Goal: Task Accomplishment & Management: Manage account settings

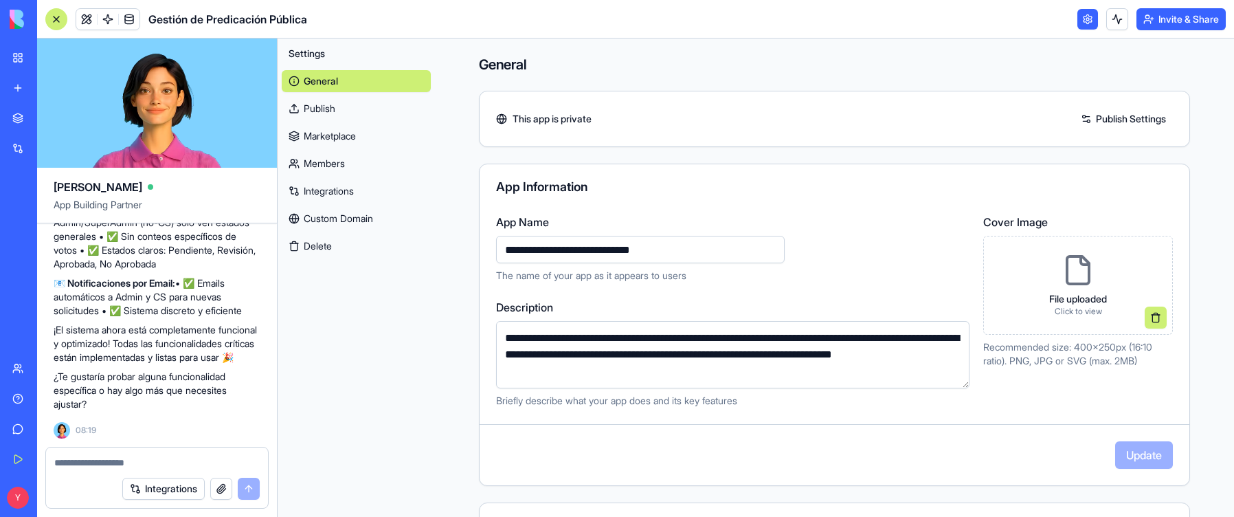
scroll to position [16656, 0]
click at [724, 17] on link at bounding box center [1087, 19] width 21 height 21
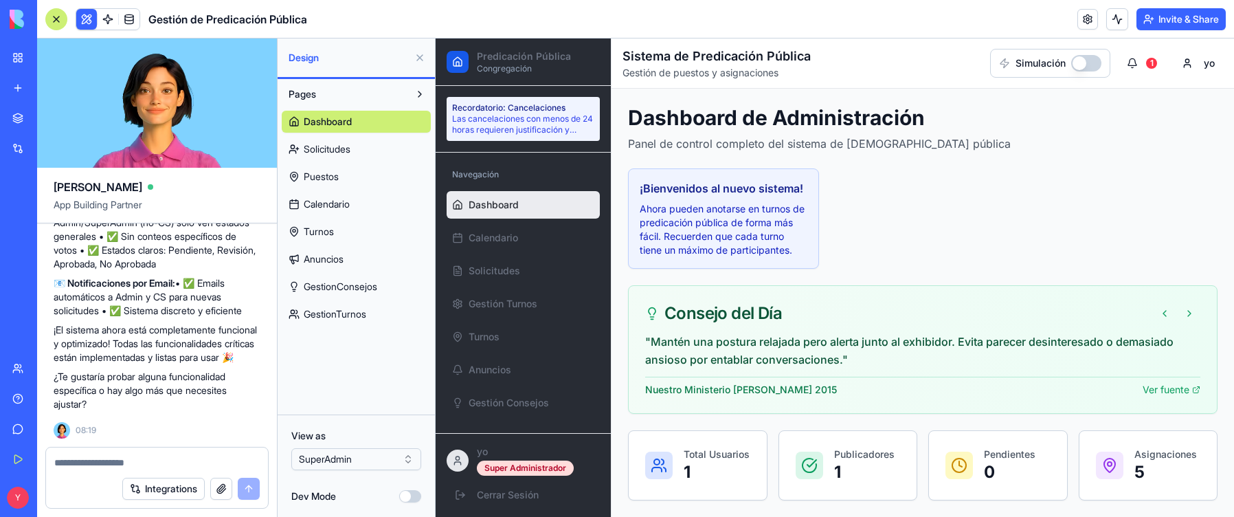
click at [724, 18] on link at bounding box center [1087, 19] width 21 height 21
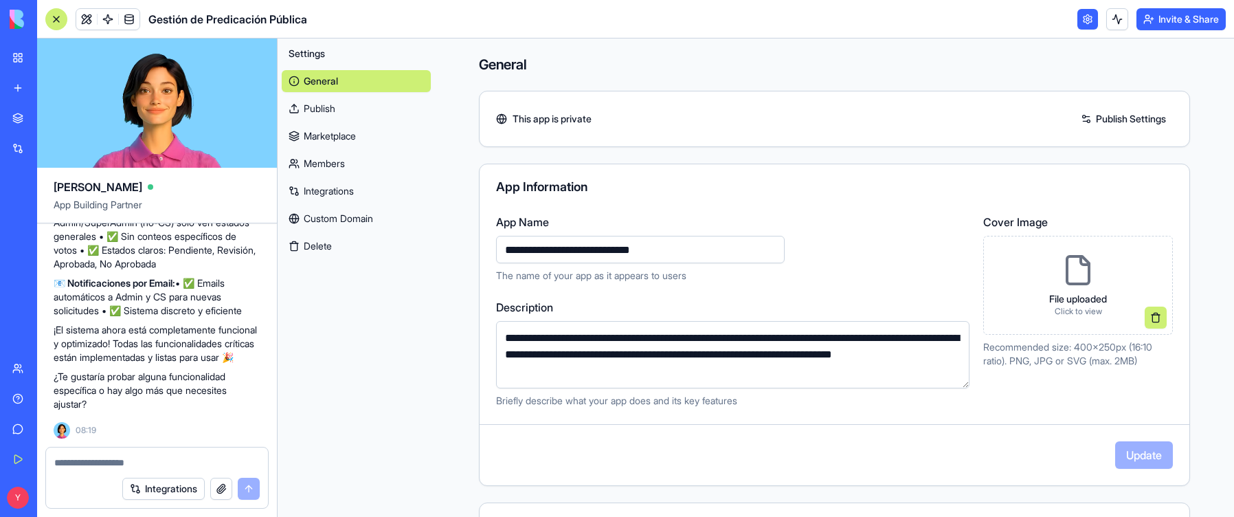
click at [724, 18] on link at bounding box center [1087, 19] width 21 height 21
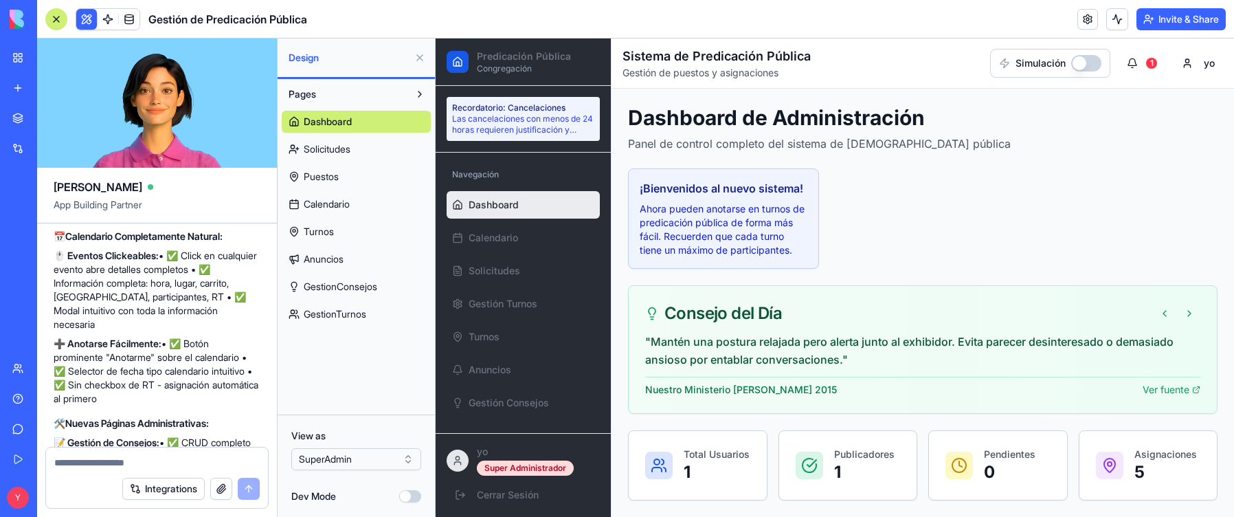
scroll to position [15351, 0]
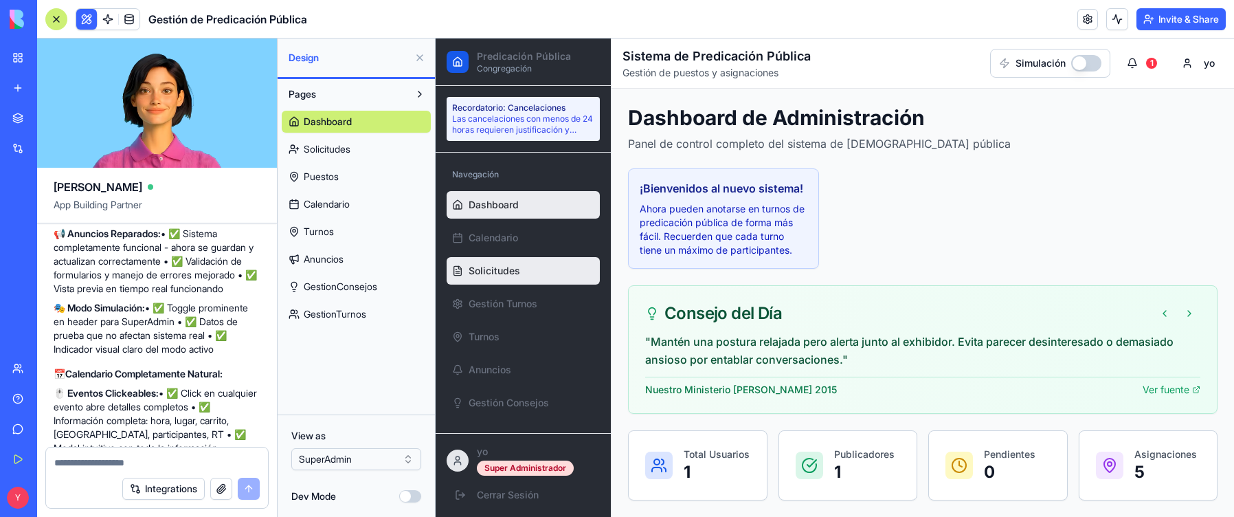
click at [490, 267] on span "Solicitudes" at bounding box center [494, 271] width 52 height 14
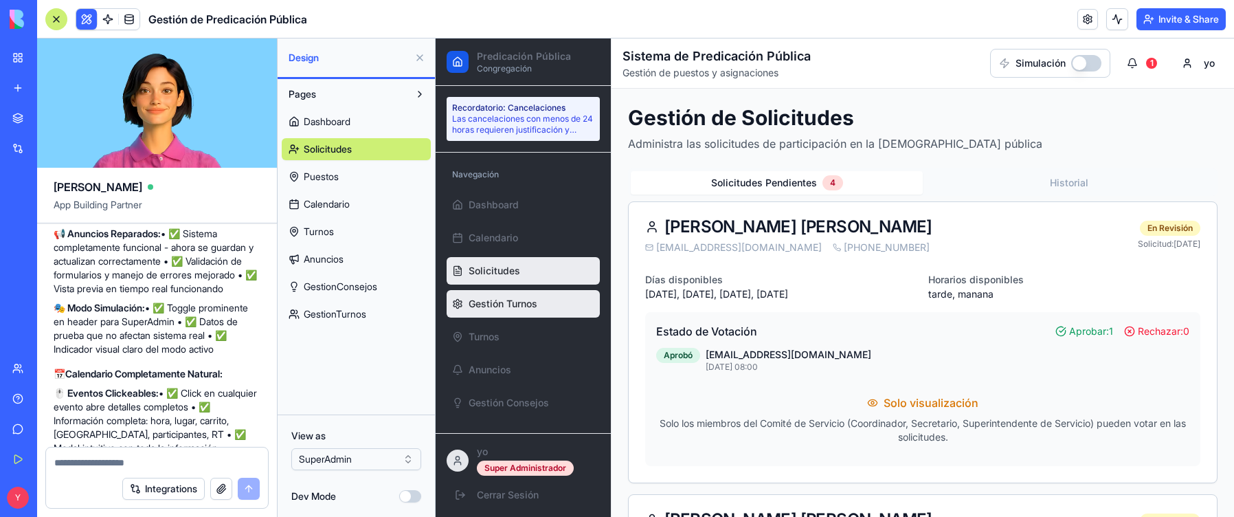
click at [479, 308] on span "Gestión Turnos" at bounding box center [502, 304] width 69 height 14
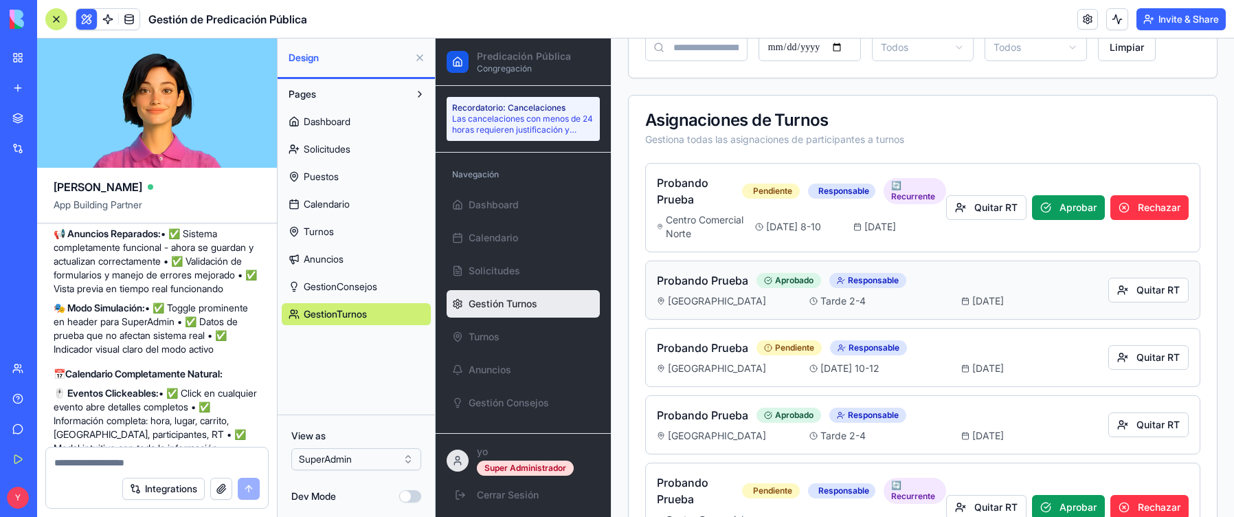
scroll to position [403, 0]
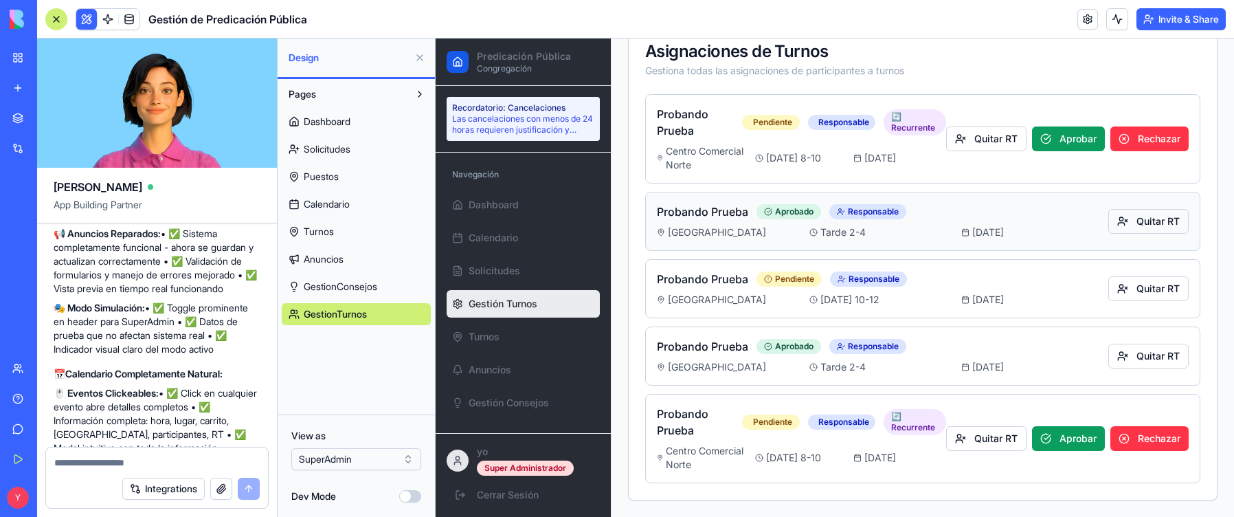
click at [724, 225] on button "Quitar RT" at bounding box center [1148, 221] width 80 height 25
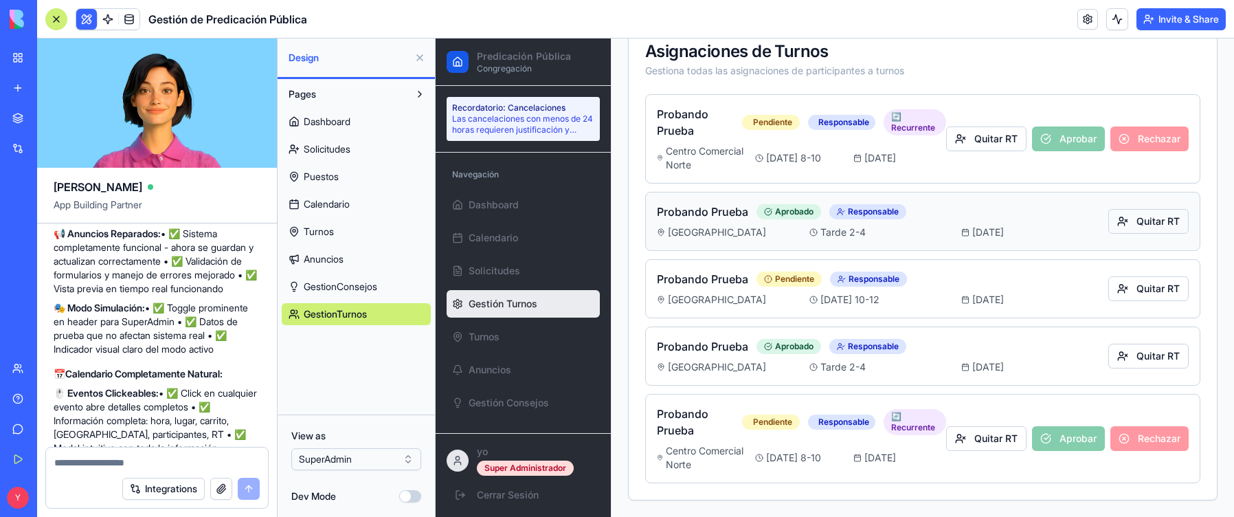
click at [724, 223] on button "Quitar RT" at bounding box center [1148, 221] width 80 height 25
click at [724, 286] on button "Quitar RT" at bounding box center [1148, 288] width 80 height 25
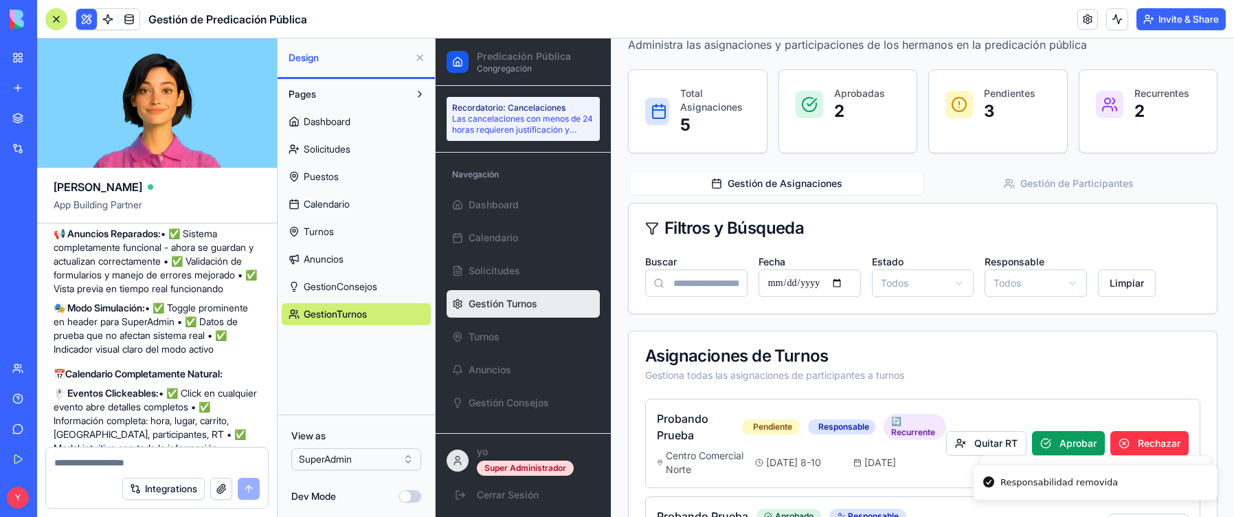
scroll to position [60, 0]
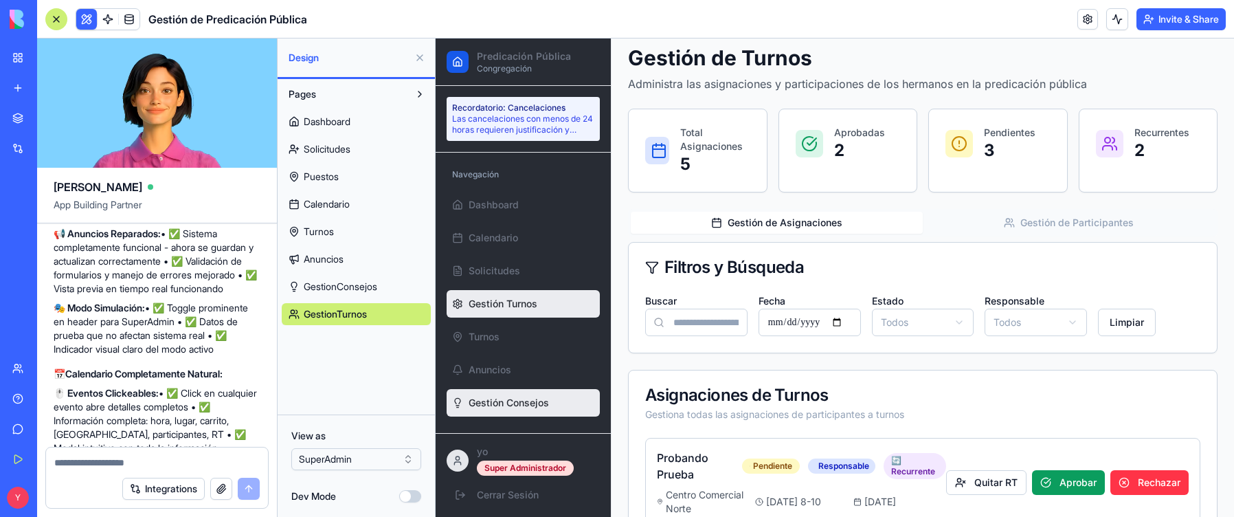
click at [503, 396] on span "Gestión Consejos" at bounding box center [508, 403] width 80 height 14
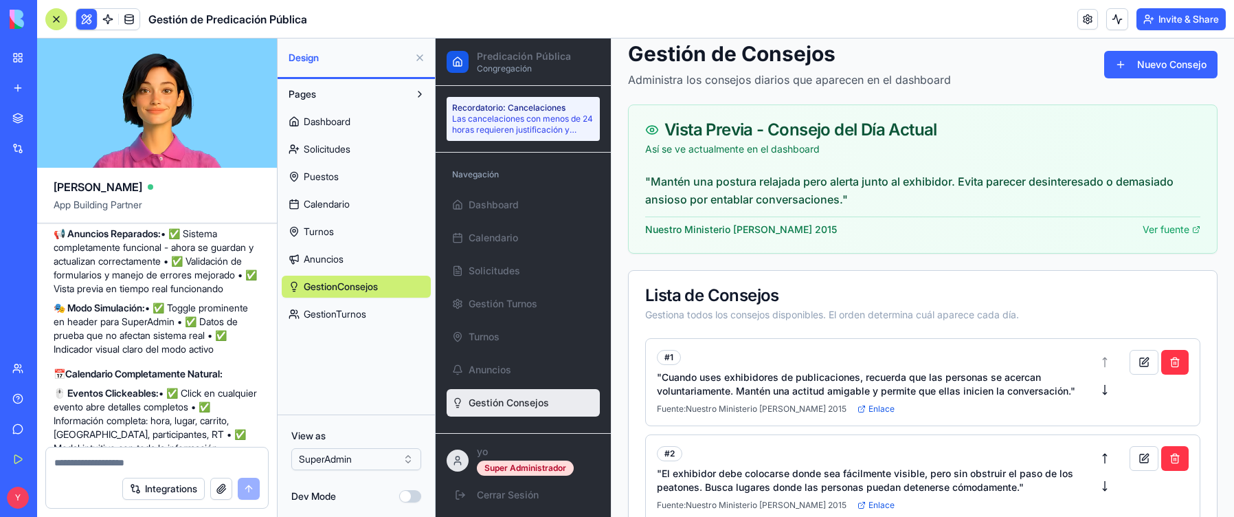
scroll to position [197, 0]
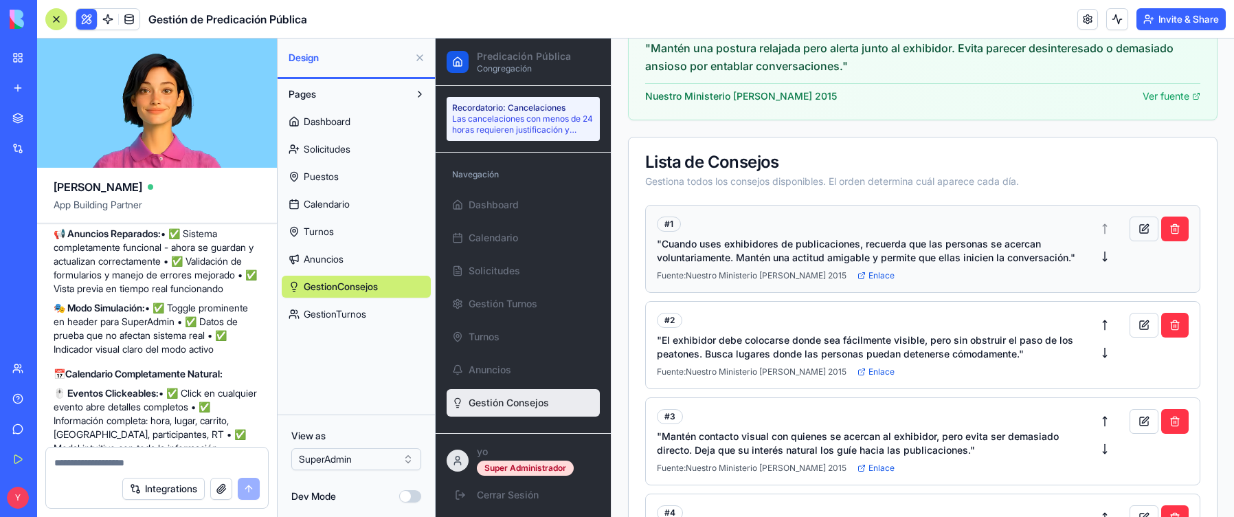
click at [724, 227] on button at bounding box center [1143, 228] width 29 height 25
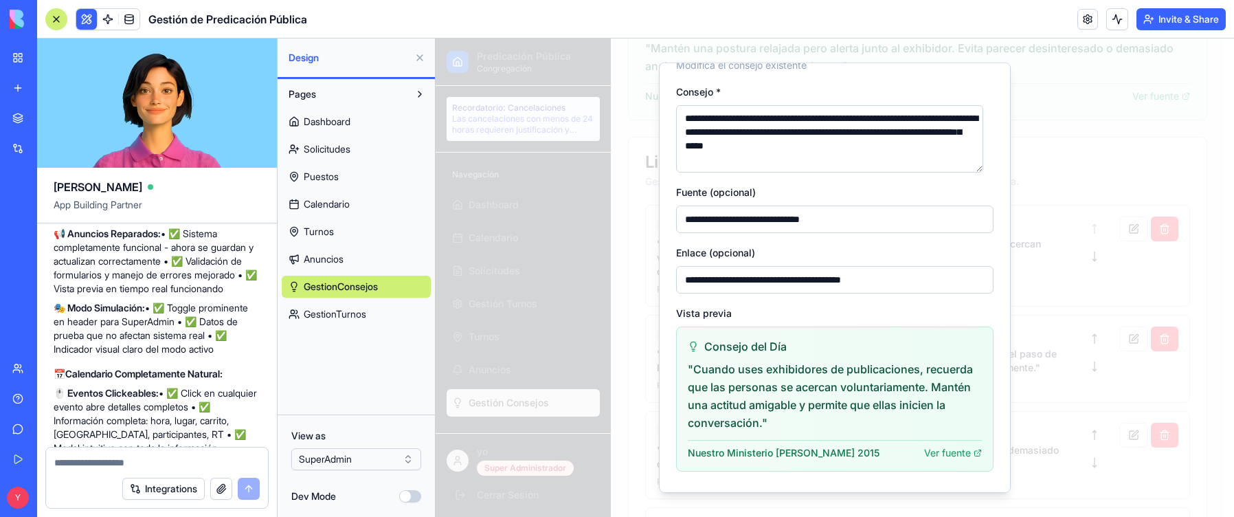
scroll to position [16, 0]
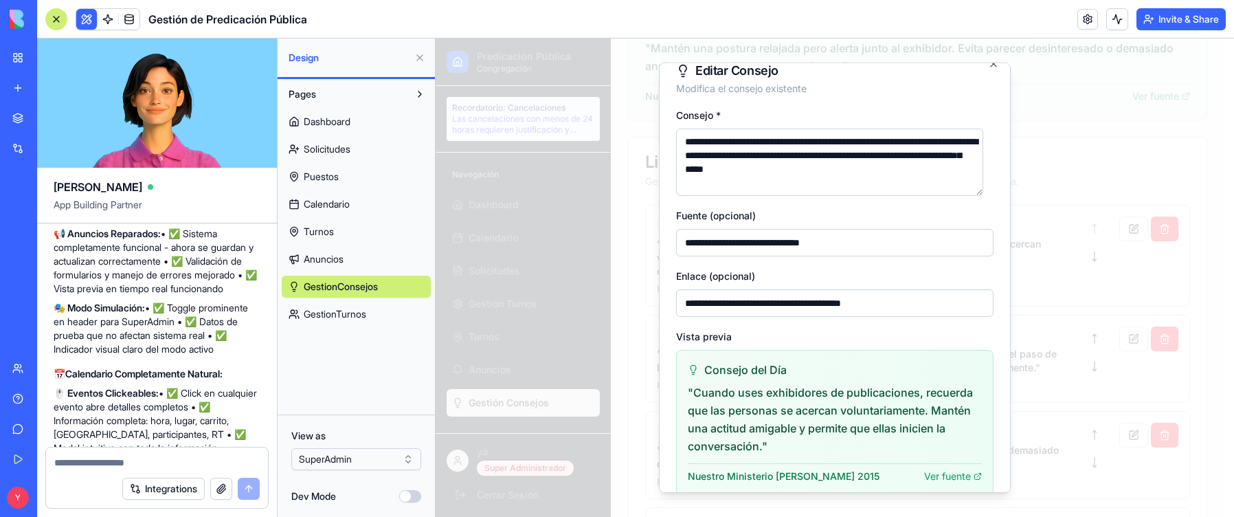
click at [724, 242] on input "**********" at bounding box center [834, 242] width 317 height 27
click at [724, 304] on input "**********" at bounding box center [834, 302] width 317 height 27
click at [724, 303] on input "**********" at bounding box center [834, 302] width 317 height 27
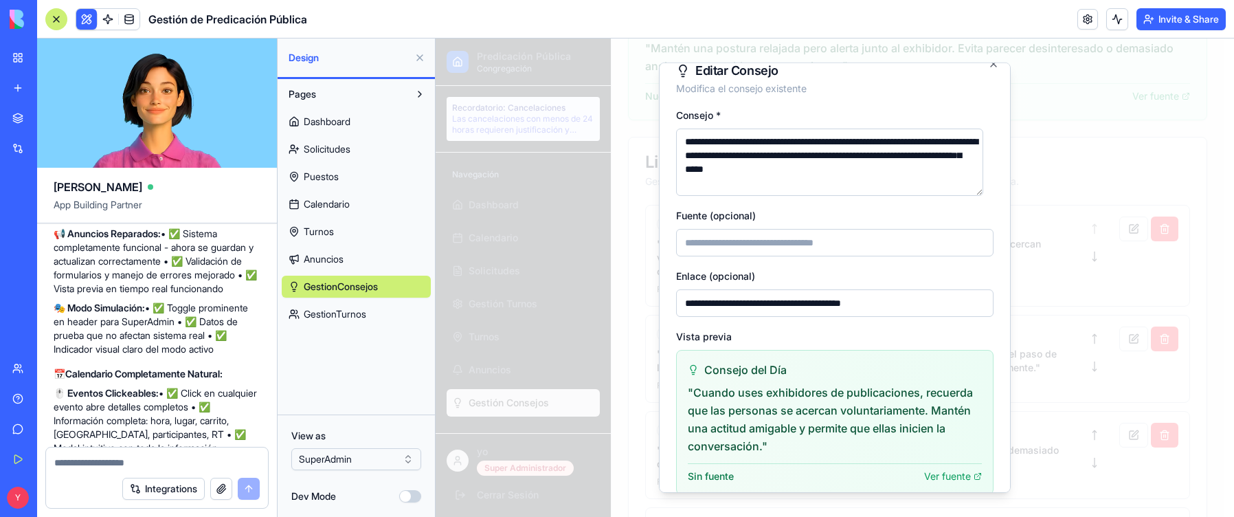
click at [724, 303] on input "**********" at bounding box center [834, 302] width 317 height 27
click at [724, 177] on textarea "**********" at bounding box center [829, 161] width 307 height 67
click at [690, 139] on textarea "**********" at bounding box center [829, 161] width 307 height 67
type textarea "**********"
click at [724, 307] on input "**********" at bounding box center [834, 302] width 317 height 27
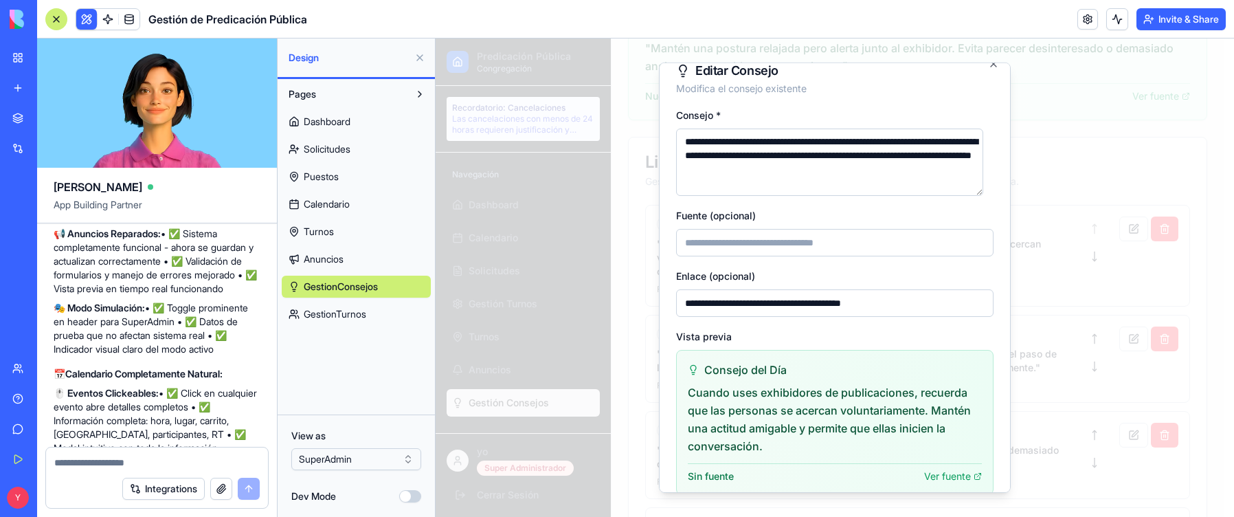
click at [724, 307] on input "**********" at bounding box center [834, 302] width 317 height 27
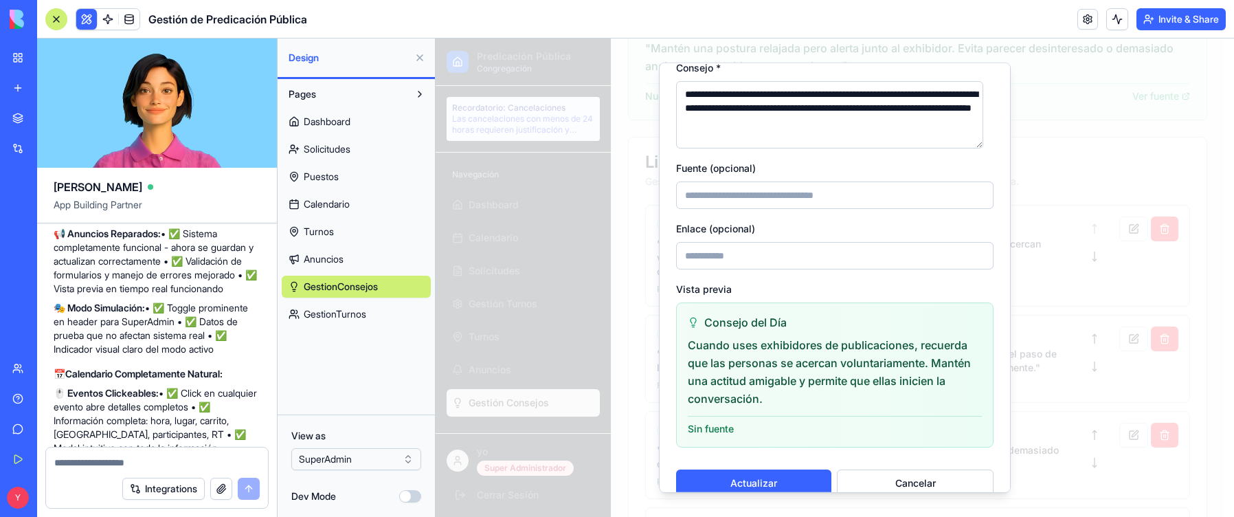
scroll to position [84, 0]
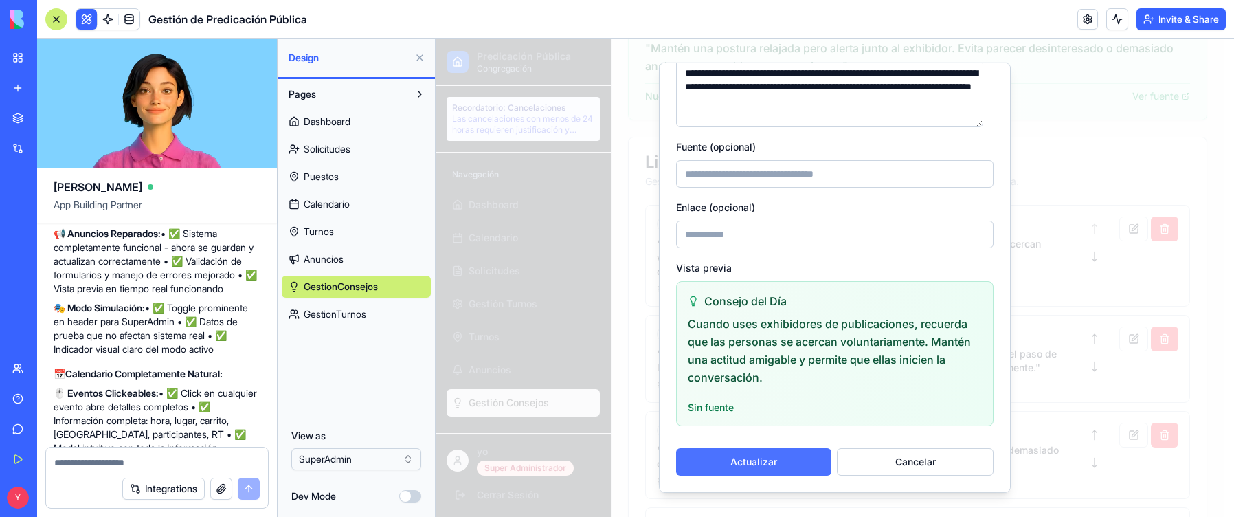
click at [724, 396] on button "Actualizar" at bounding box center [753, 461] width 155 height 27
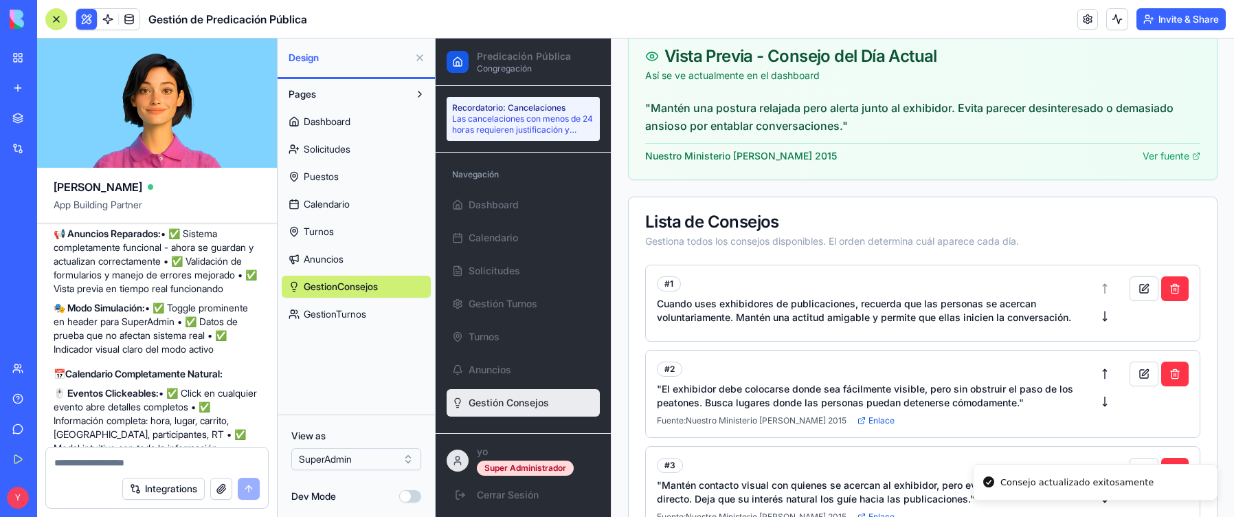
scroll to position [206, 0]
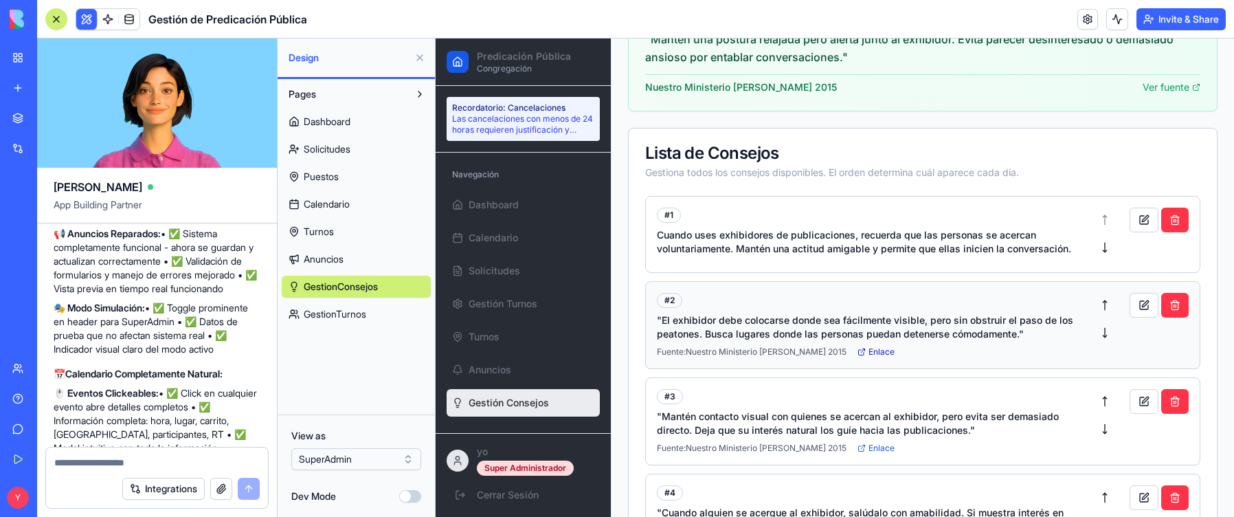
click at [724, 348] on link "Enlace" at bounding box center [875, 351] width 37 height 11
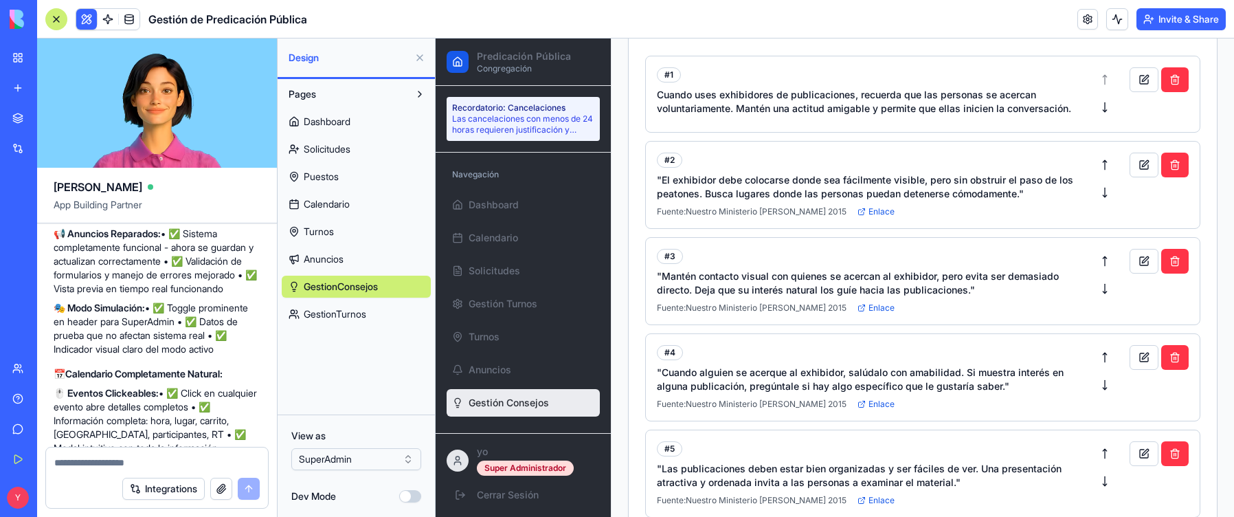
scroll to position [275, 0]
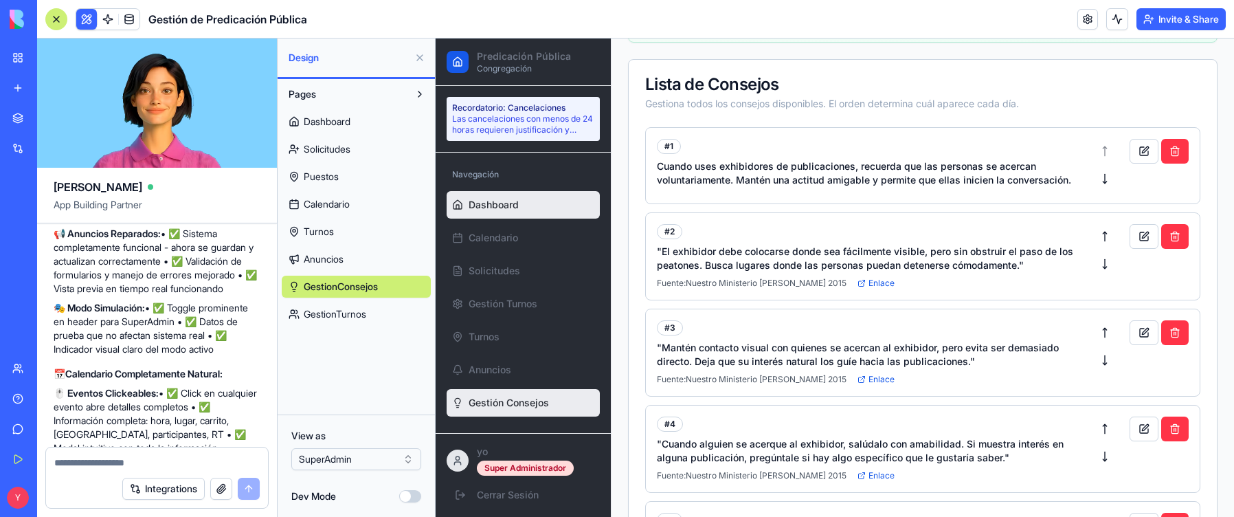
click at [484, 203] on span "Dashboard" at bounding box center [493, 205] width 50 height 14
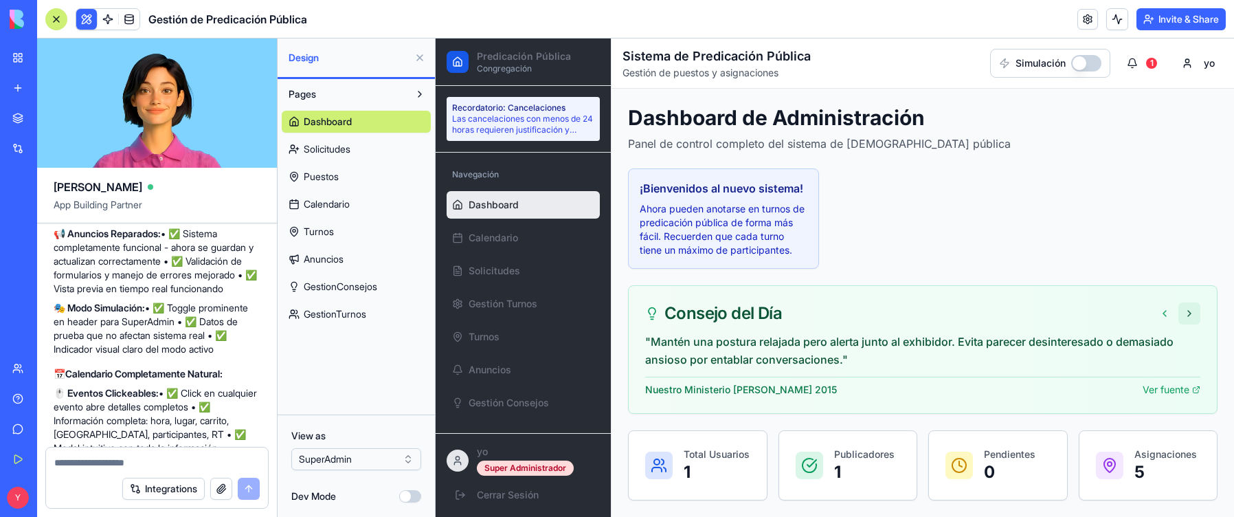
click at [724, 324] on button at bounding box center [1189, 313] width 22 height 22
click at [724, 324] on button at bounding box center [1135, 313] width 22 height 22
click at [724, 324] on div "Consejo del Día" at bounding box center [922, 313] width 555 height 22
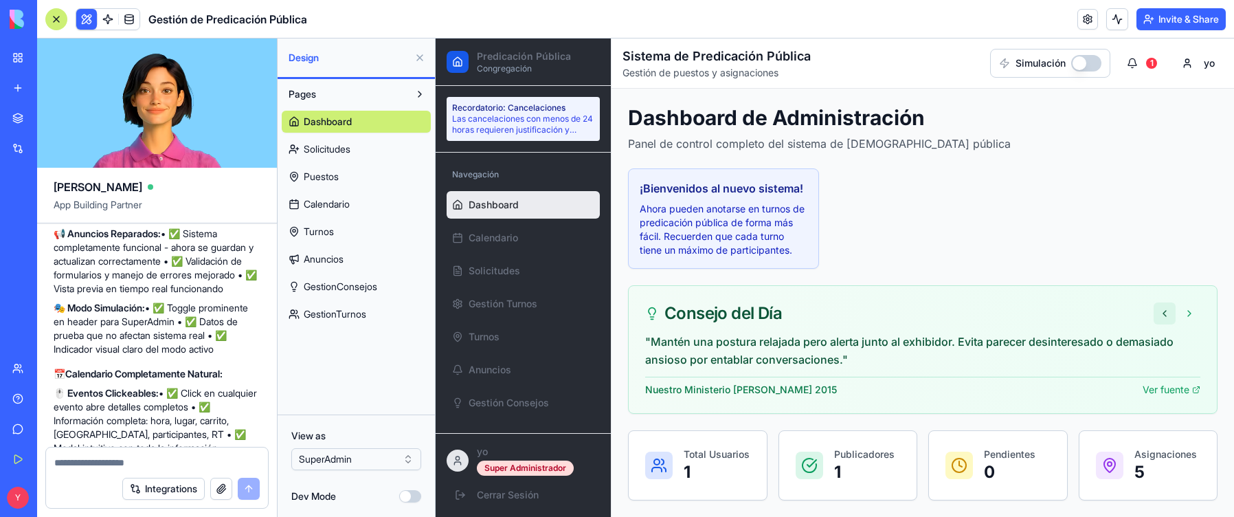
click at [724, 324] on button at bounding box center [1164, 313] width 22 height 22
click at [724, 324] on button at bounding box center [1189, 313] width 22 height 22
click at [724, 60] on button "button" at bounding box center [1086, 63] width 30 height 16
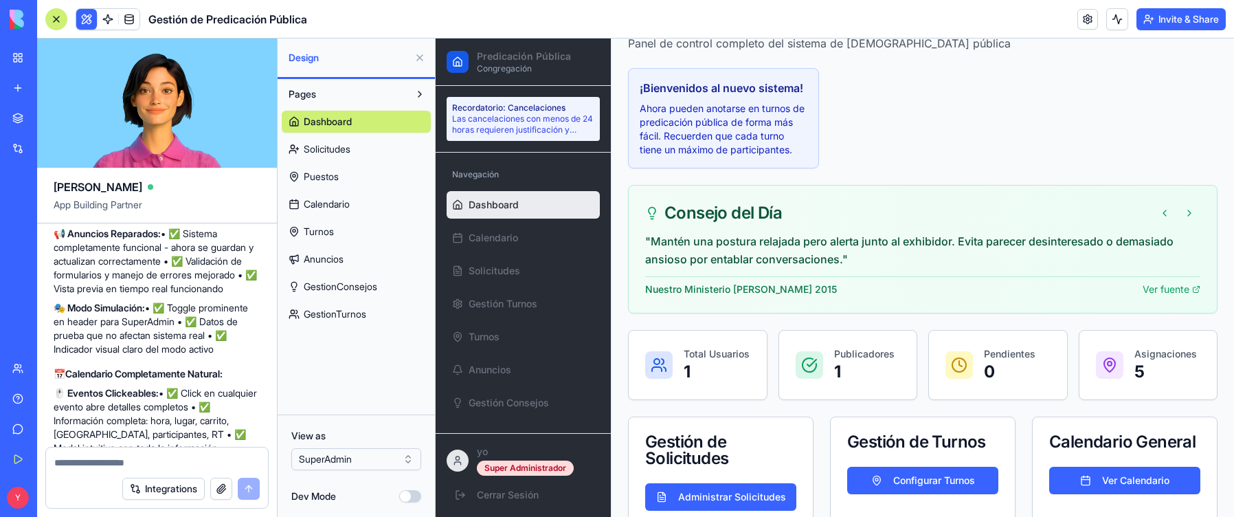
scroll to position [203, 0]
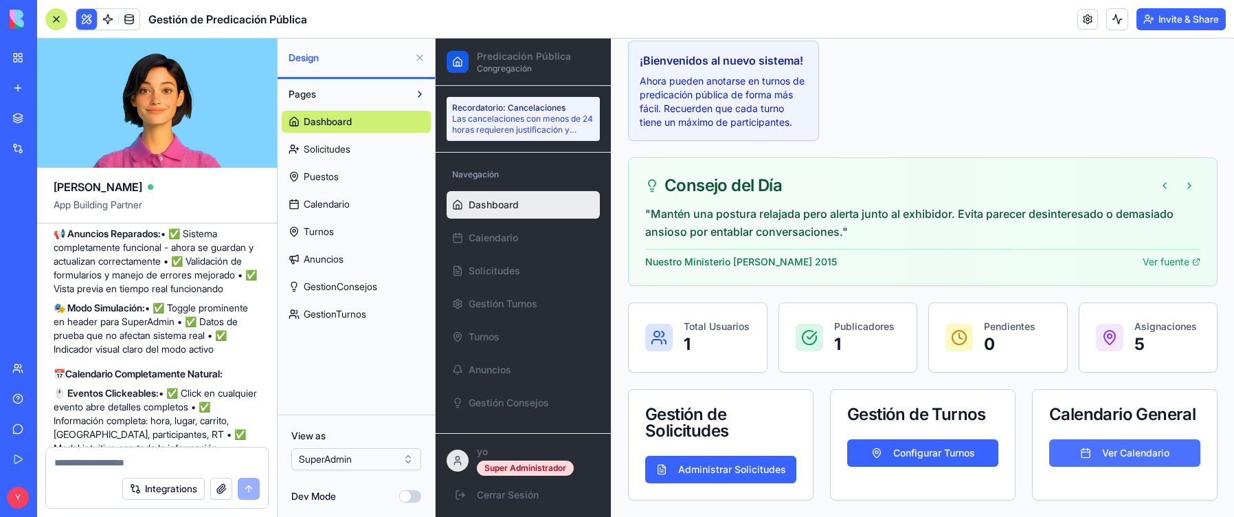
click at [724, 396] on button "Ver Calendario" at bounding box center [1124, 452] width 151 height 27
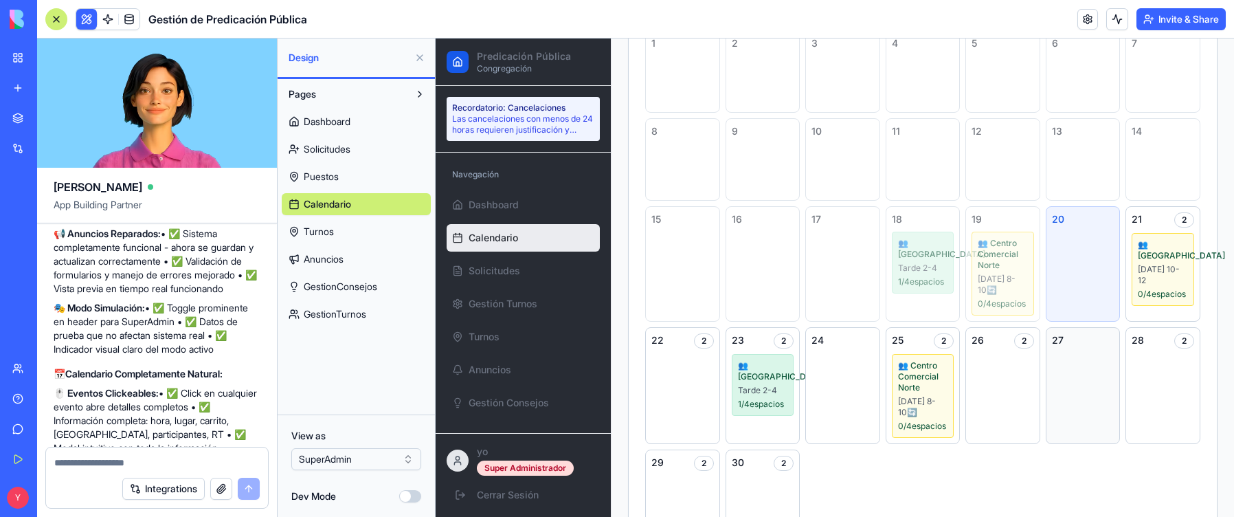
scroll to position [272, 0]
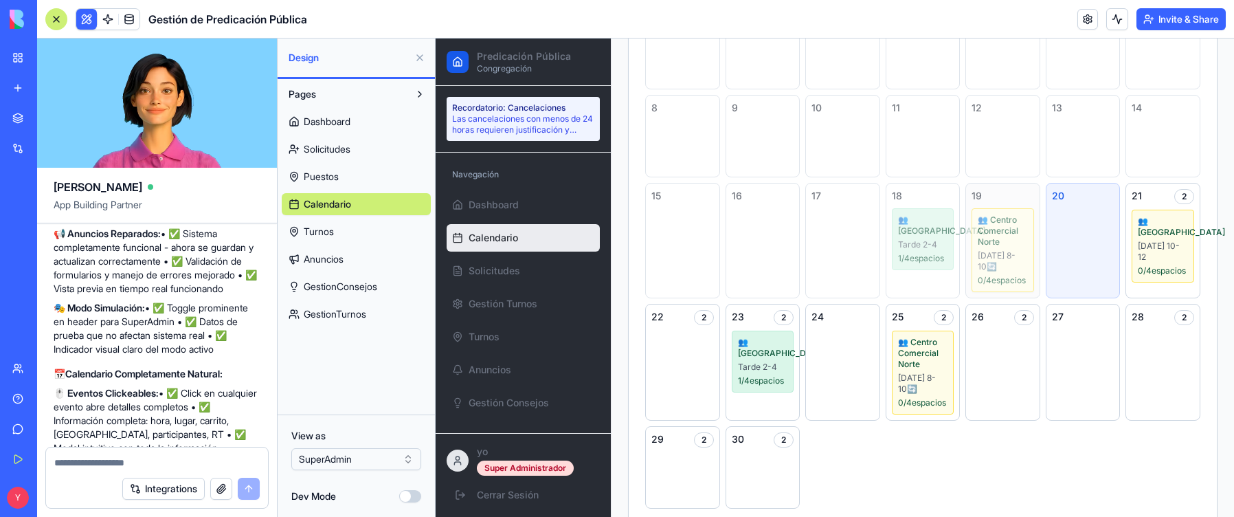
click at [724, 276] on div "0 / 4 espacios" at bounding box center [1002, 280] width 50 height 11
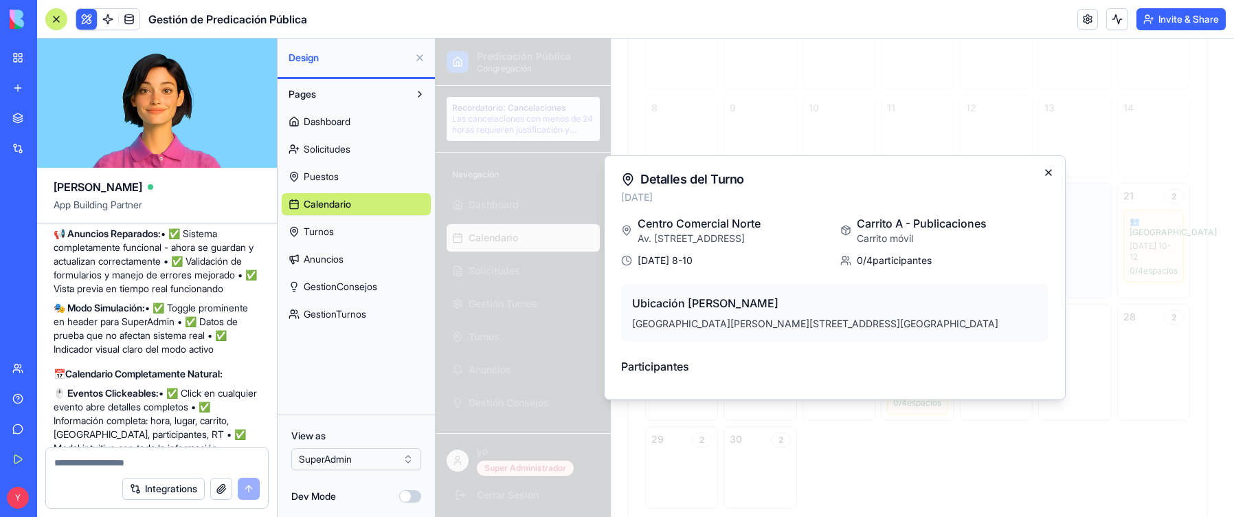
click at [724, 173] on icon "button" at bounding box center [1048, 172] width 11 height 11
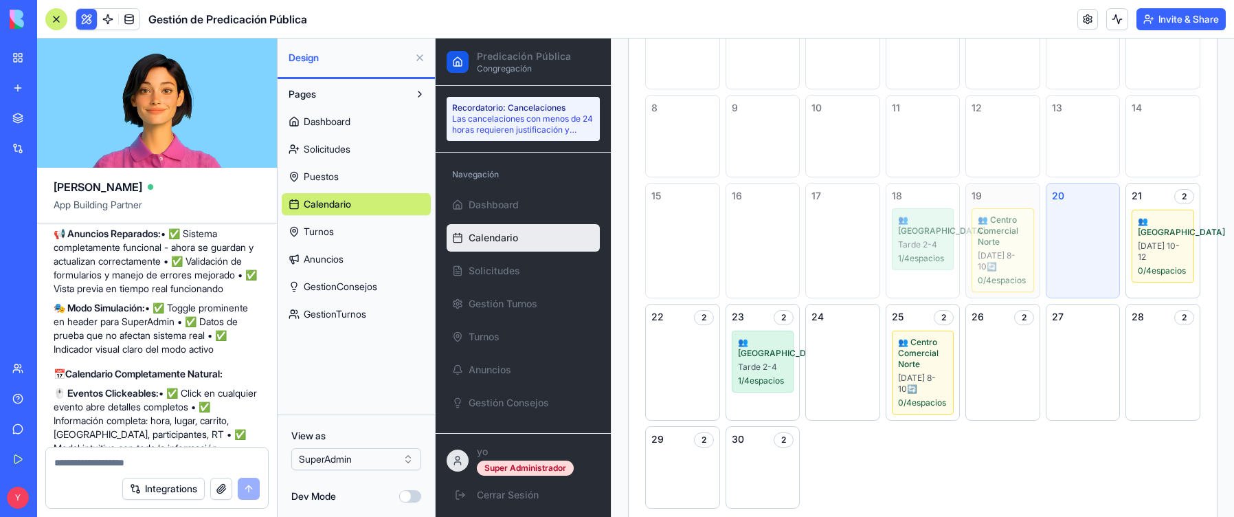
click at [724, 265] on div "[DATE] 8-10 🔄" at bounding box center [1002, 261] width 50 height 22
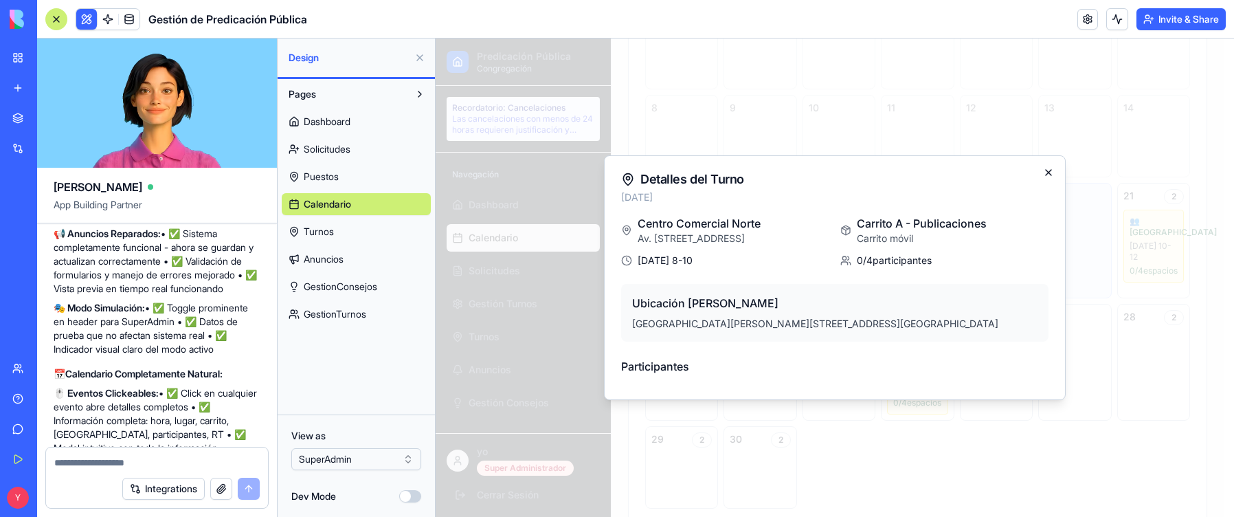
click at [724, 176] on icon "button" at bounding box center [1048, 172] width 11 height 11
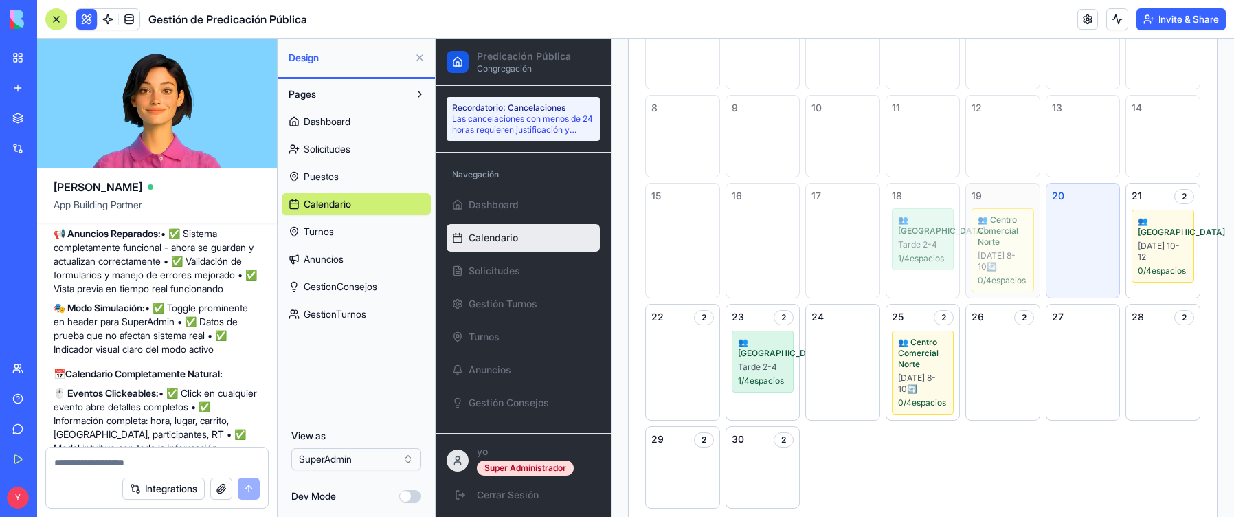
click at [724, 195] on div "19" at bounding box center [1002, 196] width 63 height 14
click at [724, 223] on span "👥 Centro Comercial Norte" at bounding box center [1002, 230] width 50 height 33
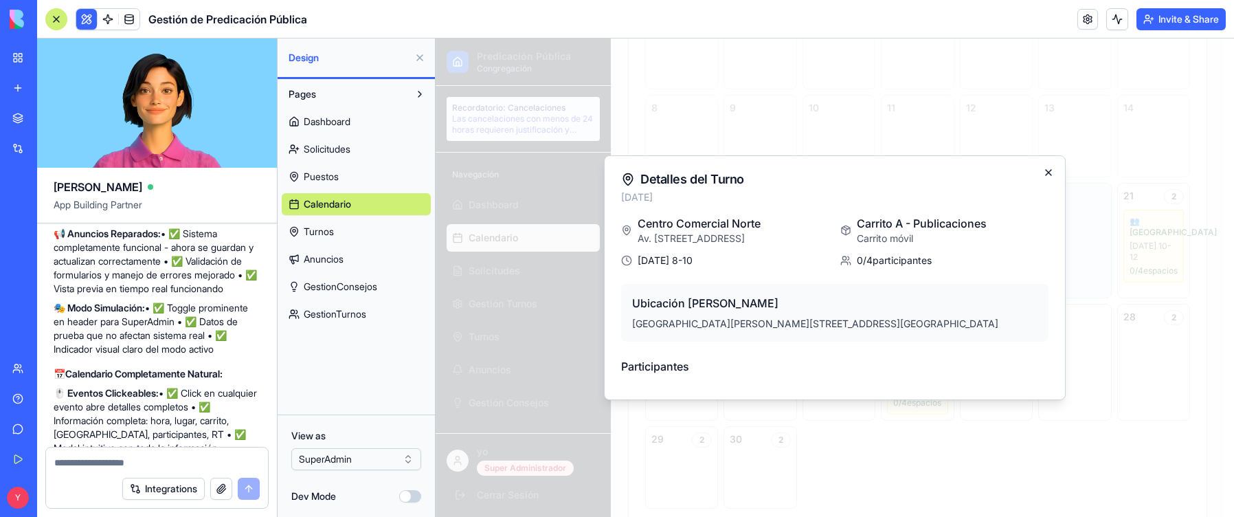
click at [724, 173] on icon "button" at bounding box center [1048, 172] width 11 height 11
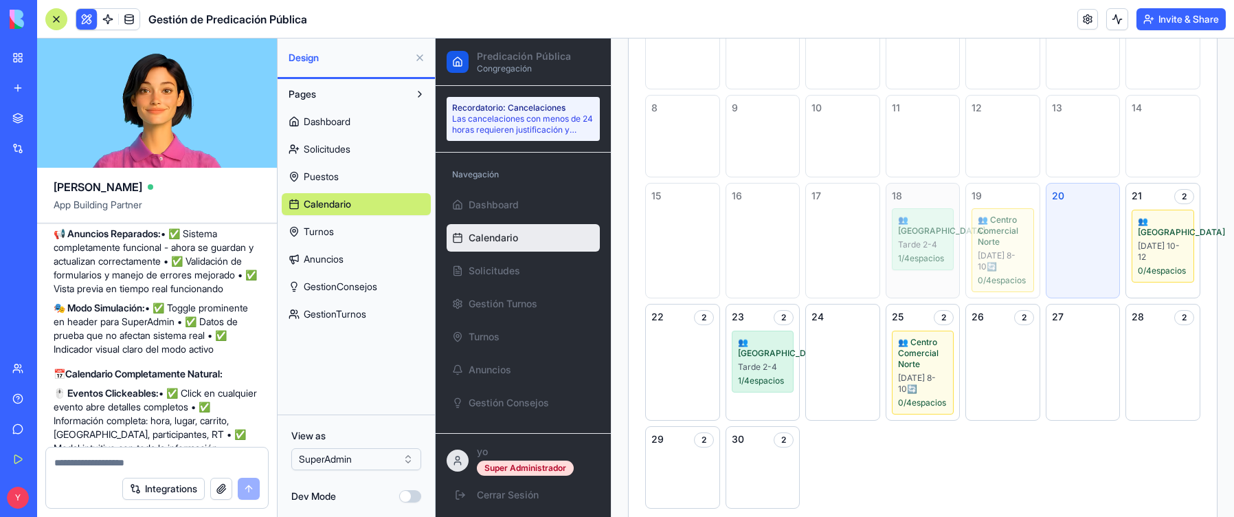
click at [724, 249] on div "Tarde 2-4" at bounding box center [923, 244] width 50 height 11
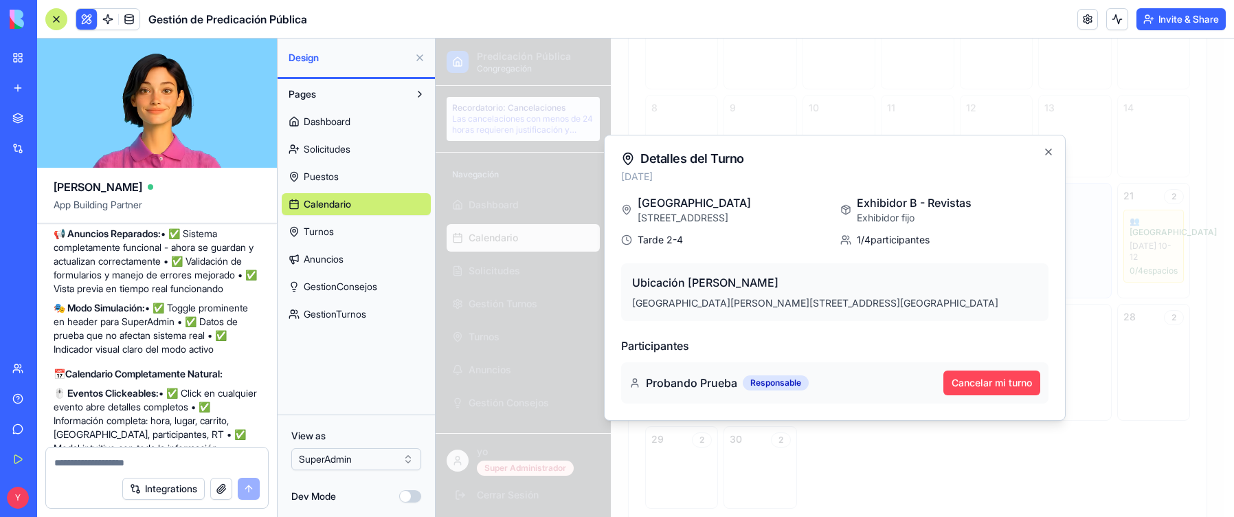
click at [724, 380] on button "Cancelar mi turno" at bounding box center [991, 382] width 97 height 25
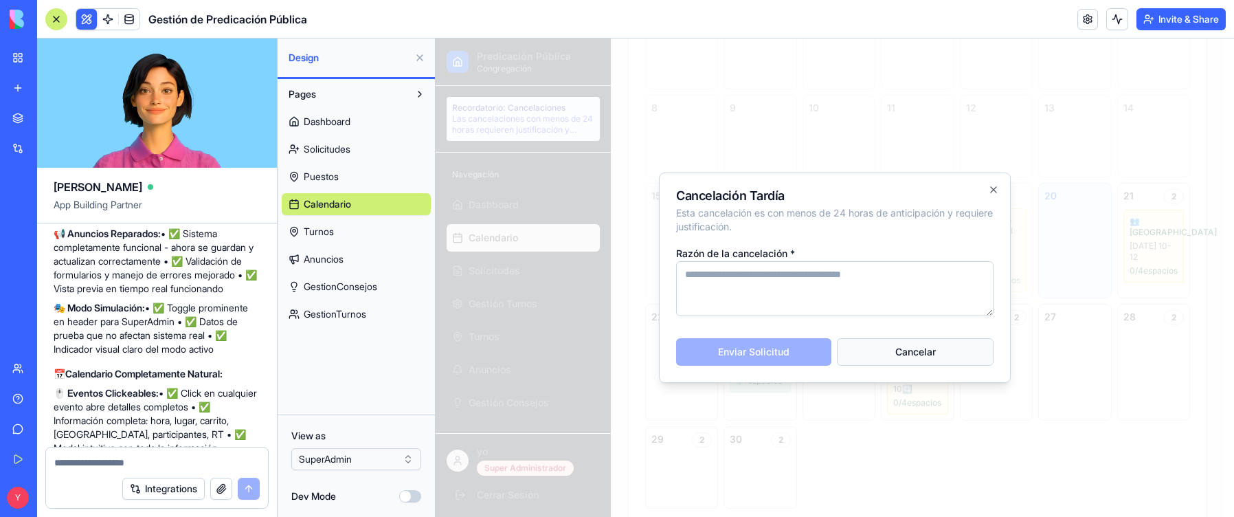
click at [724, 352] on button "Cancelar" at bounding box center [915, 351] width 157 height 27
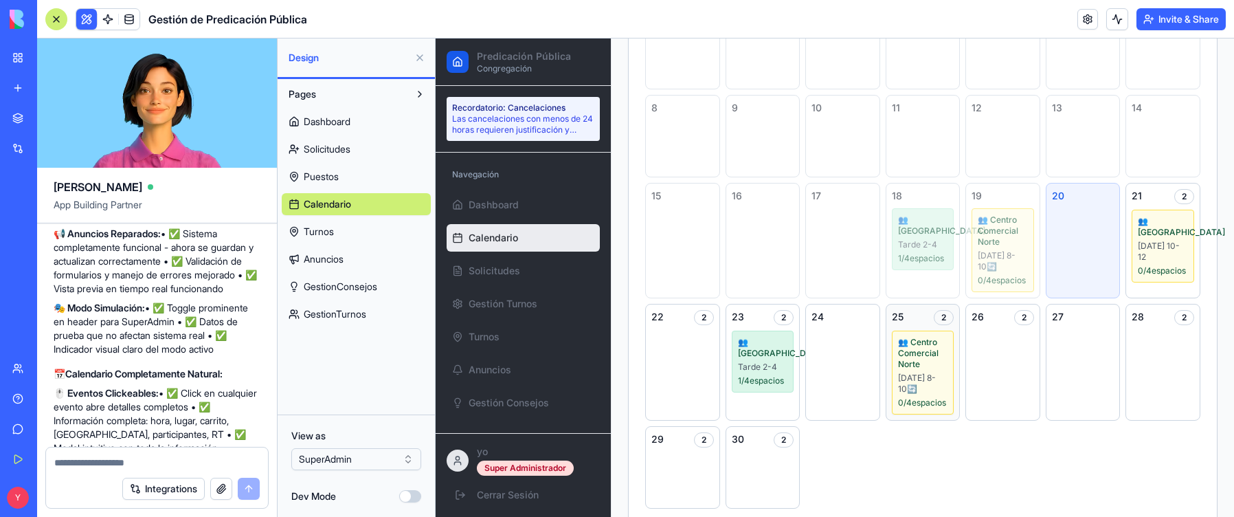
click at [724, 390] on div "[DATE] 8-10 🔄" at bounding box center [923, 383] width 50 height 22
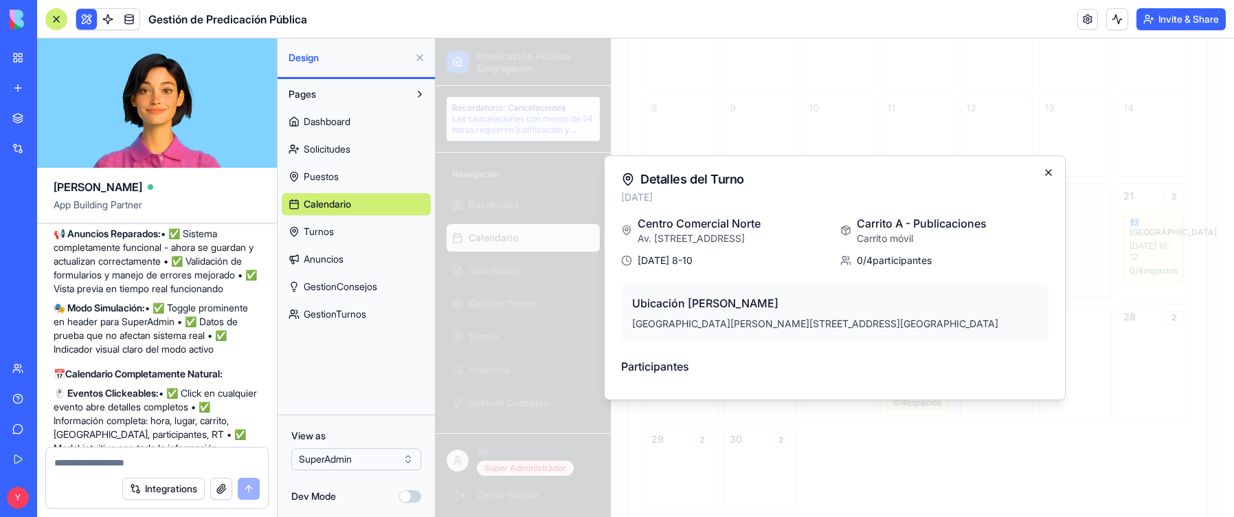
click at [724, 174] on icon "button" at bounding box center [1047, 172] width 5 height 5
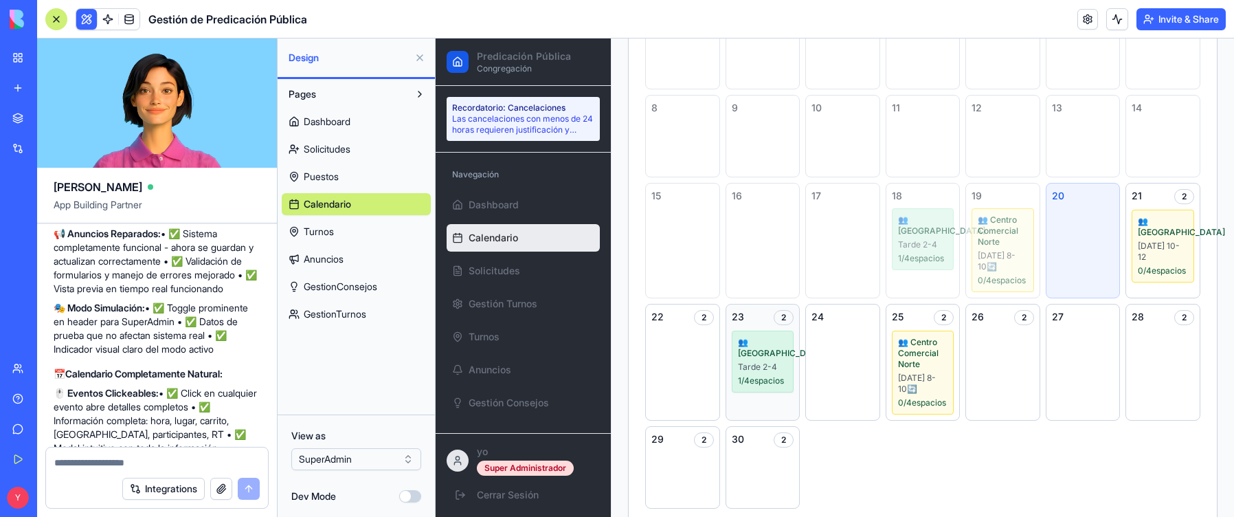
click at [724, 386] on div "1 / 4 espacios" at bounding box center [763, 380] width 50 height 11
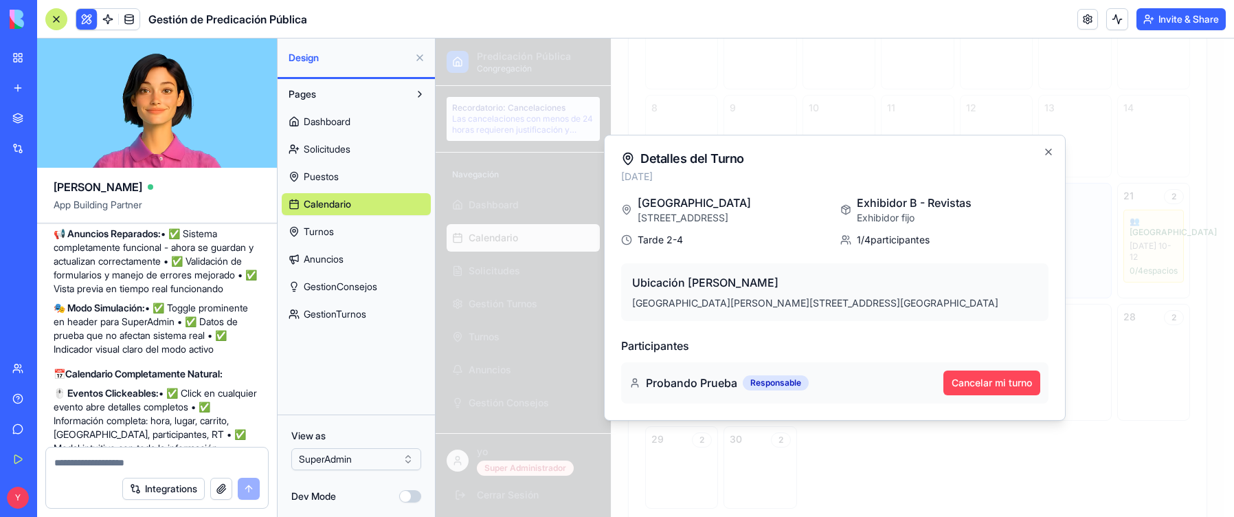
click at [724, 379] on button "Cancelar mi turno" at bounding box center [991, 382] width 97 height 25
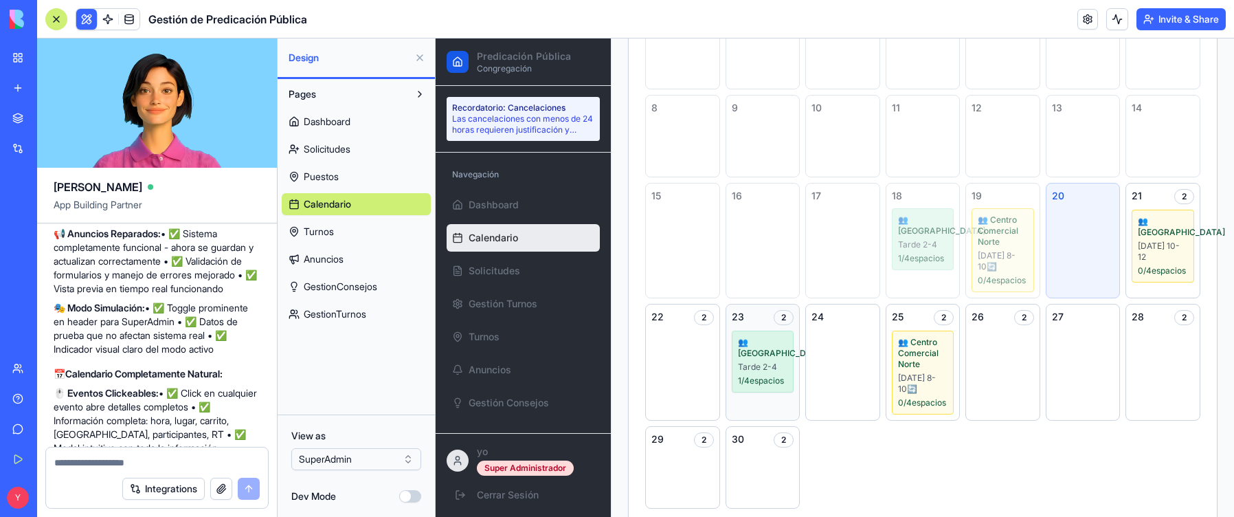
click at [724, 372] on div "Tarde 2-4" at bounding box center [763, 366] width 50 height 11
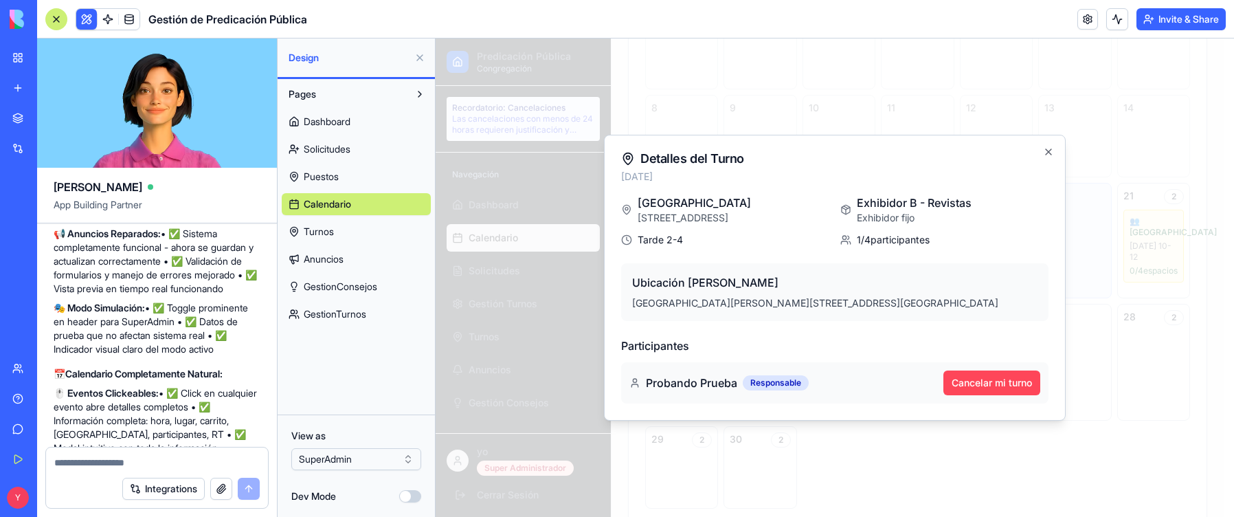
click at [724, 382] on button "Cancelar mi turno" at bounding box center [991, 382] width 97 height 25
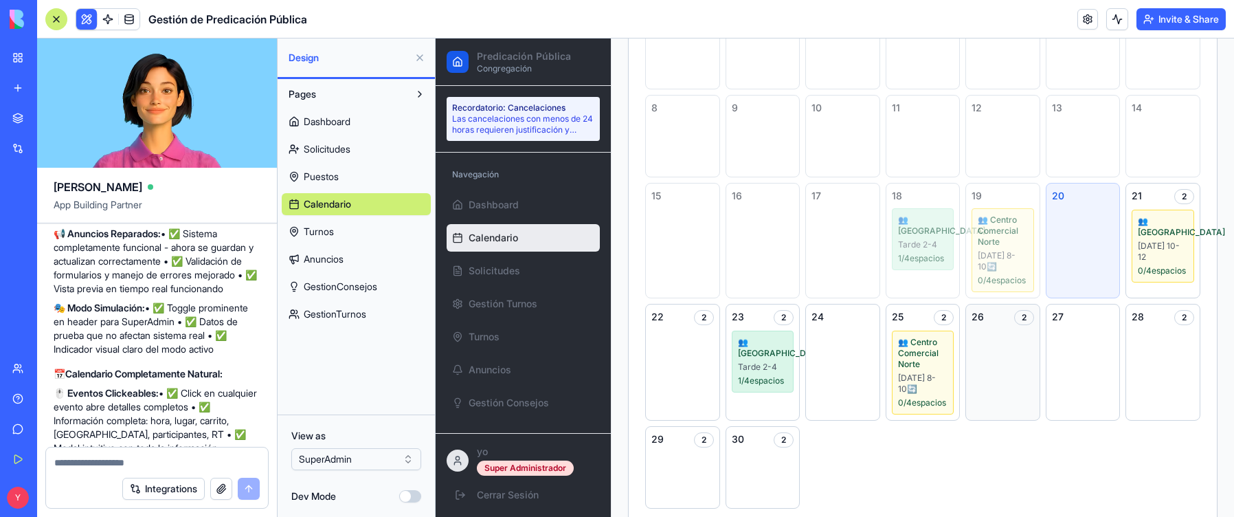
click at [724, 325] on div "2" at bounding box center [1024, 317] width 20 height 15
click at [724, 364] on div "26 2" at bounding box center [1002, 359] width 75 height 117
click at [724, 322] on div "2" at bounding box center [1024, 314] width 20 height 15
click at [724, 354] on div "26 2" at bounding box center [1002, 359] width 75 height 117
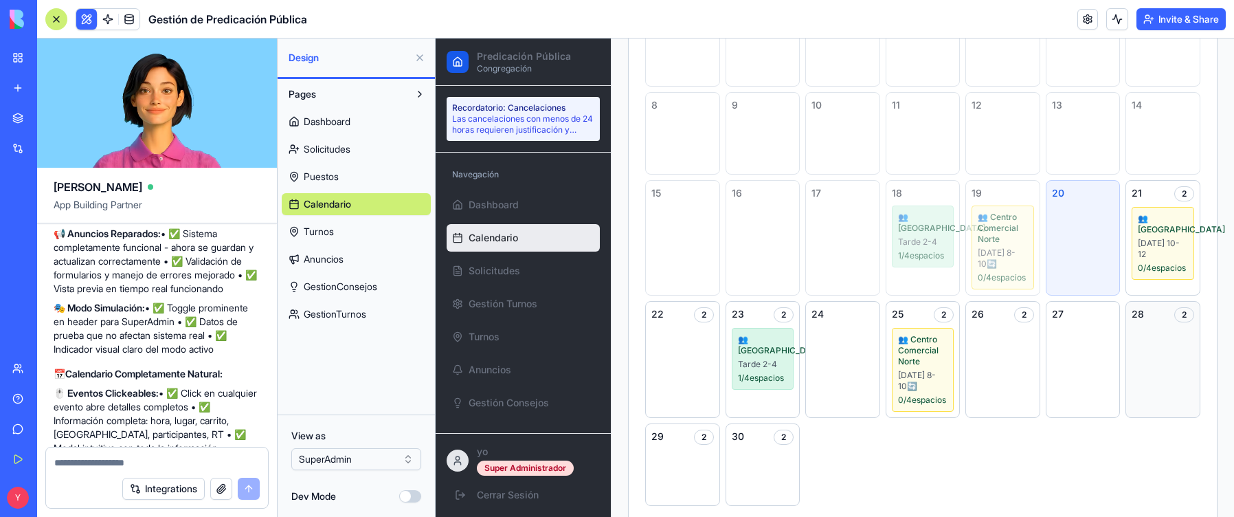
click at [724, 322] on div "2" at bounding box center [1184, 314] width 20 height 15
click at [724, 322] on div "2" at bounding box center [944, 314] width 20 height 15
click at [724, 321] on div "24" at bounding box center [842, 314] width 63 height 14
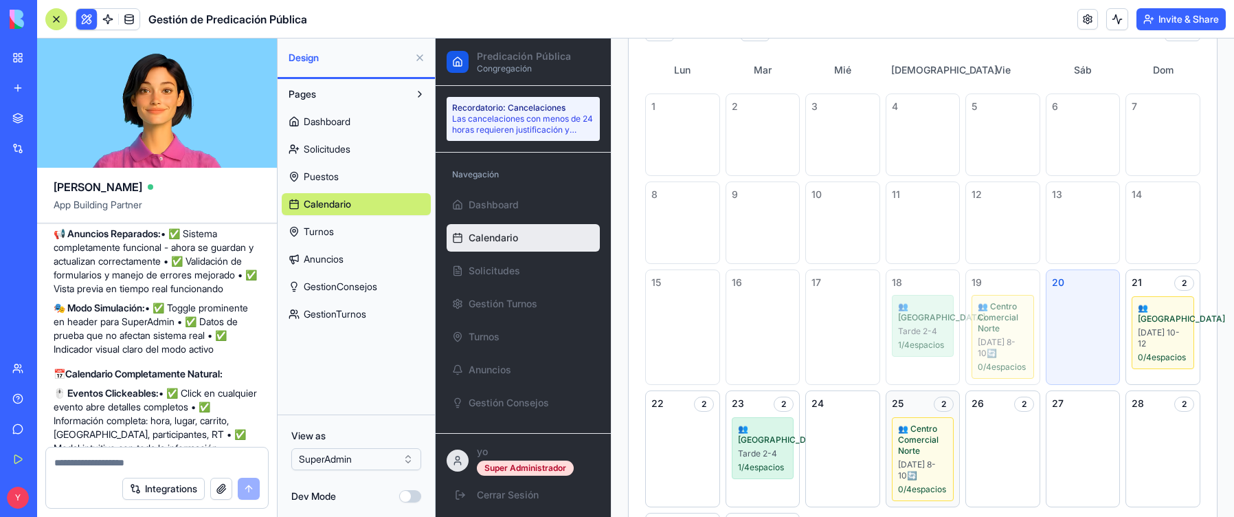
scroll to position [0, 0]
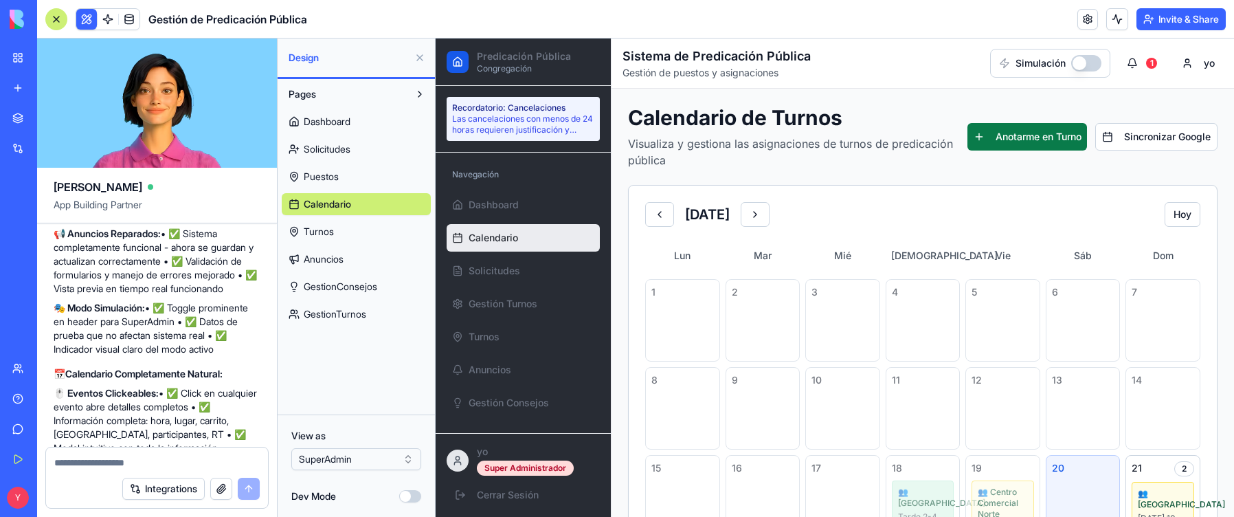
click at [724, 140] on button "Anotarme en Turno" at bounding box center [1027, 136] width 120 height 27
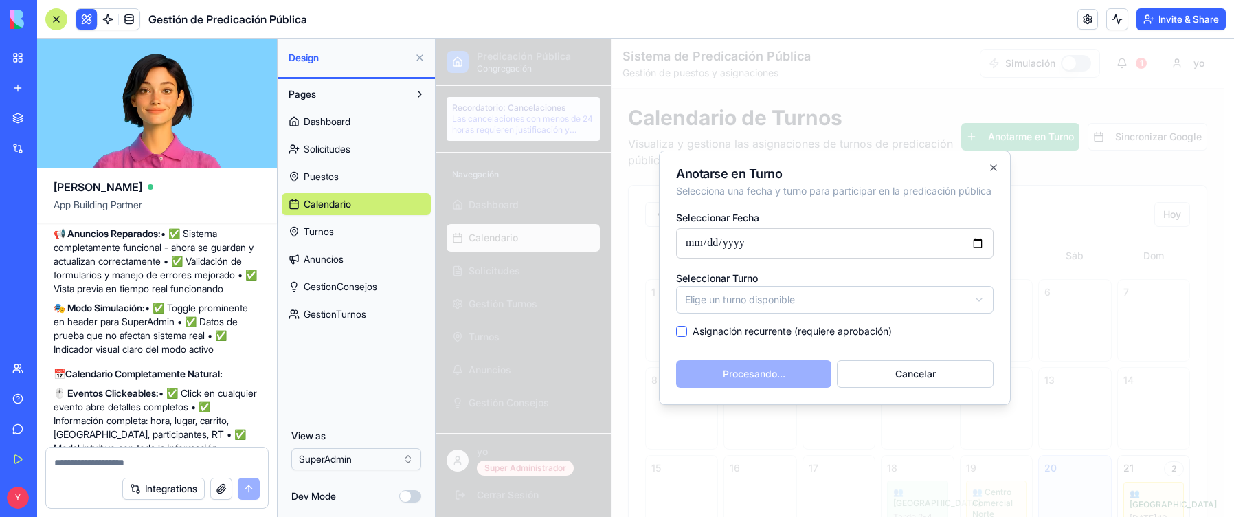
click at [724, 251] on input "**********" at bounding box center [834, 243] width 317 height 30
type input "**********"
click at [724, 306] on body "Predicación Pública Congregación Recordatorio: Cancelaciones Las cancelaciones …" at bounding box center [830, 485] width 788 height 895
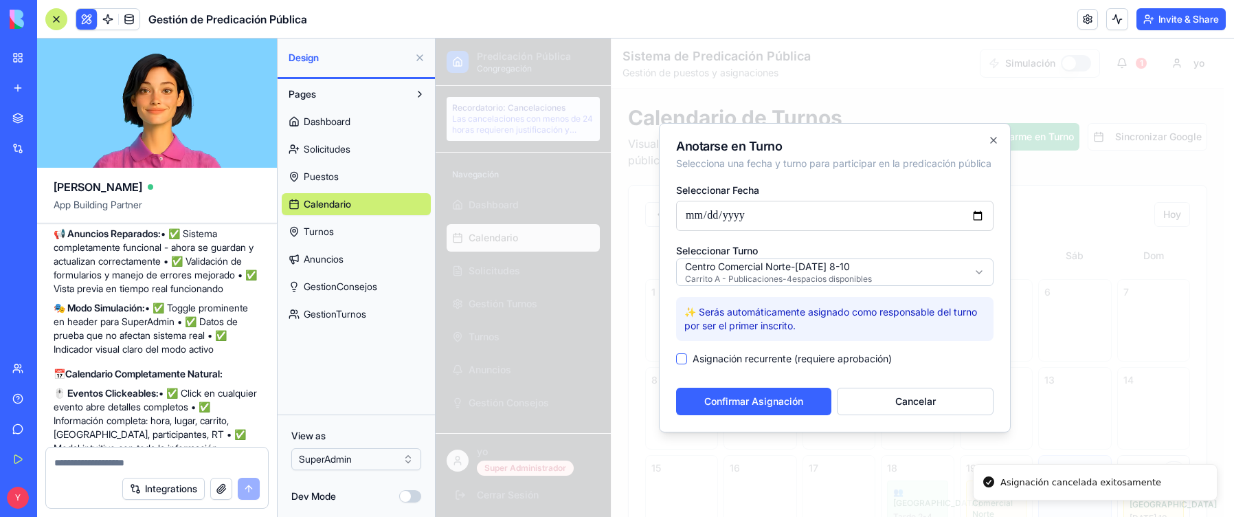
click at [690, 365] on div "Asignación recurrente (requiere aprobación)" at bounding box center [834, 359] width 317 height 14
click at [681, 364] on button "Asignación recurrente (requiere aprobación)" at bounding box center [681, 358] width 11 height 11
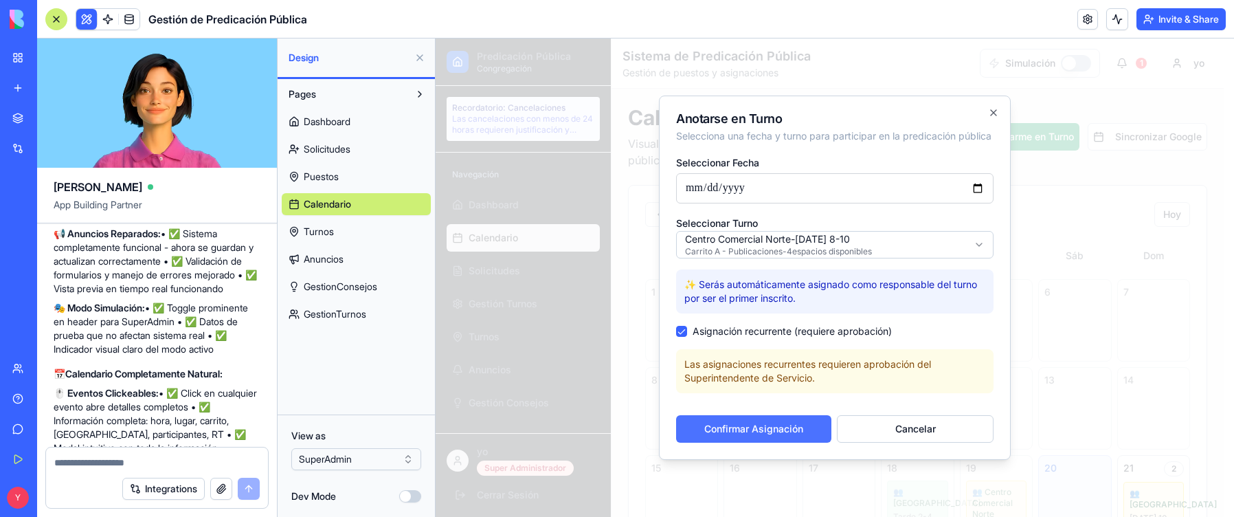
click at [724, 396] on button "Confirmar Asignación" at bounding box center [753, 428] width 155 height 27
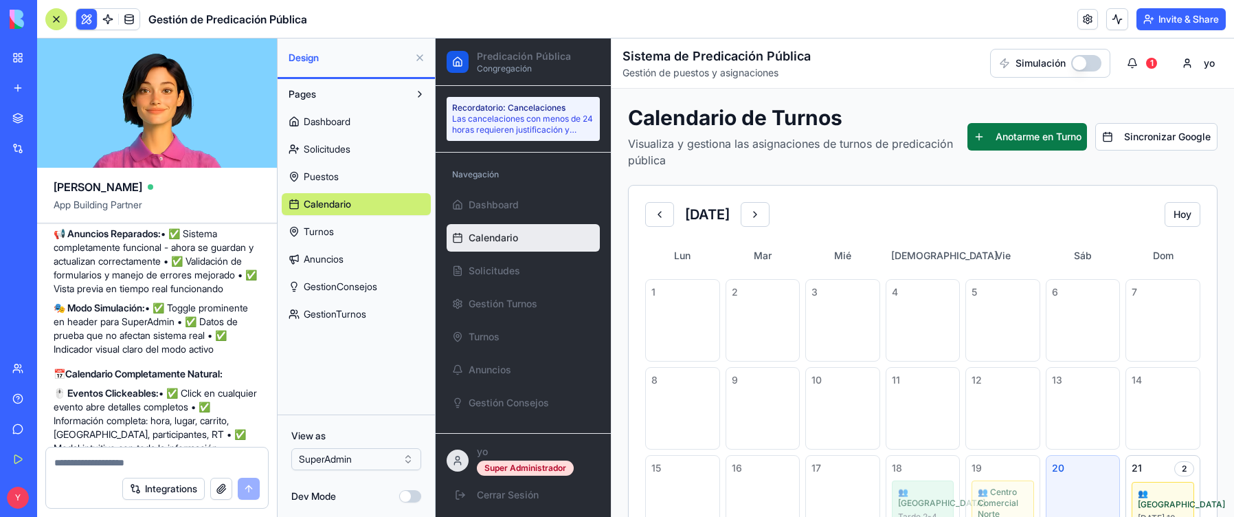
click at [724, 146] on button "Anotarme en Turno" at bounding box center [1027, 136] width 120 height 27
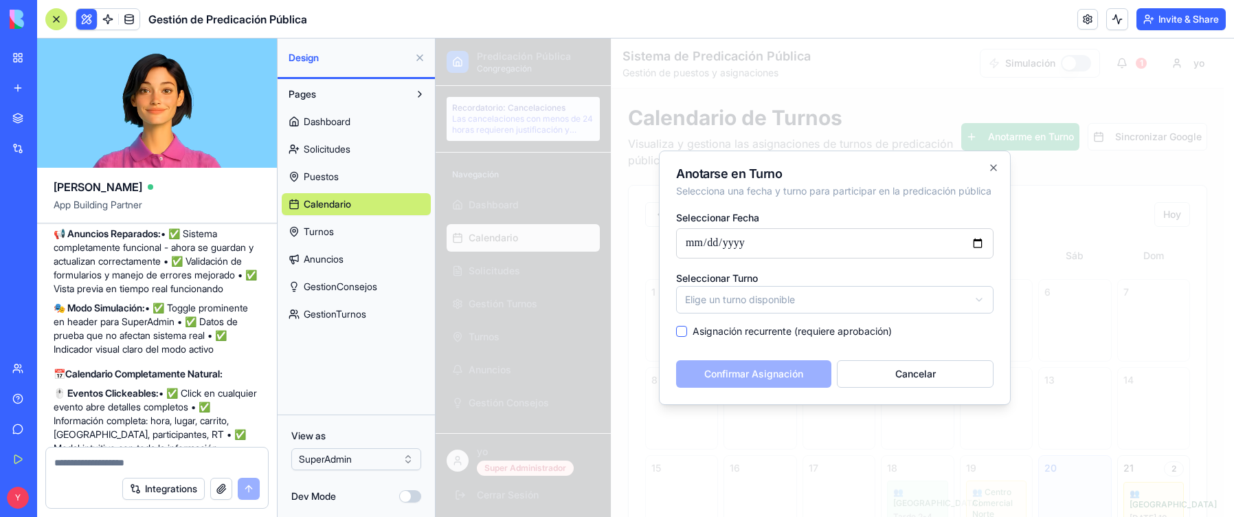
click at [724, 244] on input "**********" at bounding box center [834, 243] width 317 height 30
click at [724, 248] on input "**********" at bounding box center [834, 243] width 317 height 30
type input "**********"
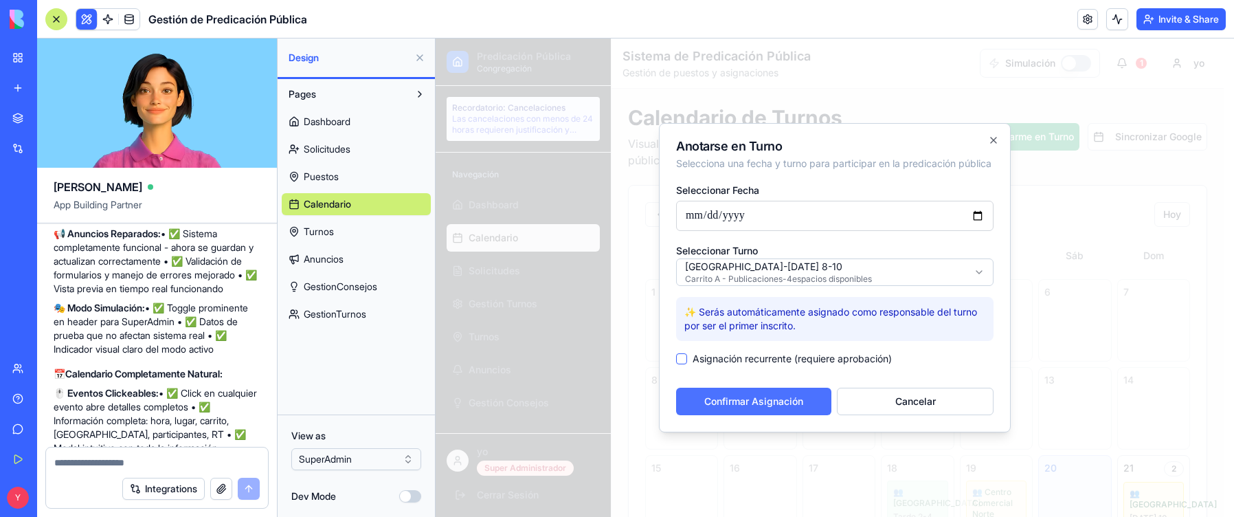
click at [724, 396] on button "Confirmar Asignación" at bounding box center [753, 400] width 155 height 27
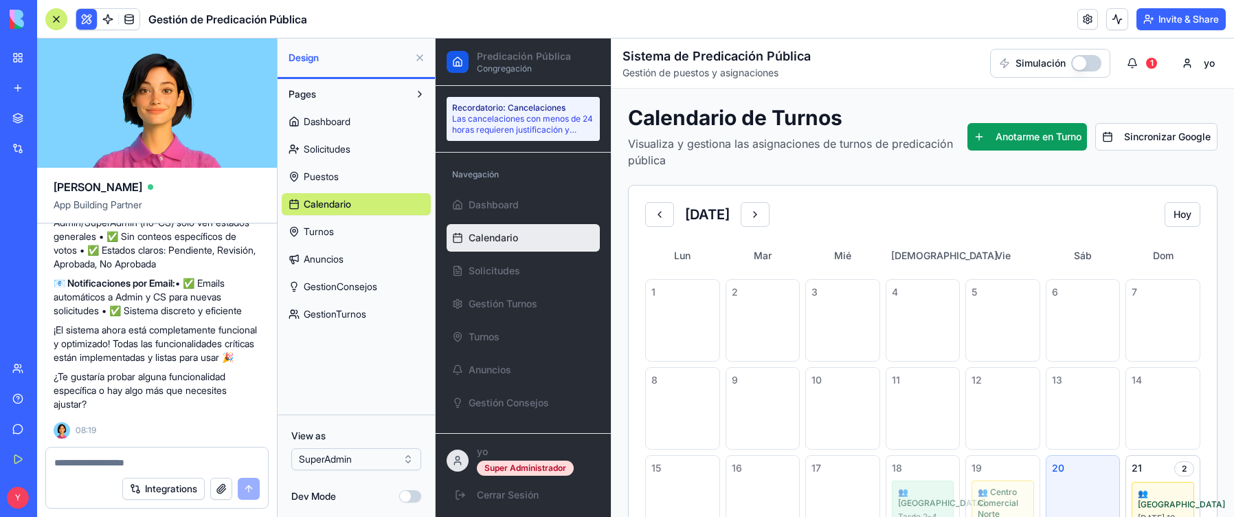
click at [724, 61] on button "button" at bounding box center [1086, 63] width 30 height 16
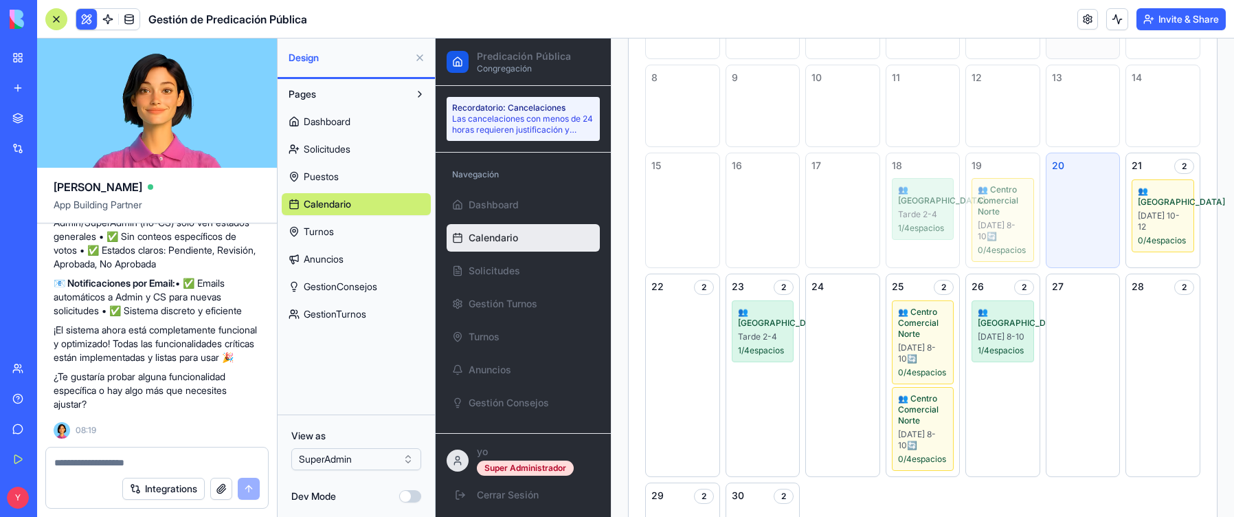
scroll to position [481, 0]
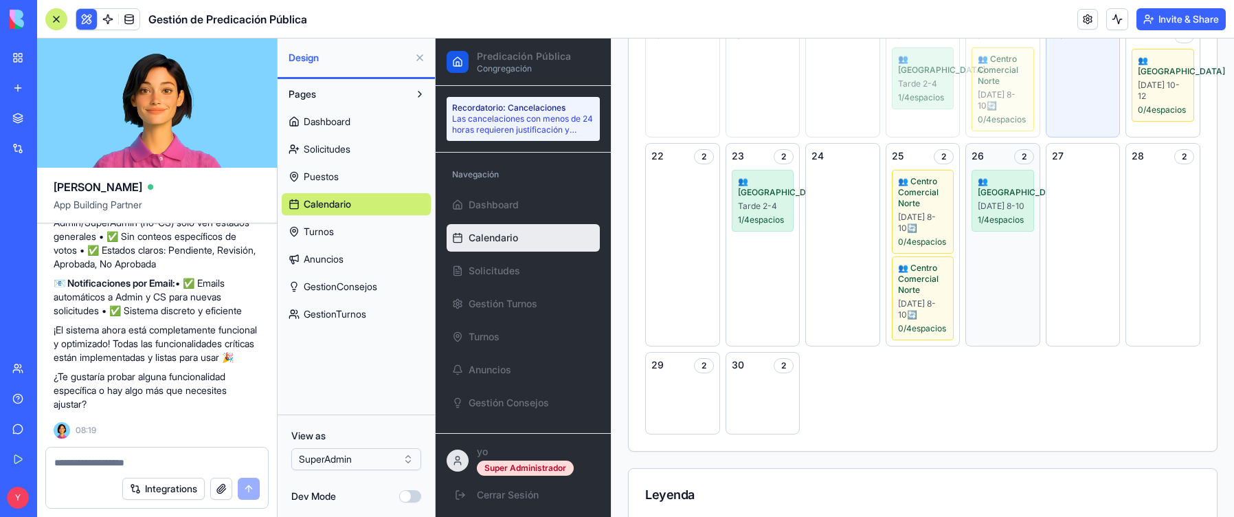
click at [724, 164] on div "2" at bounding box center [1024, 156] width 20 height 15
click at [724, 164] on div "2" at bounding box center [1184, 156] width 20 height 15
click at [724, 201] on div "27" at bounding box center [1082, 244] width 75 height 203
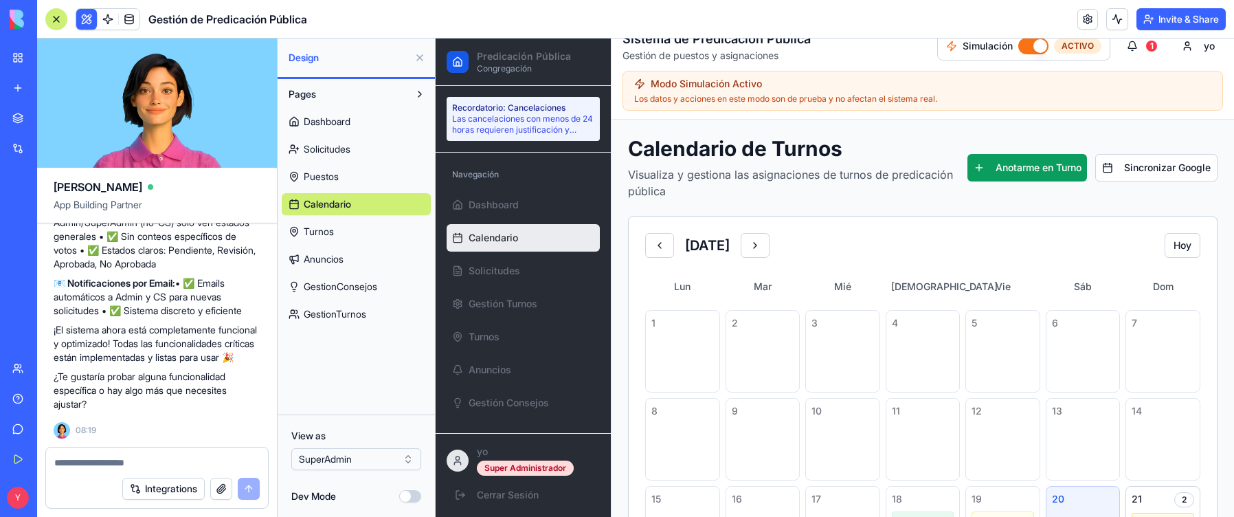
scroll to position [69, 0]
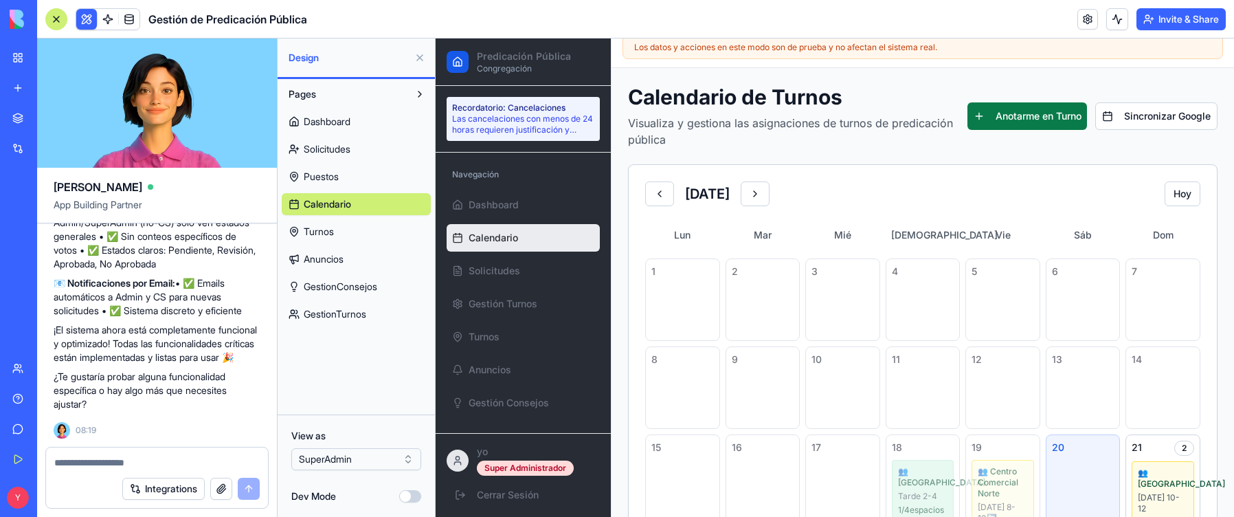
click at [724, 122] on button "Anotarme en Turno" at bounding box center [1027, 115] width 120 height 27
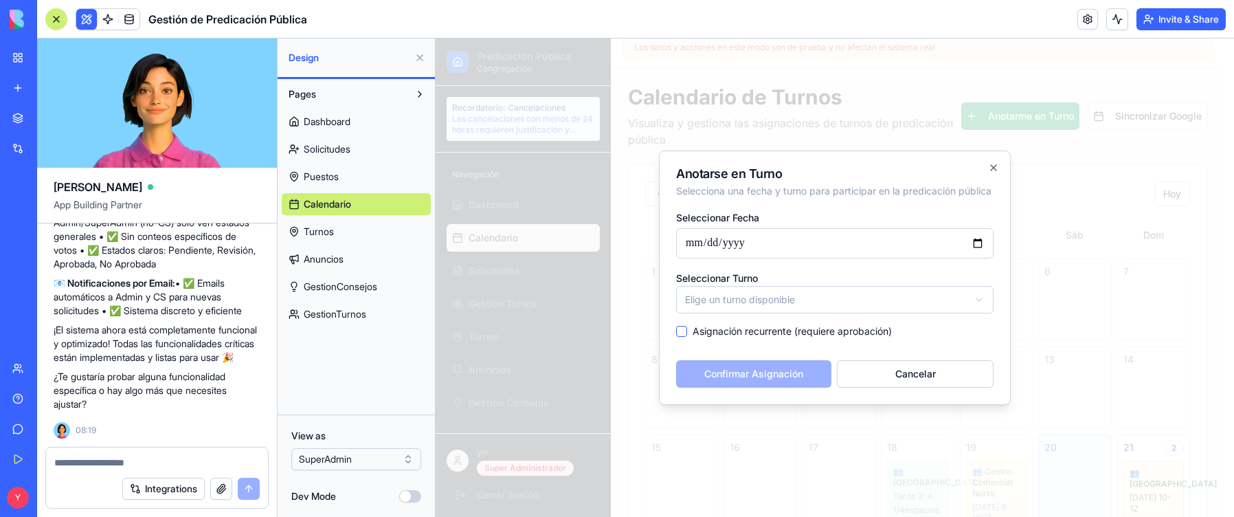
click at [724, 249] on input "**********" at bounding box center [834, 243] width 317 height 30
click at [724, 308] on body "Predicación Pública Congregación Recordatorio: Cancelaciones Las cancelaciones …" at bounding box center [830, 485] width 788 height 1030
click at [724, 303] on body "Predicación Pública Congregación Recordatorio: Cancelaciones Las cancelaciones …" at bounding box center [830, 485] width 788 height 1030
click at [724, 243] on input "**********" at bounding box center [834, 243] width 317 height 30
click at [724, 250] on input "**********" at bounding box center [834, 243] width 317 height 30
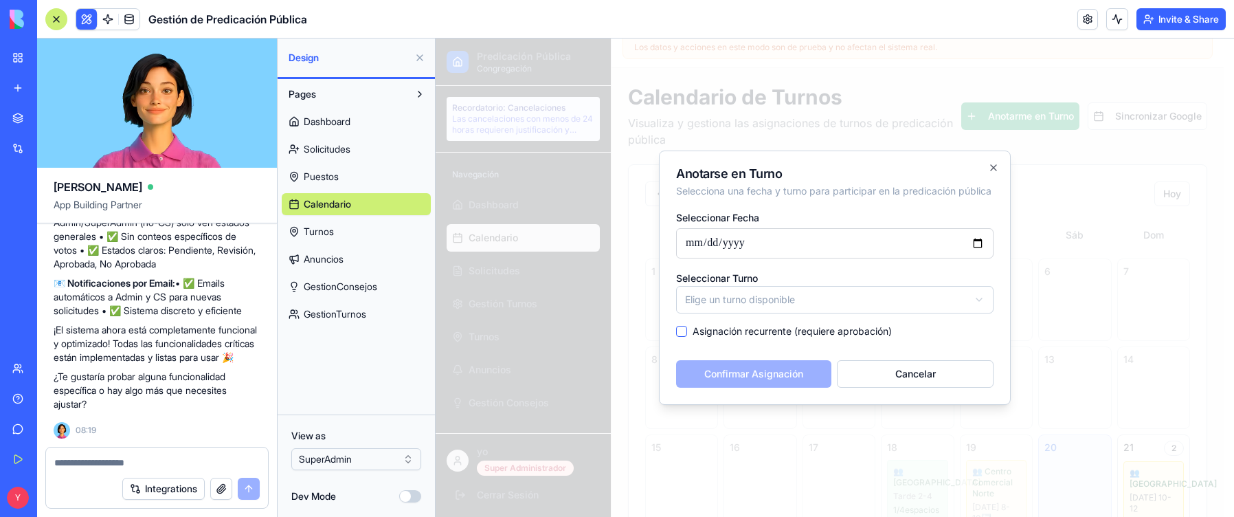
click at [724, 303] on body "Predicación Pública Congregación Recordatorio: Cancelaciones Las cancelaciones …" at bounding box center [830, 485] width 788 height 1030
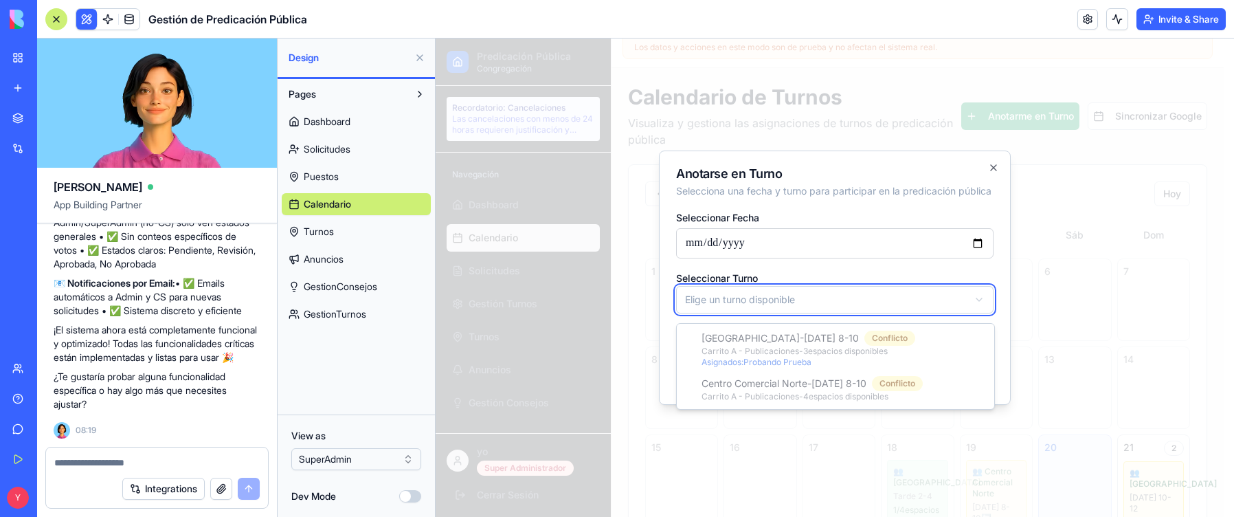
click at [724, 303] on body "Predicación Pública Congregación Recordatorio: Cancelaciones Las cancelaciones …" at bounding box center [830, 485] width 788 height 1030
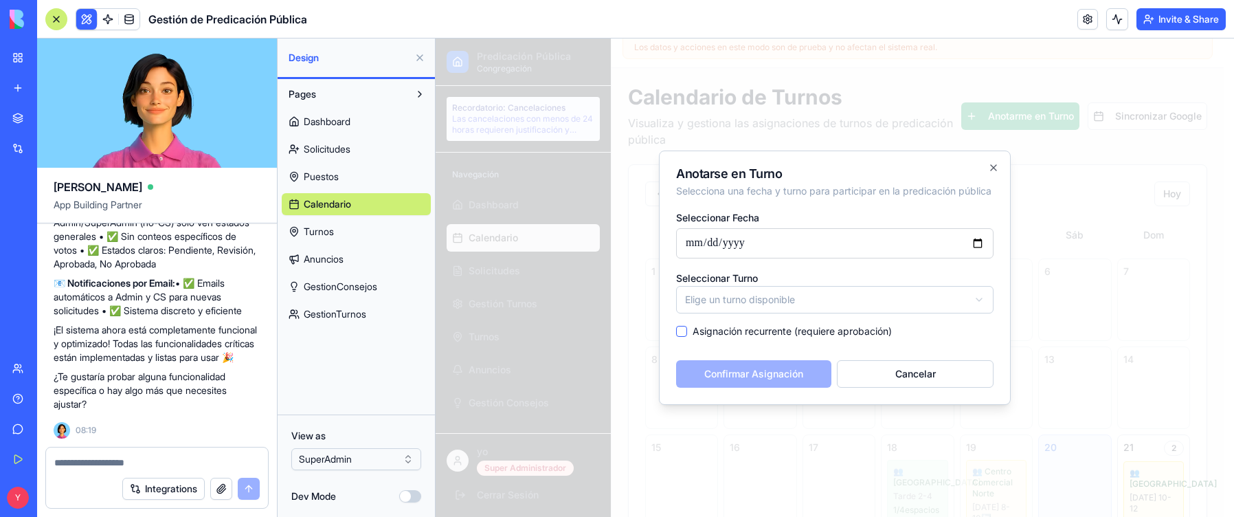
click at [724, 247] on input "**********" at bounding box center [834, 243] width 317 height 30
click at [724, 249] on input "**********" at bounding box center [834, 243] width 317 height 30
click at [724, 313] on body "Predicación Pública Congregación Recordatorio: Cancelaciones Las cancelaciones …" at bounding box center [830, 485] width 788 height 1030
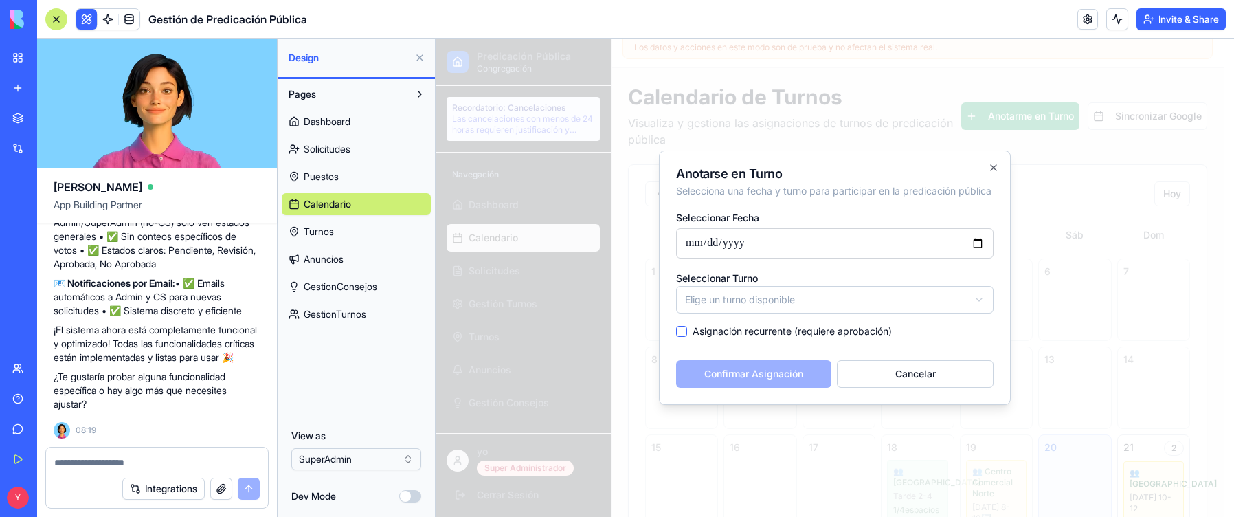
click at [724, 309] on body "Predicación Pública Congregación Recordatorio: Cancelaciones Las cancelaciones …" at bounding box center [830, 485] width 788 height 1030
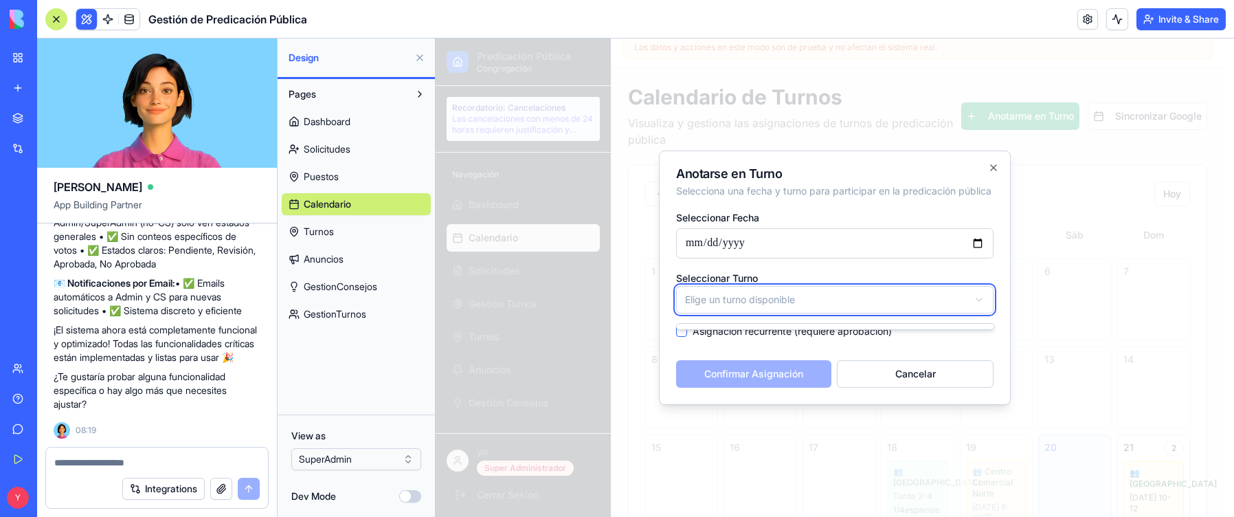
click at [724, 258] on body "Predicación Pública Congregación Recordatorio: Cancelaciones Las cancelaciones …" at bounding box center [830, 485] width 788 height 1030
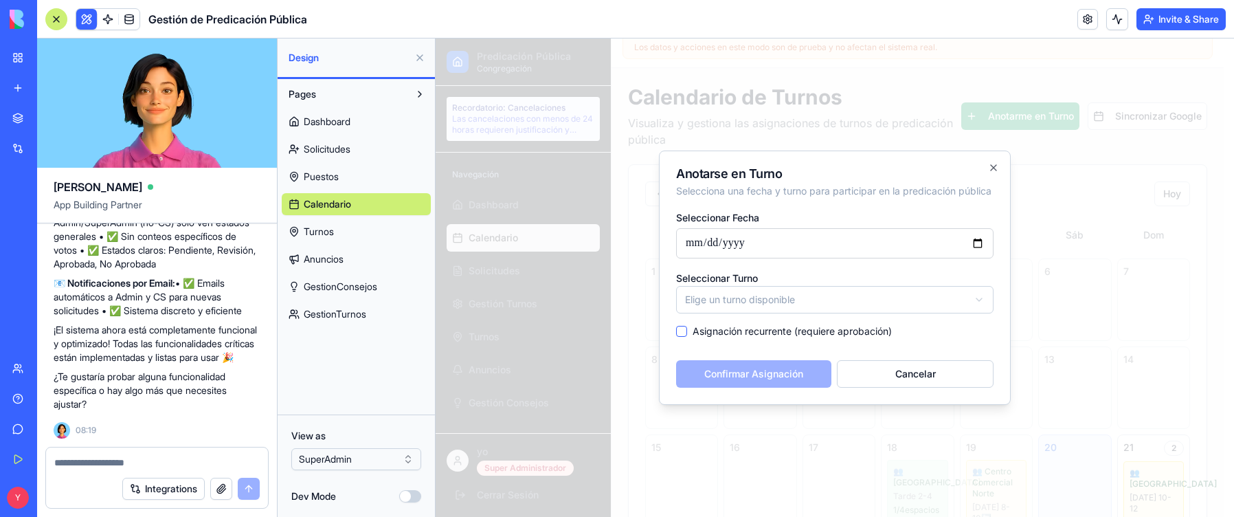
click at [724, 251] on input "**********" at bounding box center [834, 243] width 317 height 30
click at [724, 249] on input "**********" at bounding box center [834, 243] width 317 height 30
type input "**********"
click at [724, 304] on body "Predicación Pública Congregación Recordatorio: Cancelaciones Las cancelaciones …" at bounding box center [830, 485] width 788 height 1030
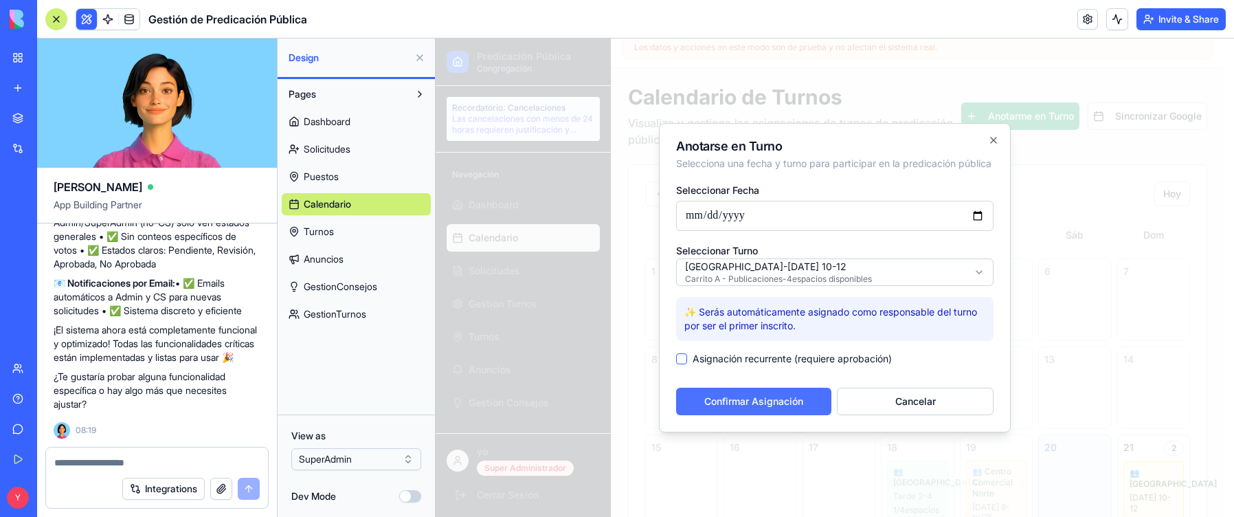
click at [724, 396] on button "Confirmar Asignación" at bounding box center [753, 400] width 155 height 27
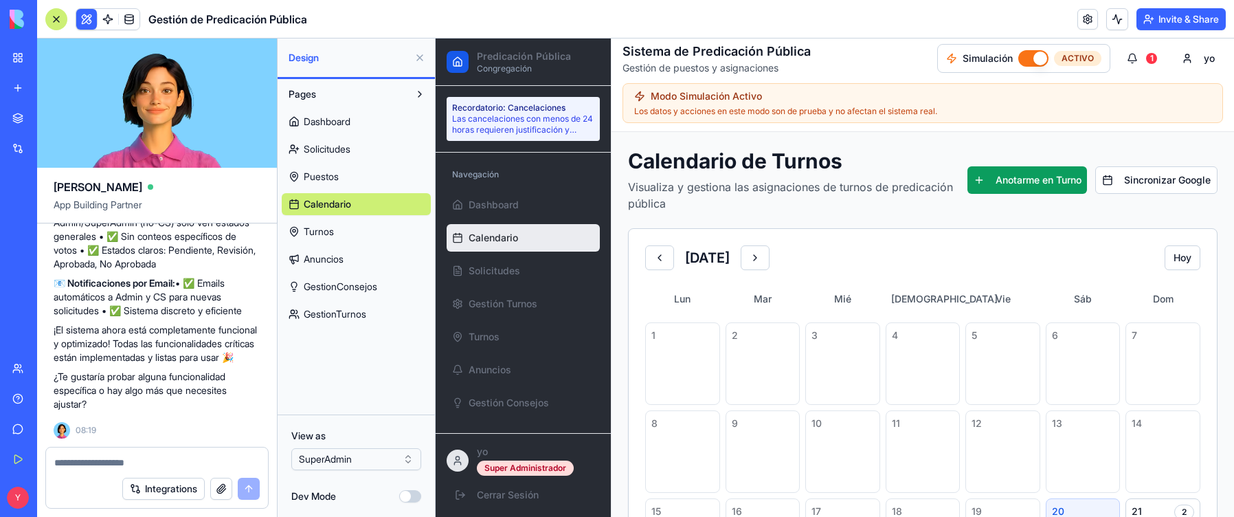
scroll to position [0, 0]
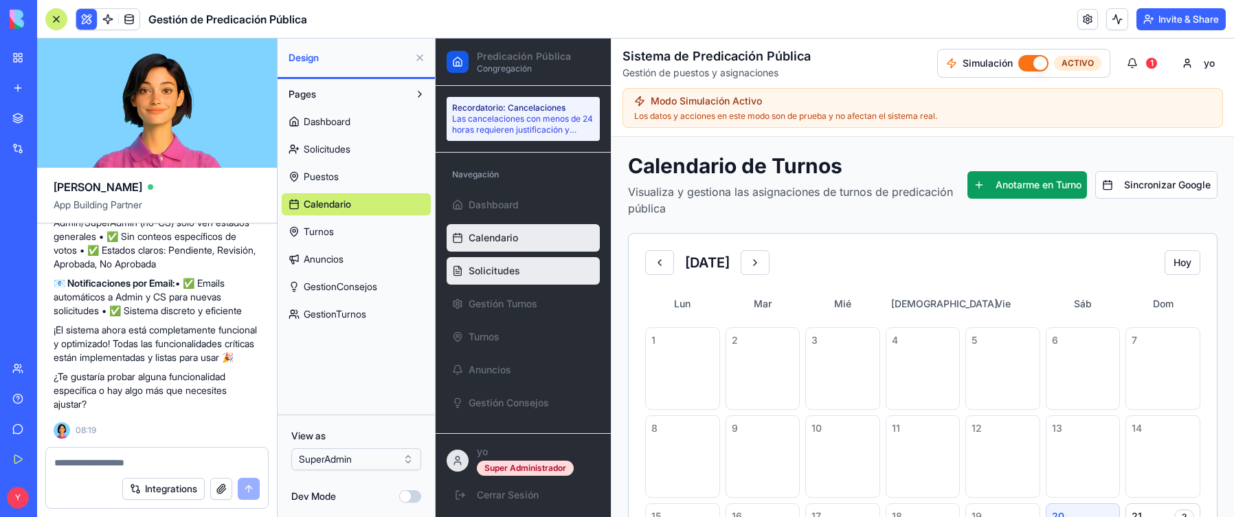
click at [488, 273] on span "Solicitudes" at bounding box center [494, 271] width 52 height 14
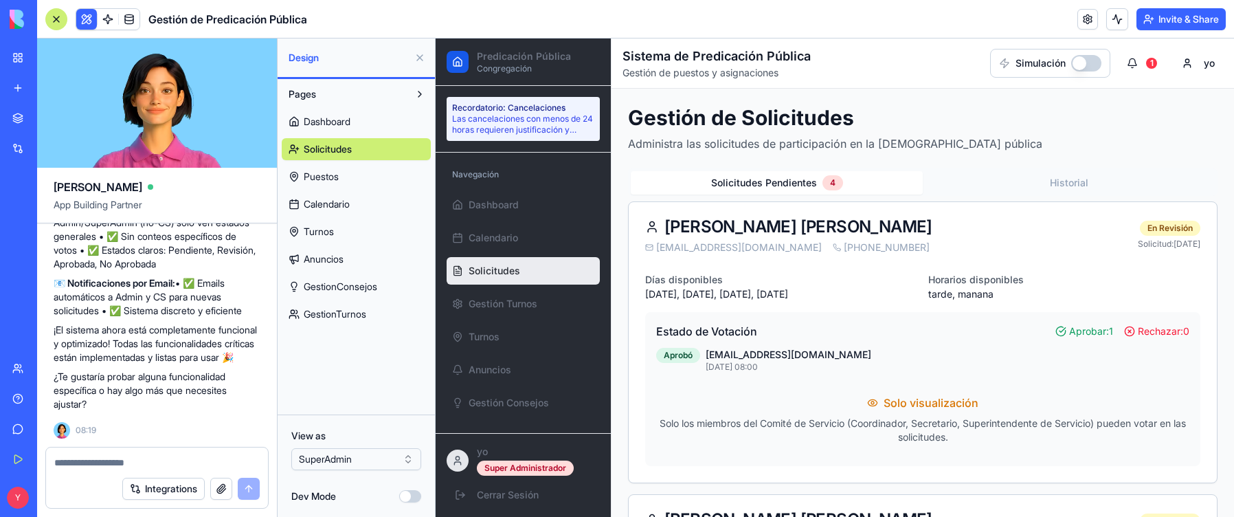
click at [724, 64] on button "button" at bounding box center [1086, 63] width 30 height 16
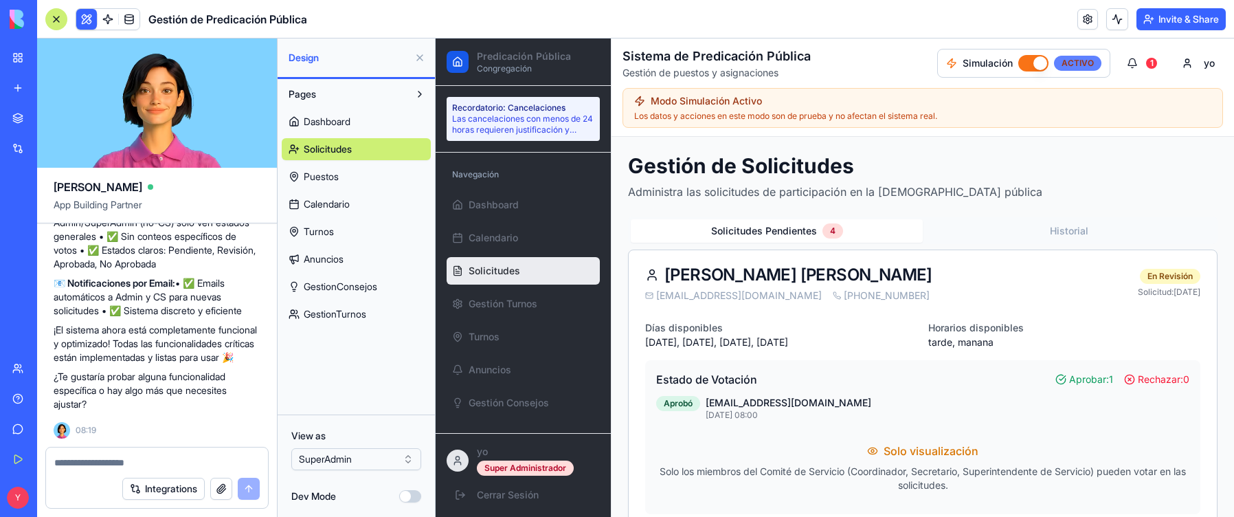
click at [724, 63] on div "ACTIVO" at bounding box center [1077, 63] width 47 height 15
click at [724, 67] on button "button" at bounding box center [1033, 63] width 30 height 16
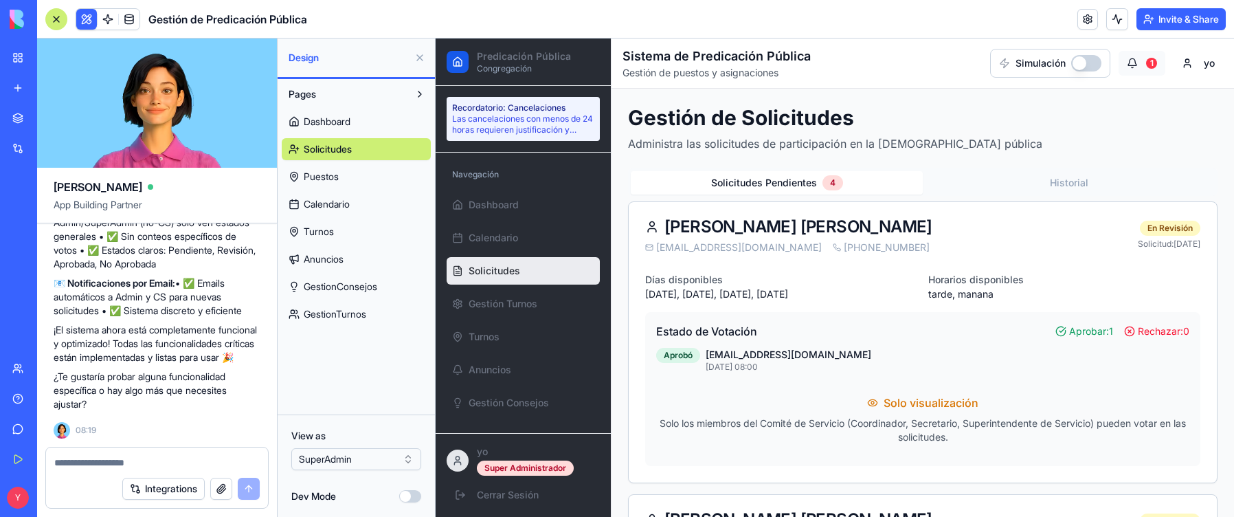
click at [724, 60] on button "1" at bounding box center [1141, 63] width 47 height 25
click at [724, 64] on button "1" at bounding box center [1141, 63] width 47 height 25
click at [506, 396] on span "Gestión Consejos" at bounding box center [508, 403] width 80 height 14
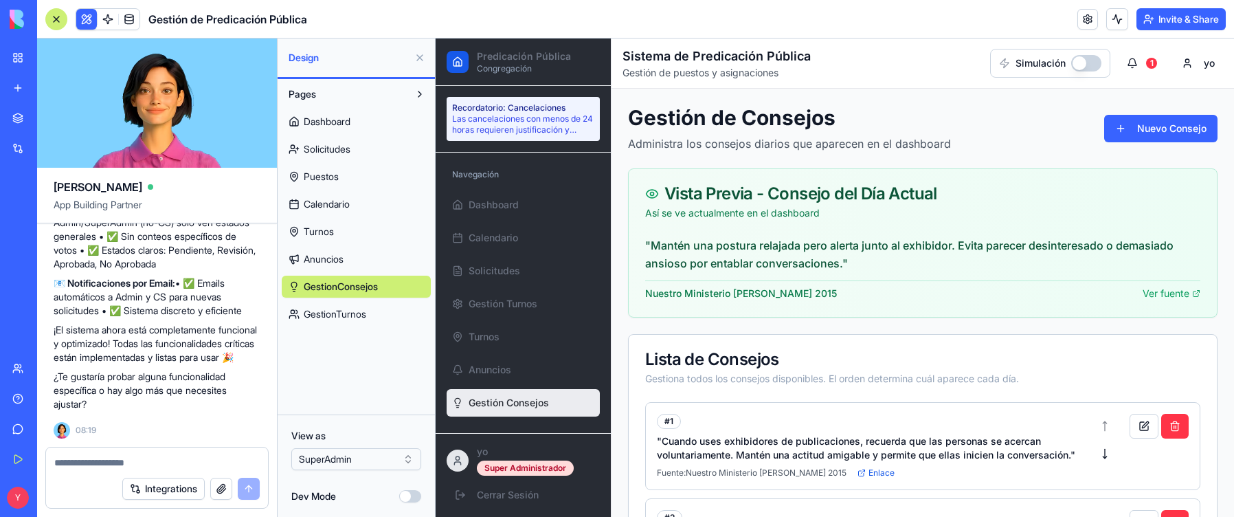
click at [724, 67] on button "button" at bounding box center [1086, 63] width 30 height 16
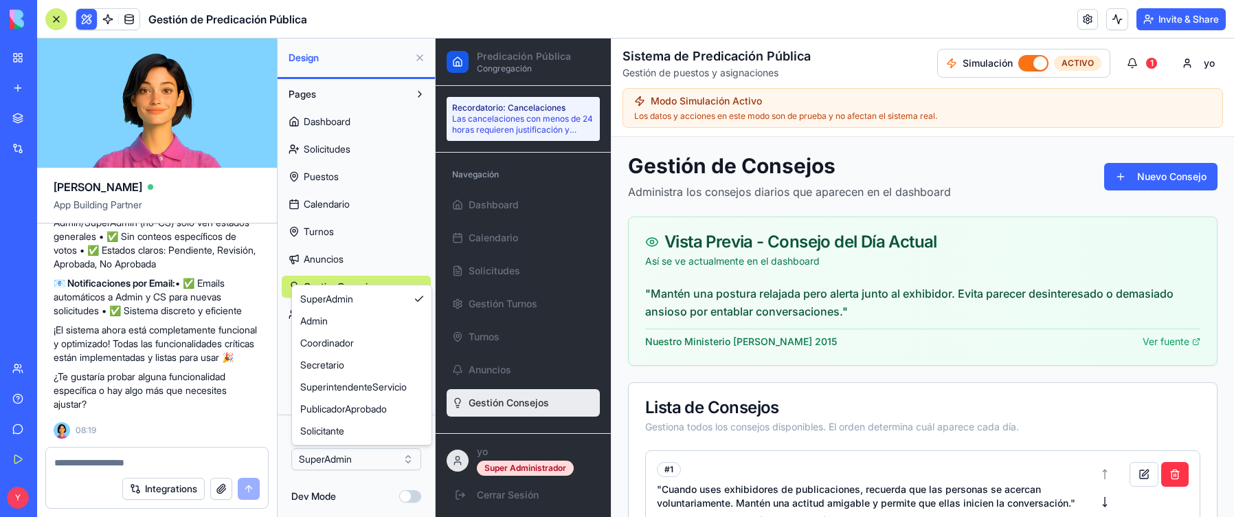
click at [376, 396] on html "BETA My Workspace New app Marketplace Integrations Recent Gestión de Predicació…" at bounding box center [617, 258] width 1234 height 517
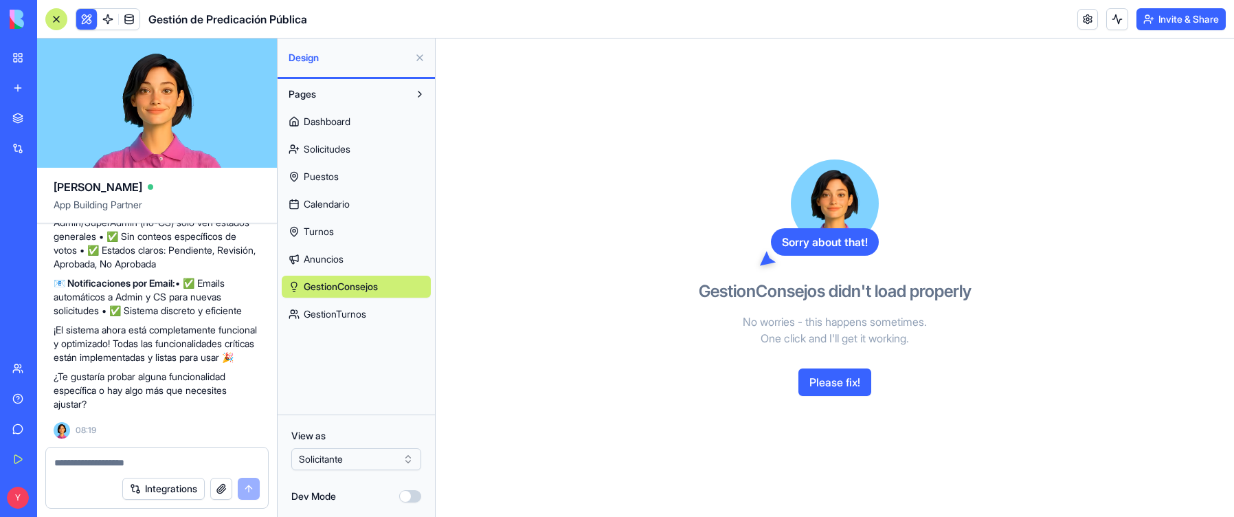
click at [344, 117] on span "Dashboard" at bounding box center [327, 122] width 47 height 14
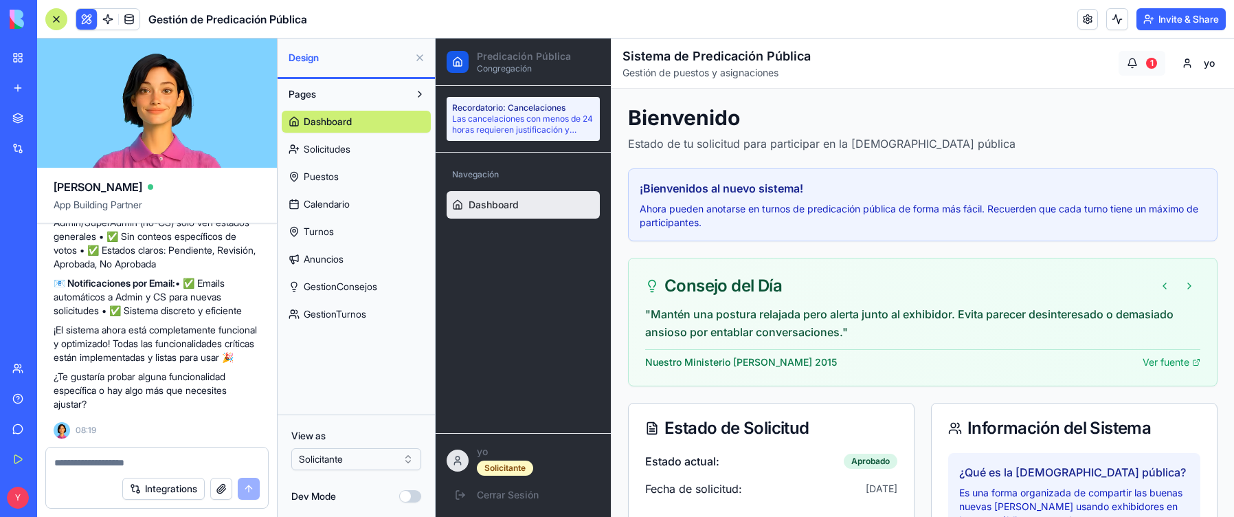
click at [724, 65] on button "1" at bounding box center [1141, 63] width 47 height 25
click at [346, 147] on span "Solicitudes" at bounding box center [327, 149] width 47 height 14
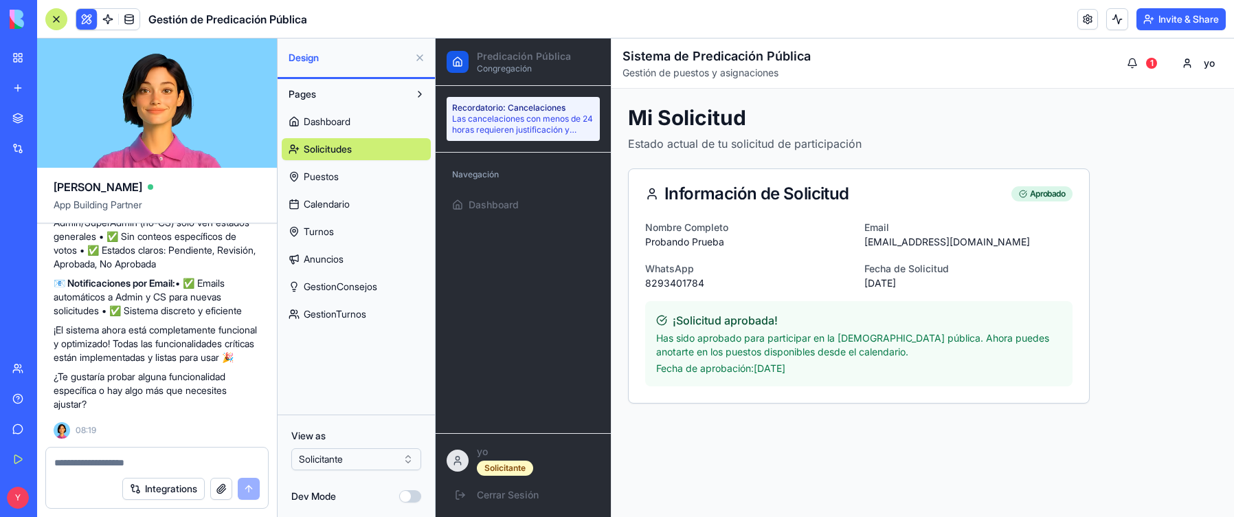
click at [347, 177] on link "Puestos" at bounding box center [356, 177] width 149 height 22
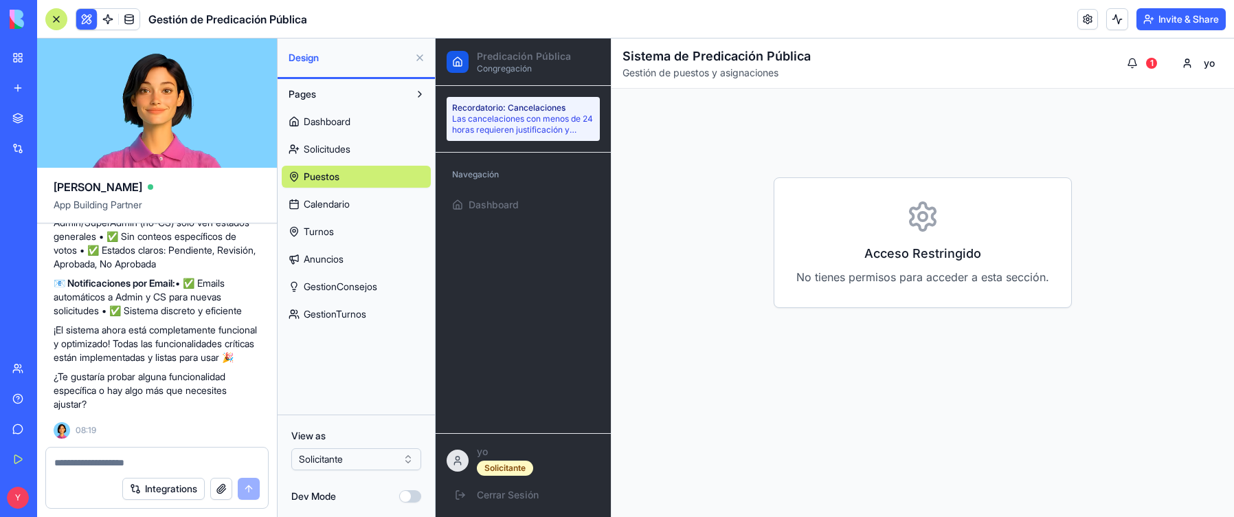
click at [350, 196] on link "Calendario" at bounding box center [356, 204] width 149 height 22
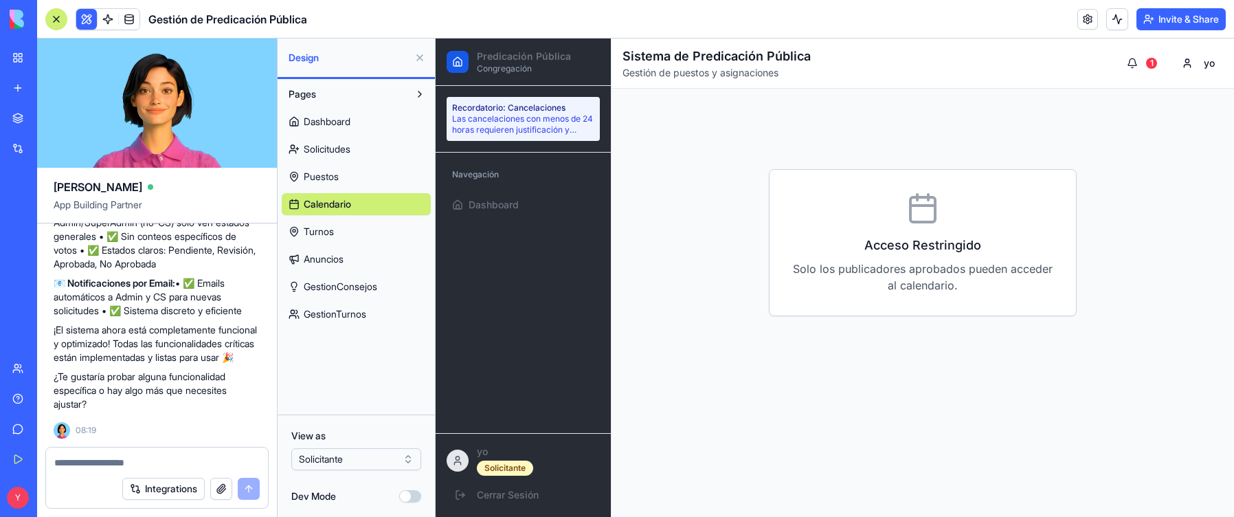
click at [330, 113] on link "Dashboard" at bounding box center [356, 122] width 149 height 22
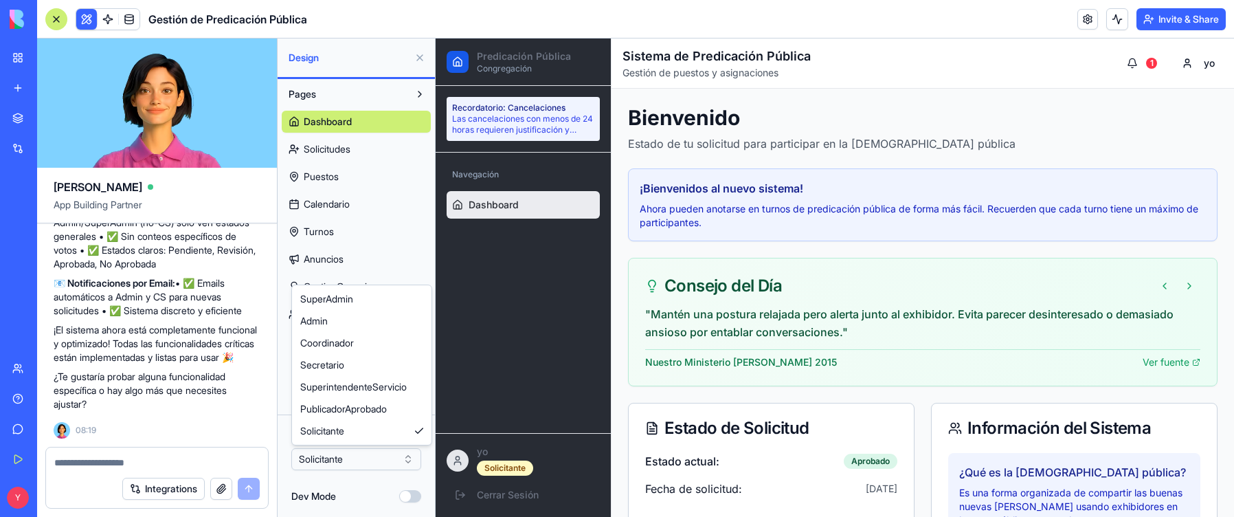
click at [400, 396] on html "BETA My Workspace New app Marketplace Integrations Recent Gestión de Predicació…" at bounding box center [617, 258] width 1234 height 517
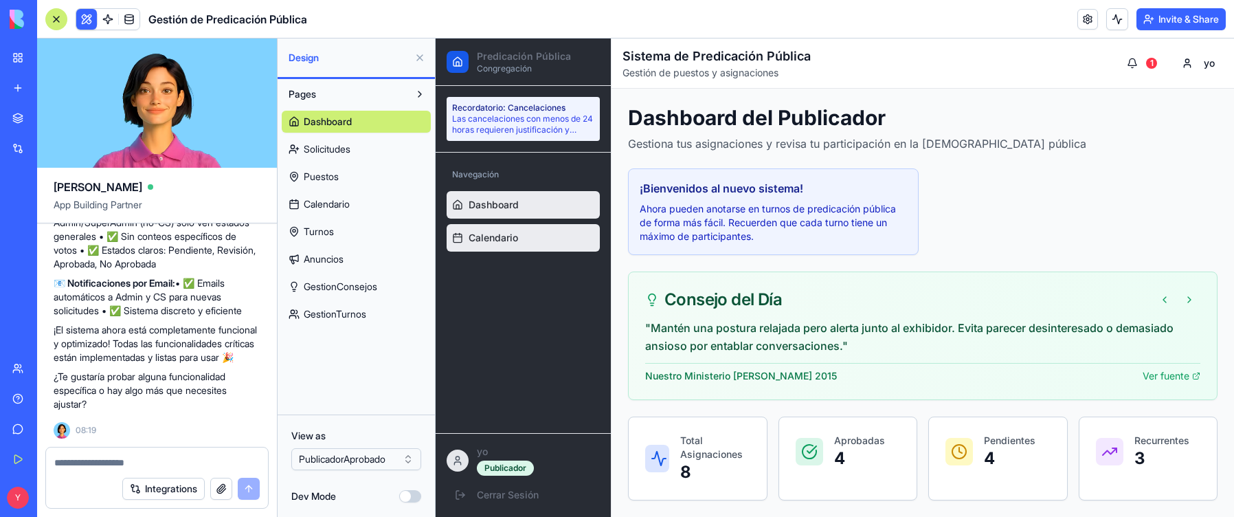
click at [494, 244] on span "Calendario" at bounding box center [492, 238] width 49 height 14
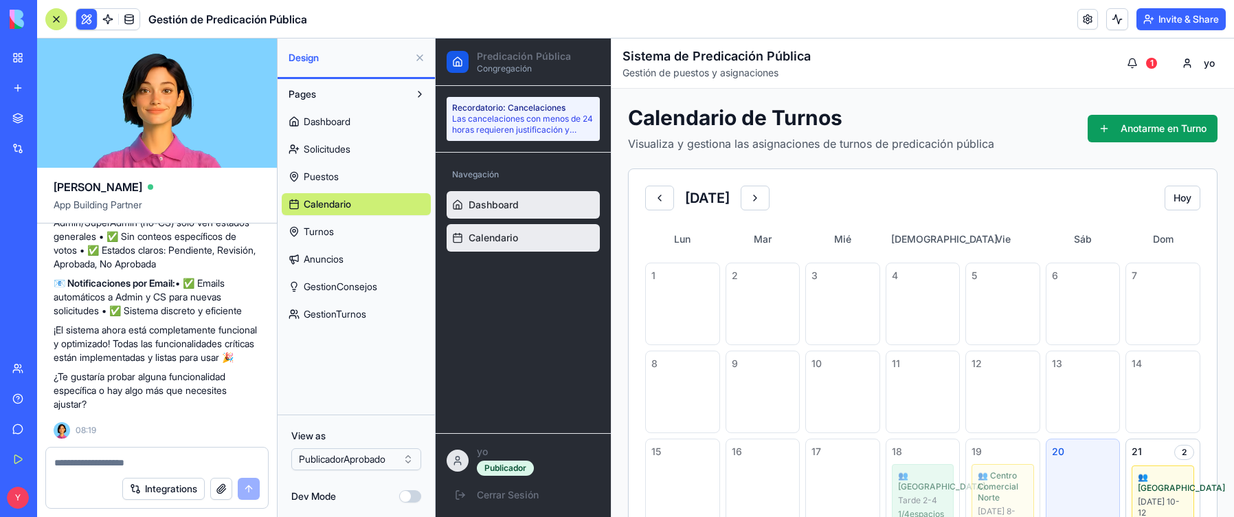
click at [510, 210] on span "Dashboard" at bounding box center [493, 205] width 50 height 14
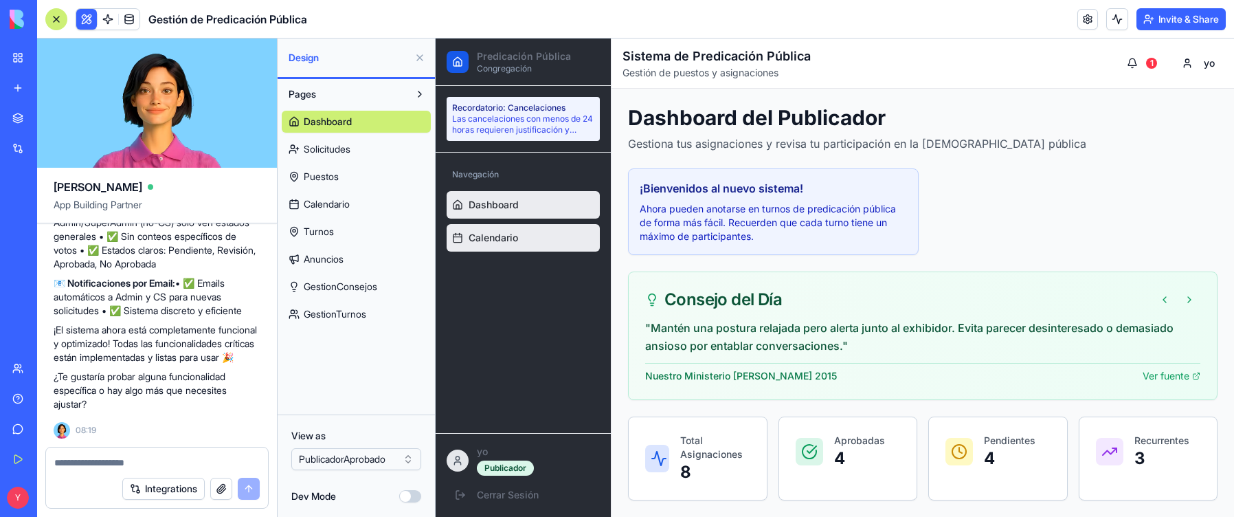
click at [506, 241] on span "Calendario" at bounding box center [492, 238] width 49 height 14
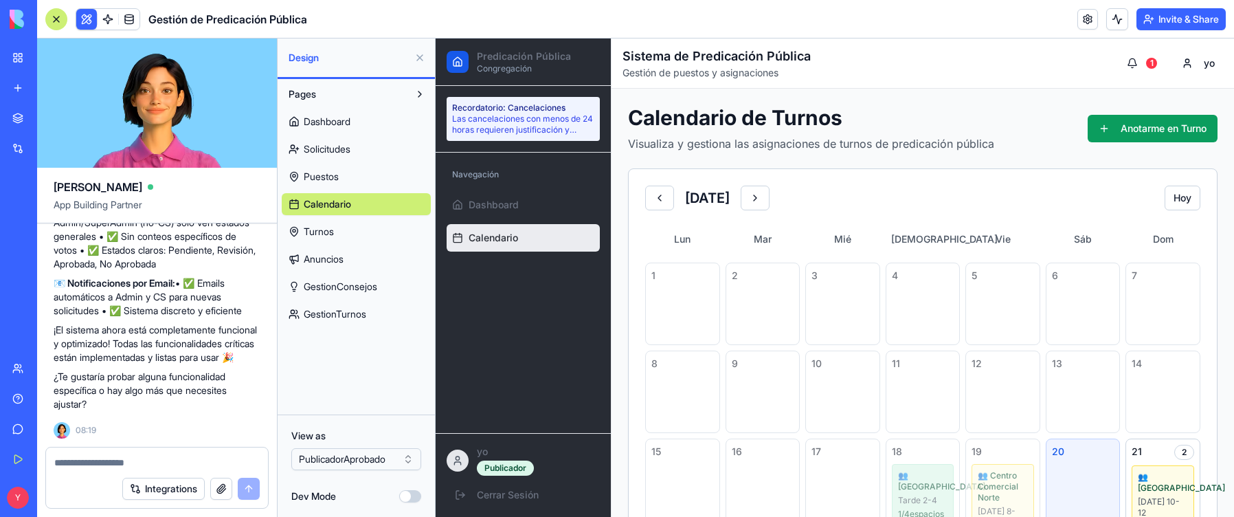
click at [487, 396] on p "yo" at bounding box center [538, 451] width 123 height 14
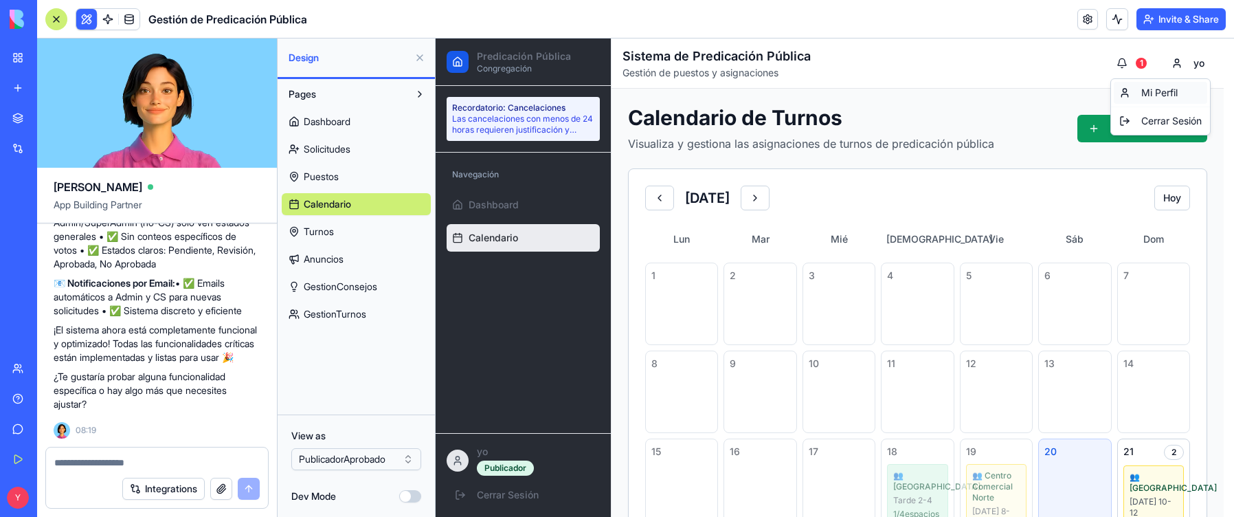
click at [724, 93] on div "Mi Perfil" at bounding box center [1159, 93] width 93 height 22
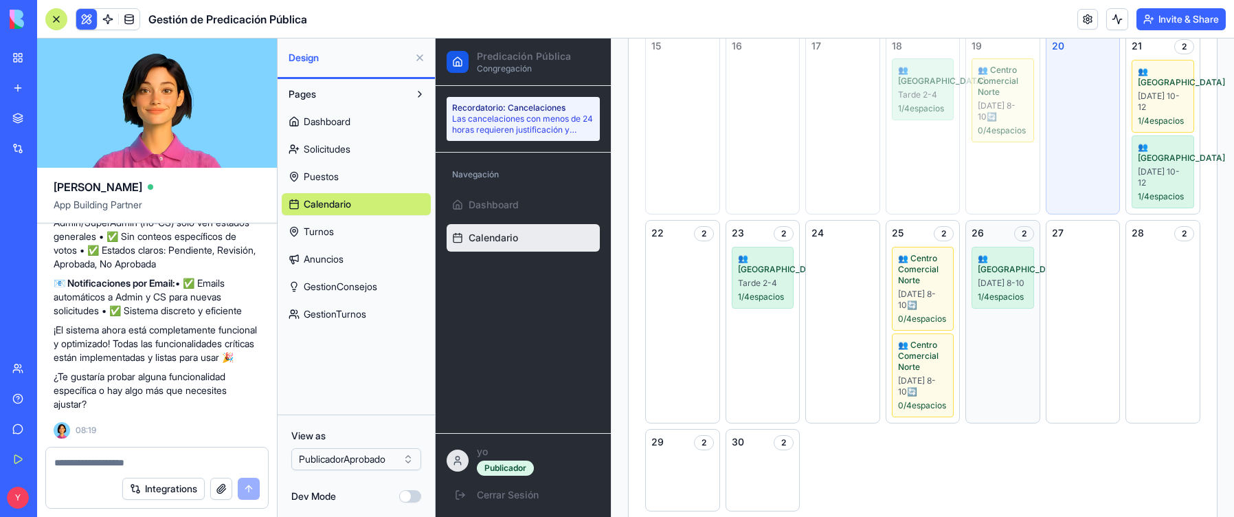
scroll to position [412, 0]
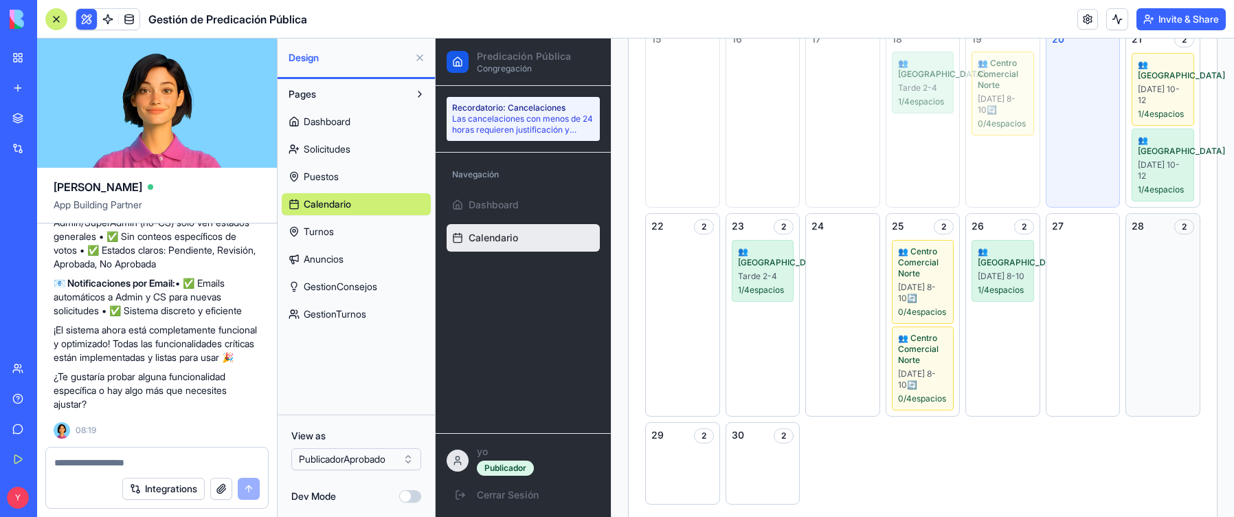
click at [724, 234] on div "2" at bounding box center [1184, 226] width 20 height 15
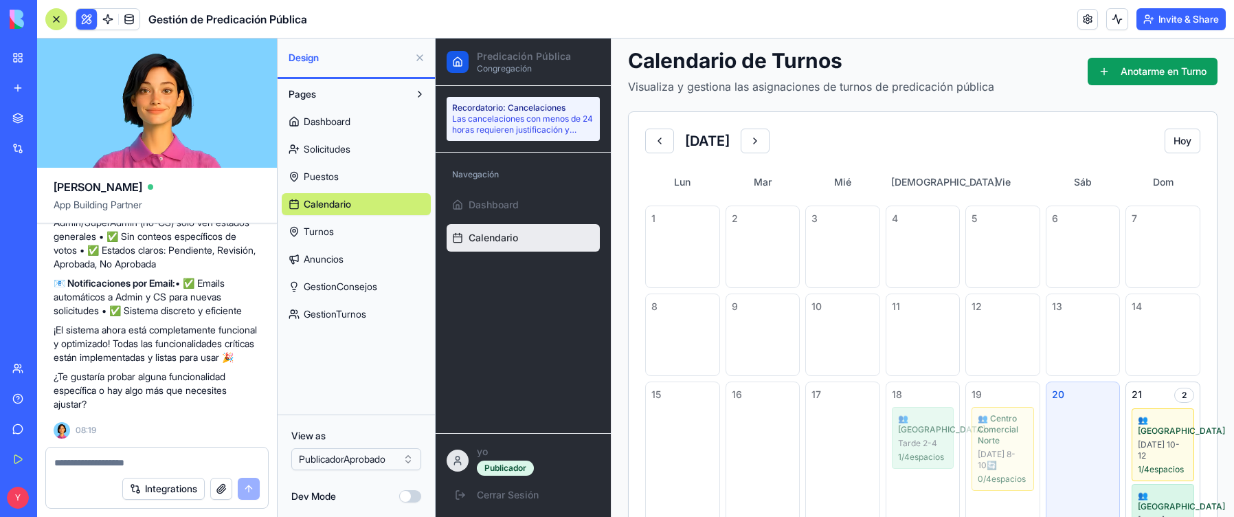
scroll to position [0, 0]
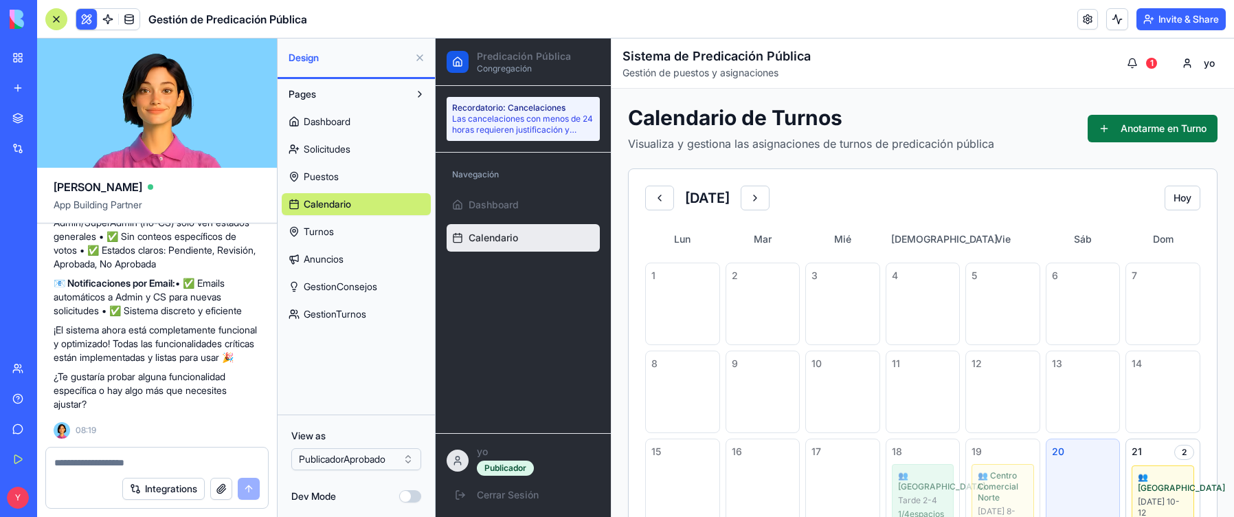
click at [724, 128] on button "Anotarme en Turno" at bounding box center [1152, 128] width 130 height 27
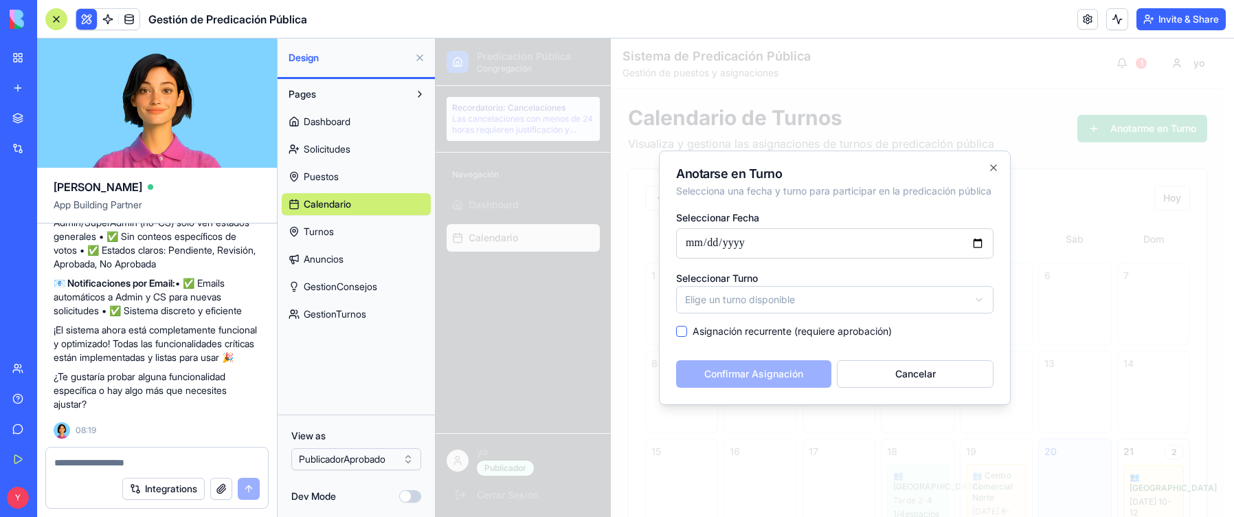
scroll to position [16656, 0]
click at [114, 396] on textarea at bounding box center [156, 462] width 205 height 14
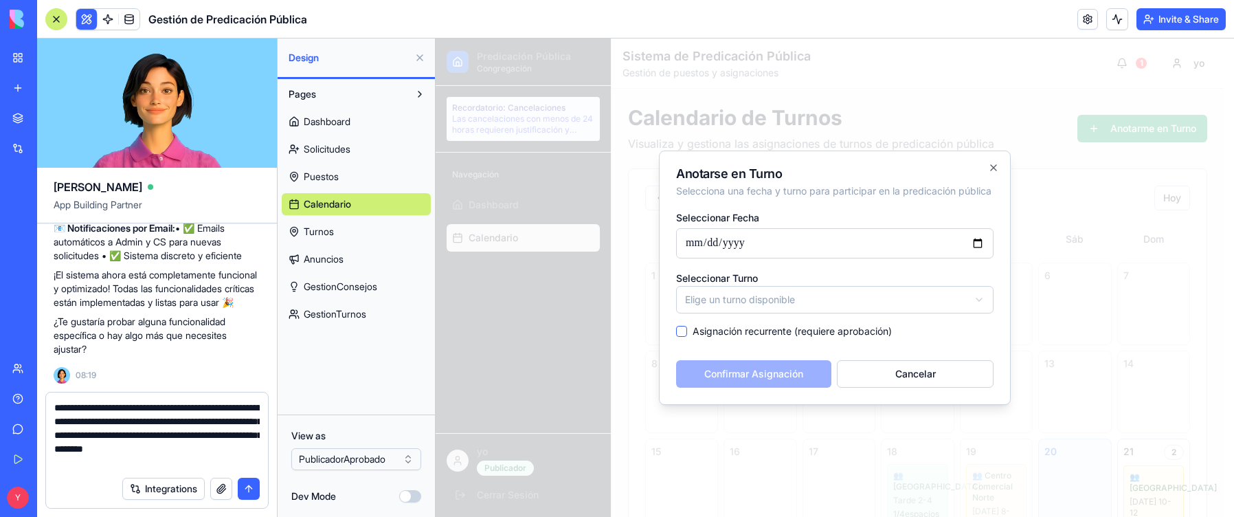
type textarea "**********"
click at [248, 396] on button "submit" at bounding box center [249, 488] width 22 height 22
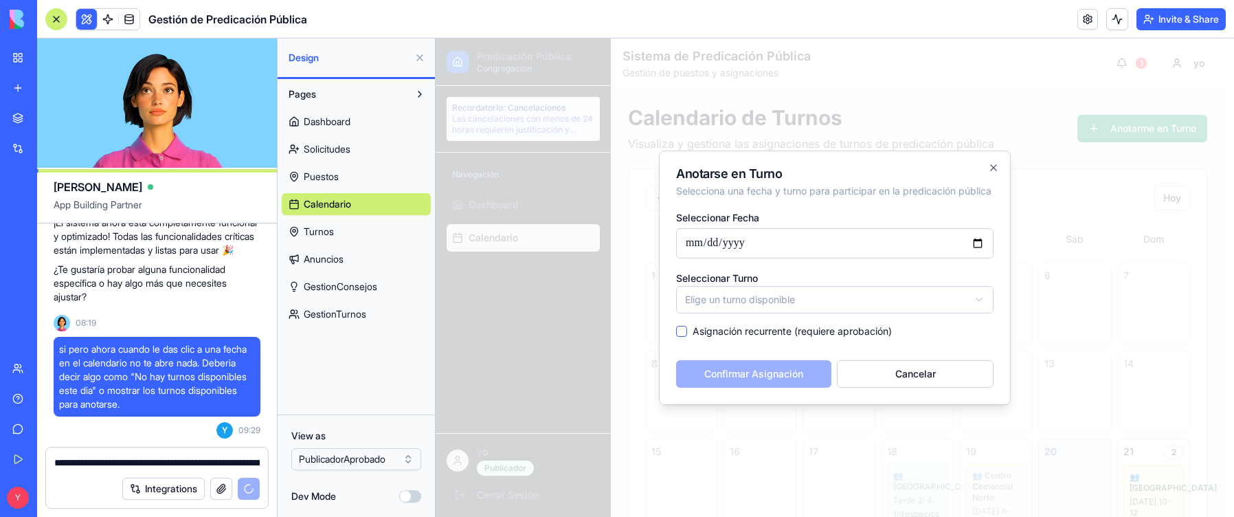
click at [724, 247] on input "**********" at bounding box center [834, 243] width 317 height 30
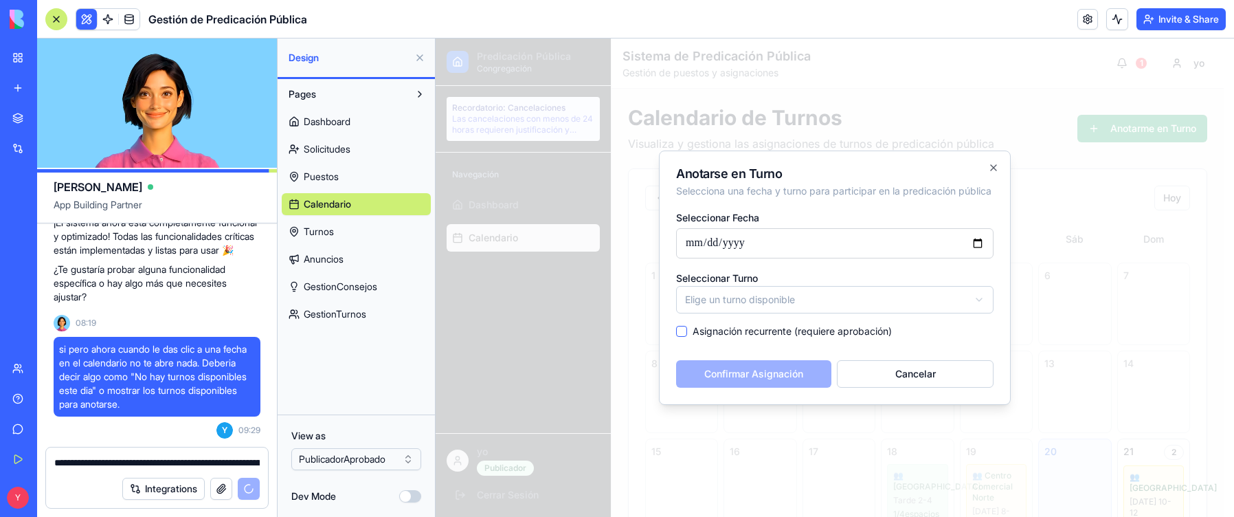
click at [724, 248] on input "**********" at bounding box center [834, 243] width 317 height 30
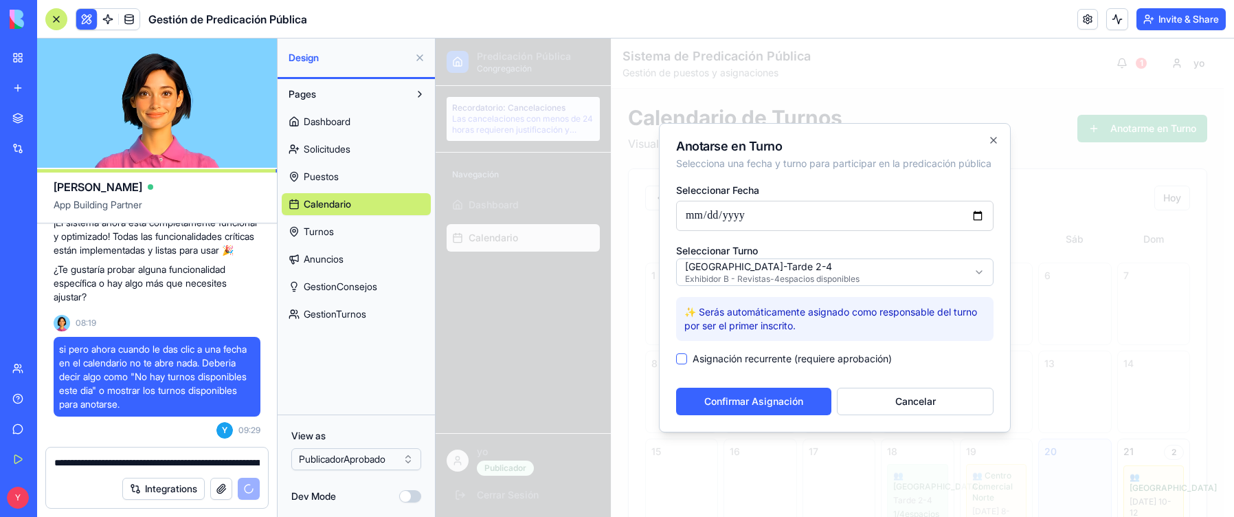
click at [724, 221] on input "**********" at bounding box center [834, 216] width 317 height 30
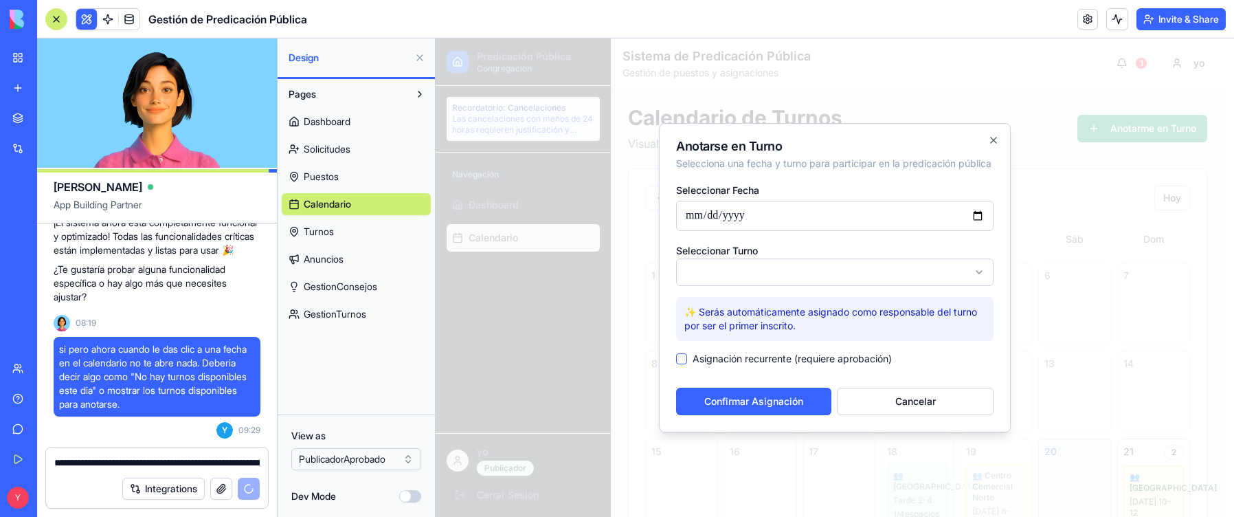
click at [724, 225] on input "**********" at bounding box center [834, 216] width 317 height 30
type input "**********"
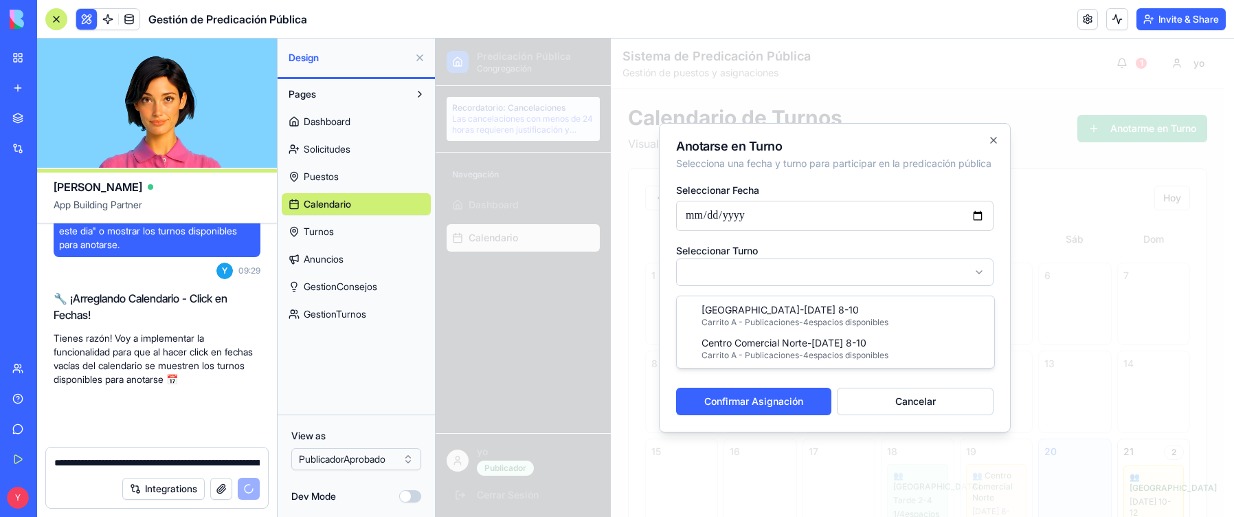
scroll to position [16922, 0]
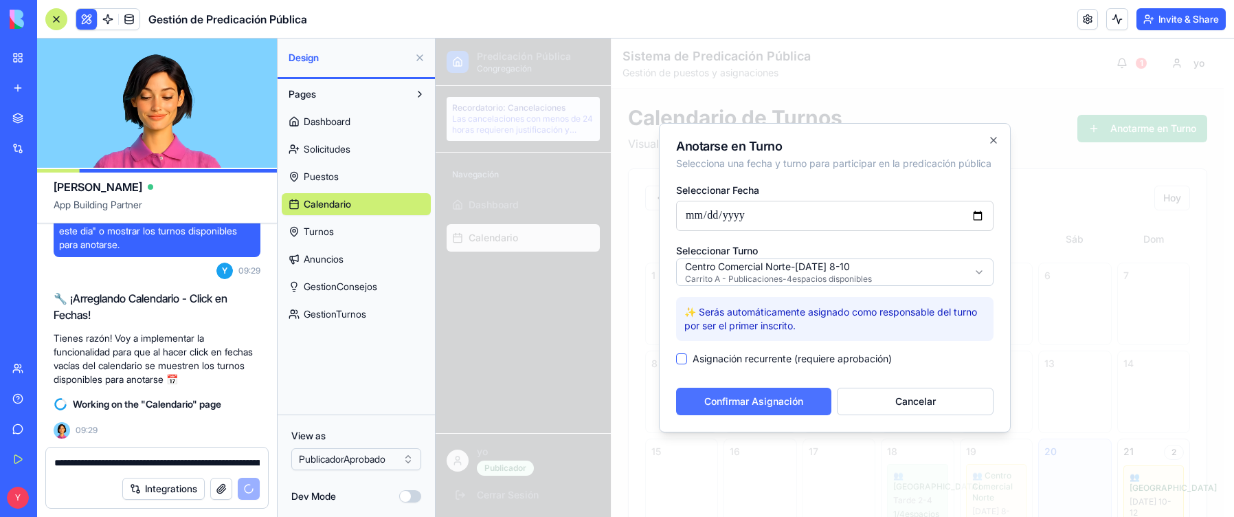
click at [724, 396] on button "Confirmar Asignación" at bounding box center [753, 400] width 155 height 27
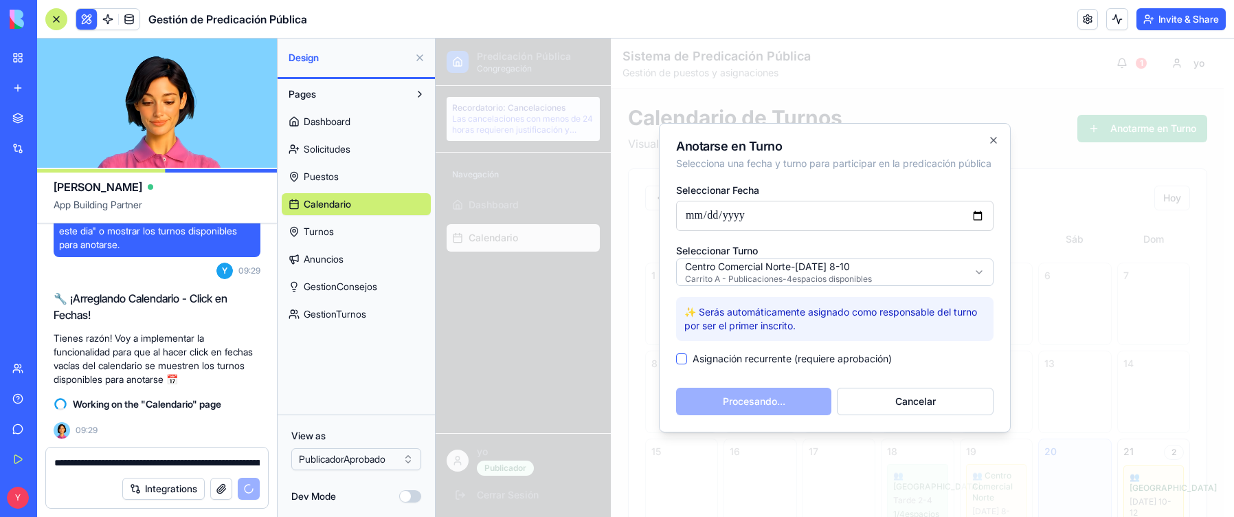
click at [679, 364] on button "Asignación recurrente (requiere aprobación)" at bounding box center [681, 358] width 11 height 11
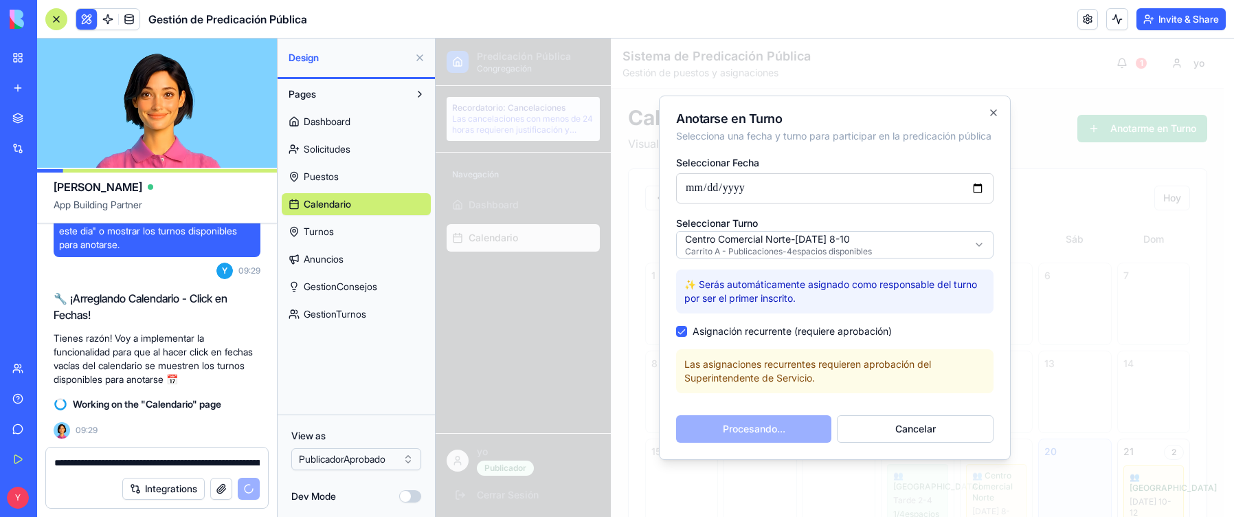
click at [682, 335] on button "Asignación recurrente (requiere aprobación)" at bounding box center [681, 331] width 11 height 11
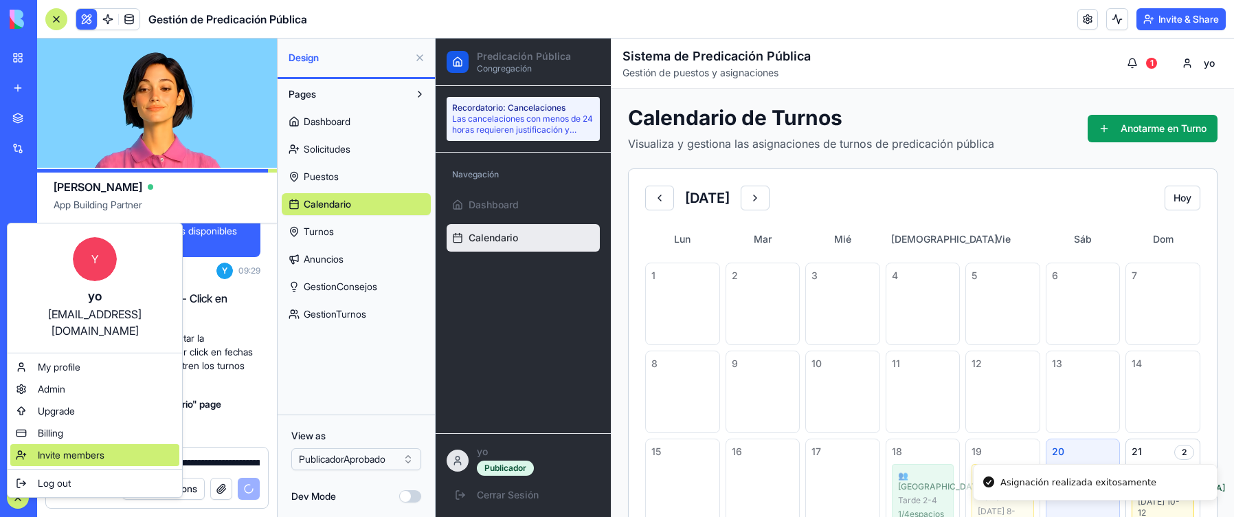
click at [81, 396] on span "Invite members" at bounding box center [71, 455] width 67 height 14
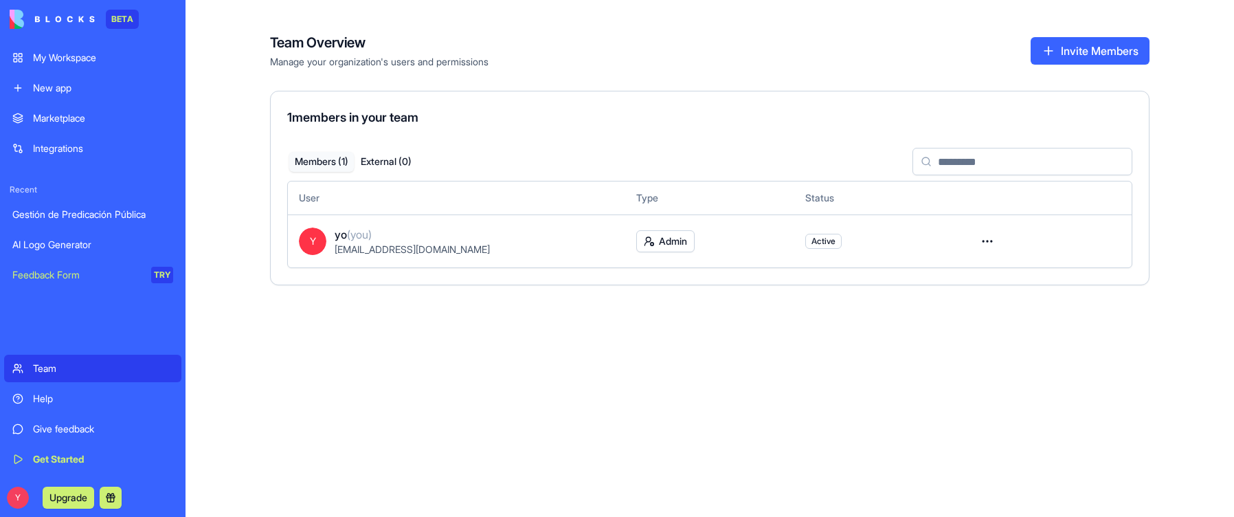
click at [724, 56] on button "Invite Members" at bounding box center [1089, 50] width 119 height 27
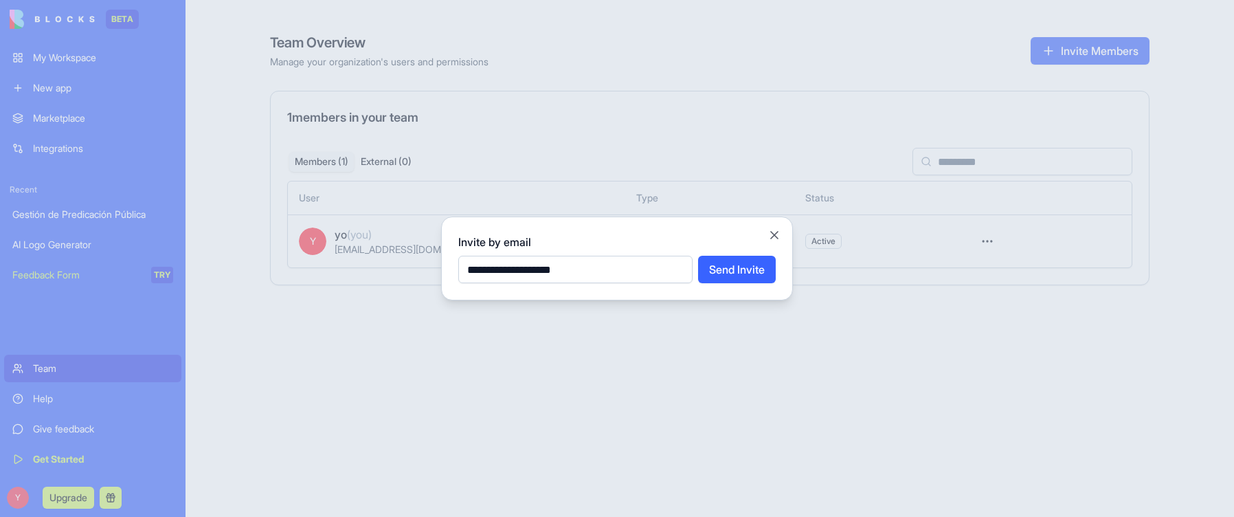
type input "**********"
click at [724, 264] on button "Send Invite" at bounding box center [737, 269] width 78 height 27
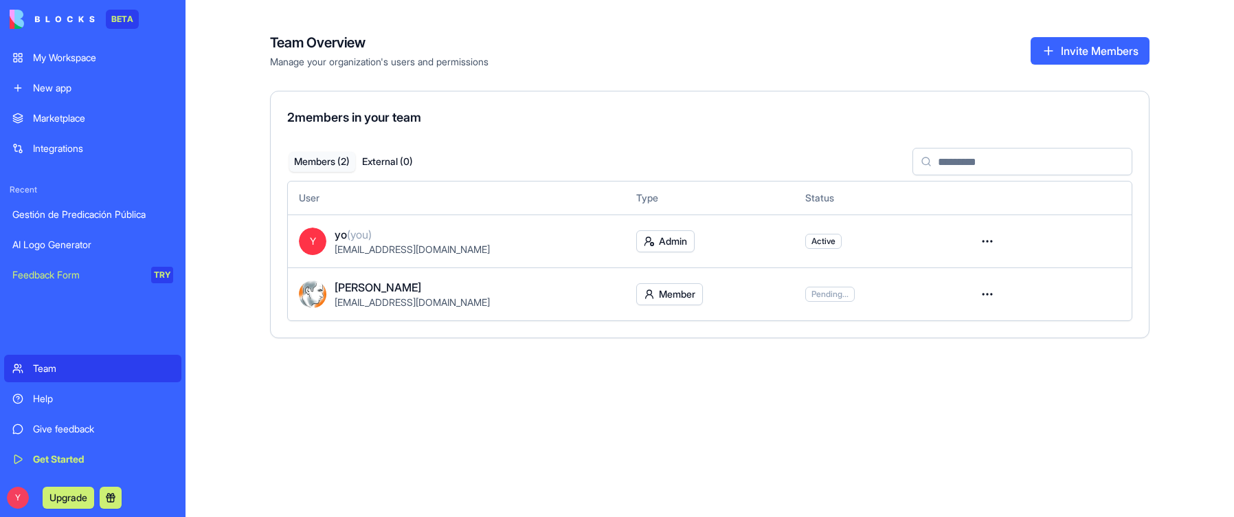
click at [70, 54] on div "My Workspace" at bounding box center [103, 58] width 140 height 14
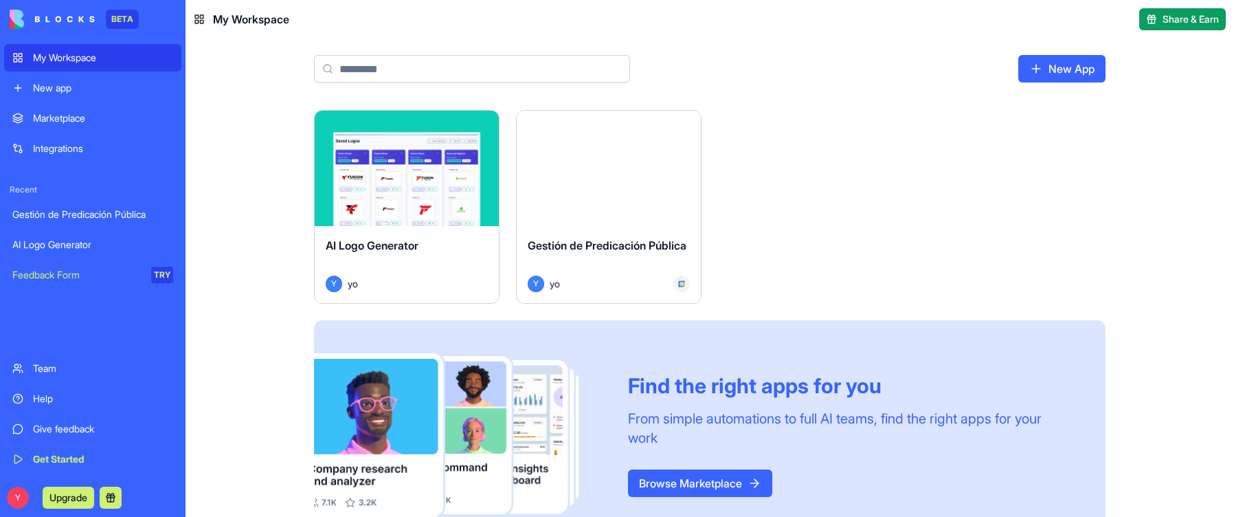
click at [629, 167] on button "Launch" at bounding box center [608, 168] width 103 height 27
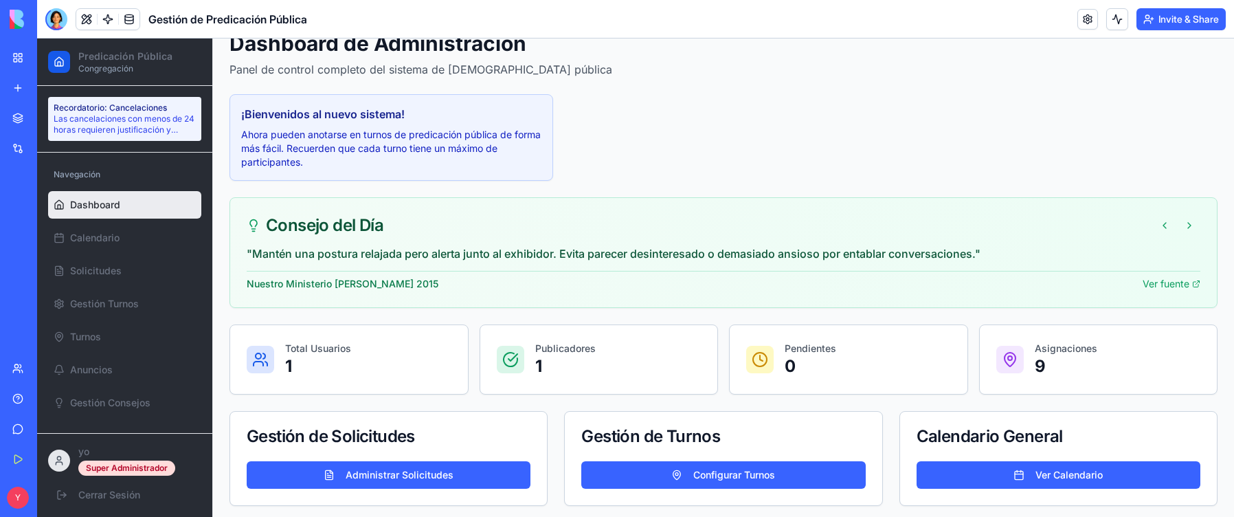
scroll to position [80, 0]
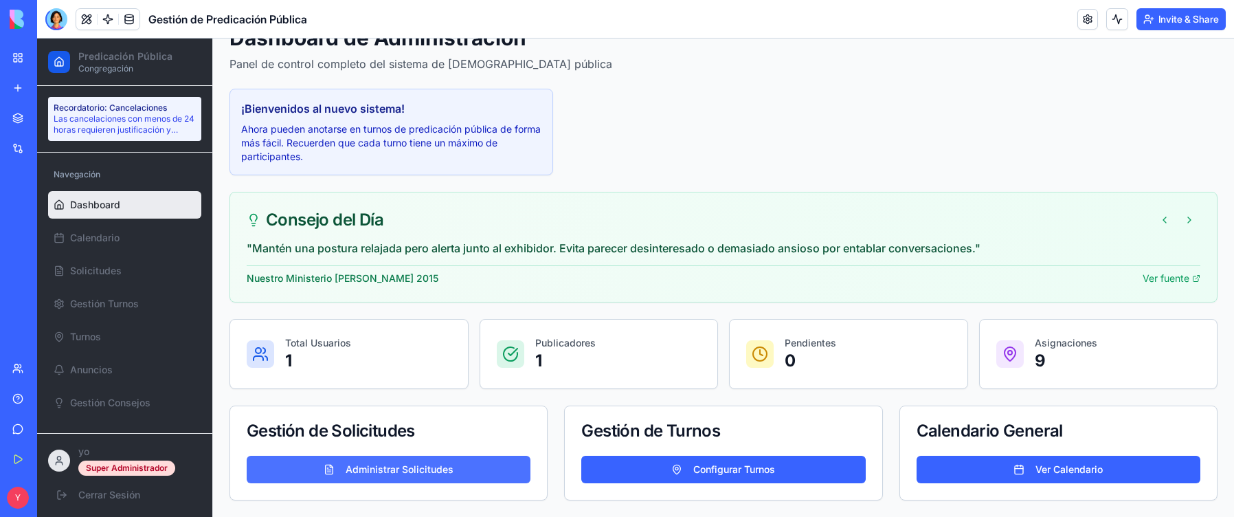
click at [422, 396] on button "Administrar Solicitudes" at bounding box center [389, 468] width 284 height 27
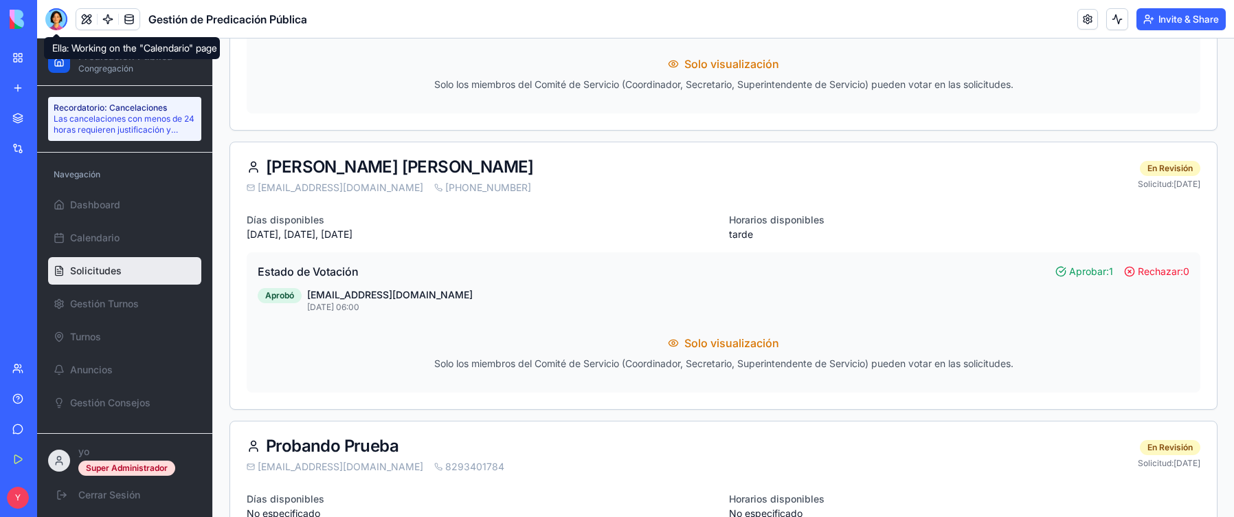
scroll to position [618, 0]
drag, startPoint x: 1045, startPoint y: 271, endPoint x: 1176, endPoint y: 269, distance: 130.5
click at [724, 269] on div "Estado de Votación Aprobar: 1 Rechazar: 0" at bounding box center [723, 270] width 931 height 16
copy div "Aprobar: 1 Rechazar: 0"
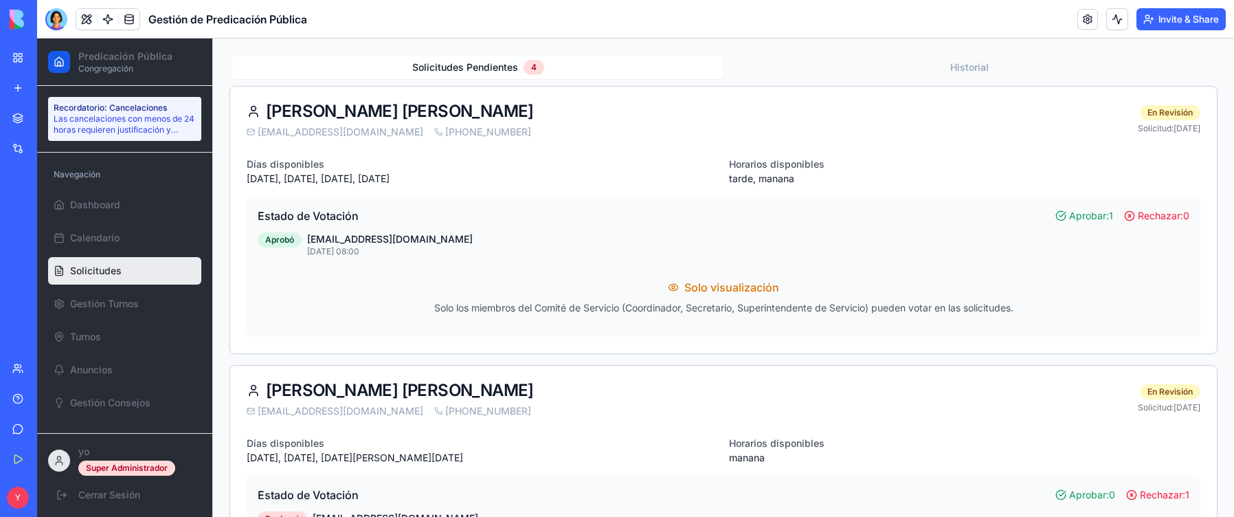
scroll to position [0, 0]
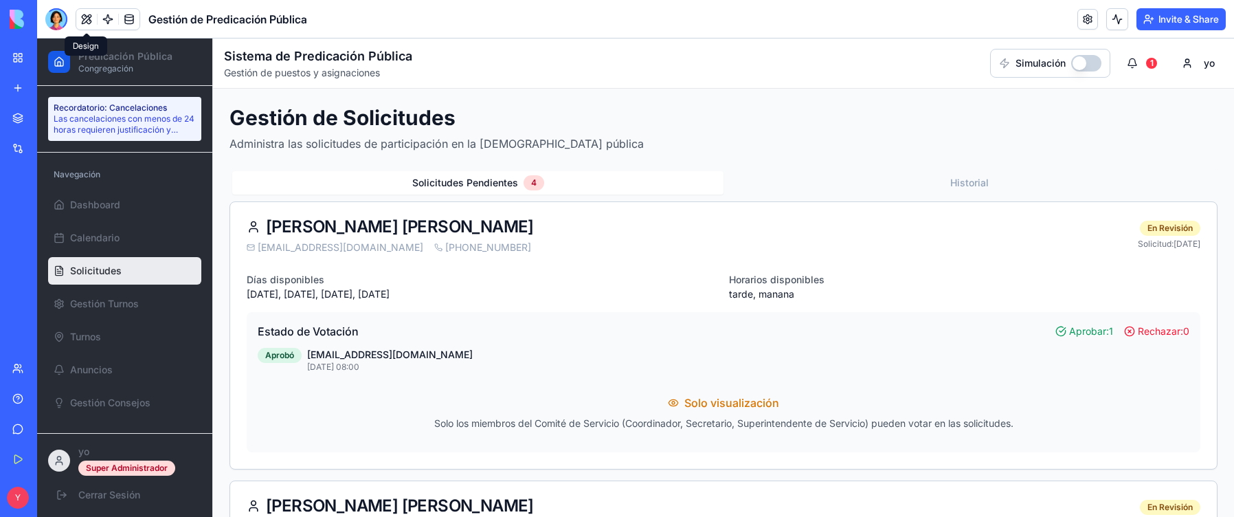
click at [81, 22] on button at bounding box center [86, 19] width 21 height 21
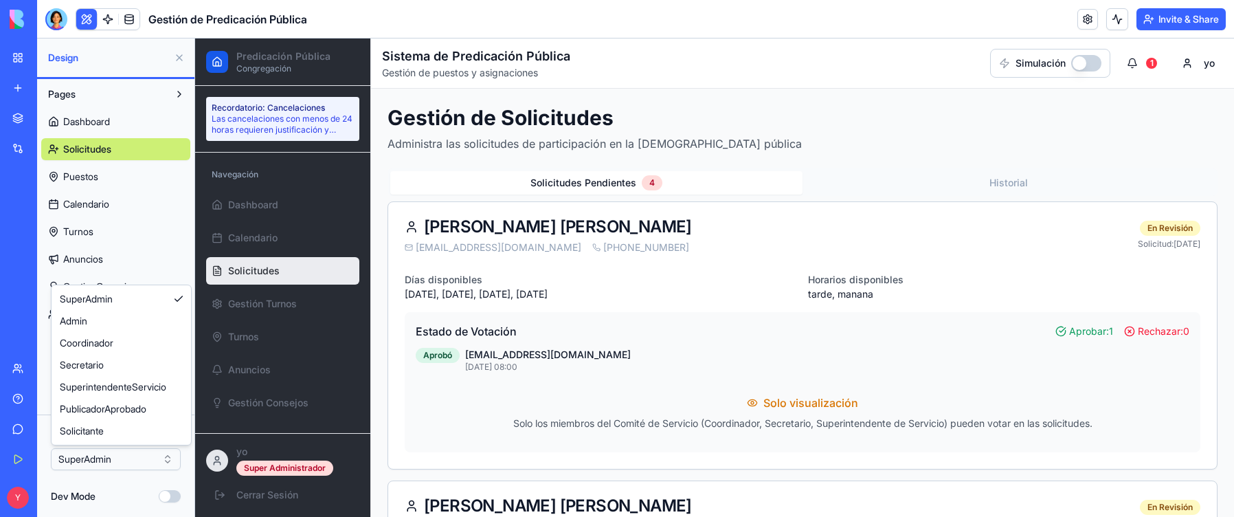
click at [162, 396] on html "BETA My Workspace New app Marketplace Integrations Recent Gestión de Predicació…" at bounding box center [617, 258] width 1234 height 517
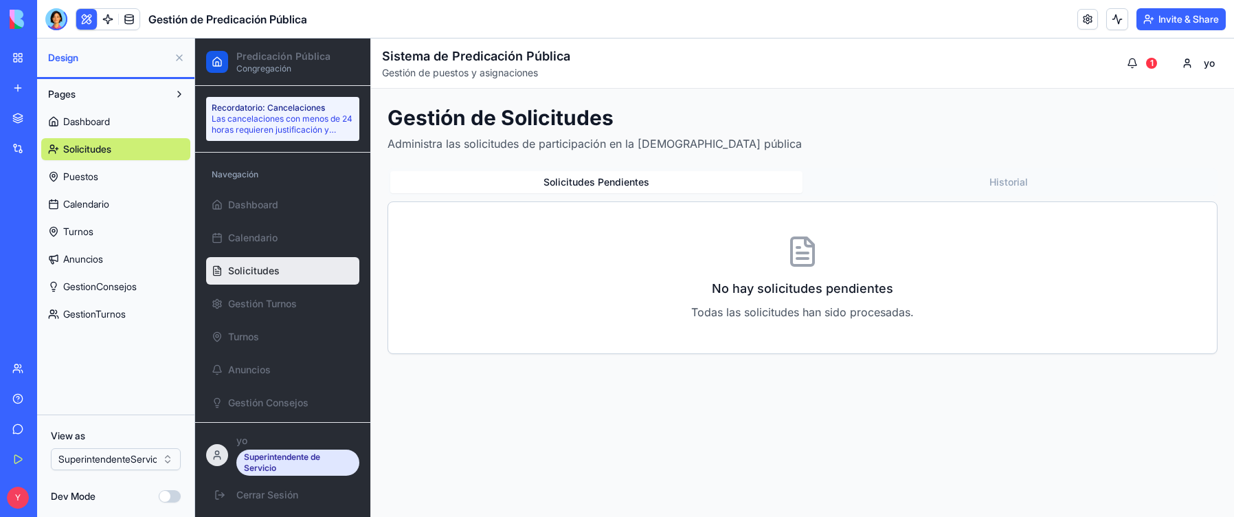
click at [724, 182] on button "Historial" at bounding box center [1008, 182] width 412 height 22
click at [613, 182] on button "Solicitudes Pendientes" at bounding box center [596, 182] width 412 height 22
click at [111, 396] on html "BETA My Workspace New app Marketplace Integrations Recent Gestión de Predicació…" at bounding box center [617, 258] width 1234 height 517
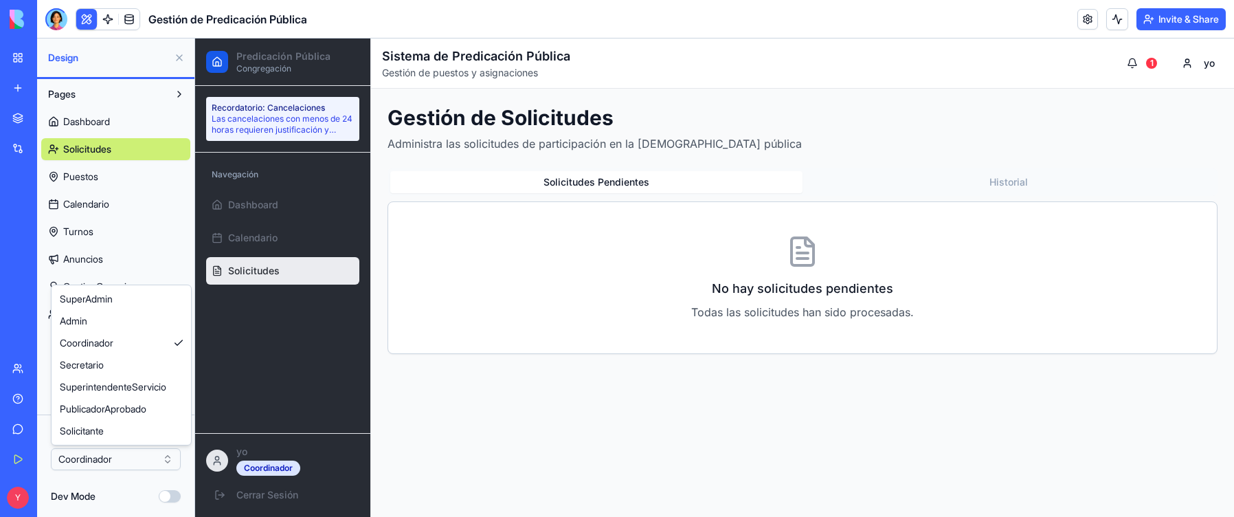
click at [120, 396] on html "BETA My Workspace New app Marketplace Integrations Recent Gestión de Predicació…" at bounding box center [617, 258] width 1234 height 517
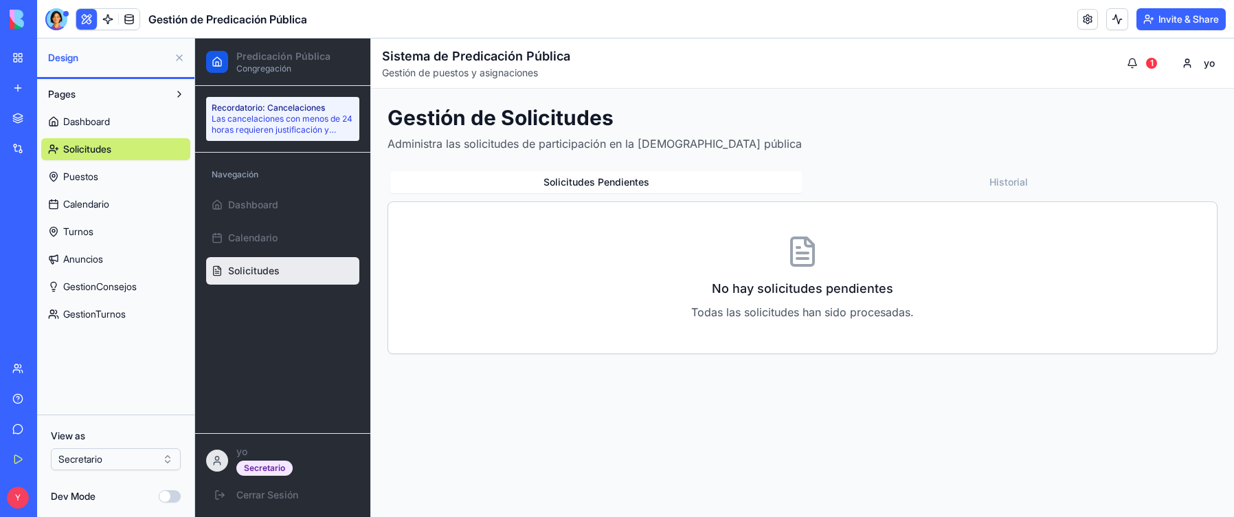
click at [724, 177] on button "Historial" at bounding box center [1008, 182] width 412 height 22
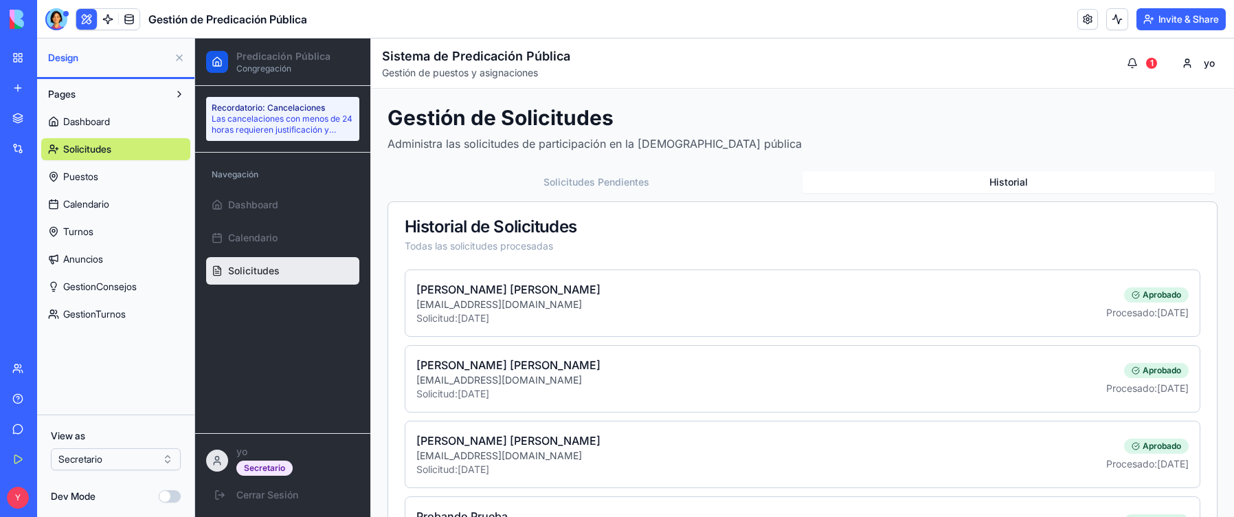
click at [606, 180] on button "Solicitudes Pendientes" at bounding box center [596, 182] width 412 height 22
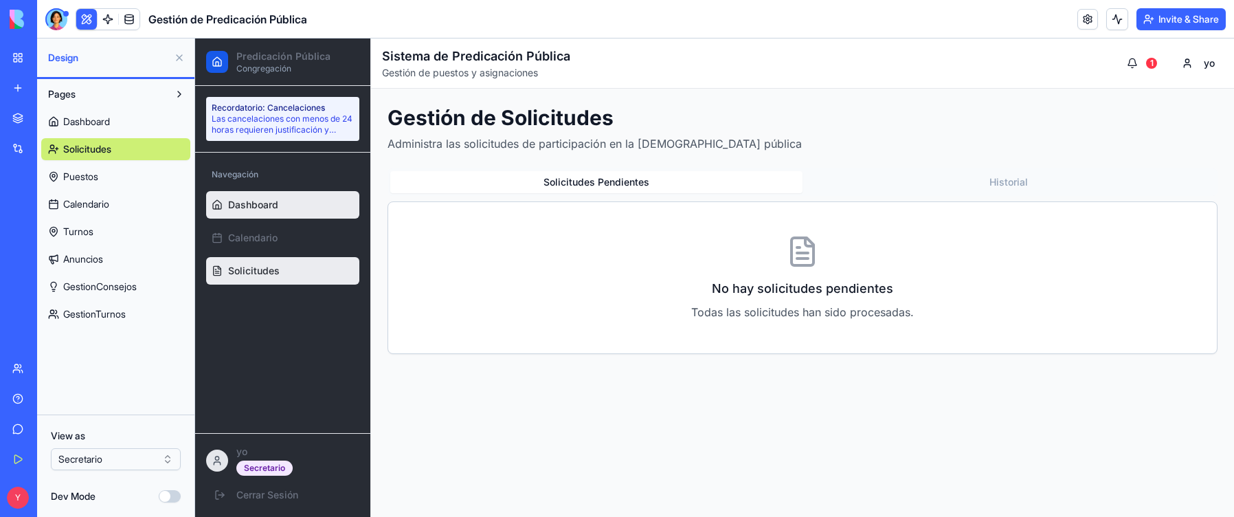
click at [276, 198] on span "Dashboard" at bounding box center [253, 205] width 50 height 14
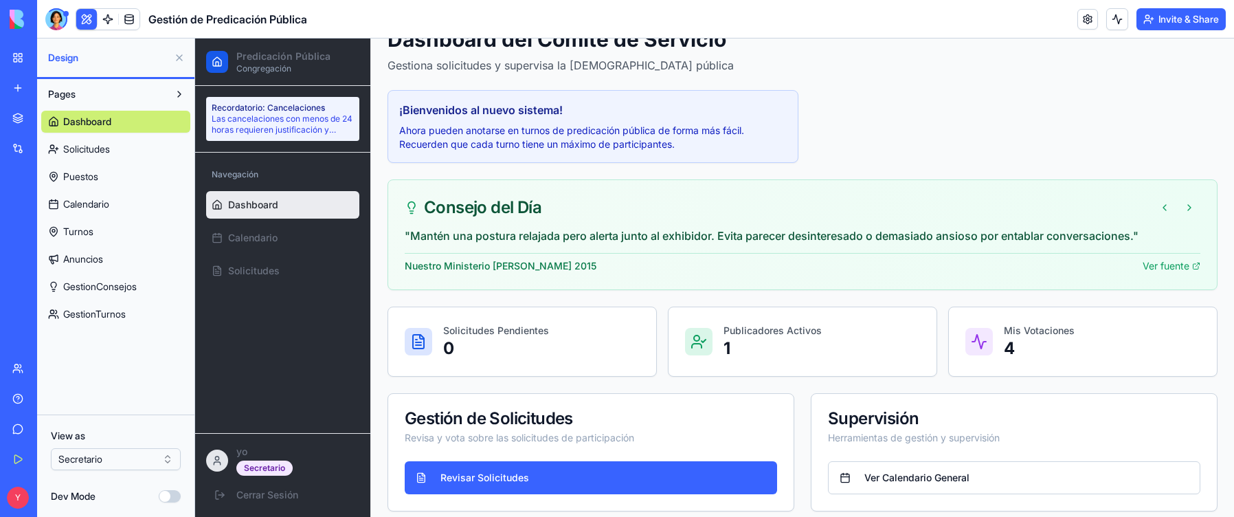
scroll to position [89, 0]
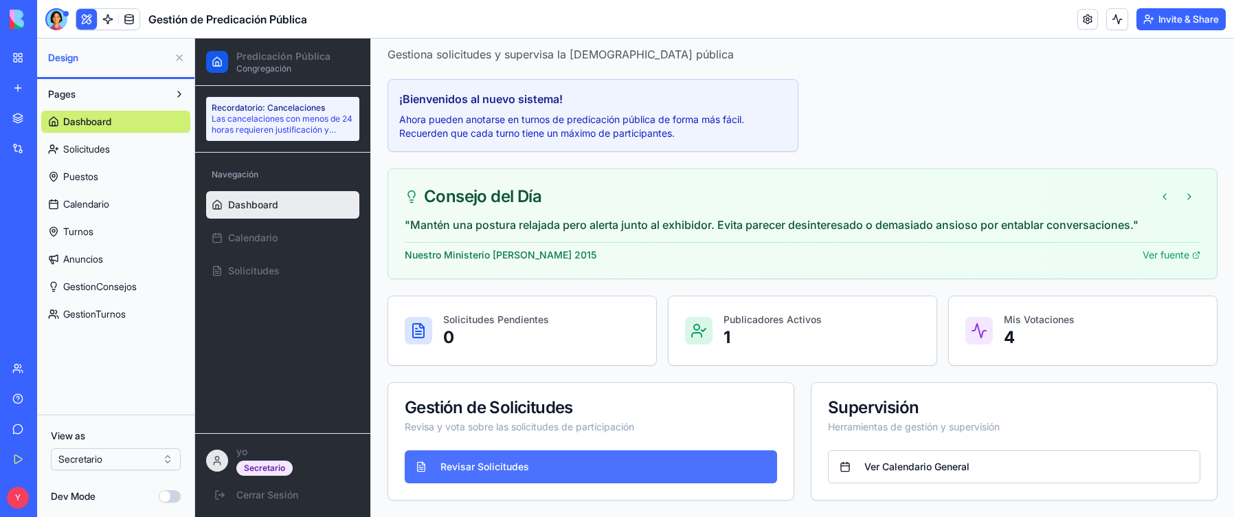
click at [600, 396] on button "Revisar Solicitudes" at bounding box center [591, 466] width 372 height 33
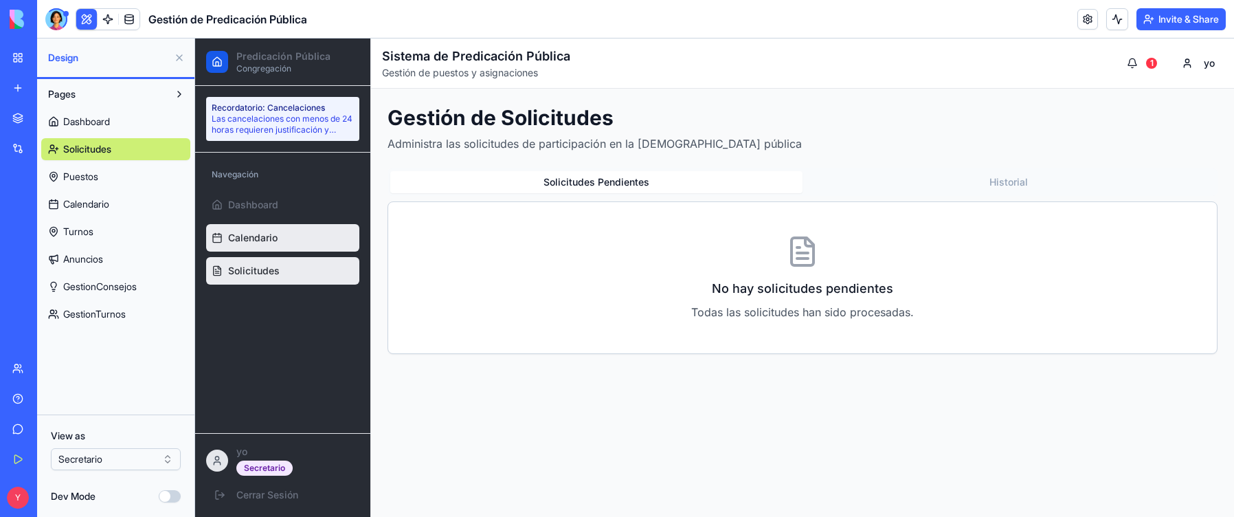
click at [297, 230] on link "Calendario" at bounding box center [282, 237] width 153 height 27
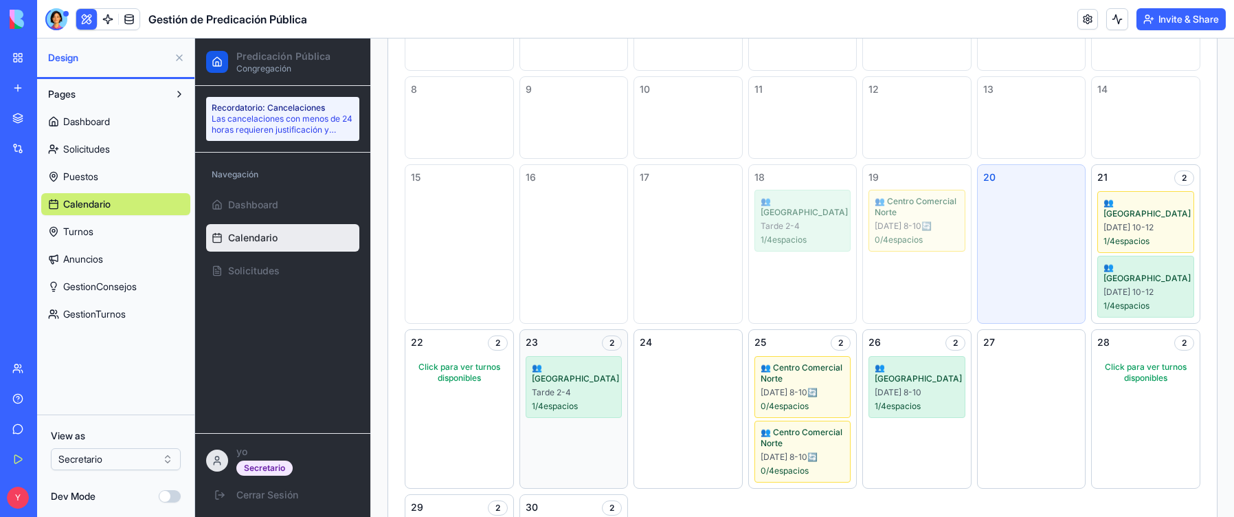
scroll to position [275, 0]
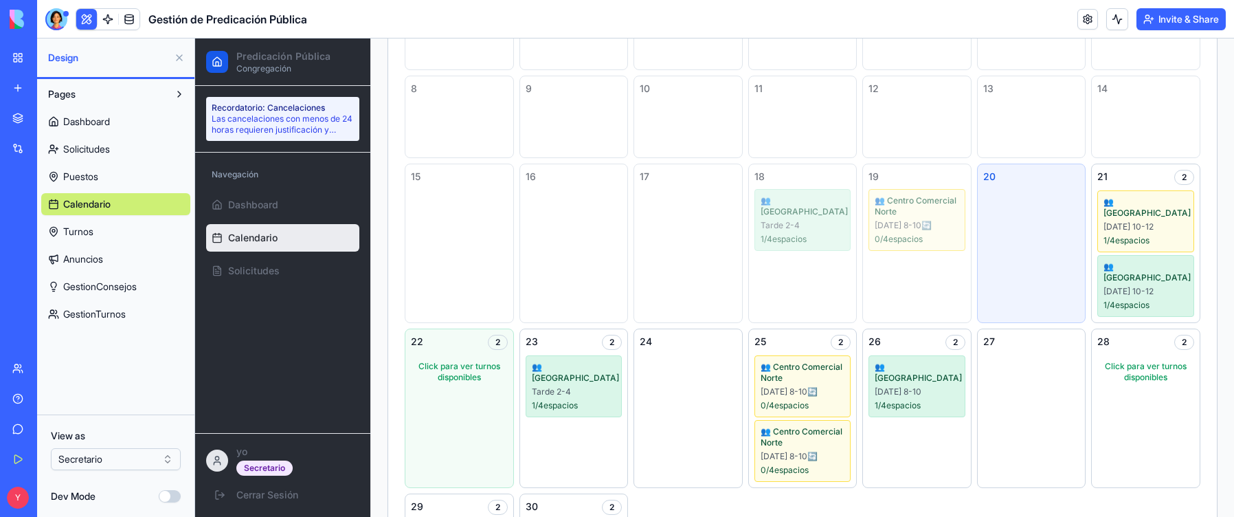
click at [433, 355] on div "Click para ver turnos disponibles" at bounding box center [459, 371] width 97 height 33
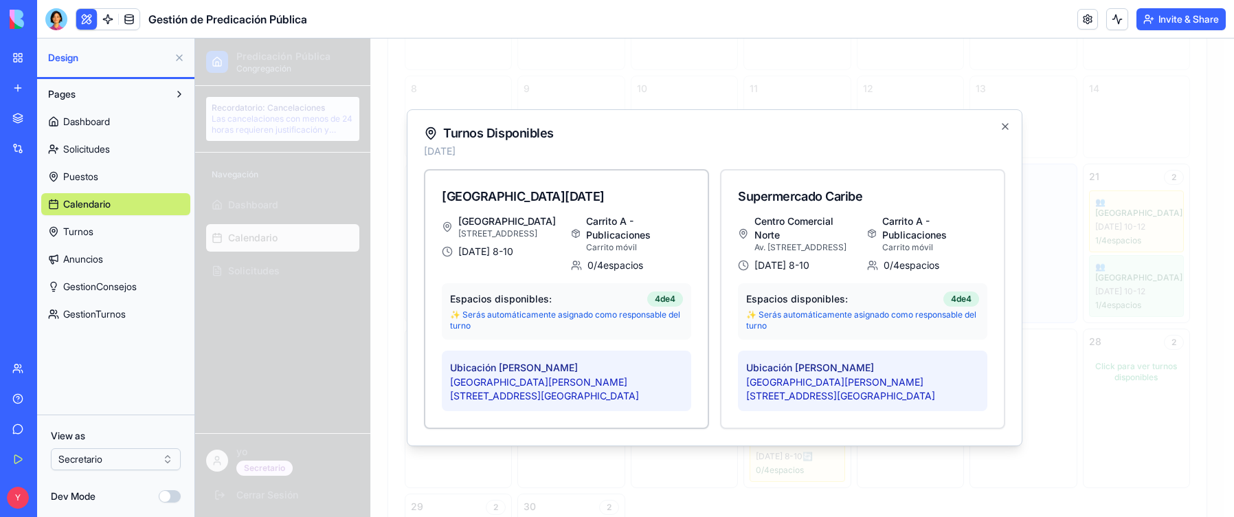
click at [534, 365] on label "Ubicación [PERSON_NAME]" at bounding box center [514, 367] width 128 height 12
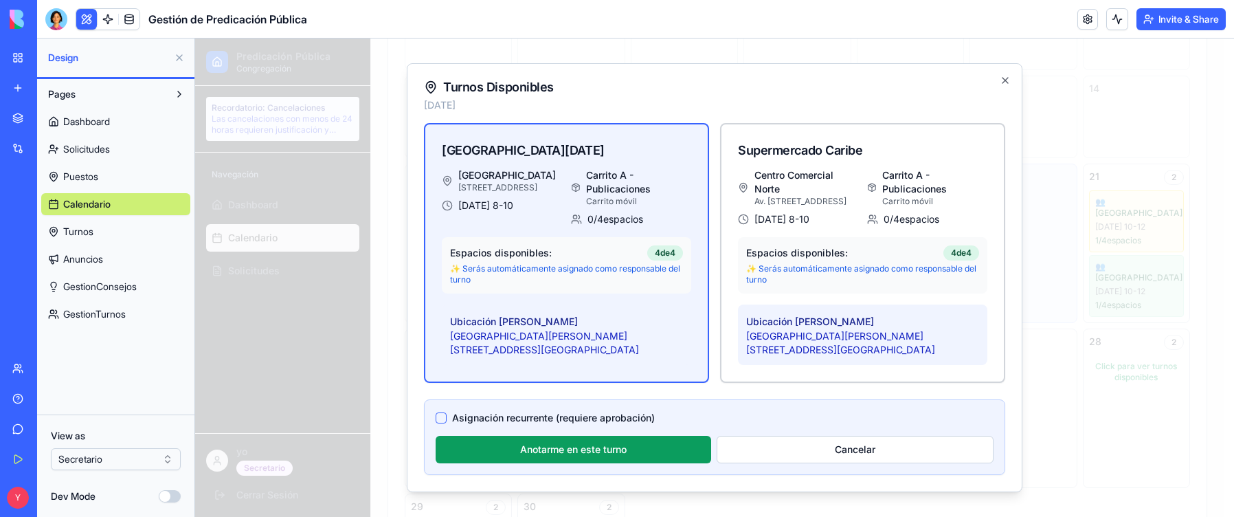
click at [724, 206] on p "Av. [STREET_ADDRESS]" at bounding box center [806, 201] width 104 height 11
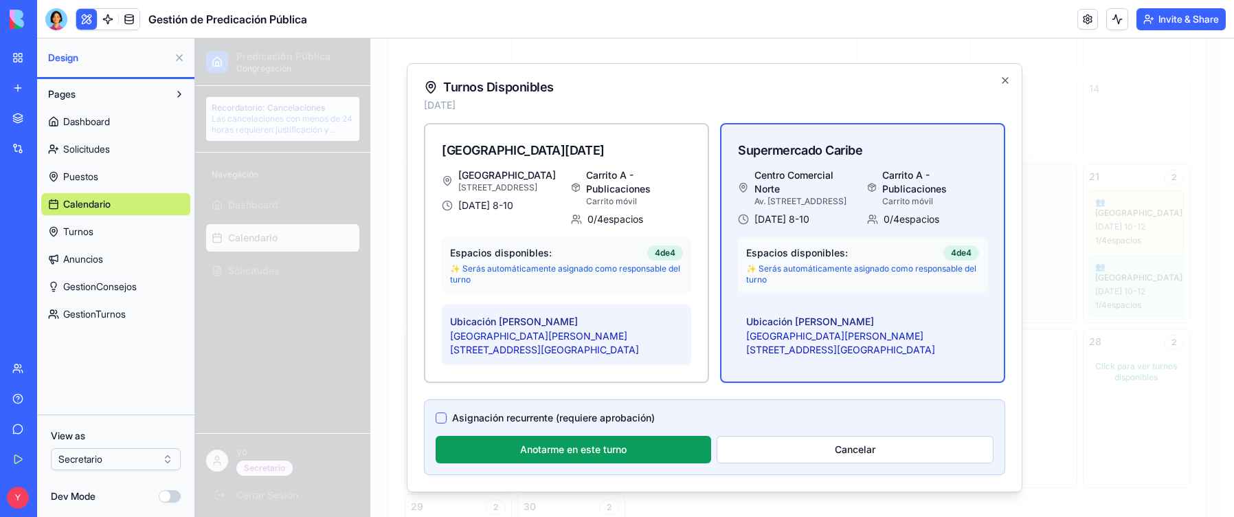
click at [538, 205] on div "[DATE] 8-10" at bounding box center [502, 206] width 121 height 14
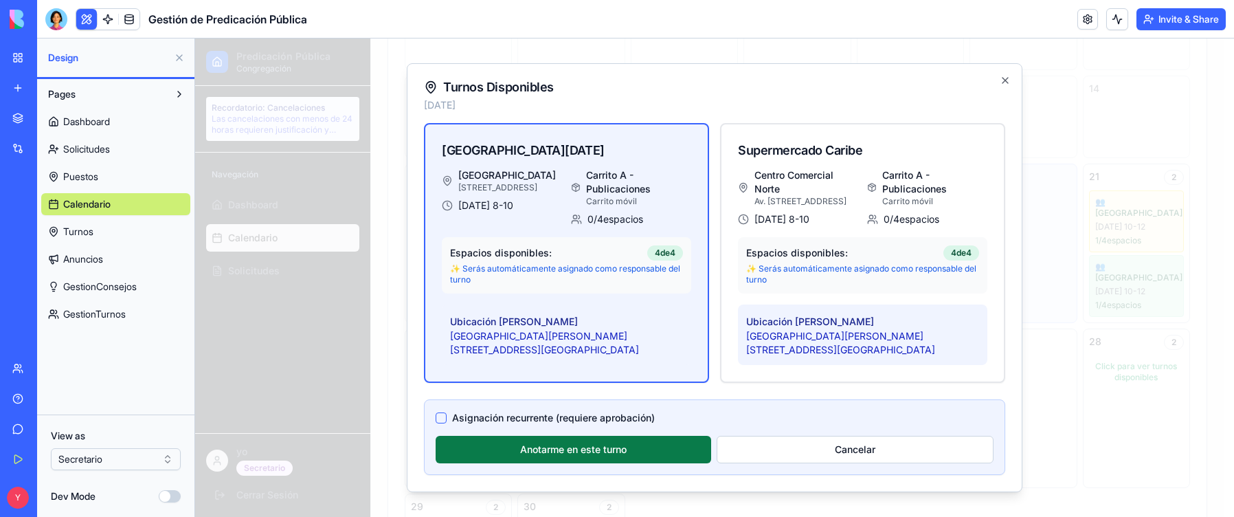
click at [632, 396] on button "Anotarme en este turno" at bounding box center [573, 449] width 275 height 27
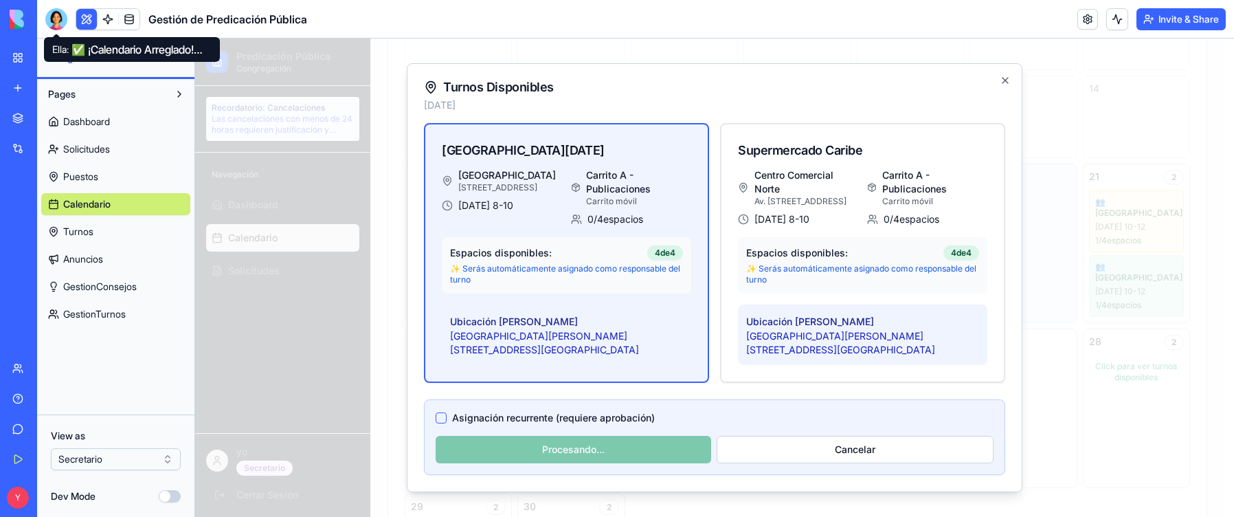
click at [61, 22] on div at bounding box center [56, 19] width 22 height 22
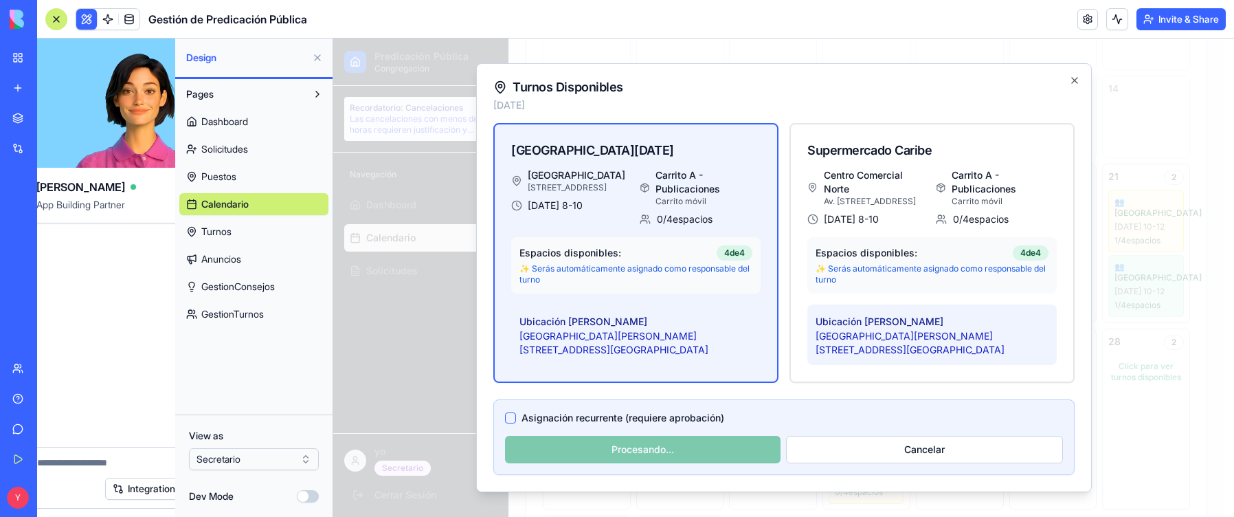
scroll to position [0, 0]
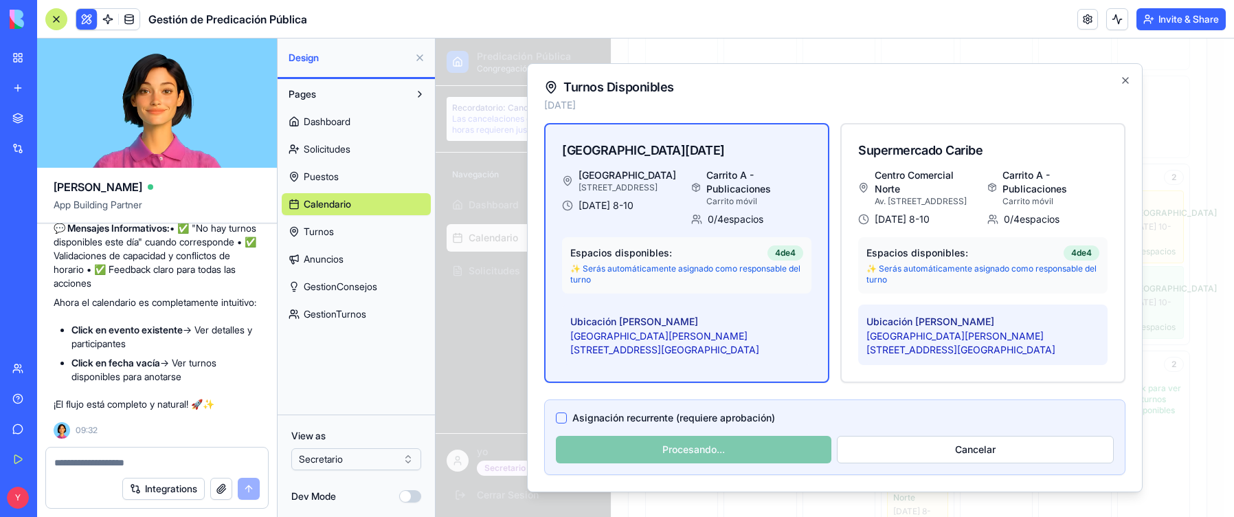
click at [80, 396] on textarea at bounding box center [156, 462] width 205 height 14
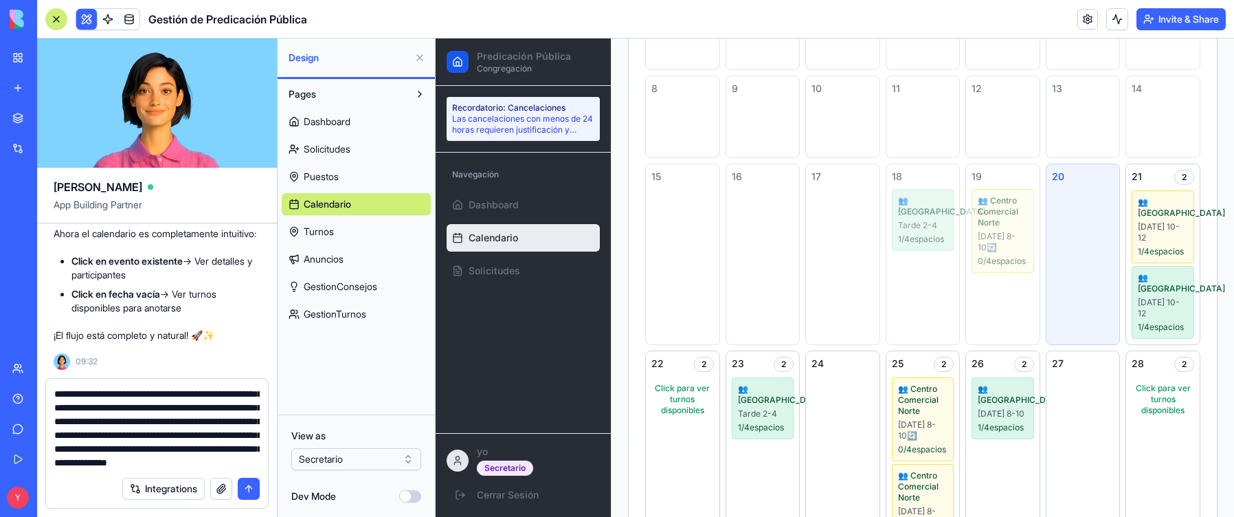
scroll to position [81, 0]
type textarea "**********"
click at [249, 396] on button "submit" at bounding box center [249, 488] width 22 height 22
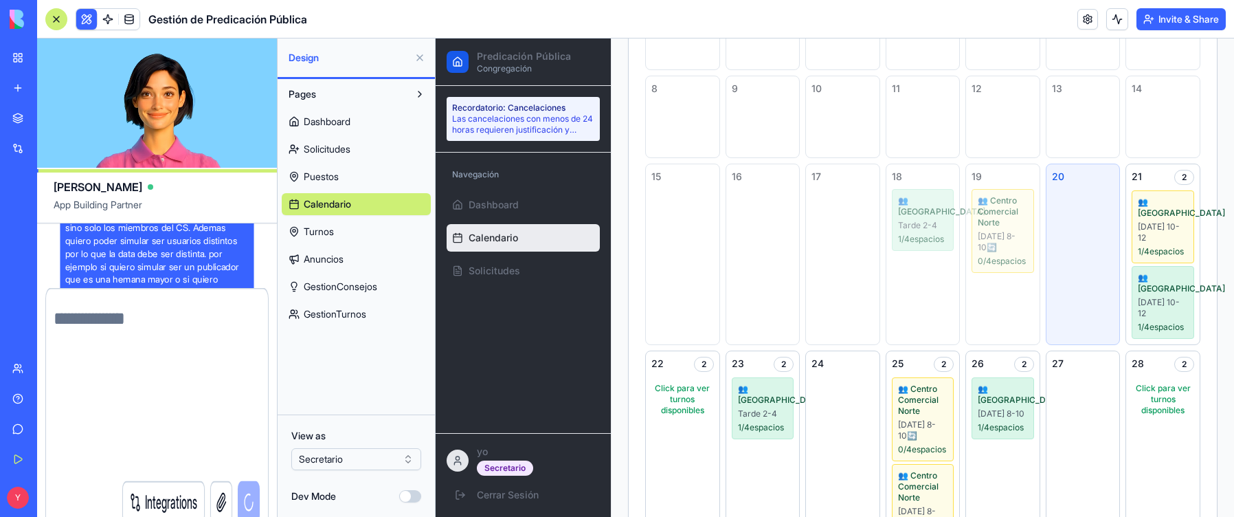
scroll to position [0, 0]
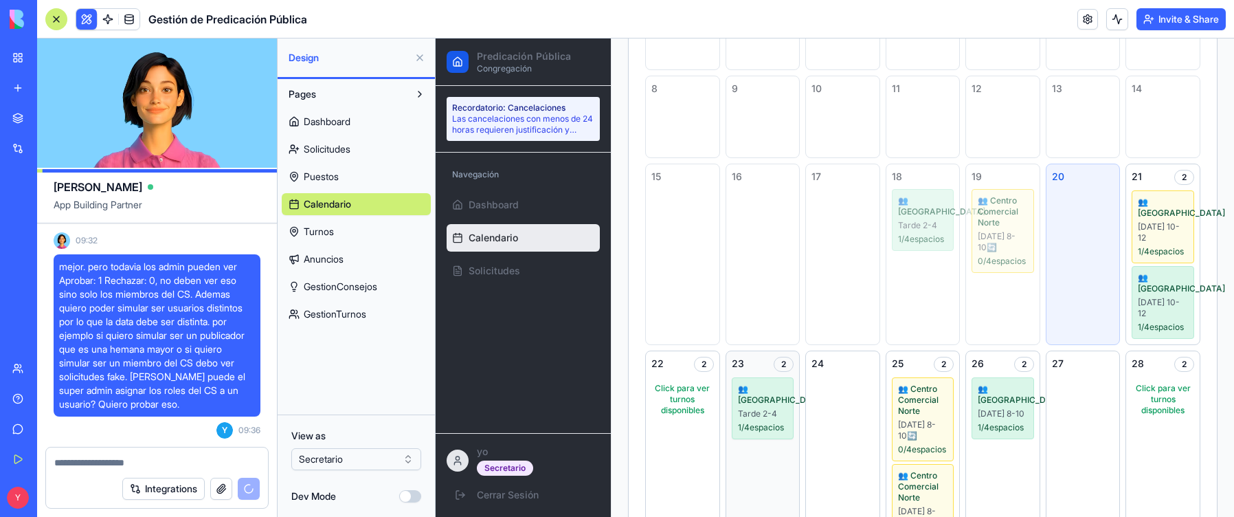
click at [724, 396] on span "👥 [GEOGRAPHIC_DATA]" at bounding box center [763, 394] width 50 height 22
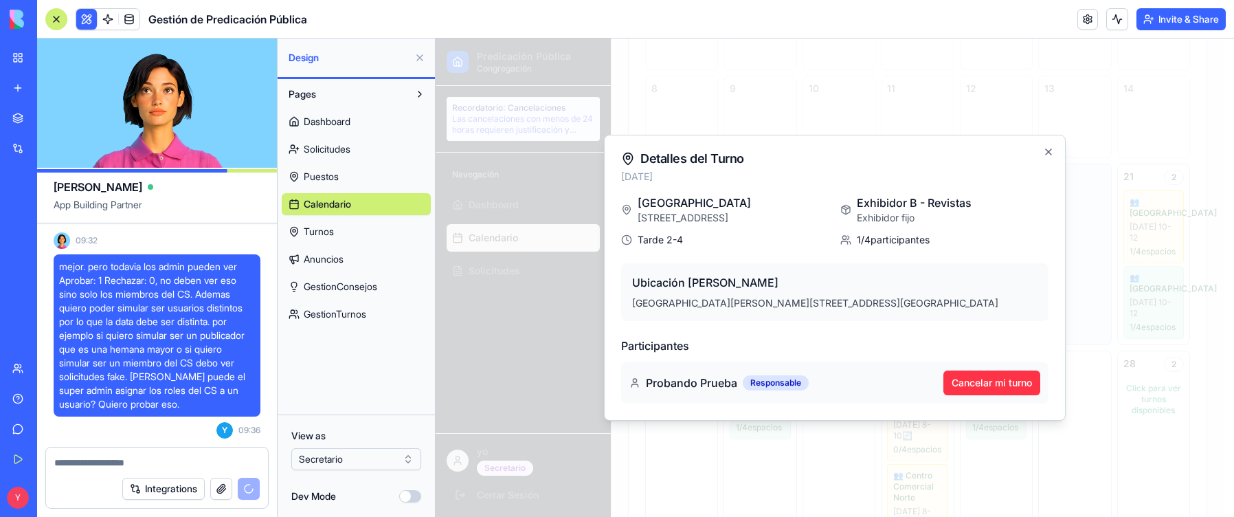
click at [724, 396] on div at bounding box center [835, 277] width 798 height 478
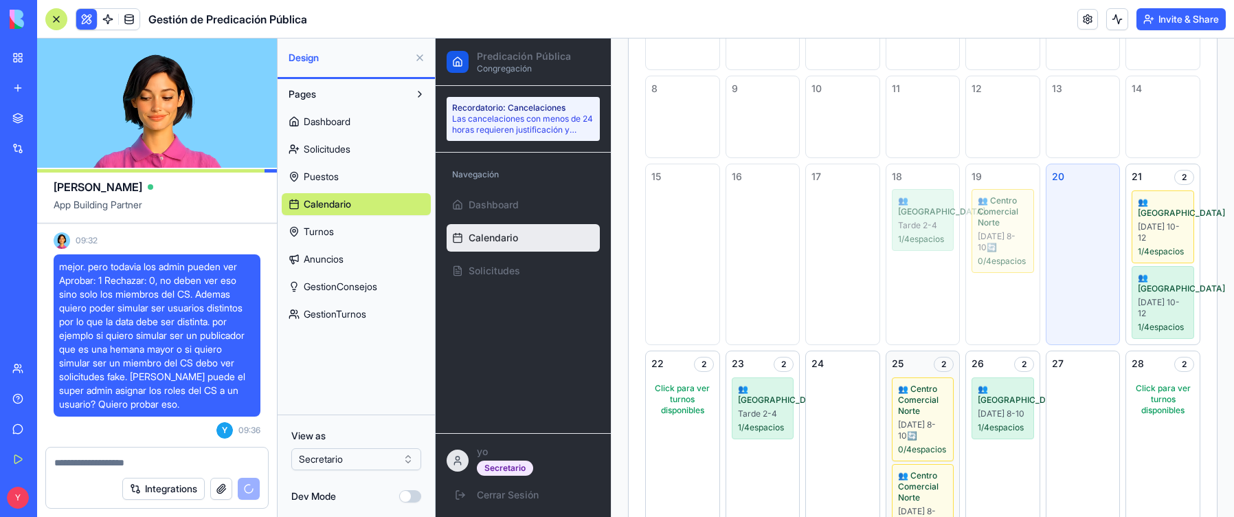
click at [724, 396] on span "👥 Centro Comercial Norte" at bounding box center [923, 399] width 50 height 33
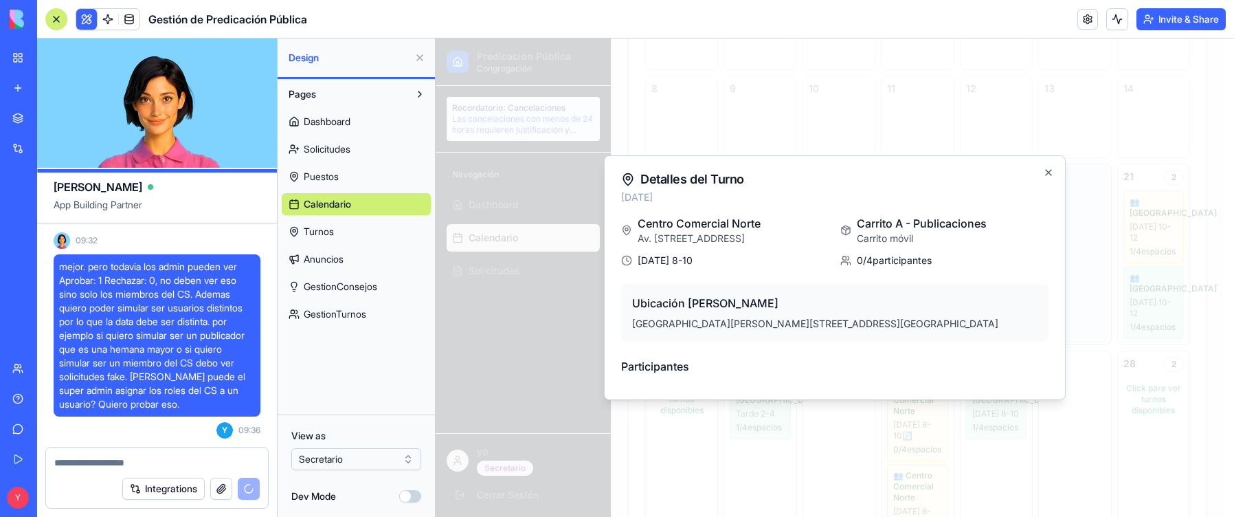
click at [700, 396] on div at bounding box center [835, 277] width 798 height 478
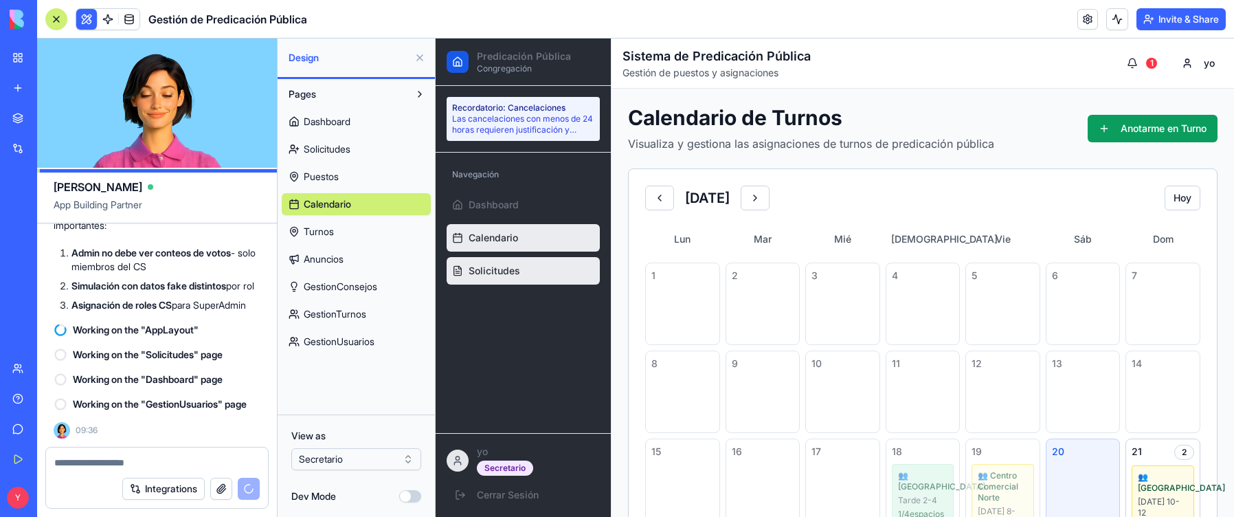
click at [488, 261] on link "Solicitudes" at bounding box center [522, 270] width 153 height 27
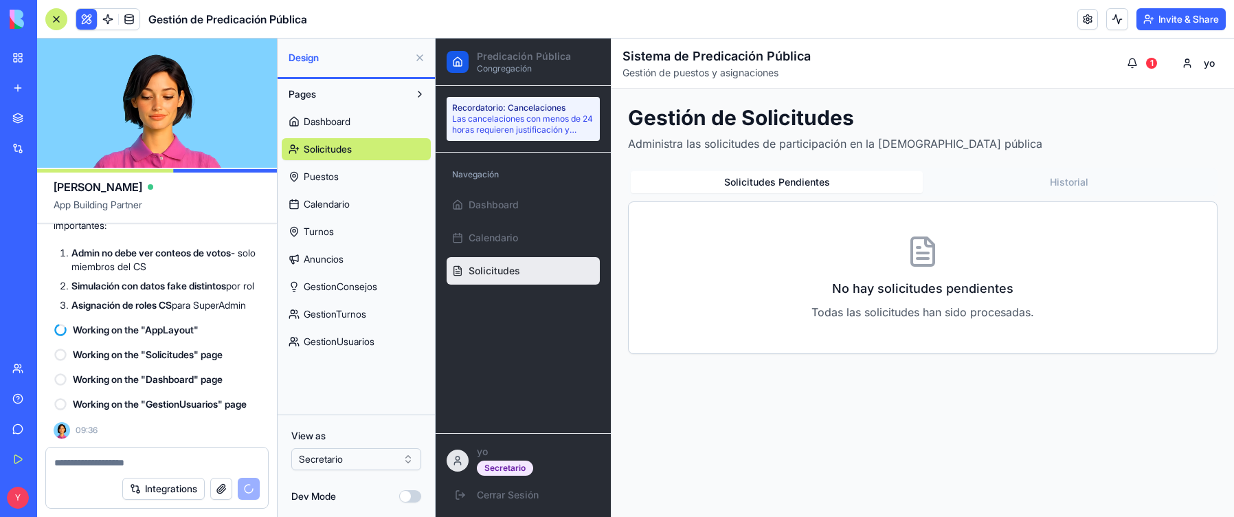
click at [724, 177] on button "Historial" at bounding box center [1069, 182] width 292 height 22
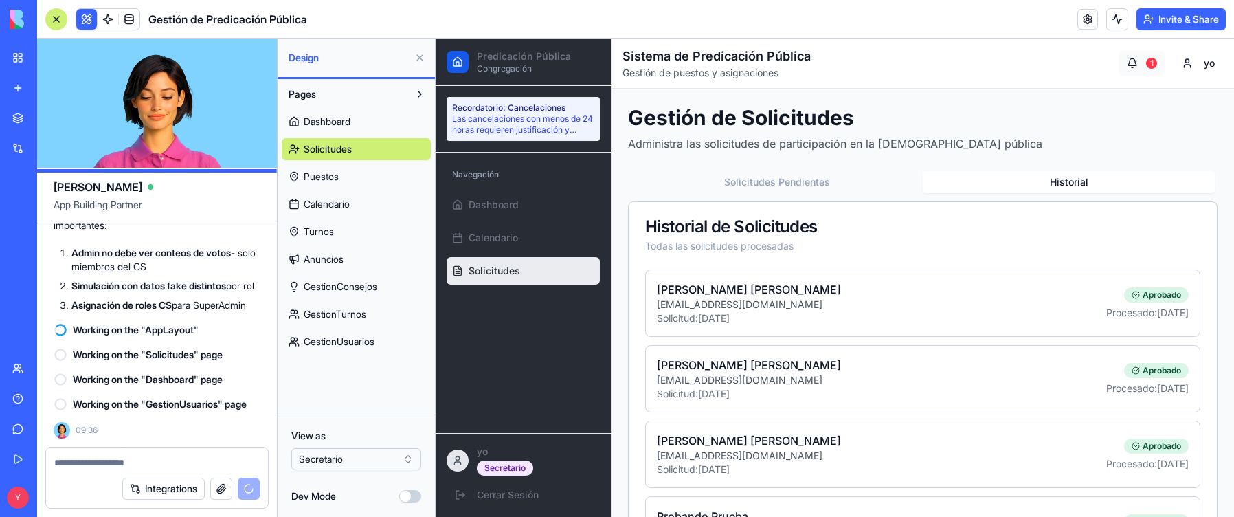
click at [724, 56] on button "1" at bounding box center [1141, 63] width 47 height 25
click at [146, 396] on textarea at bounding box center [156, 462] width 205 height 14
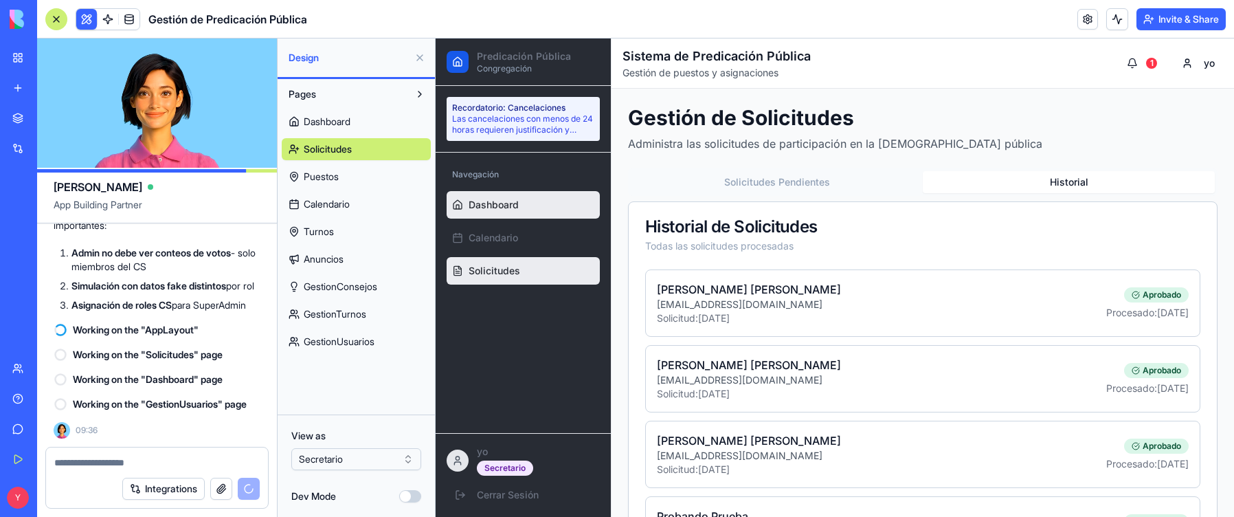
click at [482, 204] on span "Dashboard" at bounding box center [493, 205] width 50 height 14
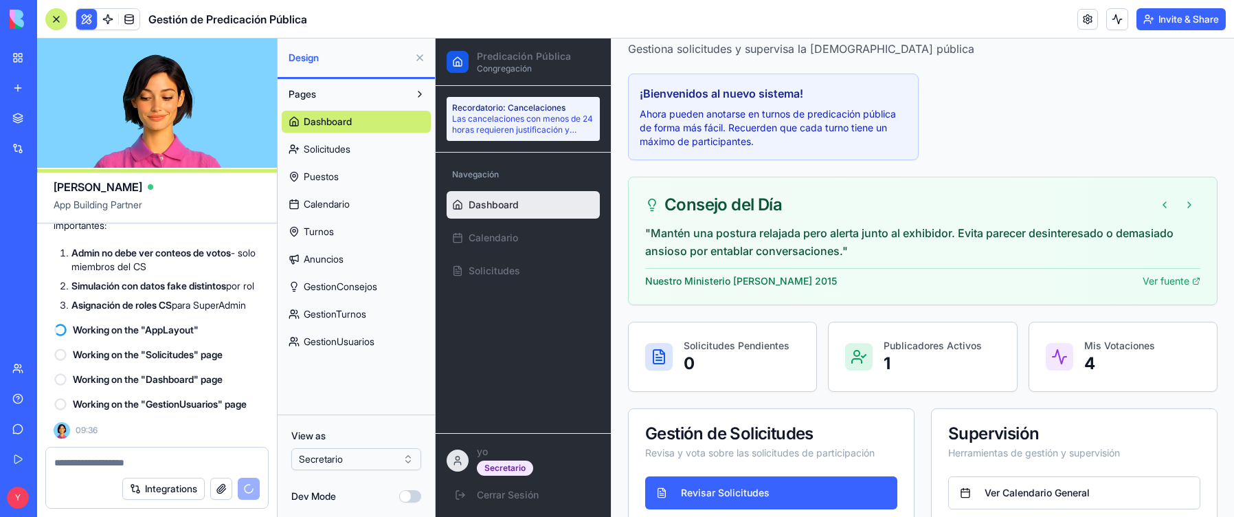
scroll to position [121, 0]
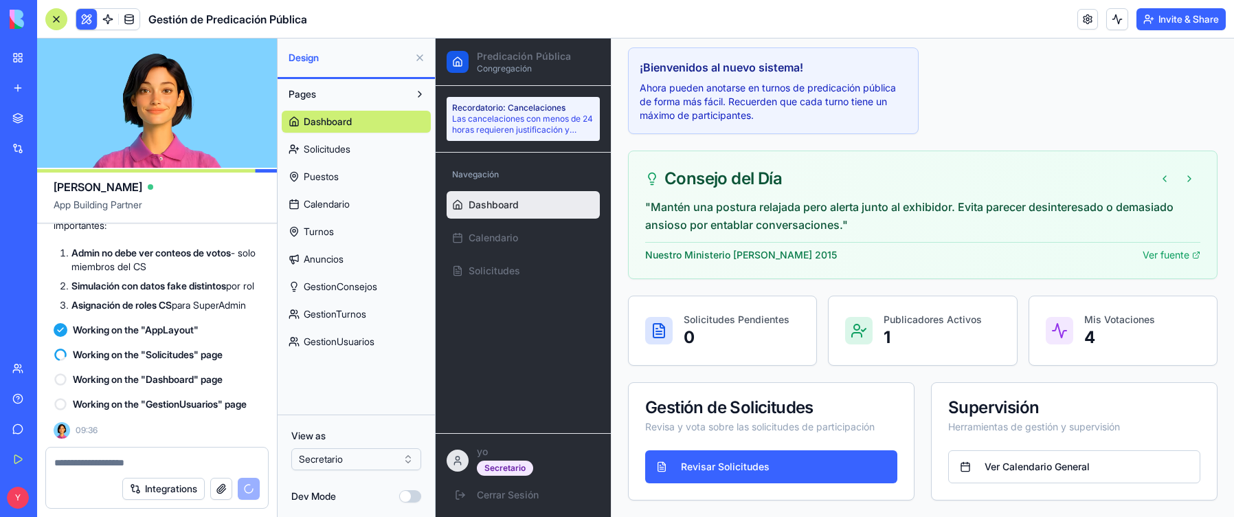
click at [357, 396] on html "BETA My Workspace New app Marketplace Integrations Recent Gestión de Predicació…" at bounding box center [617, 258] width 1234 height 517
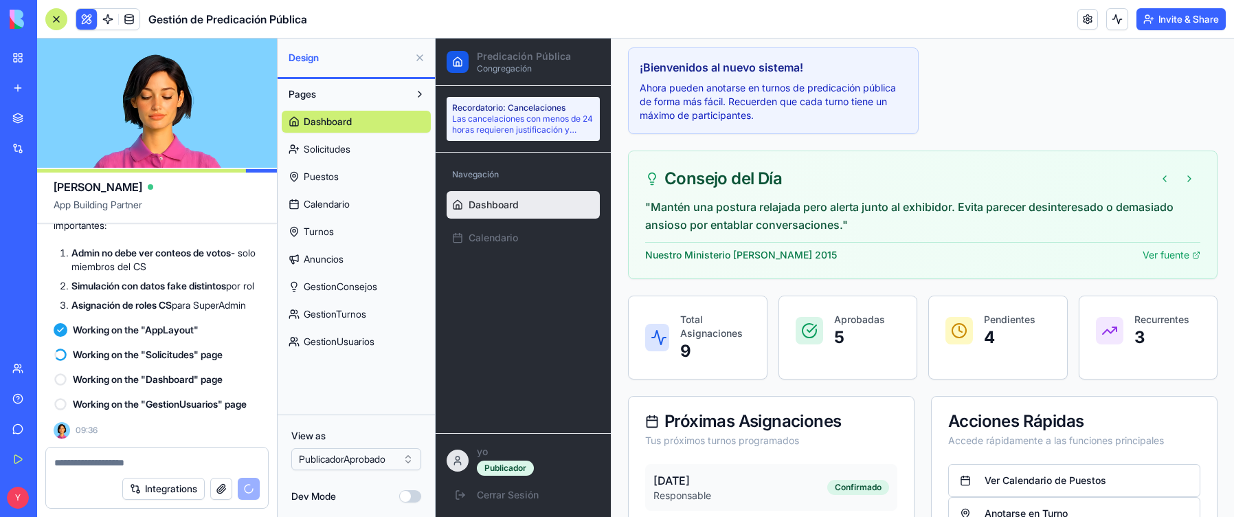
scroll to position [258, 0]
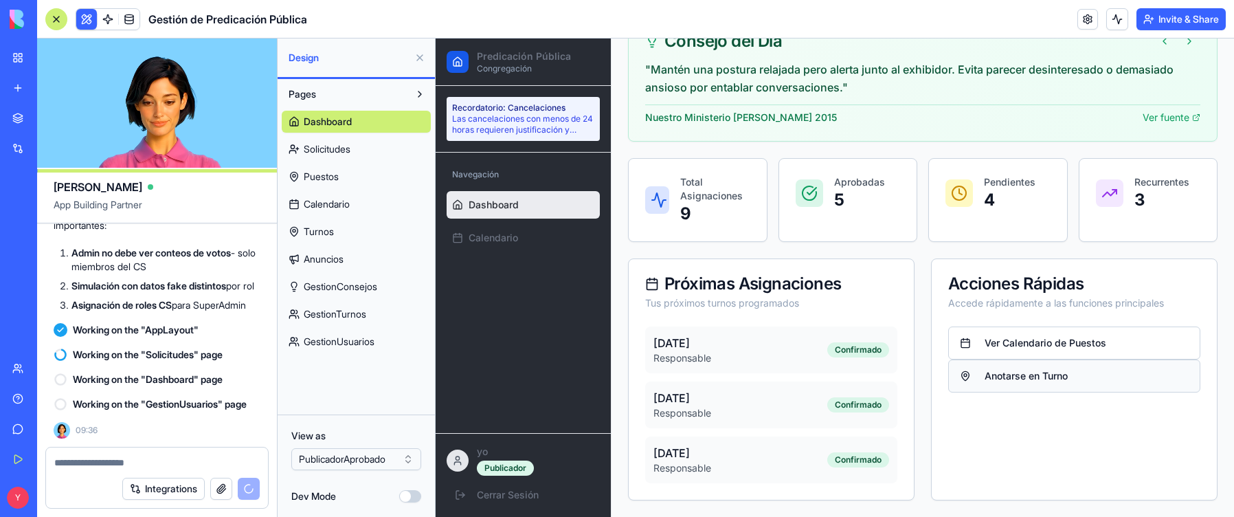
click at [724, 373] on button "Anotarse en Turno" at bounding box center [1074, 375] width 252 height 33
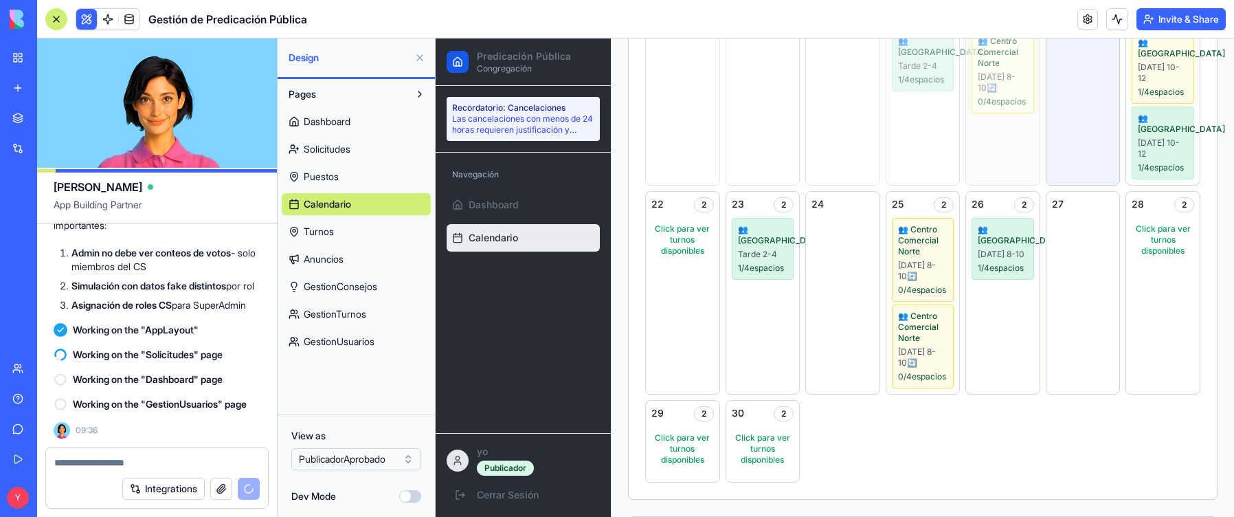
scroll to position [464, 0]
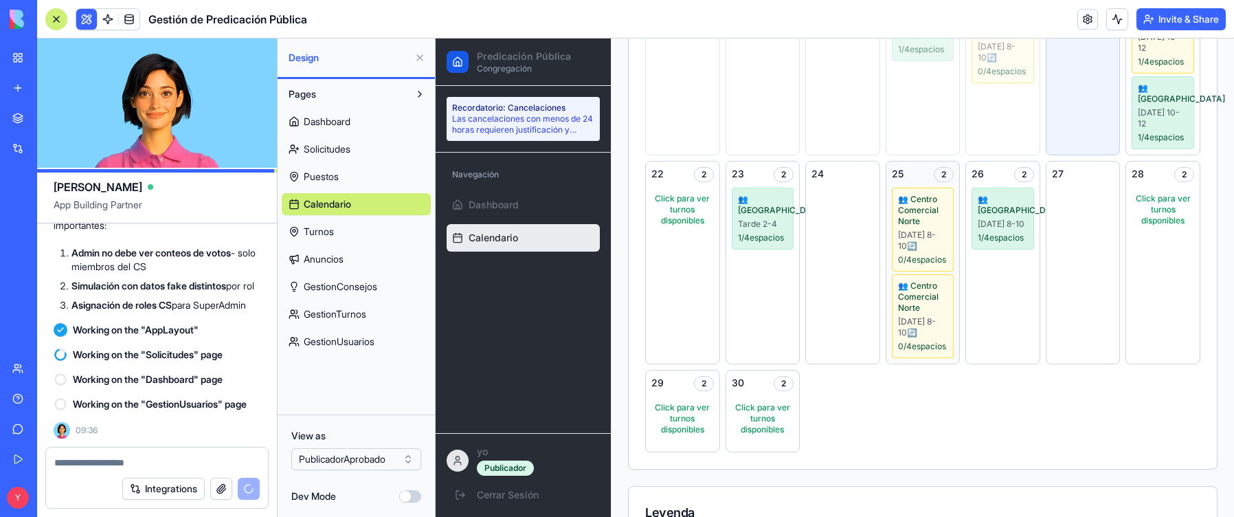
click at [724, 182] on div "2" at bounding box center [944, 174] width 20 height 15
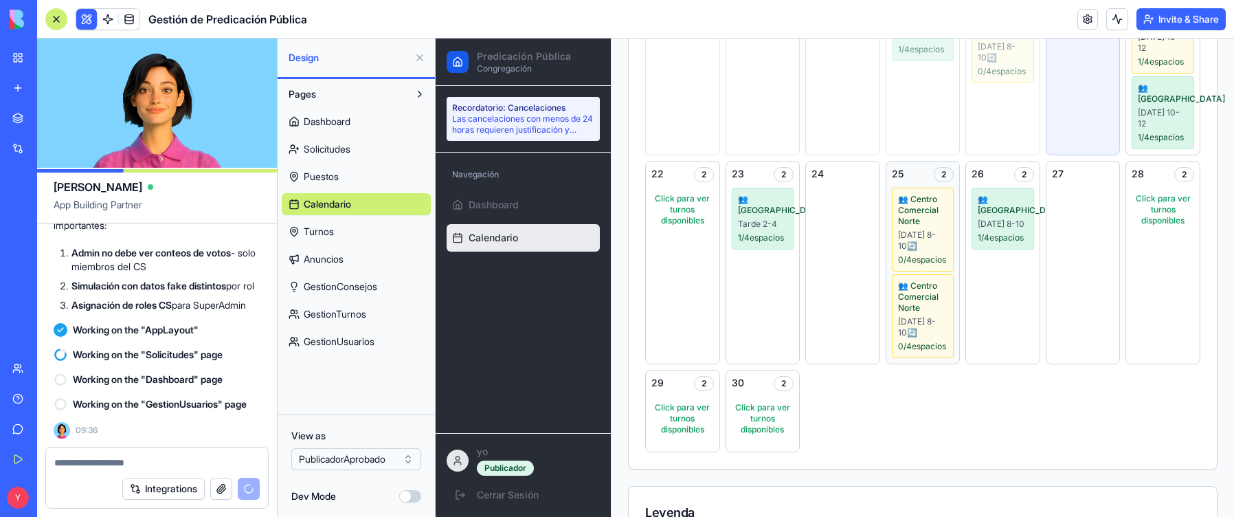
click at [724, 182] on div "25 2" at bounding box center [923, 174] width 63 height 15
click at [724, 182] on div "2" at bounding box center [944, 174] width 20 height 15
click at [724, 227] on span "👥 Centro Comercial Norte" at bounding box center [923, 210] width 50 height 33
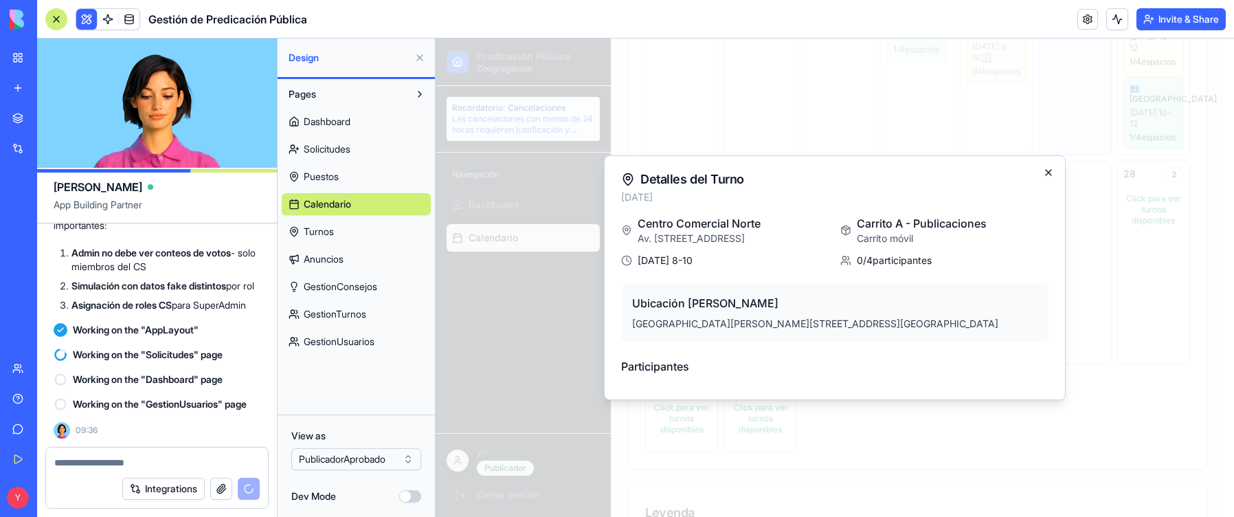
click at [724, 173] on icon "button" at bounding box center [1048, 172] width 11 height 11
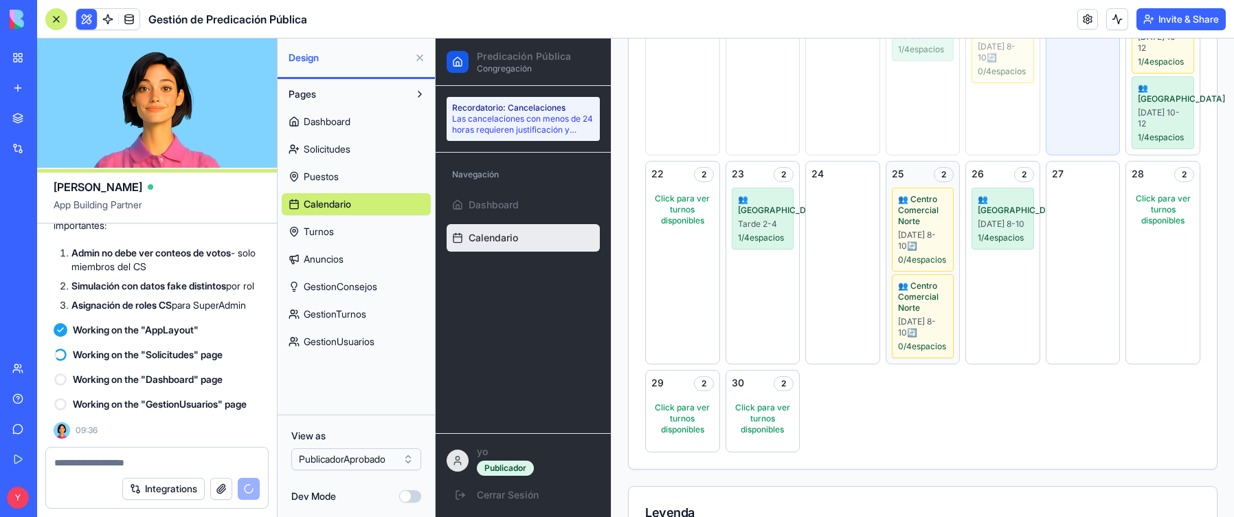
click at [724, 338] on div "[DATE] 8-10 🔄" at bounding box center [923, 327] width 50 height 22
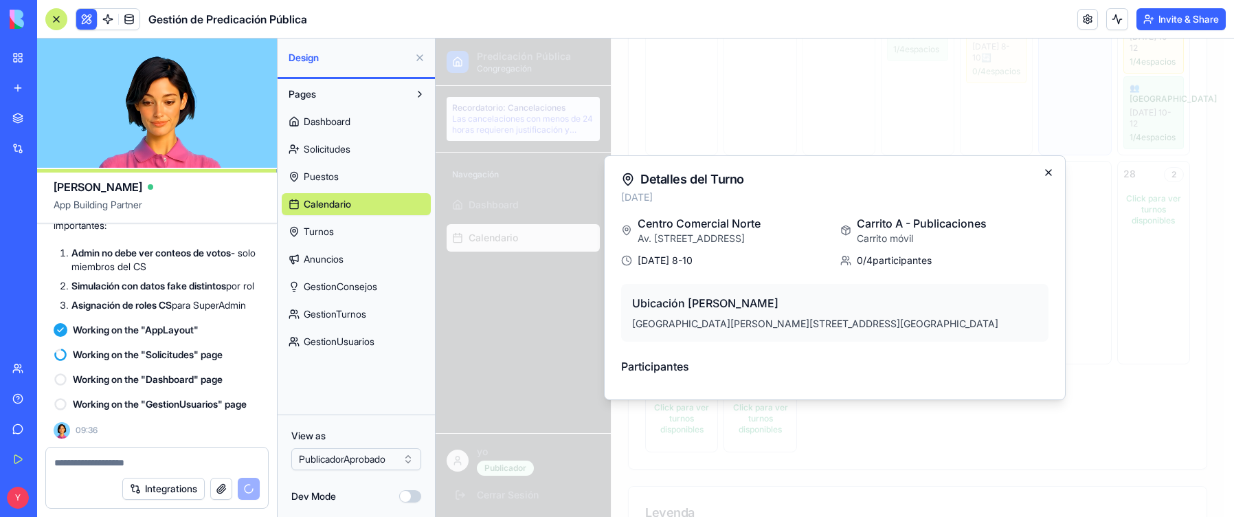
click at [724, 175] on icon "button" at bounding box center [1047, 172] width 5 height 5
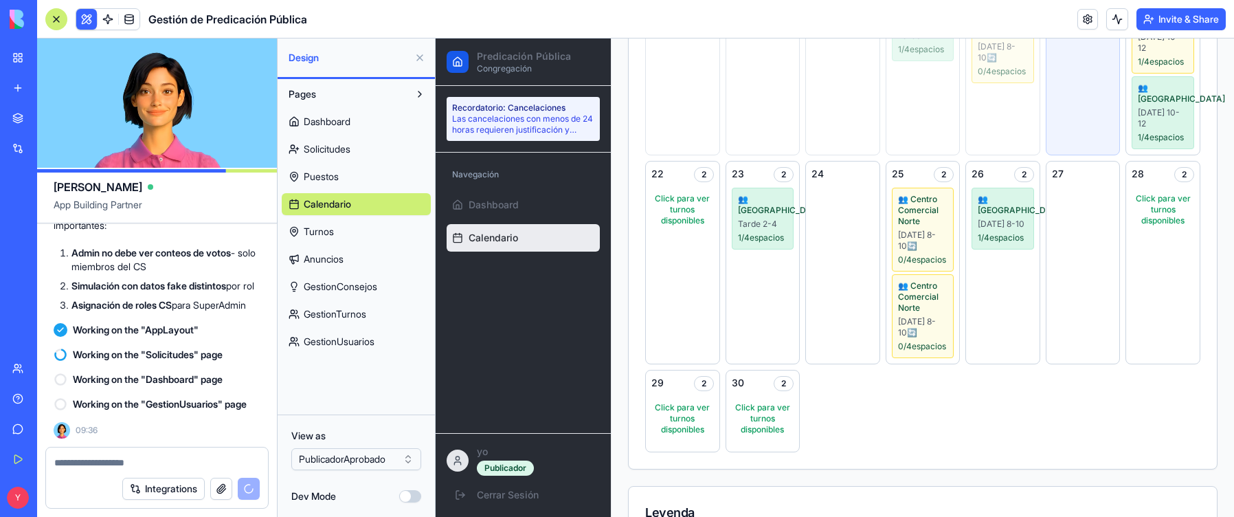
click at [343, 396] on html "BETA My Workspace New app Marketplace Integrations Recent Gestión de Predicació…" at bounding box center [617, 258] width 1234 height 517
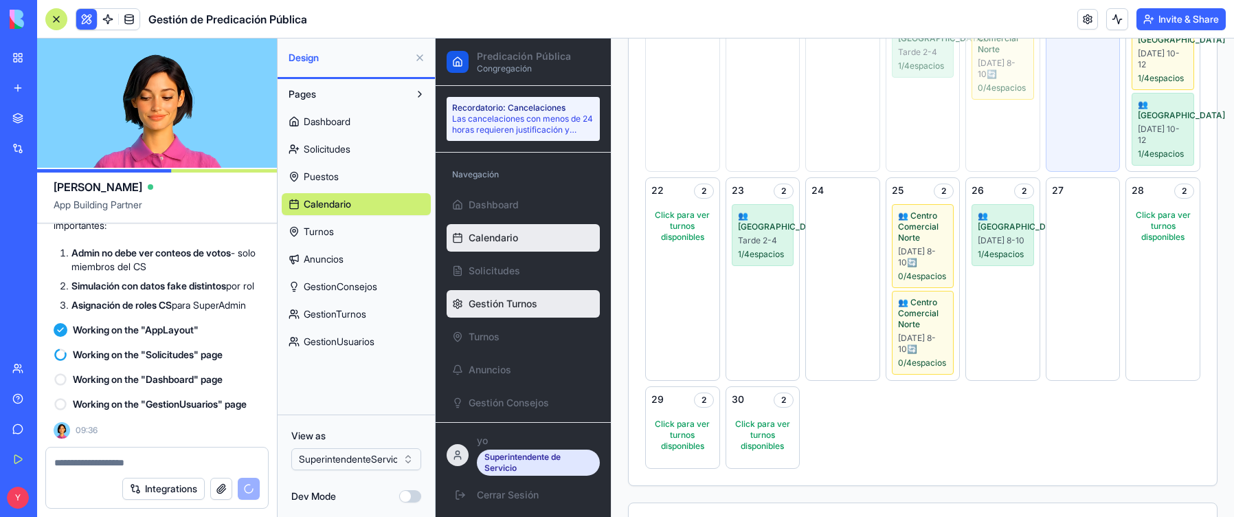
click at [500, 305] on span "Gestión Turnos" at bounding box center [502, 304] width 69 height 14
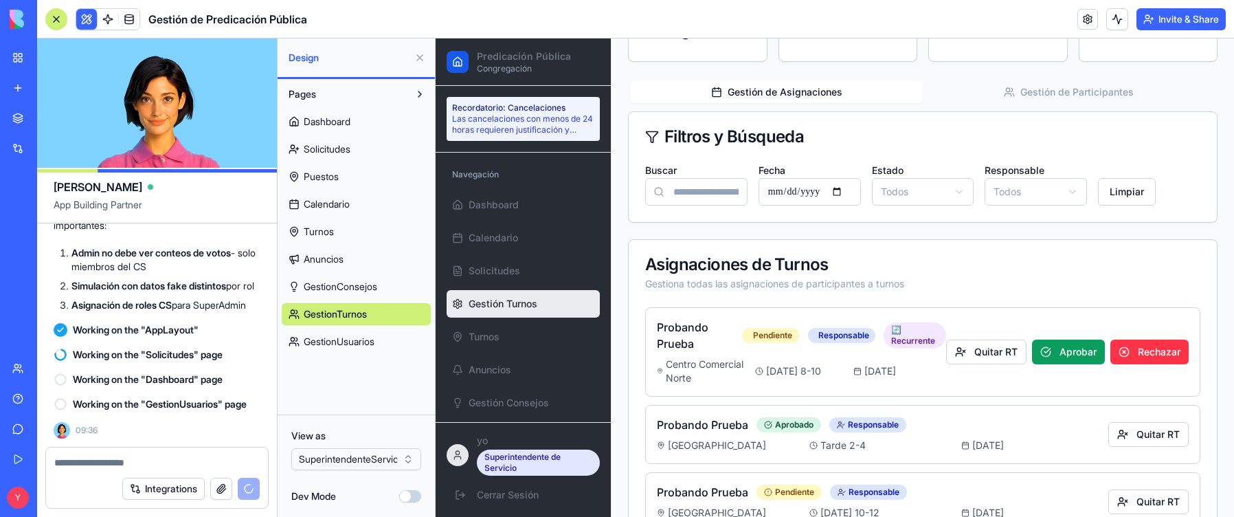
scroll to position [190, 0]
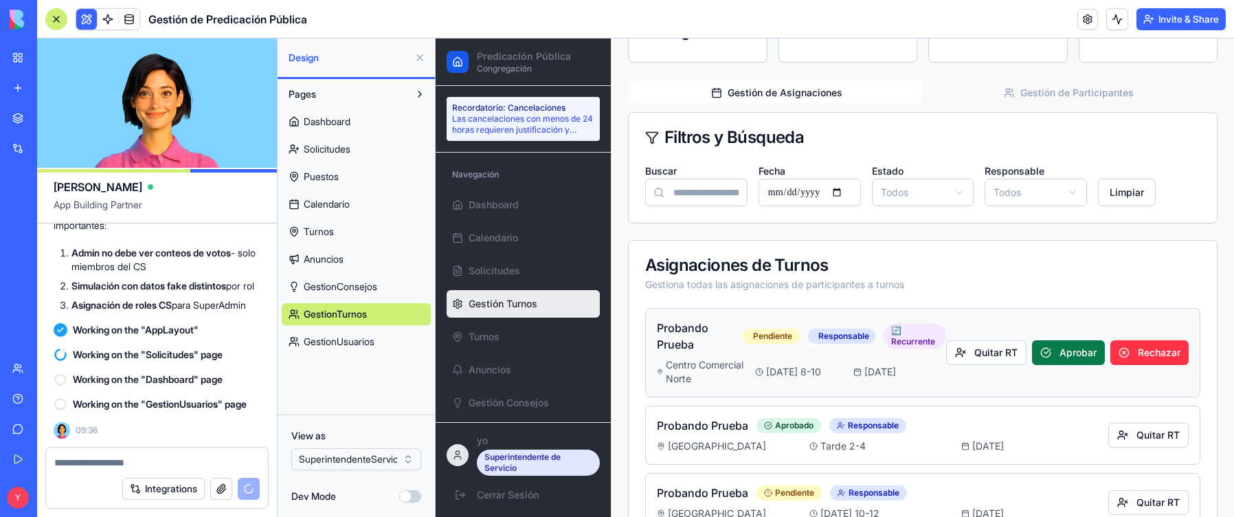
click at [724, 356] on button "Aprobar" at bounding box center [1068, 352] width 73 height 25
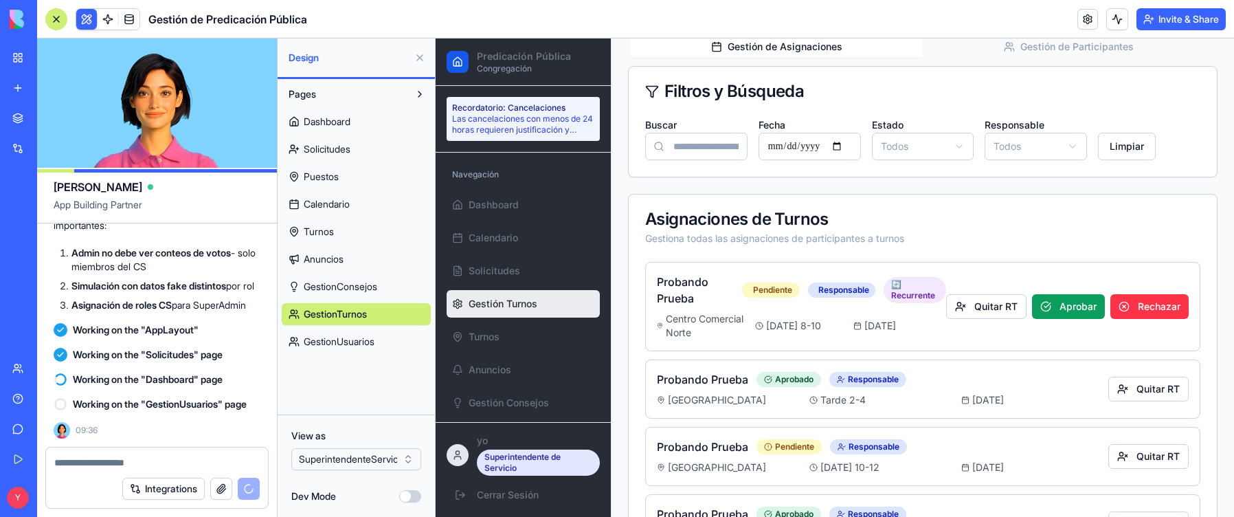
scroll to position [206, 0]
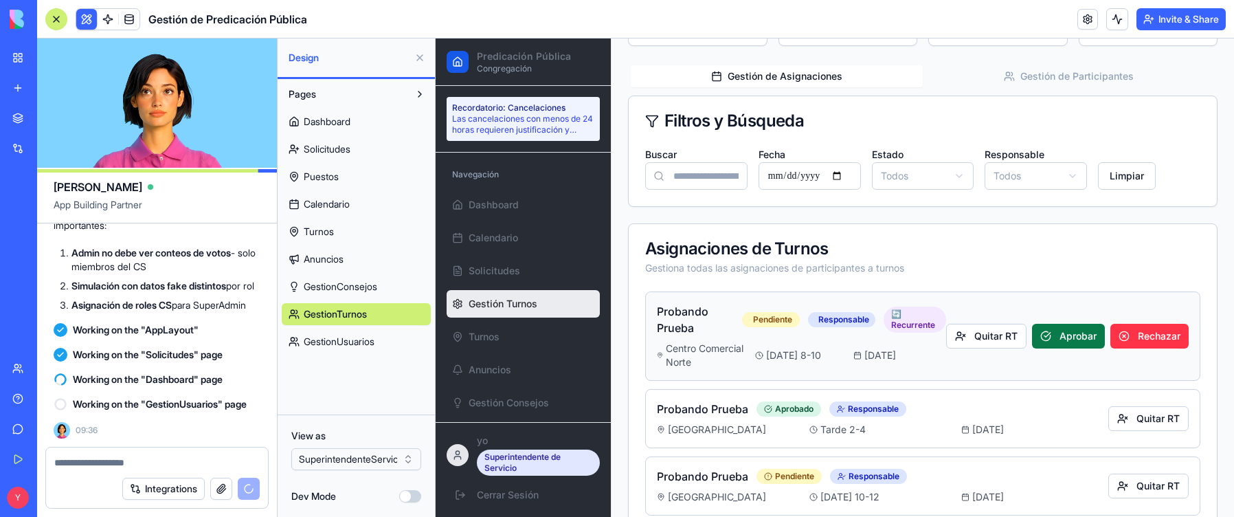
click at [724, 333] on button "Aprobar" at bounding box center [1068, 336] width 73 height 25
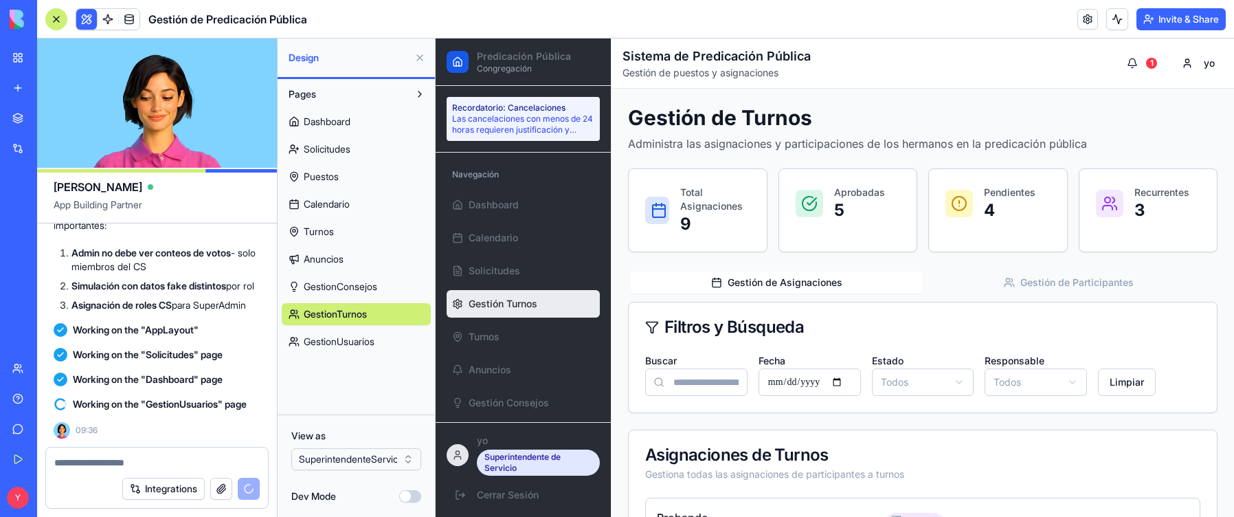
scroll to position [17851, 0]
click at [24, 396] on link "Help" at bounding box center [31, 398] width 55 height 27
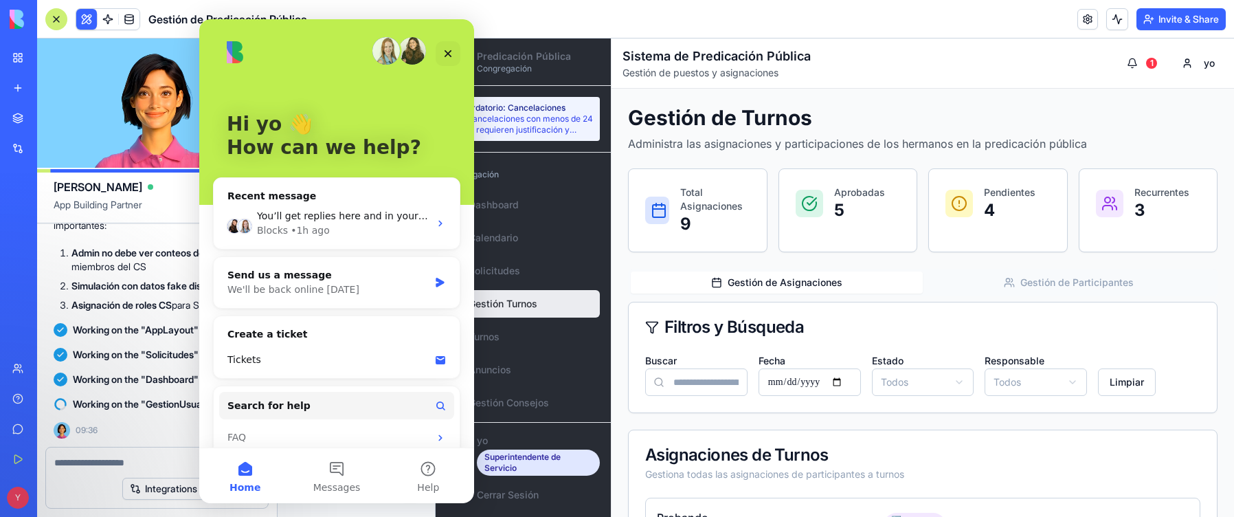
scroll to position [0, 0]
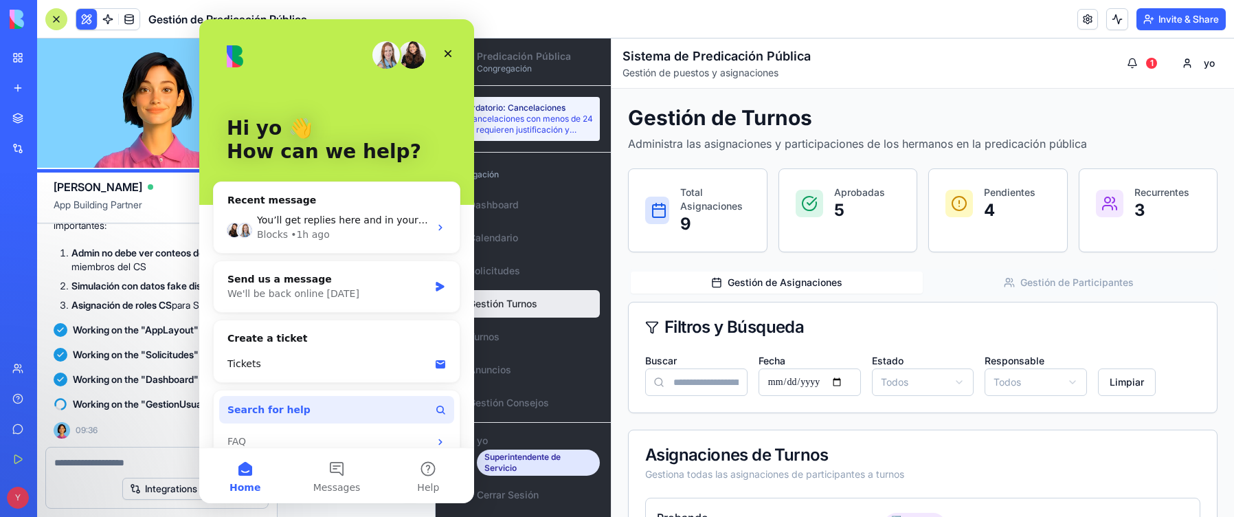
click at [305, 396] on button "Search for help" at bounding box center [336, 409] width 235 height 27
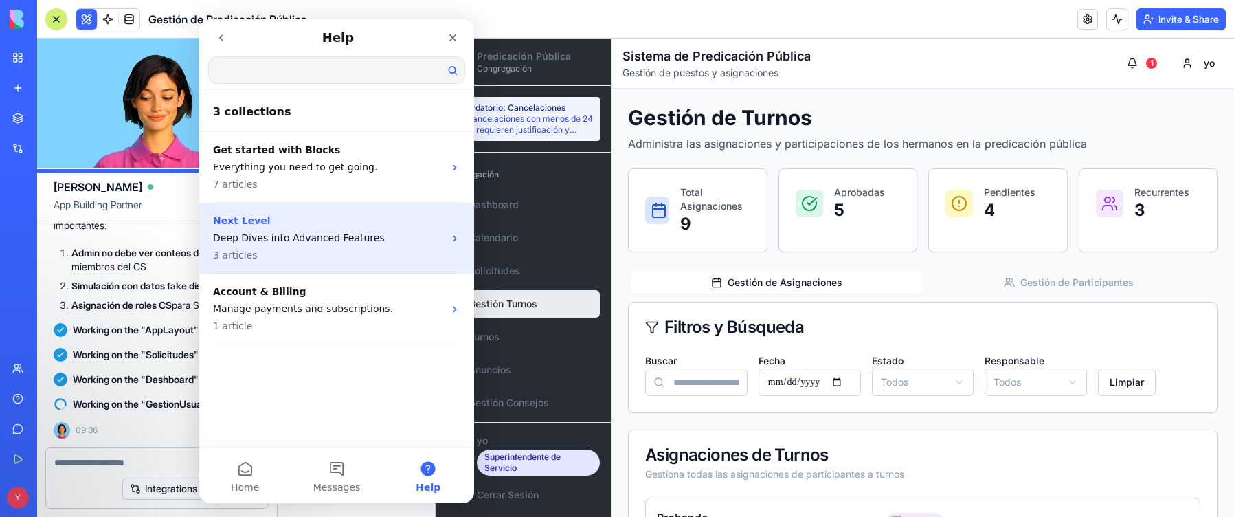
click at [332, 229] on div "Next Level Deep Dives into Advanced Features 3 articles" at bounding box center [328, 238] width 231 height 49
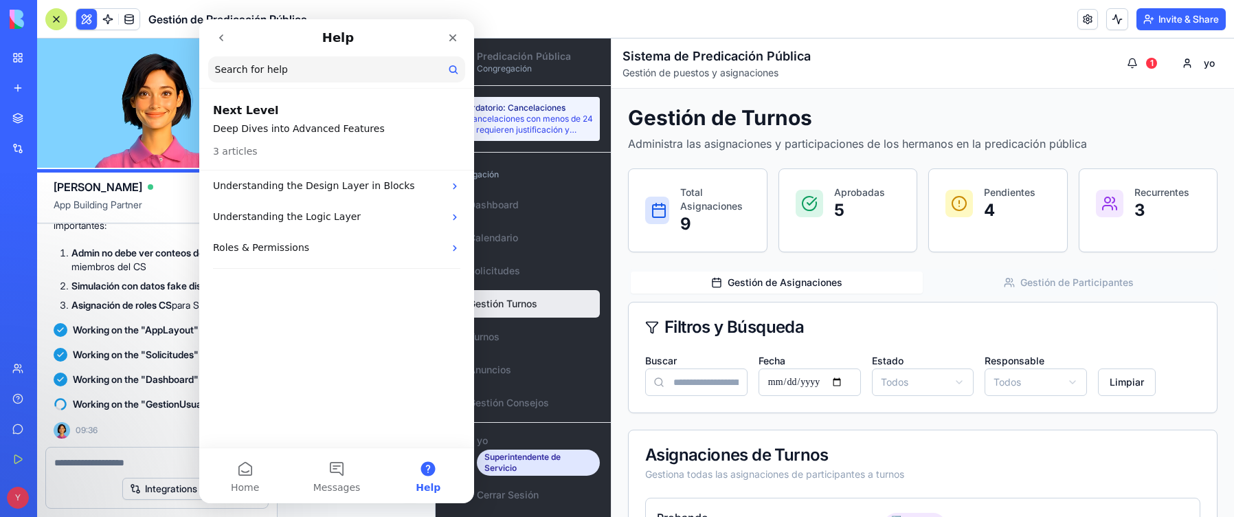
click at [216, 38] on icon "go back" at bounding box center [221, 37] width 11 height 11
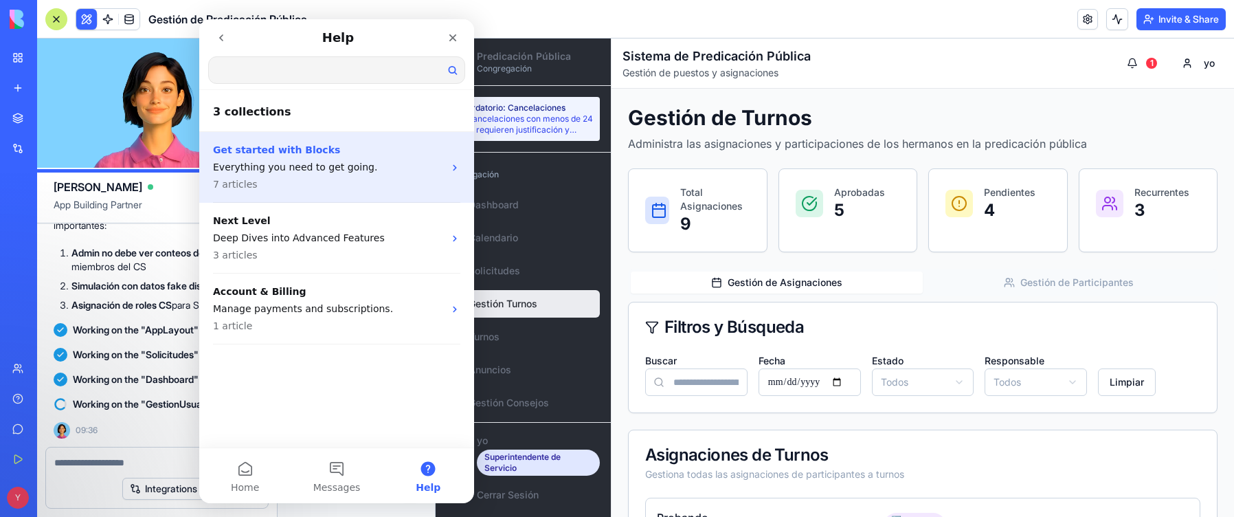
click at [271, 150] on p "Get started with Blocks" at bounding box center [328, 150] width 231 height 14
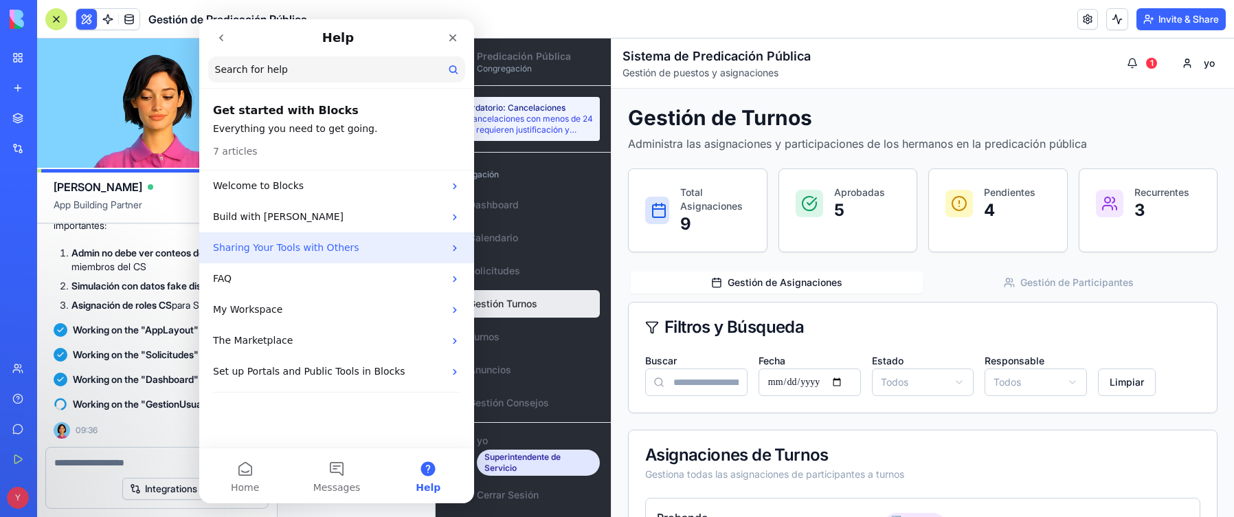
click at [275, 251] on p "Sharing Your Tools with Others" at bounding box center [328, 247] width 231 height 14
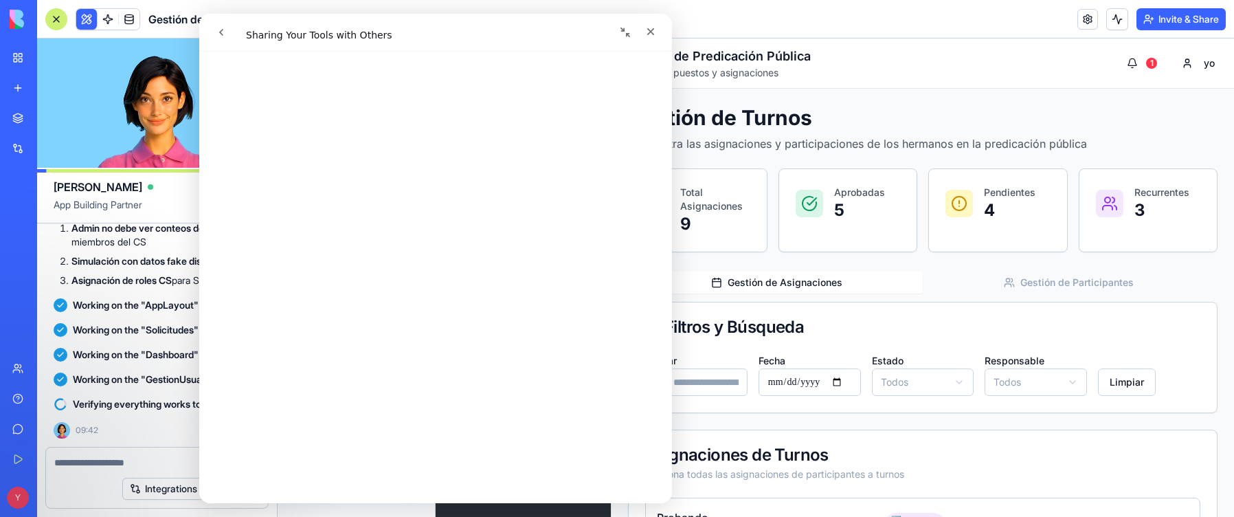
scroll to position [2747, 0]
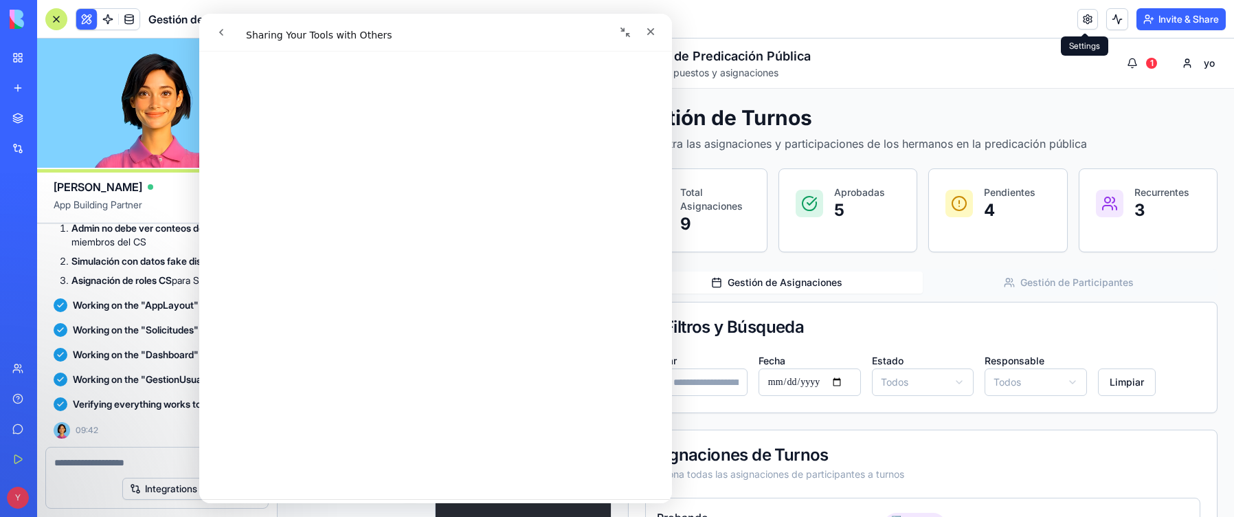
click at [724, 21] on link at bounding box center [1087, 19] width 21 height 21
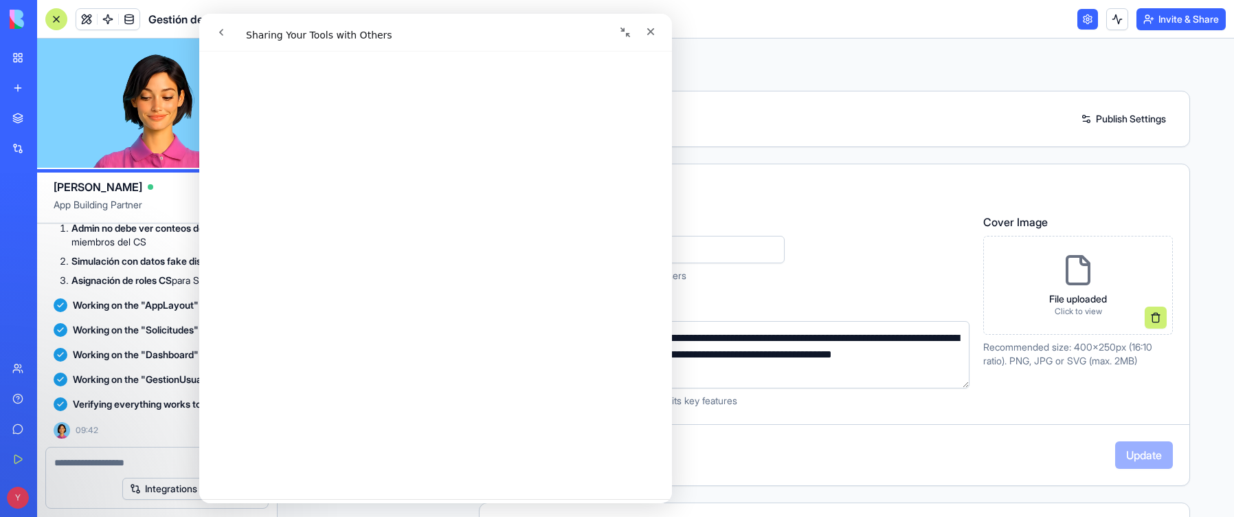
click at [724, 116] on link "Publish Settings" at bounding box center [1123, 119] width 99 height 22
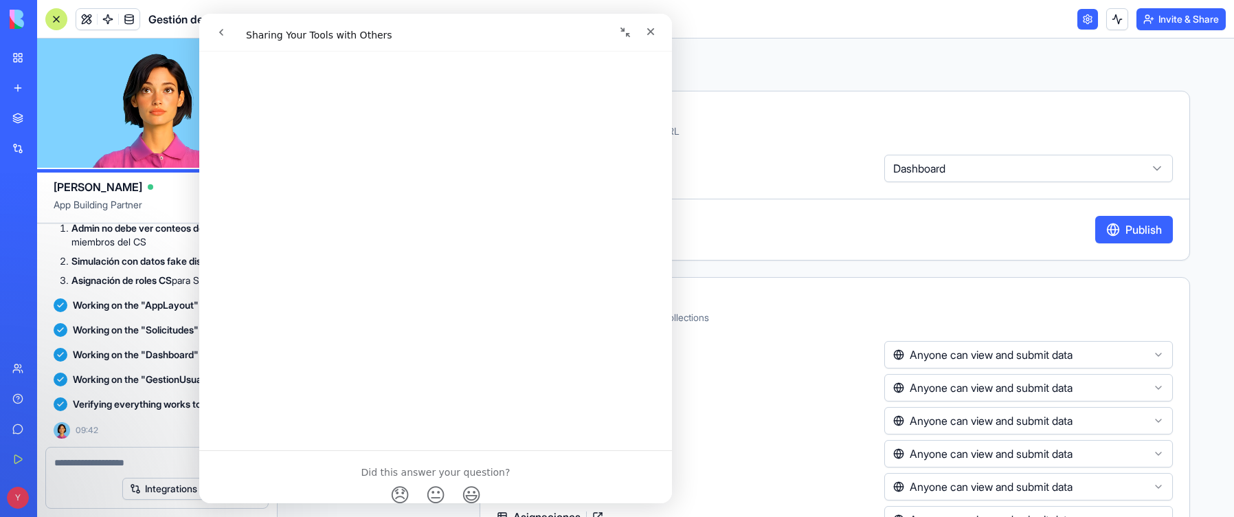
scroll to position [2845, 0]
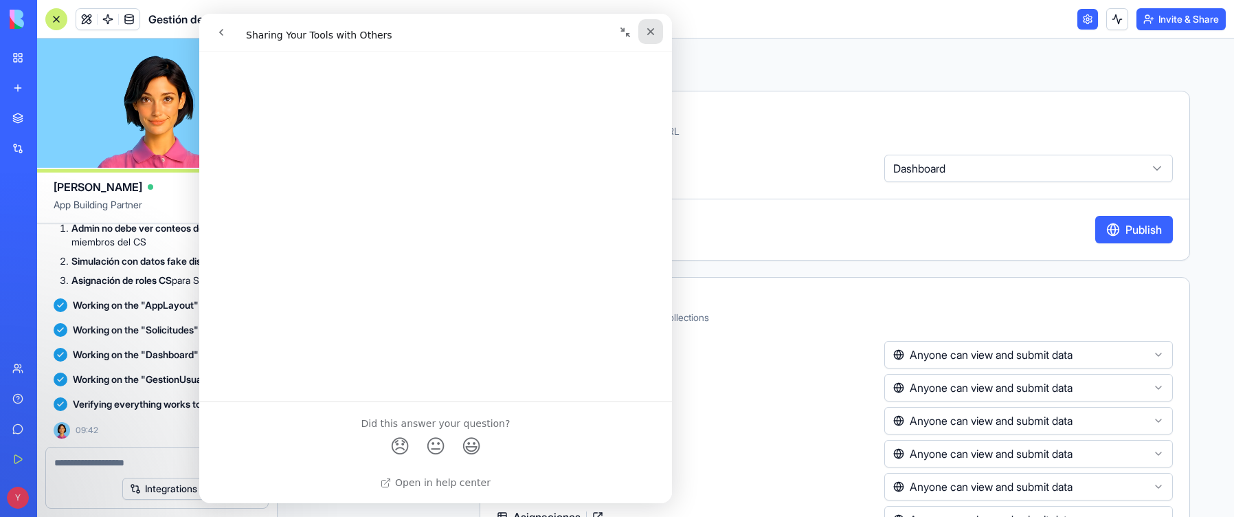
click at [651, 36] on icon "Close" at bounding box center [650, 31] width 11 height 11
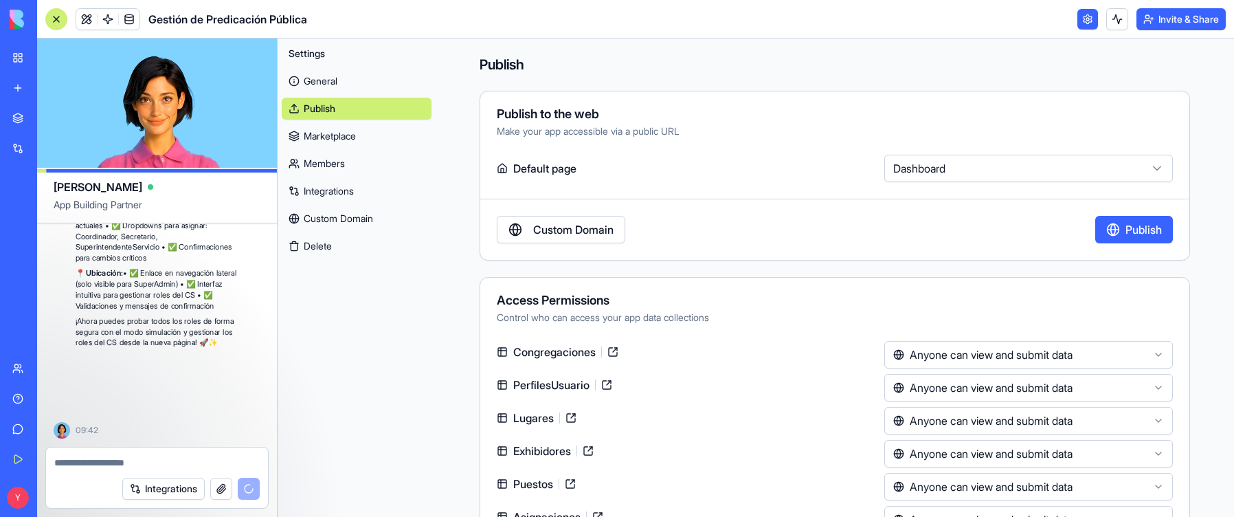
scroll to position [18527, 0]
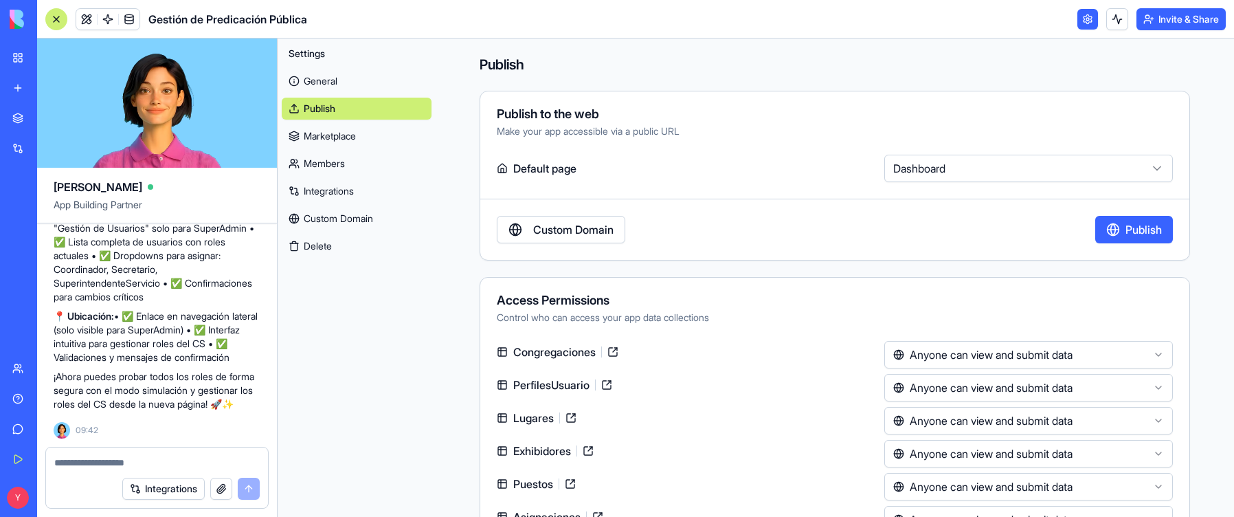
click at [724, 236] on button "Publish" at bounding box center [1134, 229] width 78 height 27
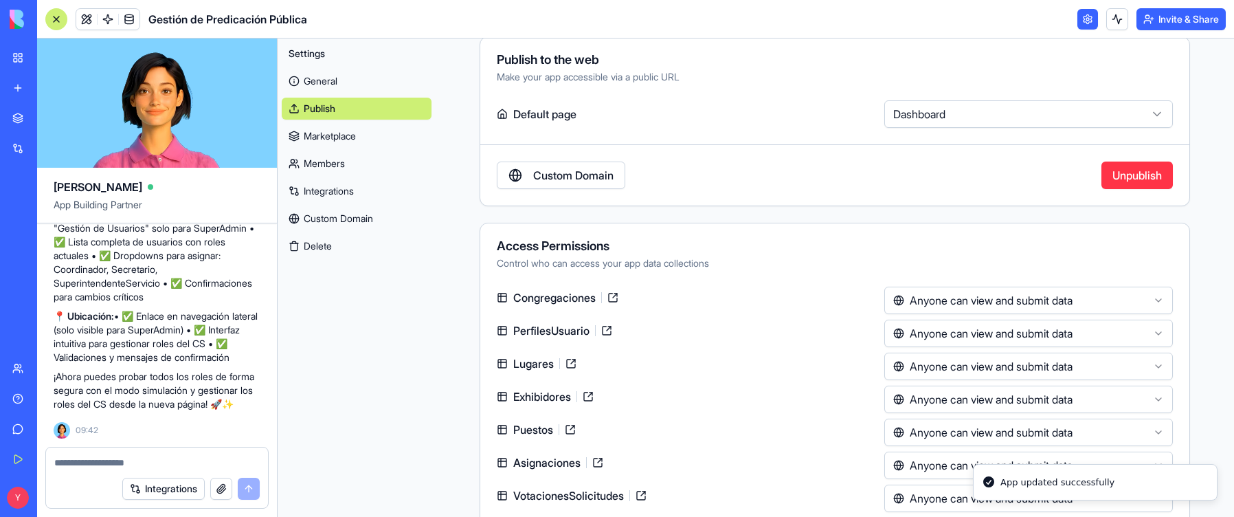
scroll to position [0, 0]
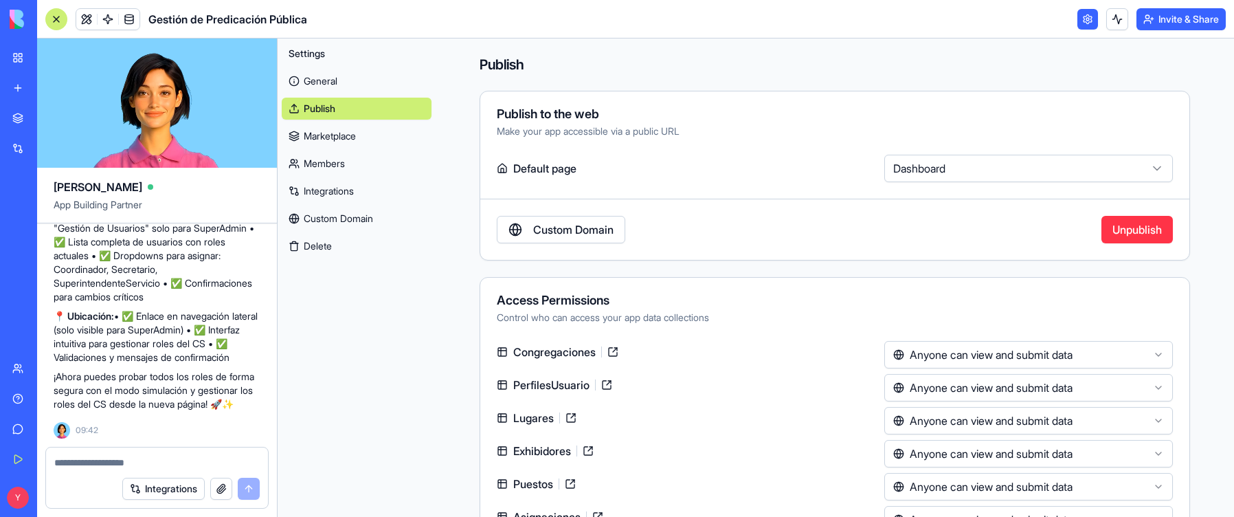
click at [724, 22] on button "Invite & Share" at bounding box center [1180, 19] width 89 height 22
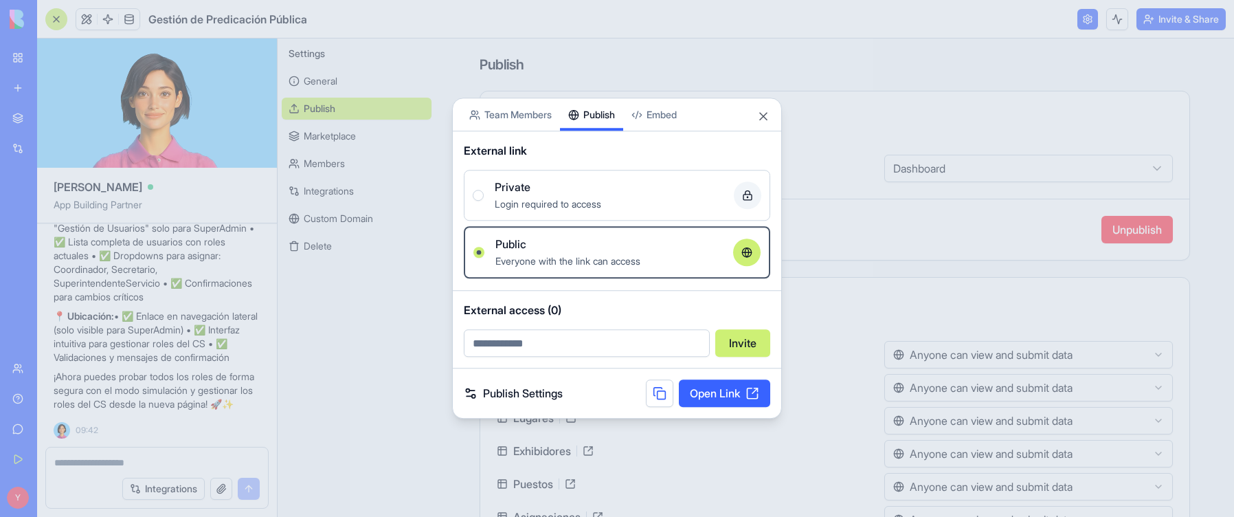
click at [596, 138] on div "Share App Team Members Publish Embed External link Private Login required to ac…" at bounding box center [617, 258] width 330 height 321
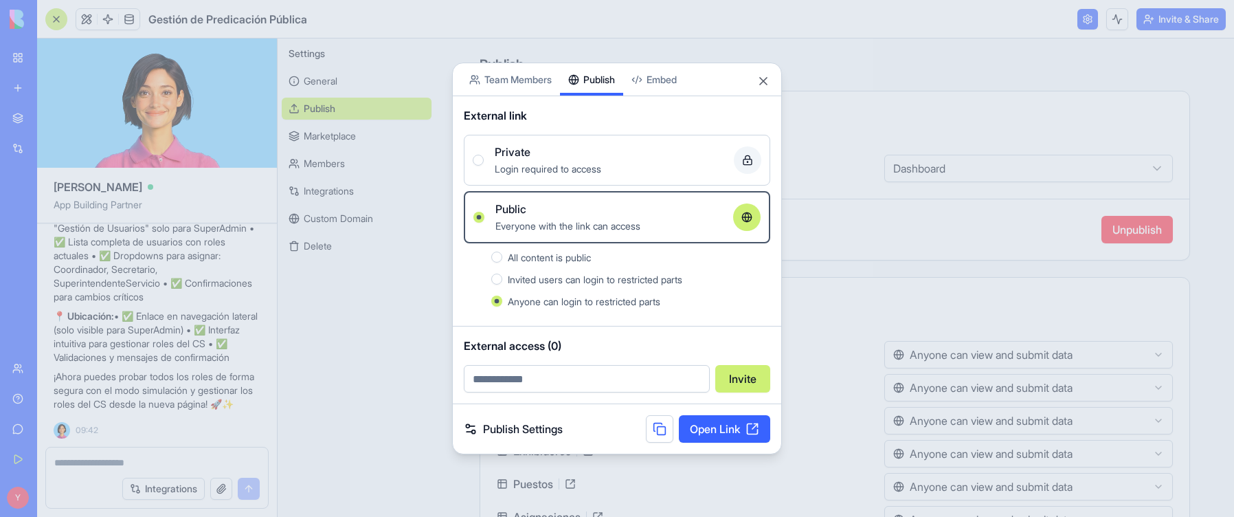
click at [510, 396] on link "Publish Settings" at bounding box center [513, 428] width 99 height 16
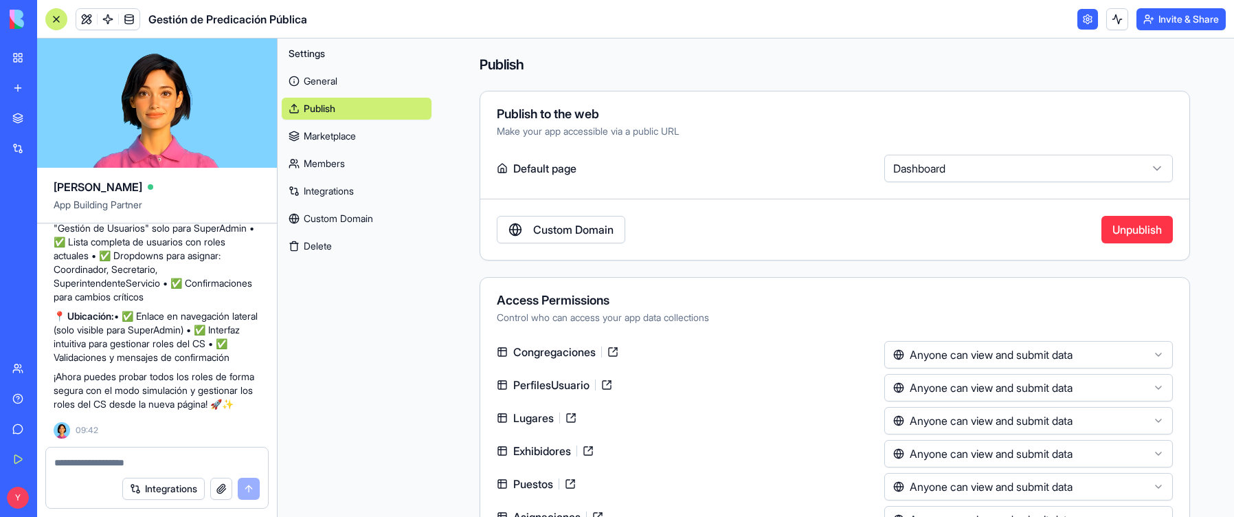
click at [724, 26] on button "Invite & Share" at bounding box center [1180, 19] width 89 height 22
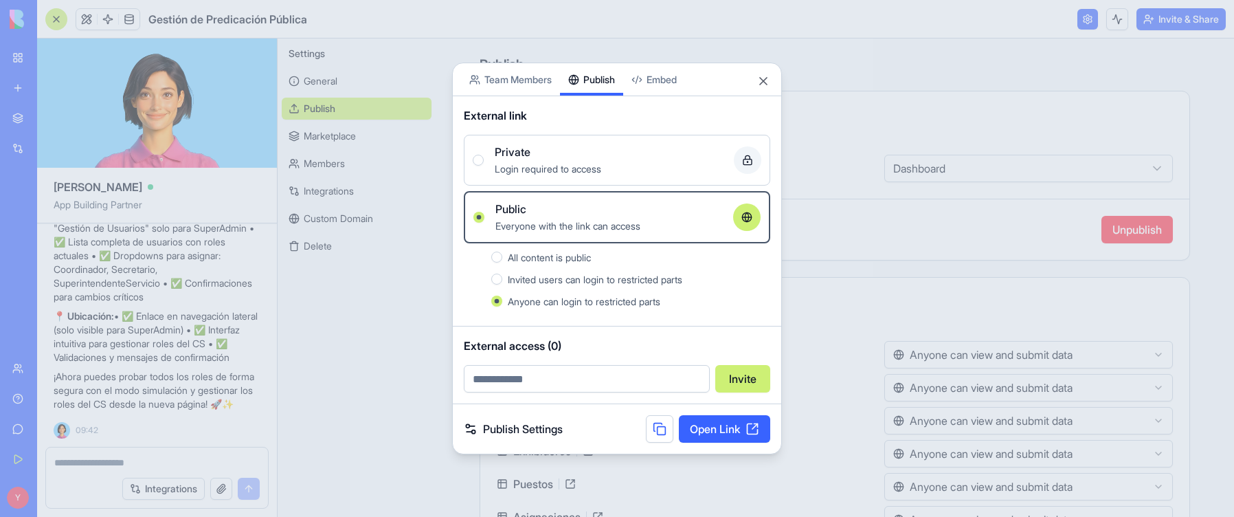
click at [724, 396] on link "Open Link" at bounding box center [724, 428] width 91 height 27
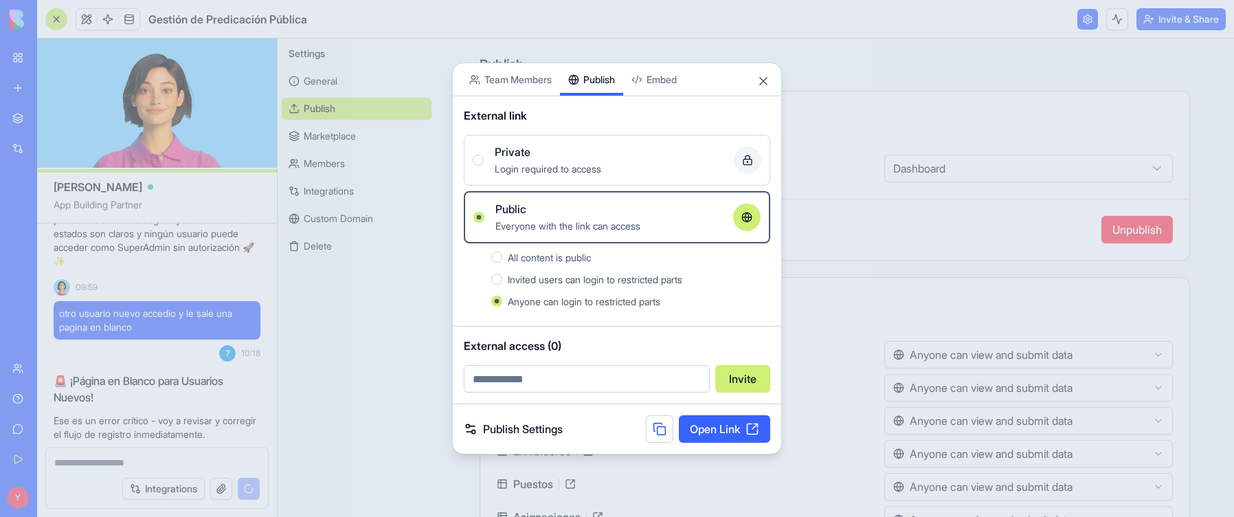
scroll to position [19882, 0]
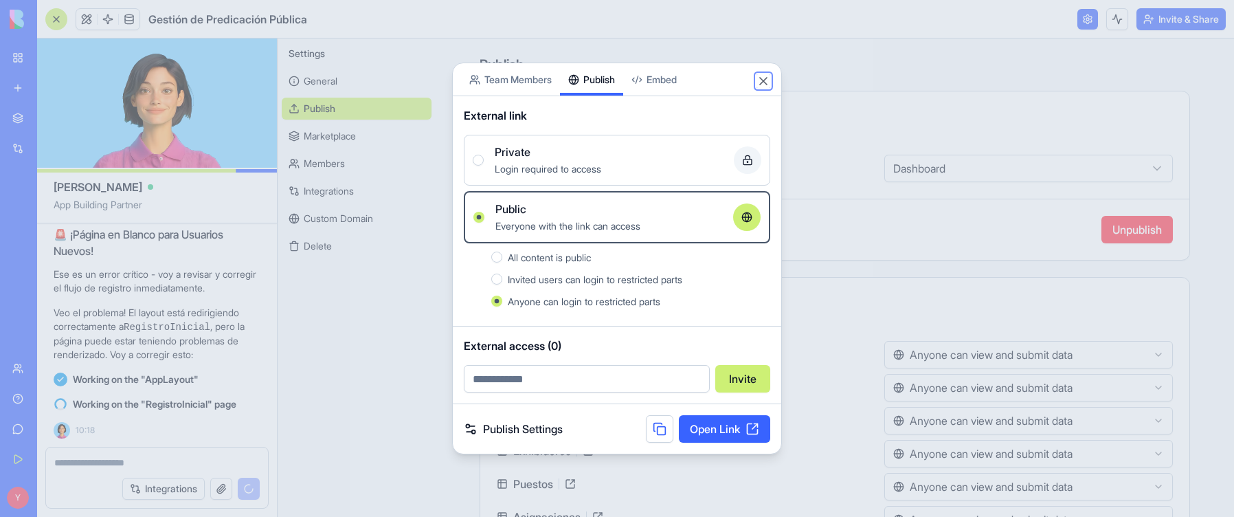
click at [724, 79] on button "Close" at bounding box center [763, 81] width 14 height 14
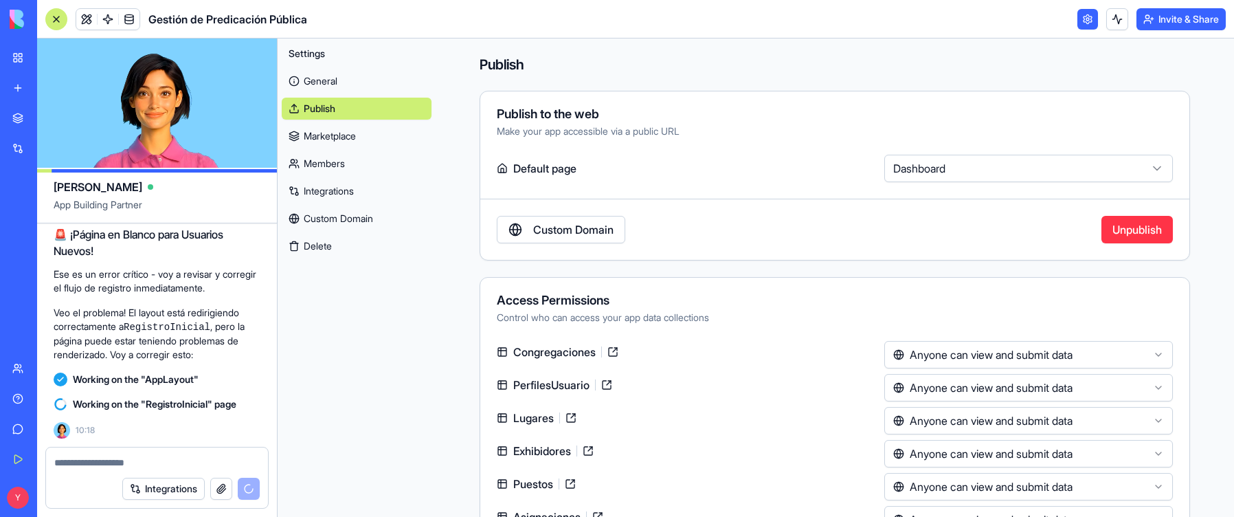
click at [724, 16] on link at bounding box center [1087, 19] width 21 height 21
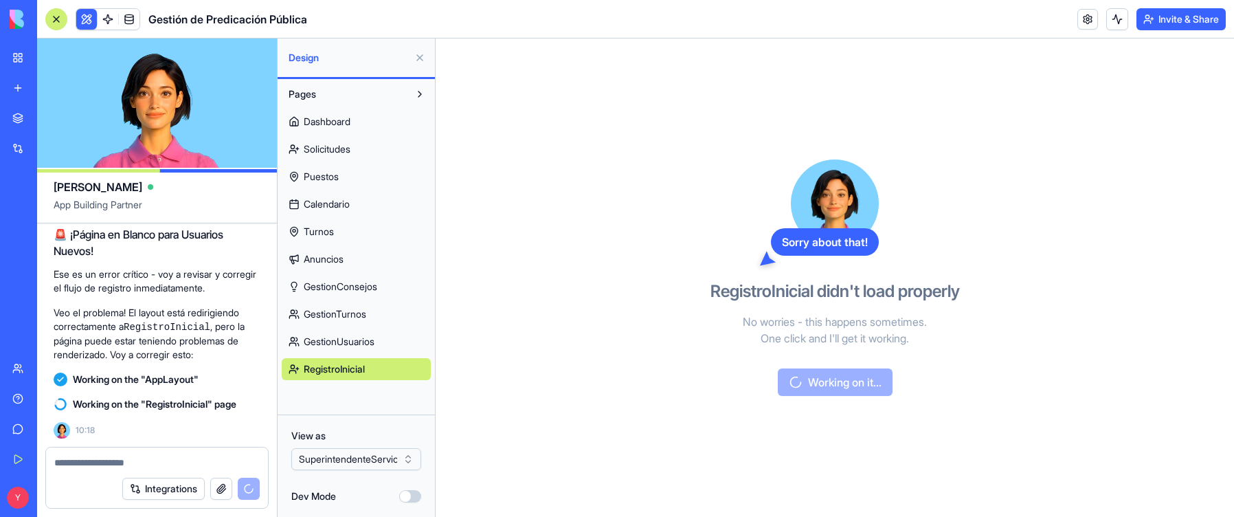
click at [333, 115] on span "Dashboard" at bounding box center [327, 122] width 47 height 14
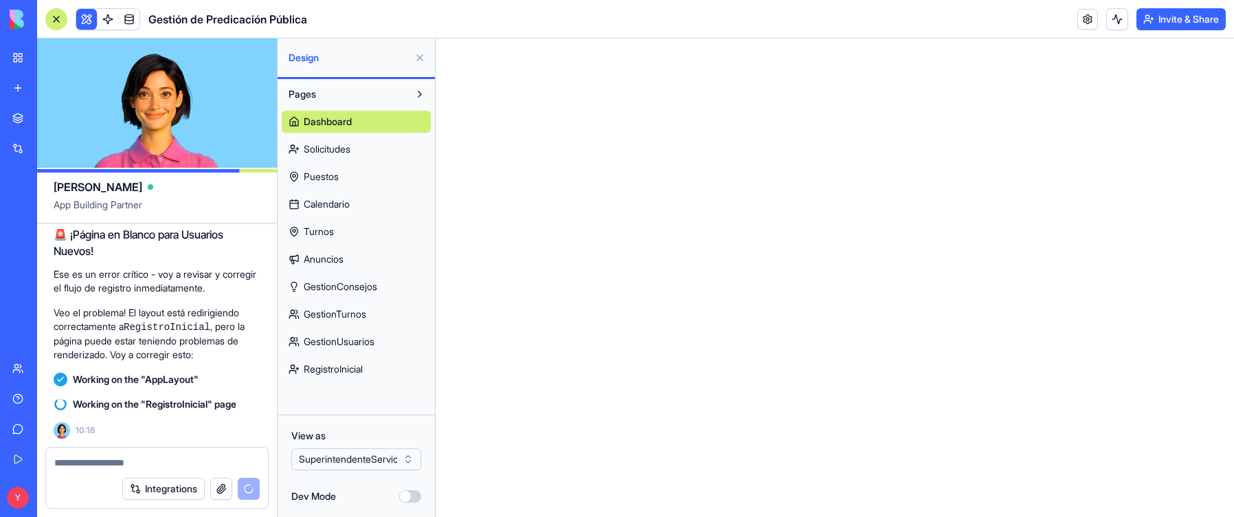
click at [327, 368] on span "RegistroInicial" at bounding box center [333, 369] width 59 height 14
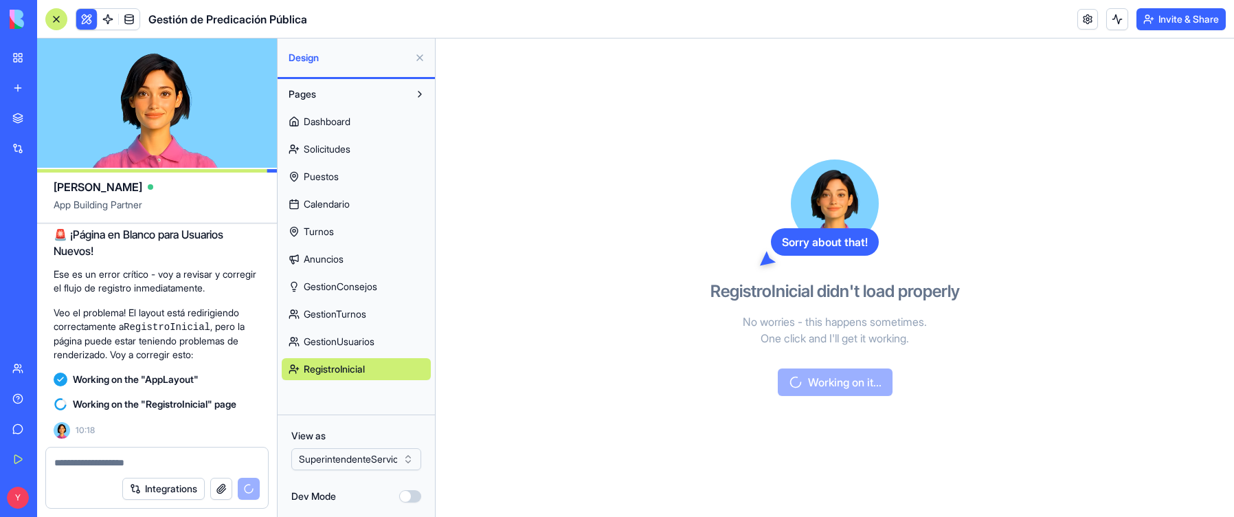
click at [347, 122] on span "Dashboard" at bounding box center [327, 122] width 47 height 14
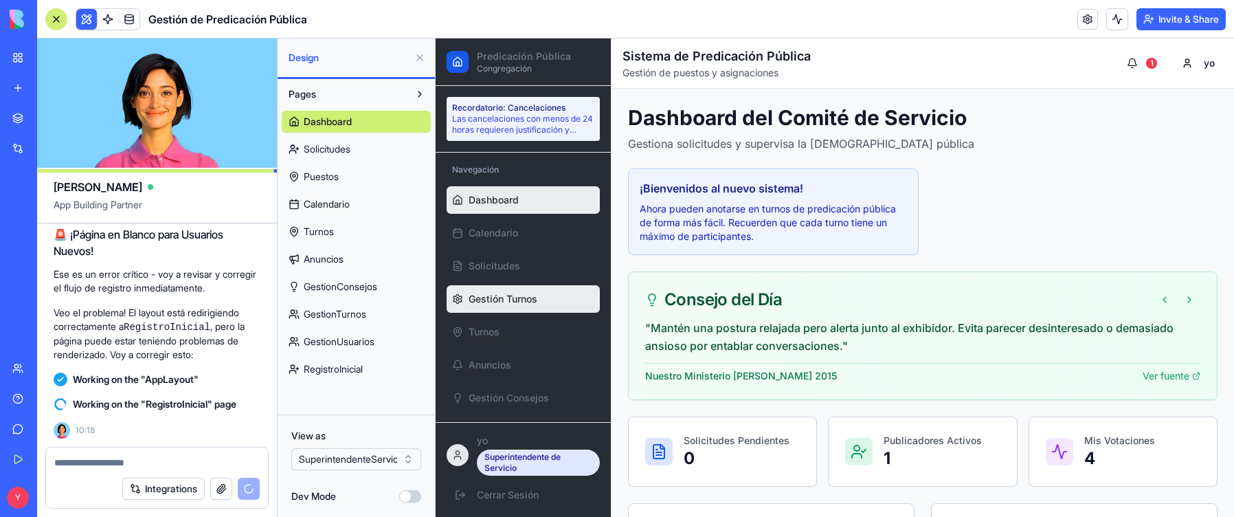
scroll to position [5, 0]
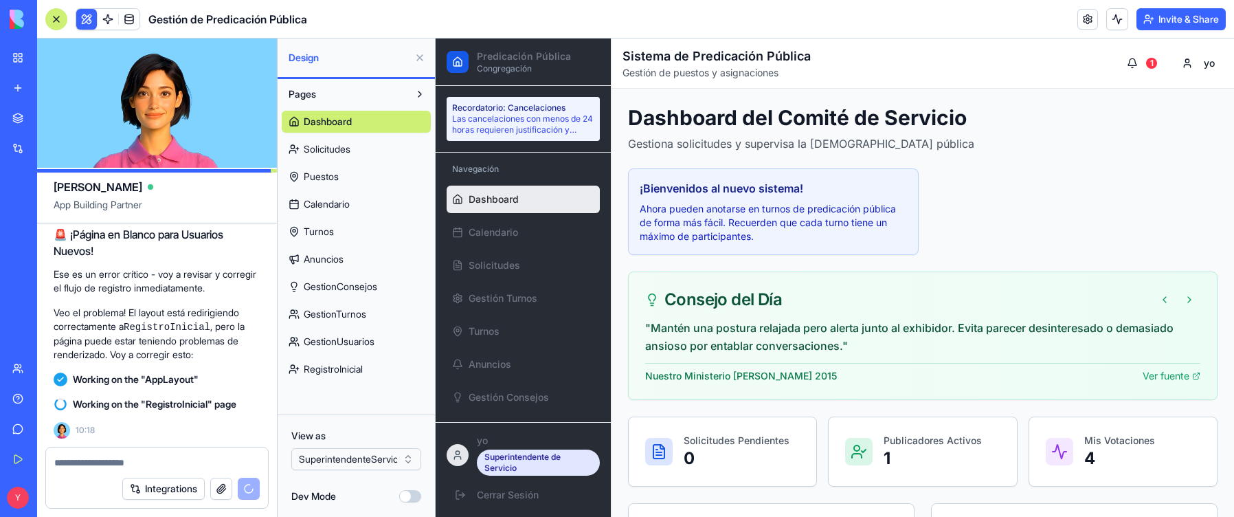
click at [332, 154] on span "Solicitudes" at bounding box center [327, 149] width 47 height 14
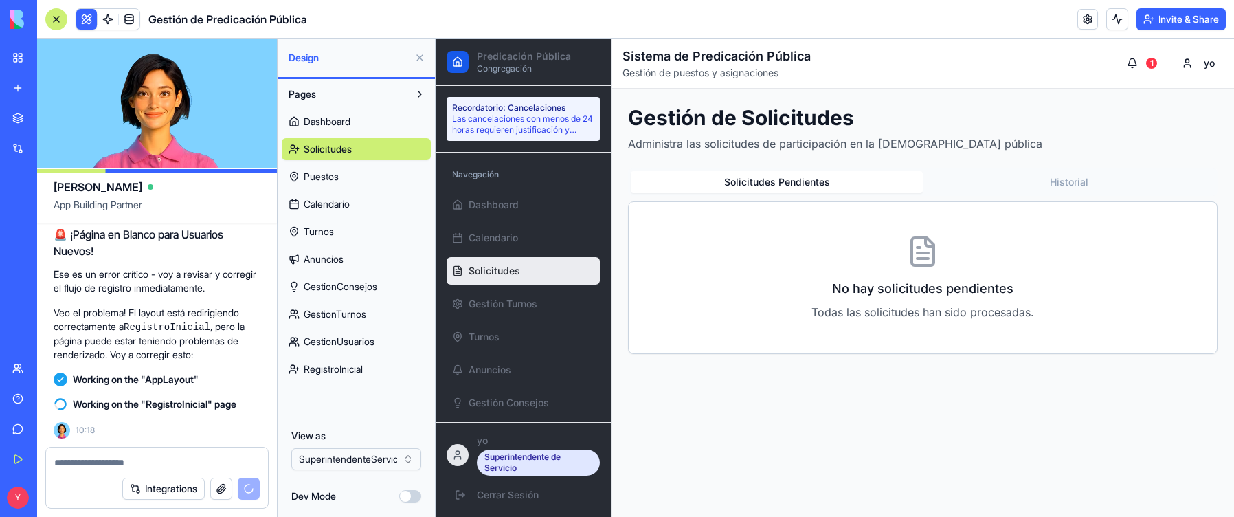
click at [328, 184] on link "Puestos" at bounding box center [356, 177] width 149 height 22
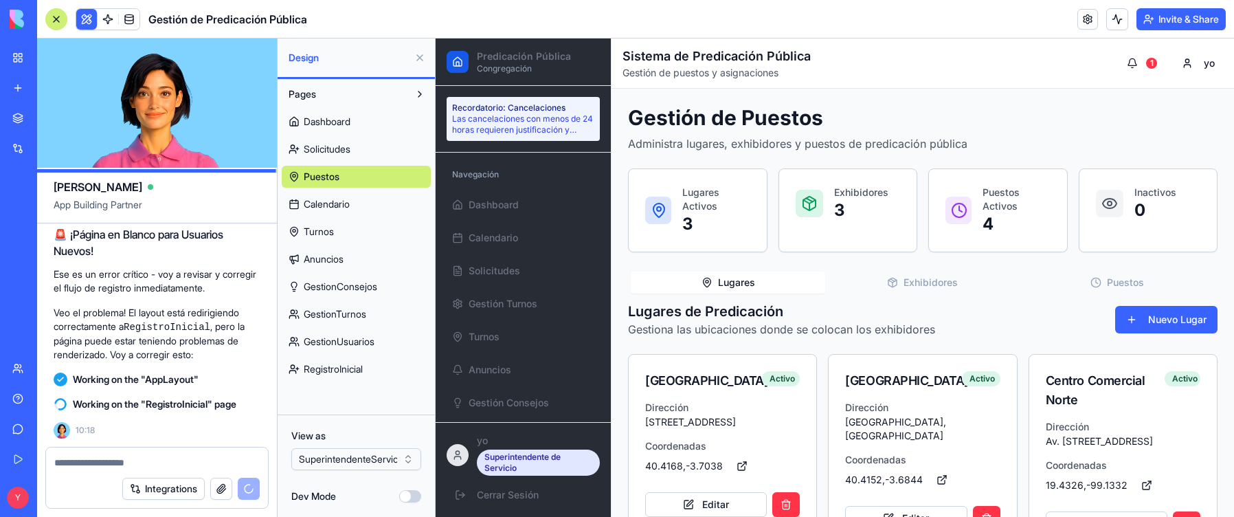
click at [325, 201] on span "Calendario" at bounding box center [327, 204] width 46 height 14
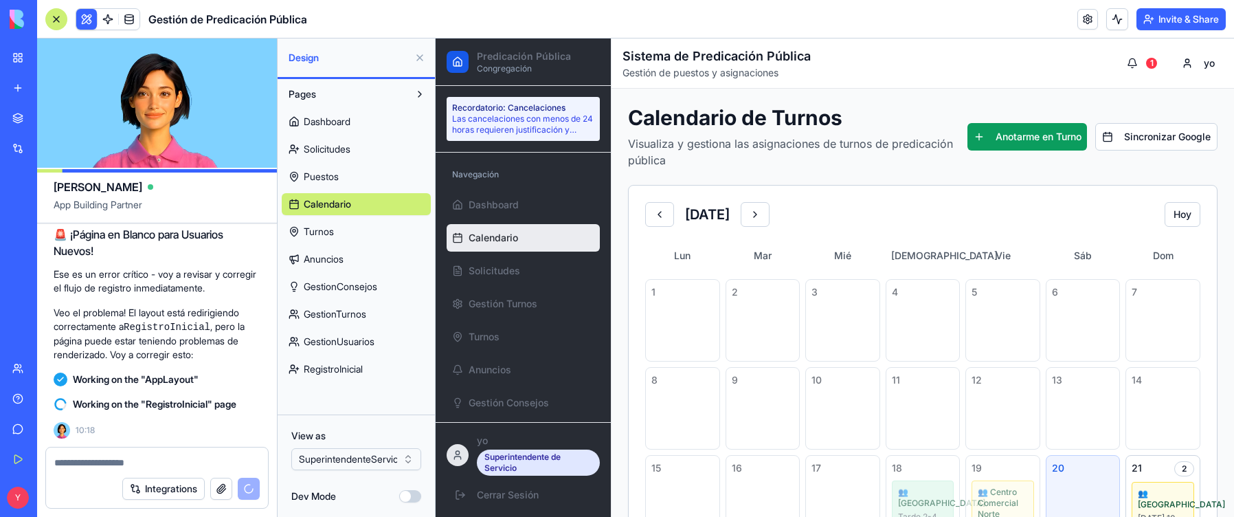
click at [328, 183] on span "Puestos" at bounding box center [321, 177] width 35 height 14
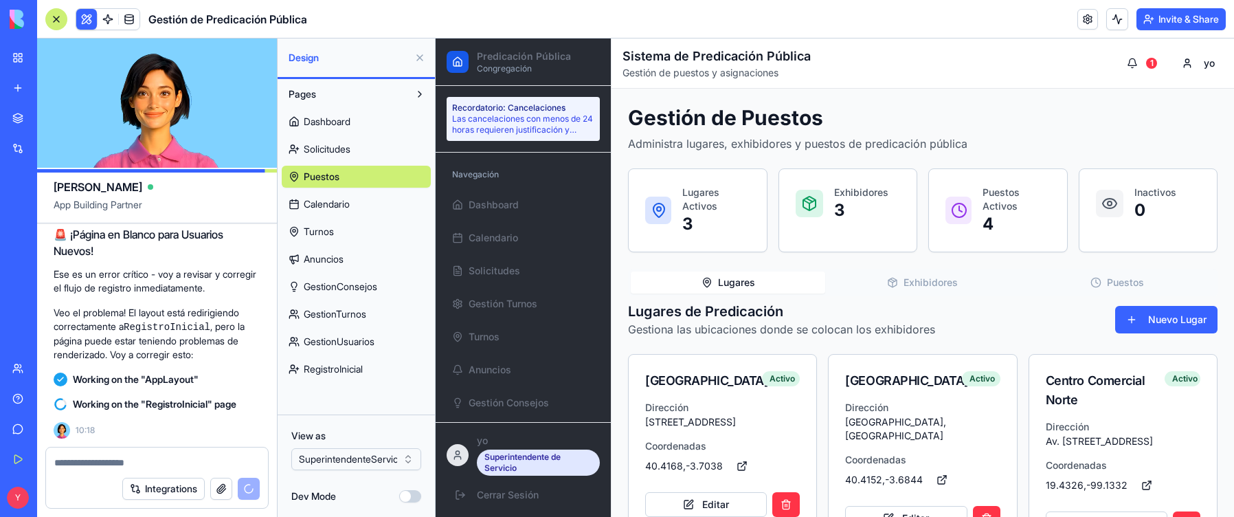
click at [331, 205] on span "Calendario" at bounding box center [327, 204] width 46 height 14
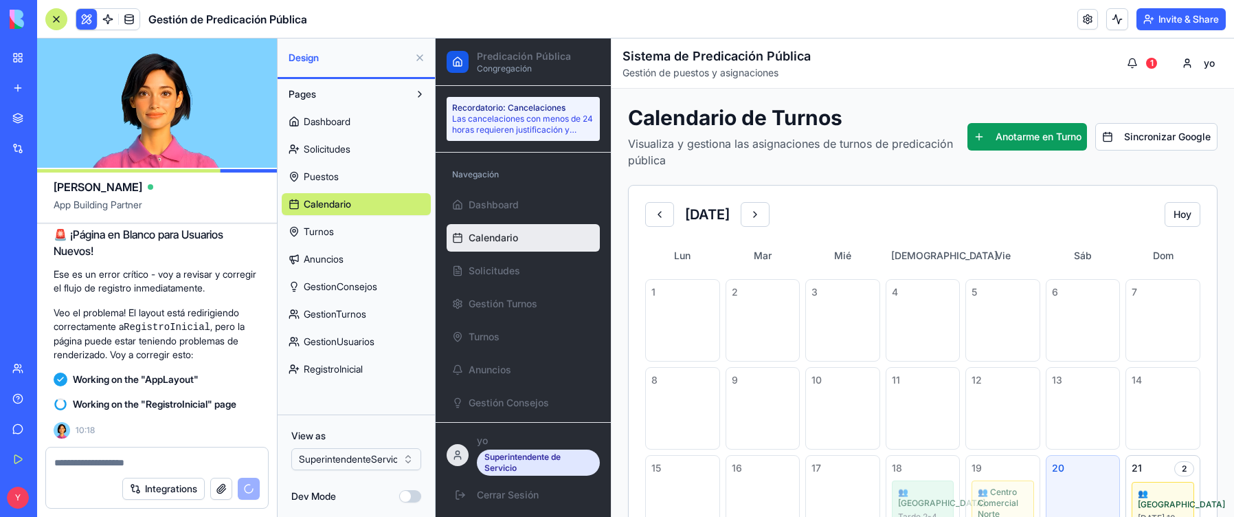
click at [348, 236] on link "Turnos" at bounding box center [356, 232] width 149 height 22
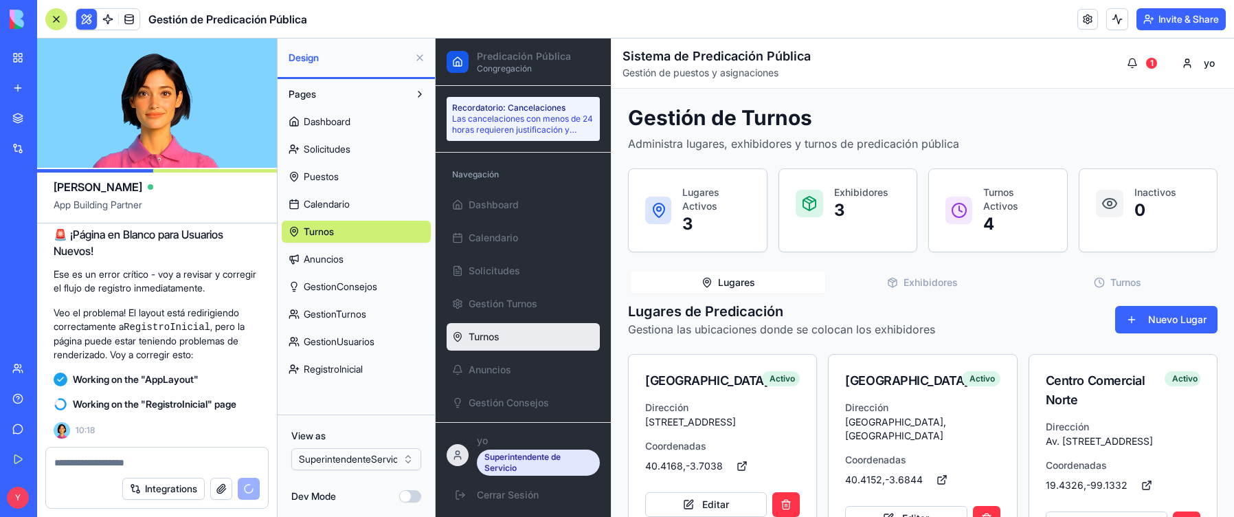
click at [350, 217] on div "Dashboard Solicitudes Puestos Calendario Turnos Anuncios GestionConsejos Gestio…" at bounding box center [356, 242] width 149 height 275
click at [348, 203] on span "Calendario" at bounding box center [327, 204] width 46 height 14
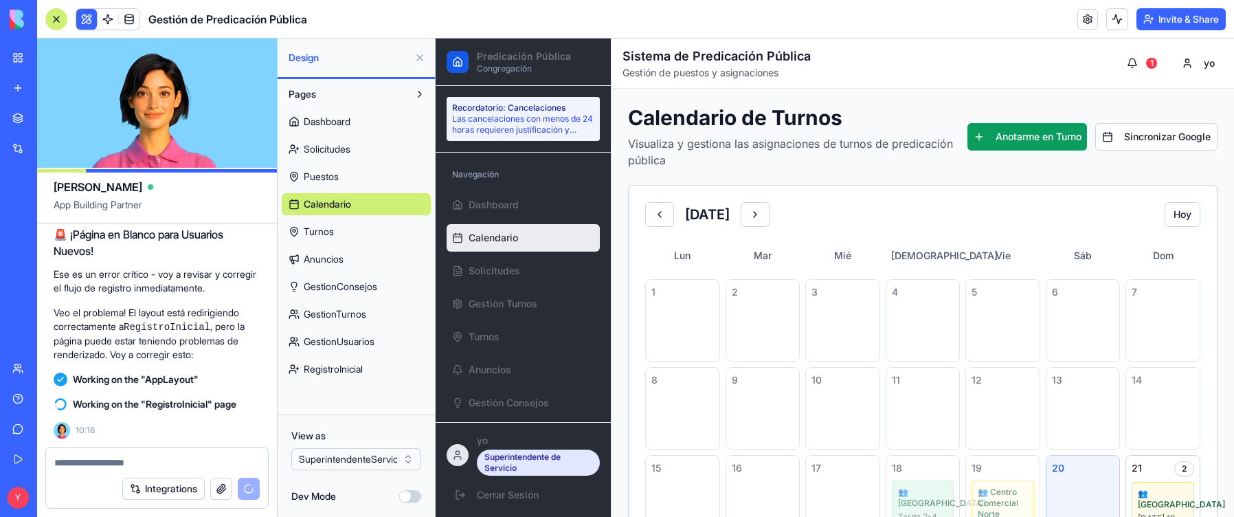
click at [341, 232] on link "Turnos" at bounding box center [356, 232] width 149 height 22
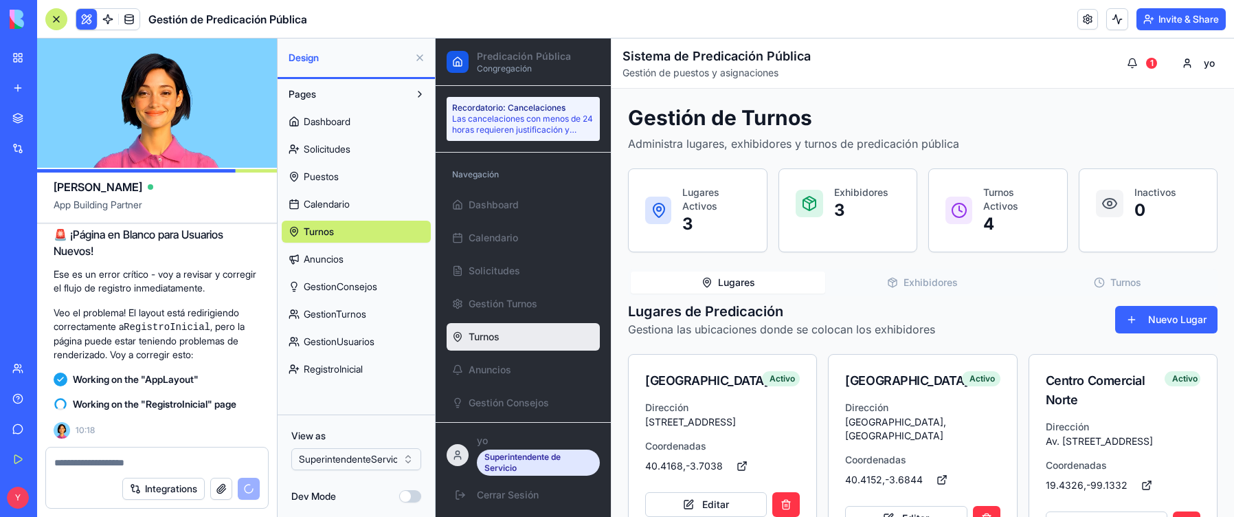
click at [359, 257] on link "Anuncios" at bounding box center [356, 259] width 149 height 22
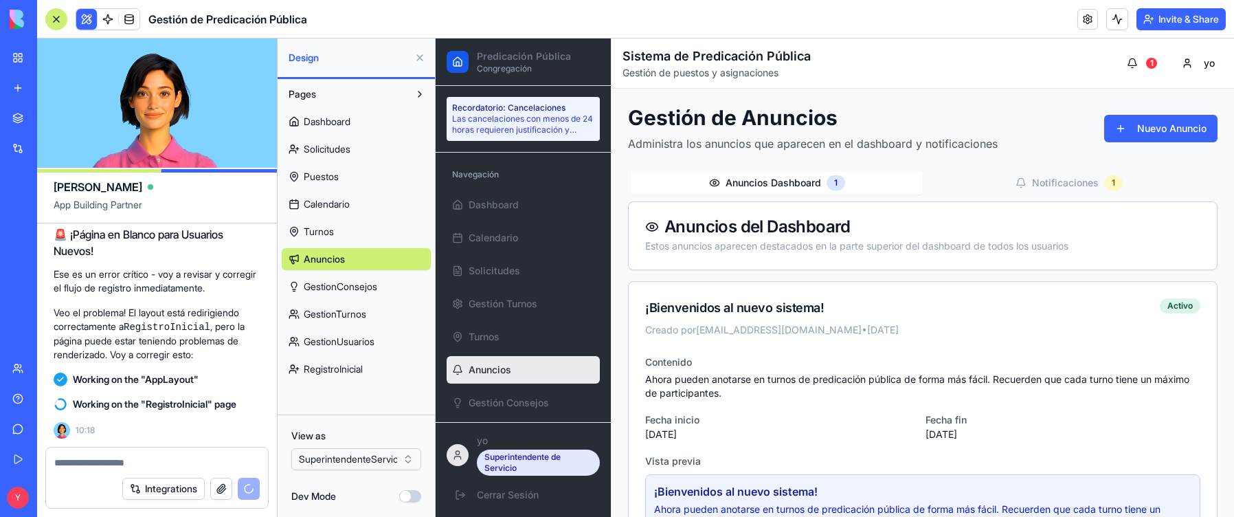
click at [383, 294] on link "GestionConsejos" at bounding box center [356, 286] width 149 height 22
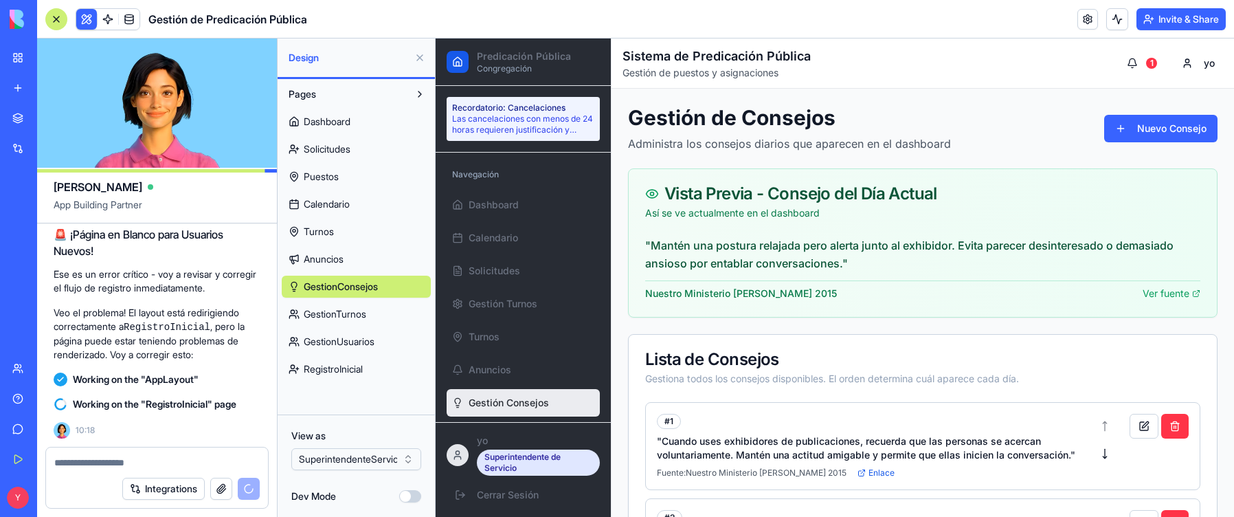
click at [372, 305] on link "GestionTurnos" at bounding box center [356, 314] width 149 height 22
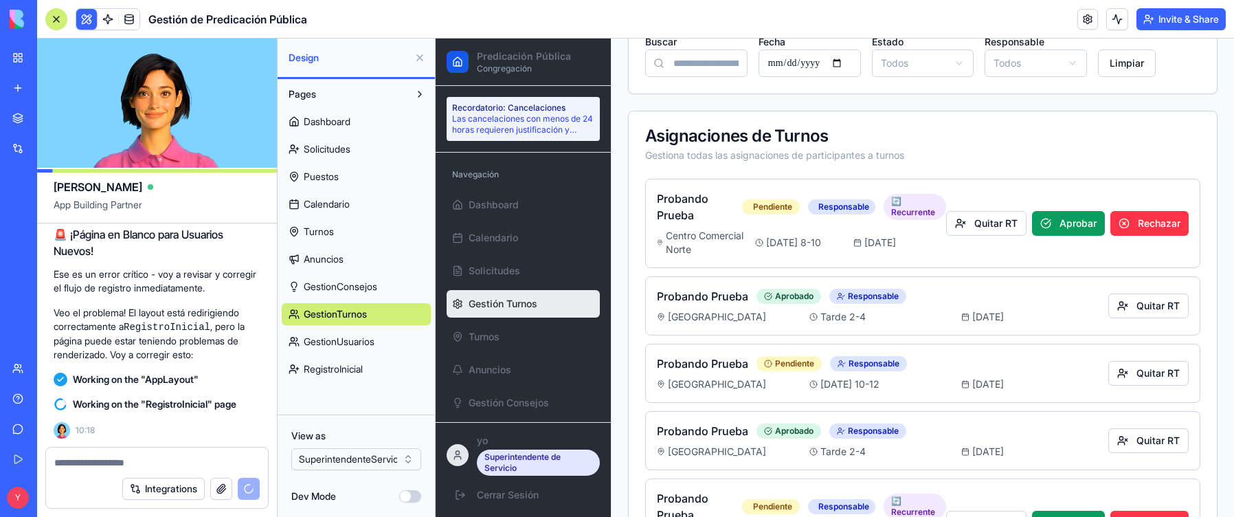
scroll to position [343, 0]
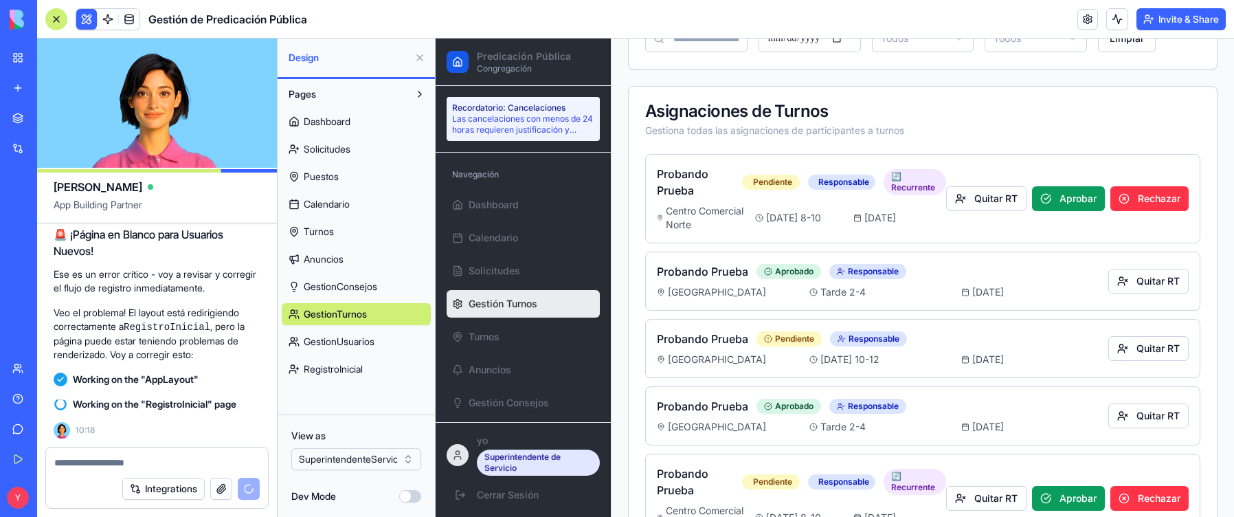
click at [335, 338] on span "GestionUsuarios" at bounding box center [339, 342] width 71 height 14
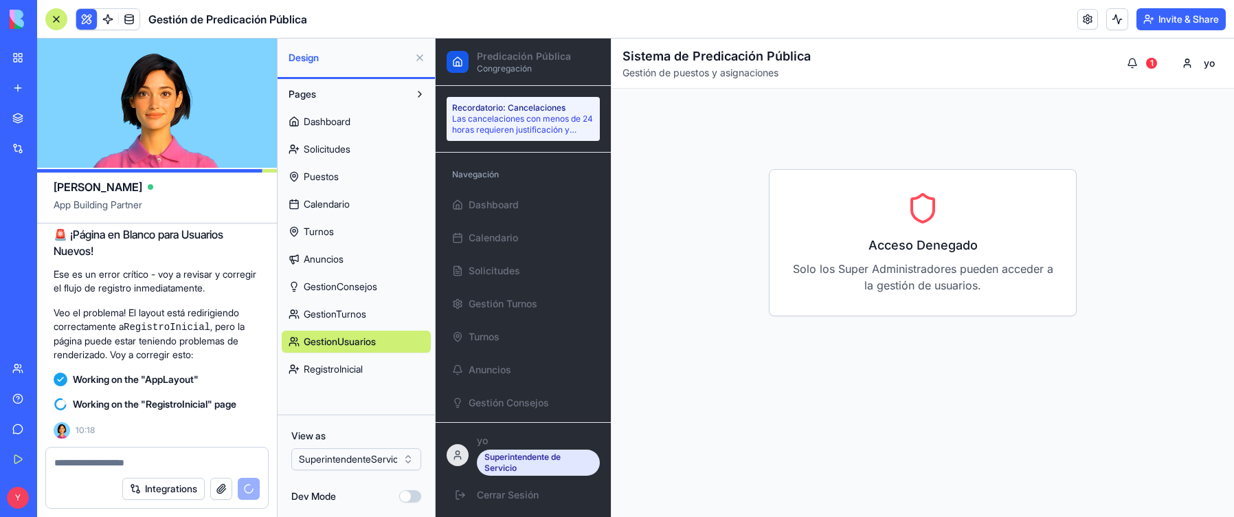
click at [405, 396] on html "BETA My Workspace New app Marketplace Integrations Recent Gestión de Predicació…" at bounding box center [617, 258] width 1234 height 517
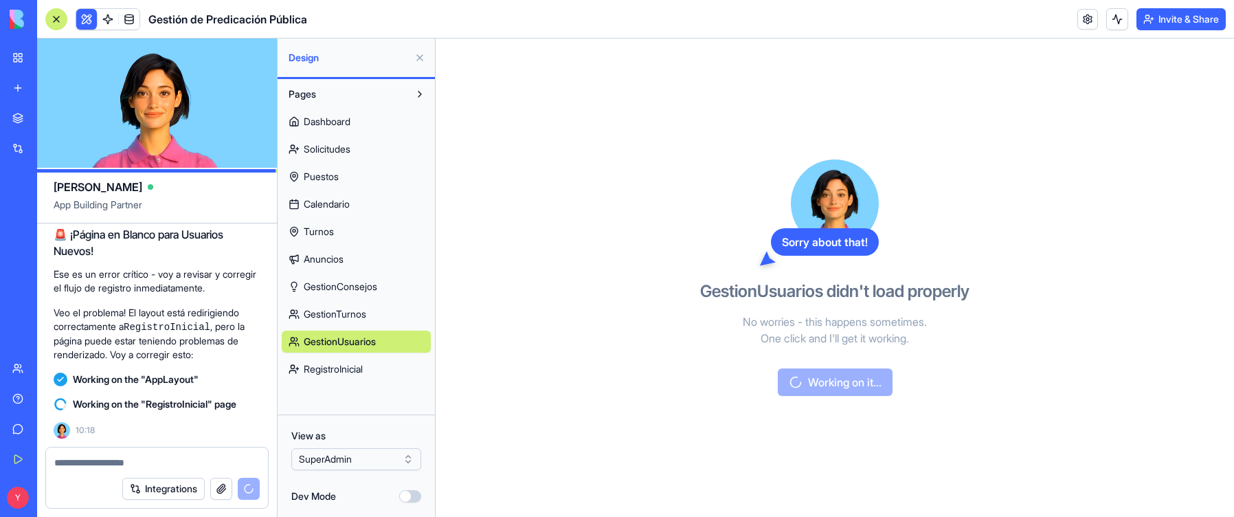
click at [359, 318] on span "GestionTurnos" at bounding box center [335, 314] width 63 height 14
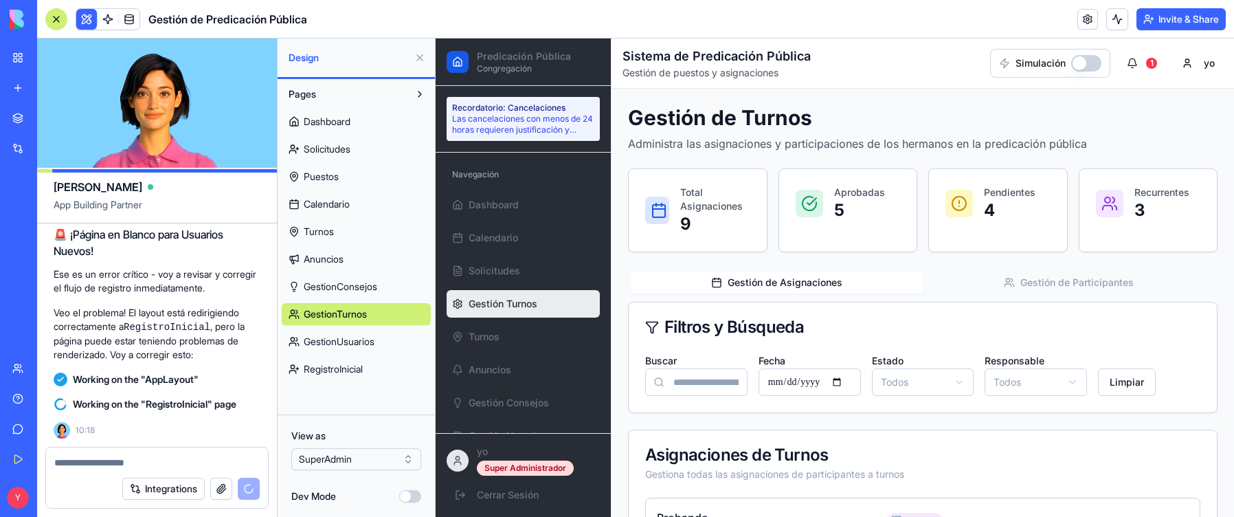
click at [361, 338] on span "GestionUsuarios" at bounding box center [339, 342] width 71 height 14
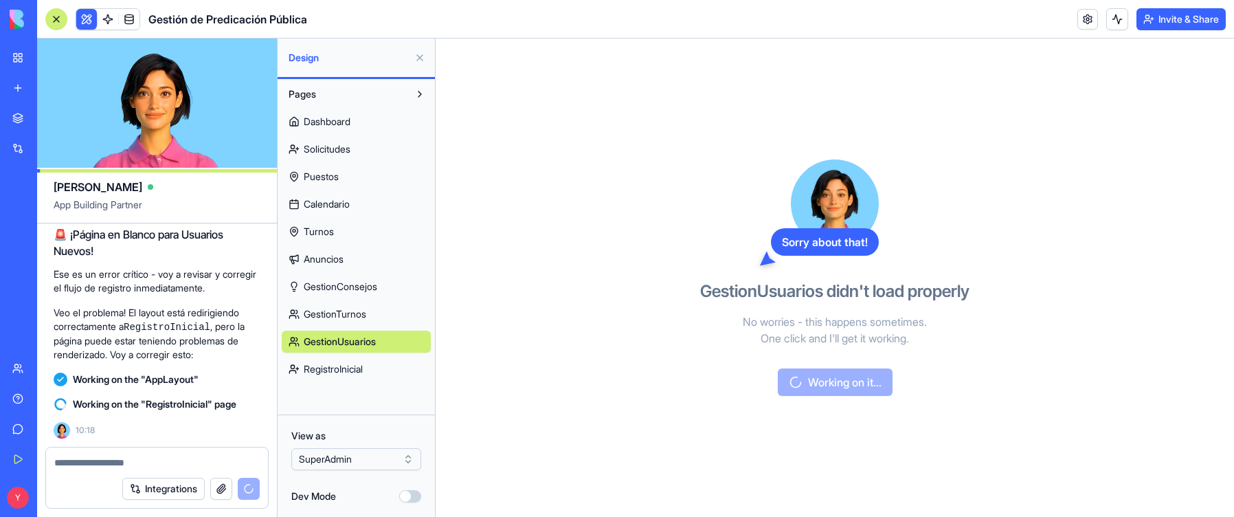
click at [354, 310] on span "GestionTurnos" at bounding box center [335, 314] width 63 height 14
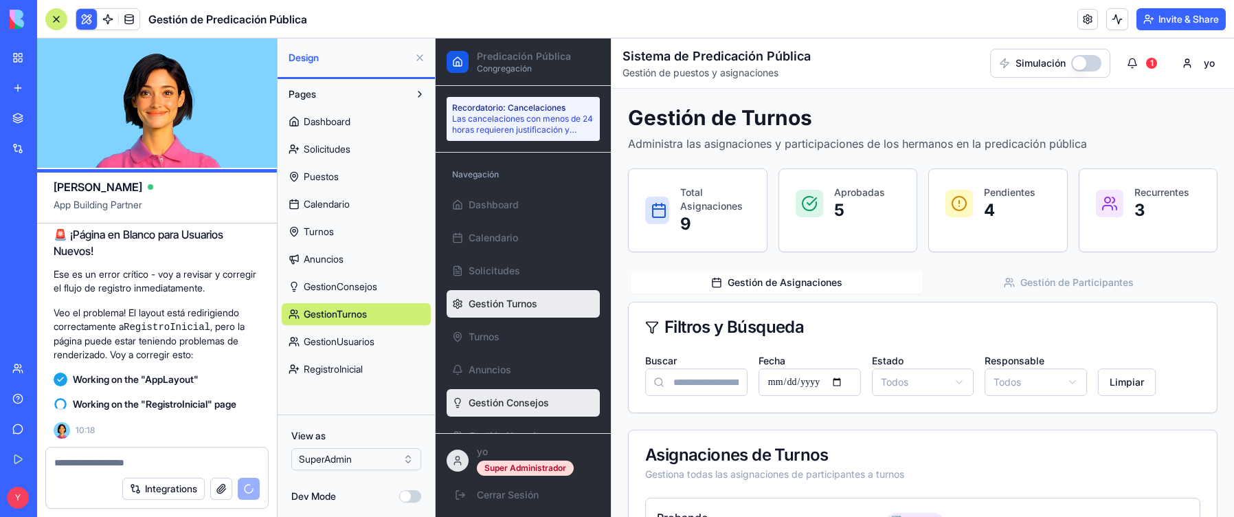
click at [529, 396] on span "Gestión Consejos" at bounding box center [508, 403] width 80 height 14
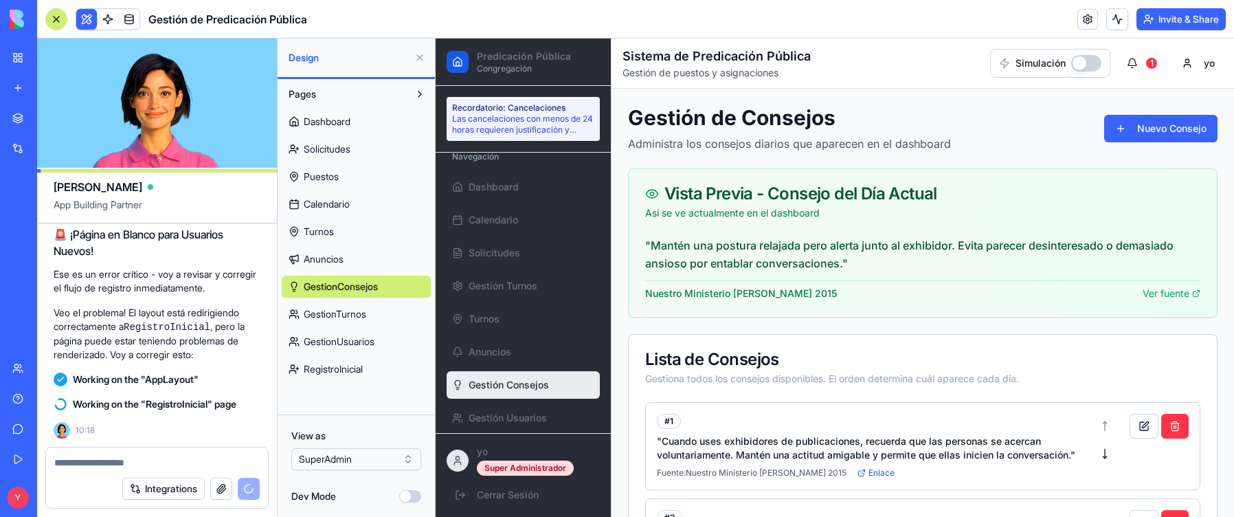
scroll to position [27, 0]
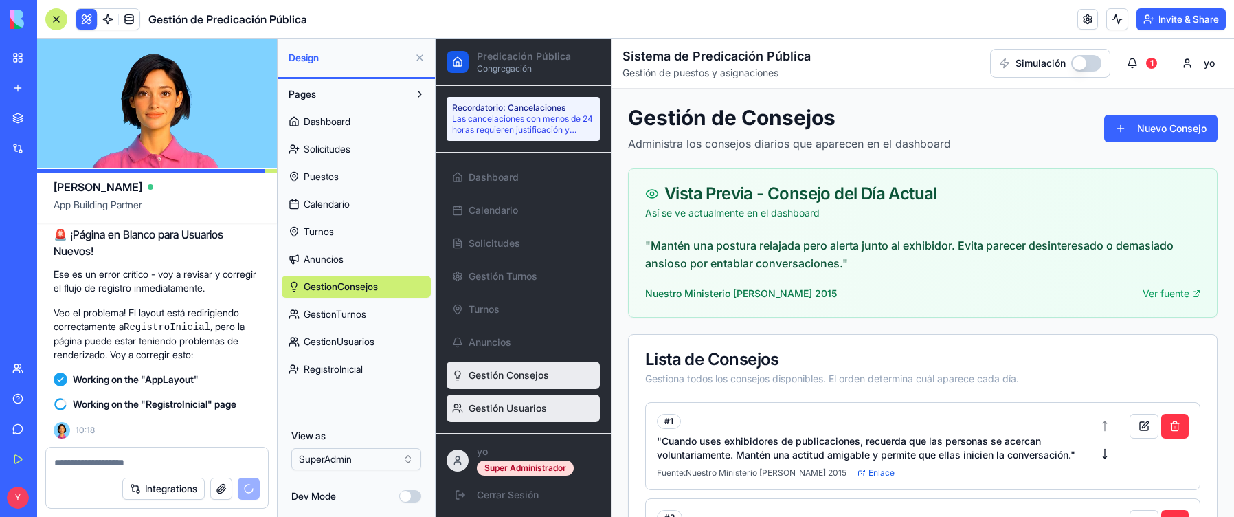
click at [528, 396] on span "Gestión Usuarios" at bounding box center [507, 408] width 78 height 14
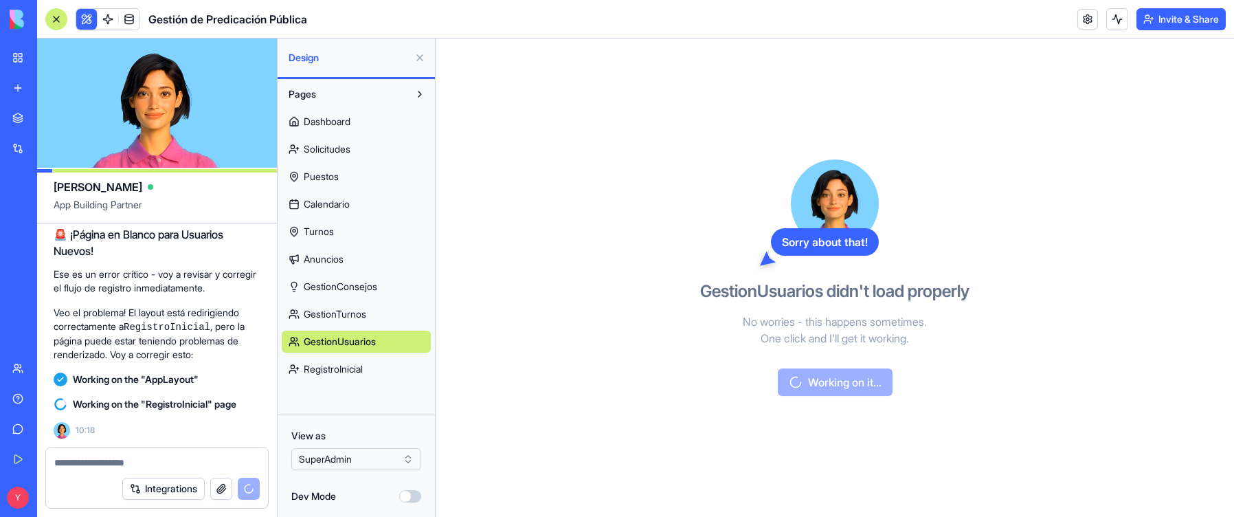
click at [328, 369] on span "RegistroInicial" at bounding box center [333, 369] width 59 height 14
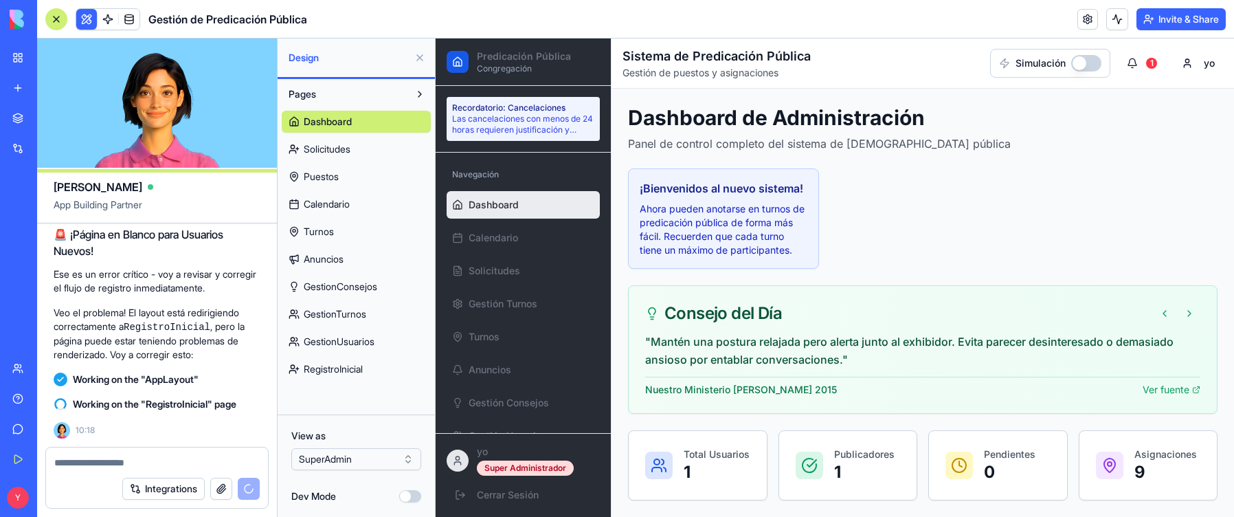
click at [360, 367] on span "RegistroInicial" at bounding box center [333, 369] width 59 height 14
click at [360, 368] on span "RegistroInicial" at bounding box center [333, 369] width 59 height 14
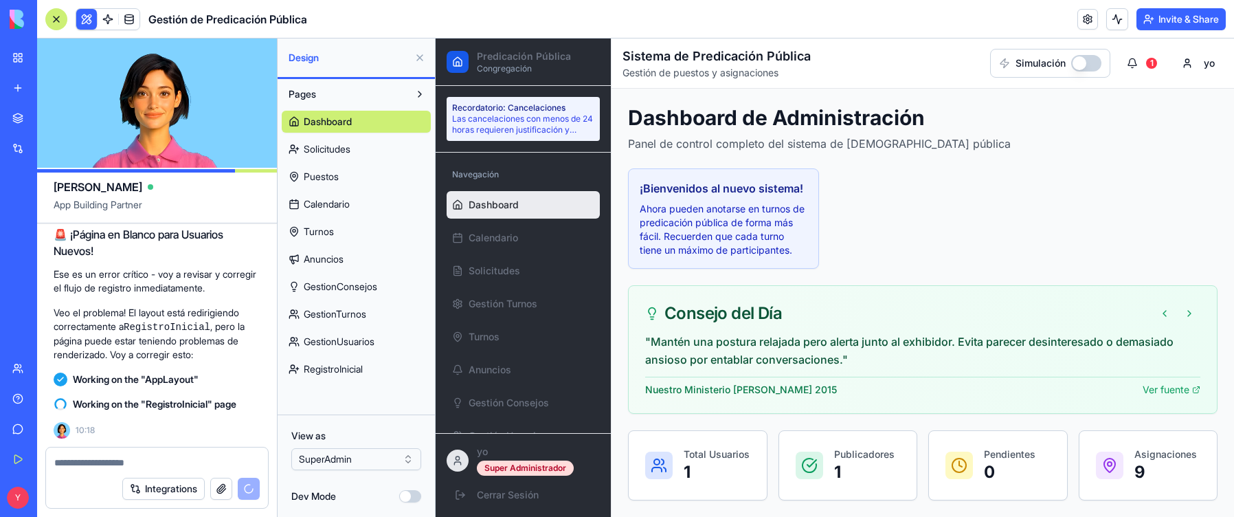
click at [360, 368] on span "RegistroInicial" at bounding box center [333, 369] width 59 height 14
click at [724, 64] on button "button" at bounding box center [1086, 63] width 30 height 16
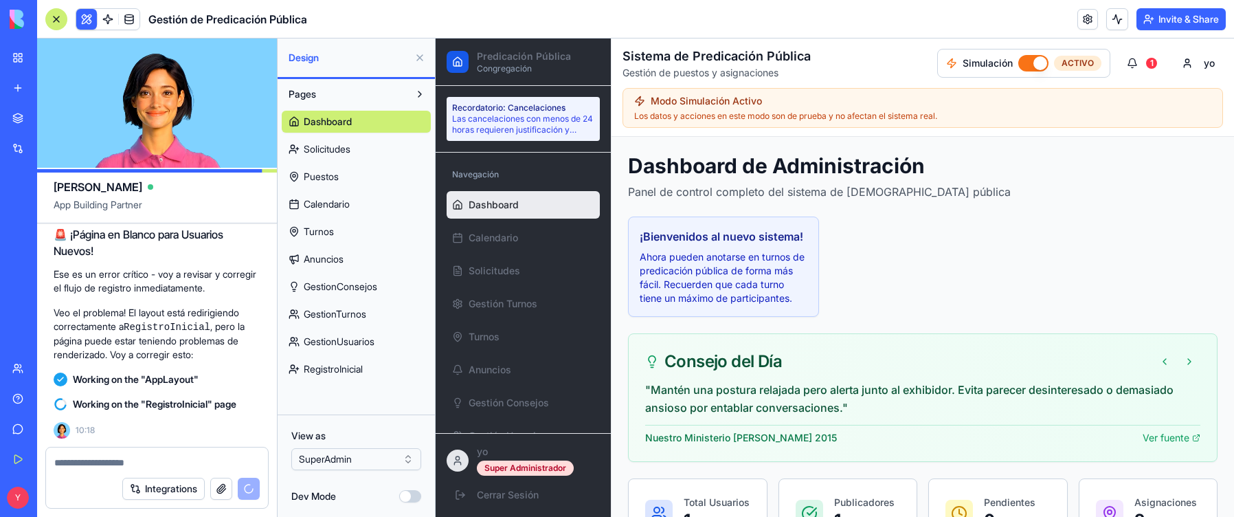
click at [724, 64] on button "button" at bounding box center [1033, 63] width 30 height 16
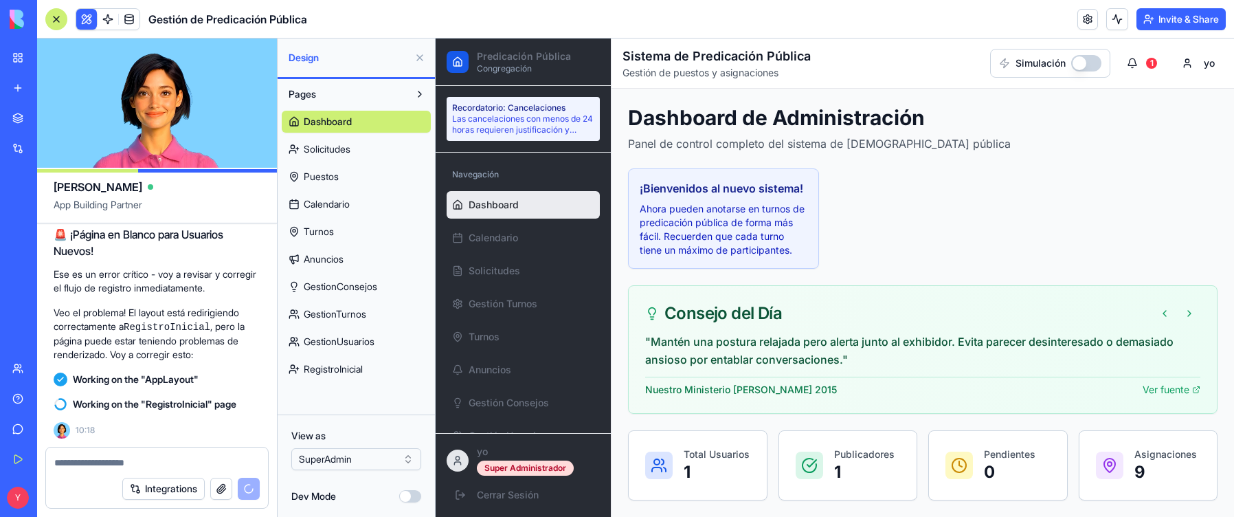
click at [724, 60] on button "button" at bounding box center [1086, 63] width 30 height 16
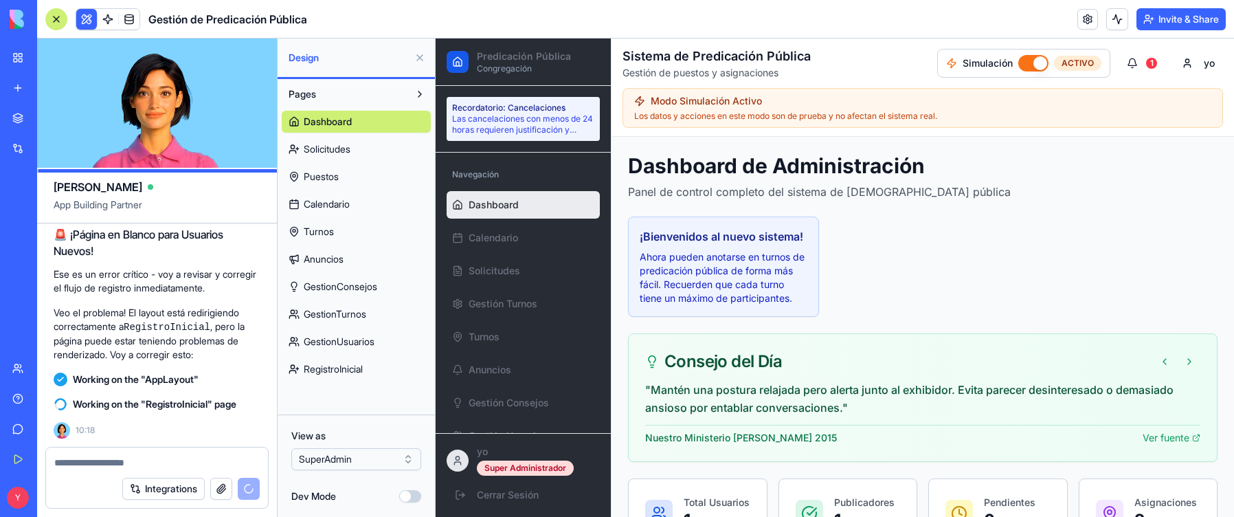
click at [724, 63] on button "button" at bounding box center [1033, 63] width 30 height 16
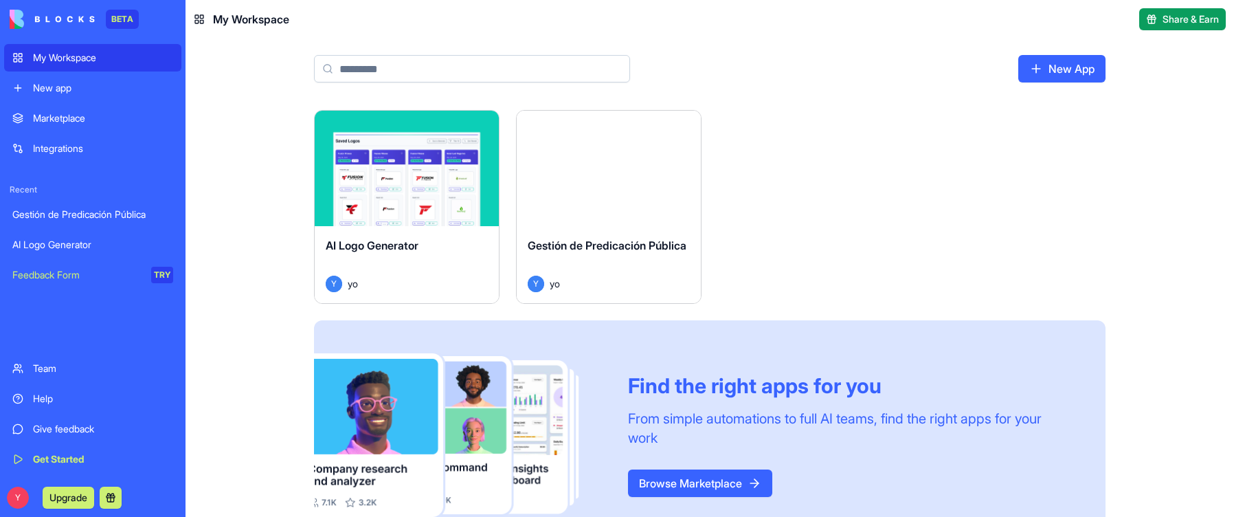
click at [626, 175] on button "Launch" at bounding box center [608, 168] width 103 height 27
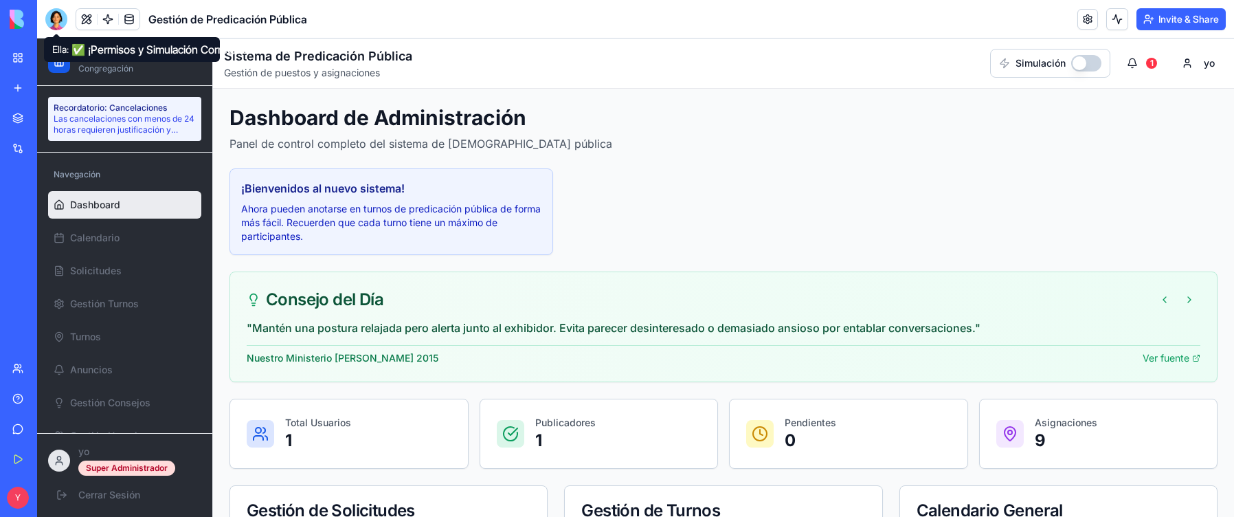
click at [47, 21] on div at bounding box center [56, 19] width 22 height 22
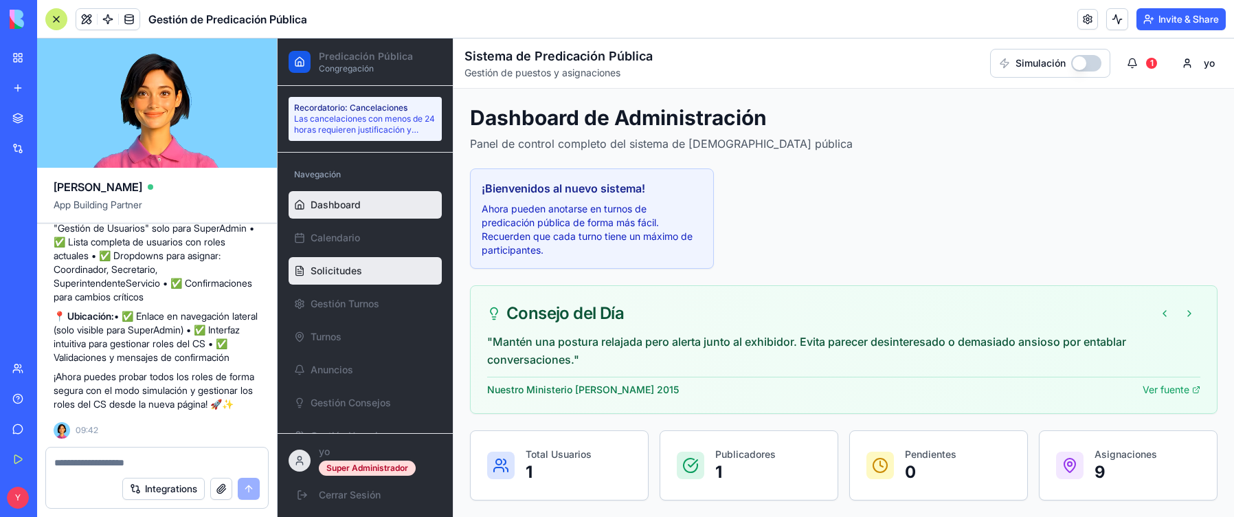
click at [354, 266] on span "Solicitudes" at bounding box center [336, 271] width 52 height 14
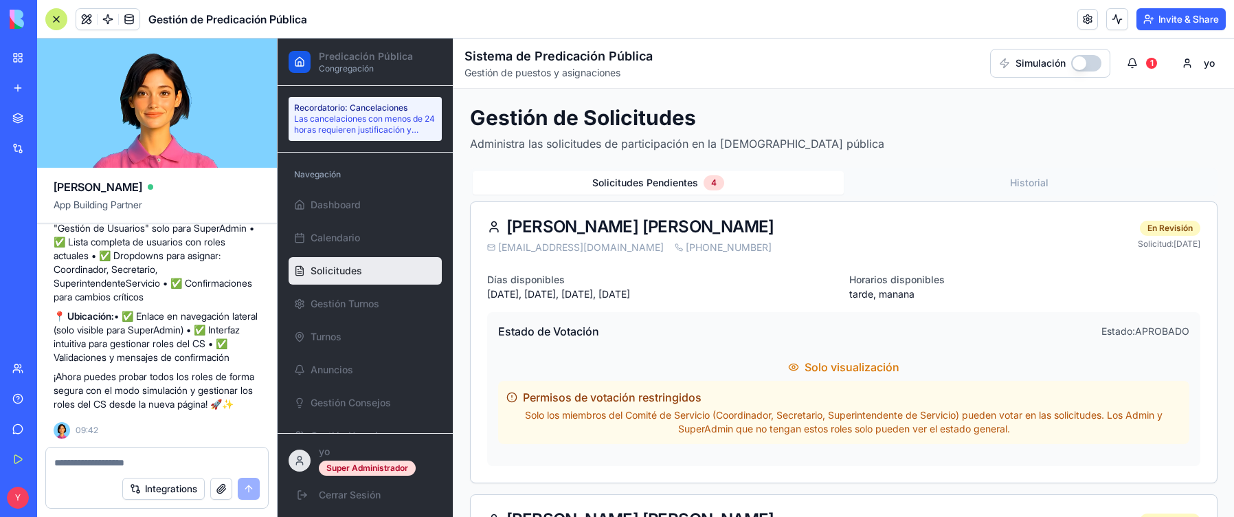
click at [126, 461] on textarea at bounding box center [156, 462] width 205 height 14
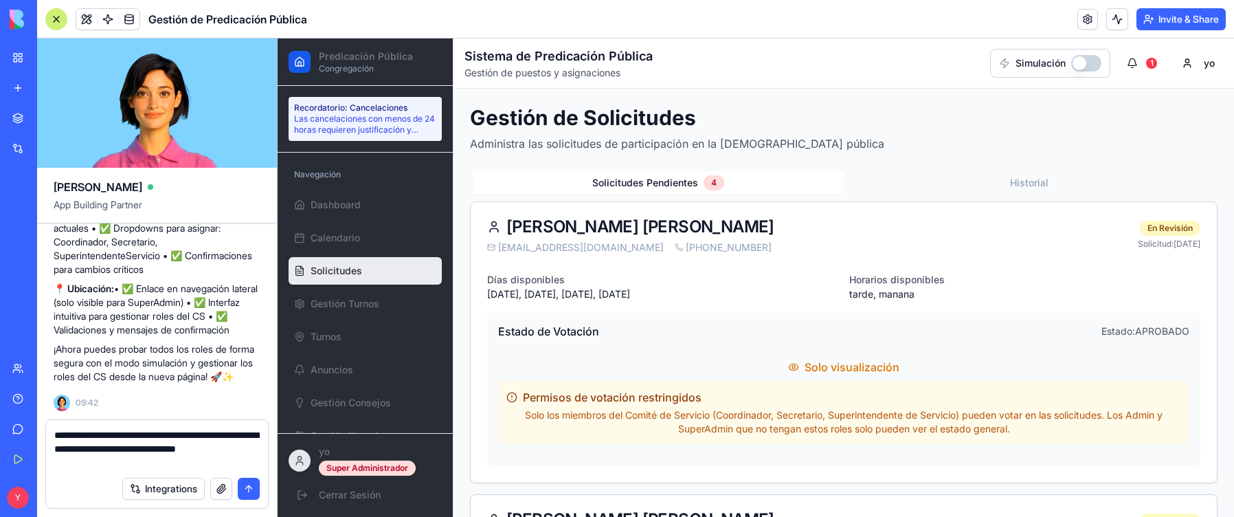
click at [251, 447] on textarea "**********" at bounding box center [156, 448] width 205 height 41
click at [179, 460] on textarea "**********" at bounding box center [156, 448] width 205 height 41
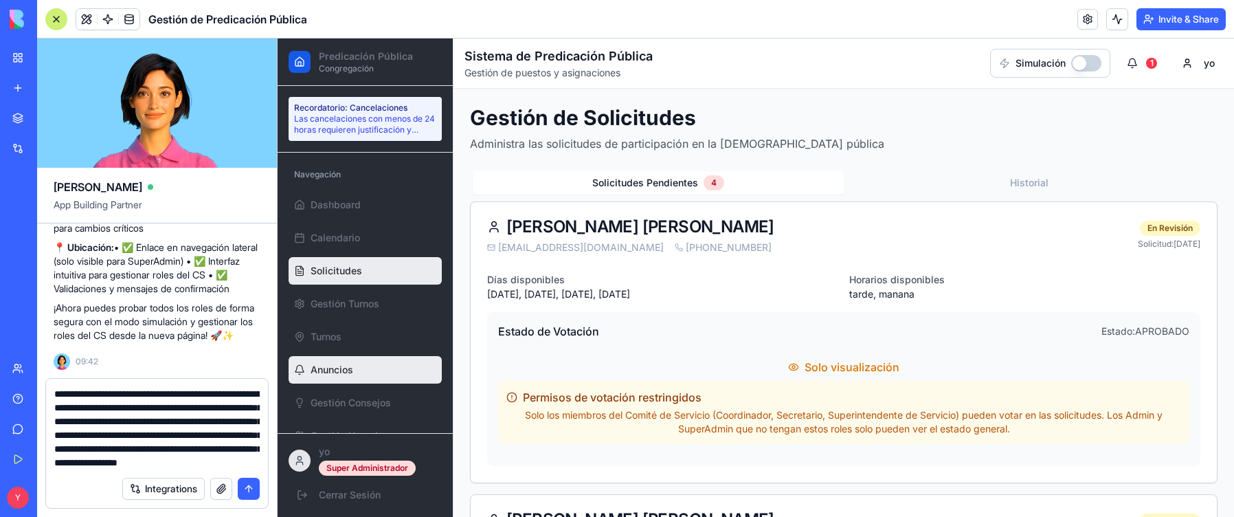
scroll to position [136, 0]
type textarea "**********"
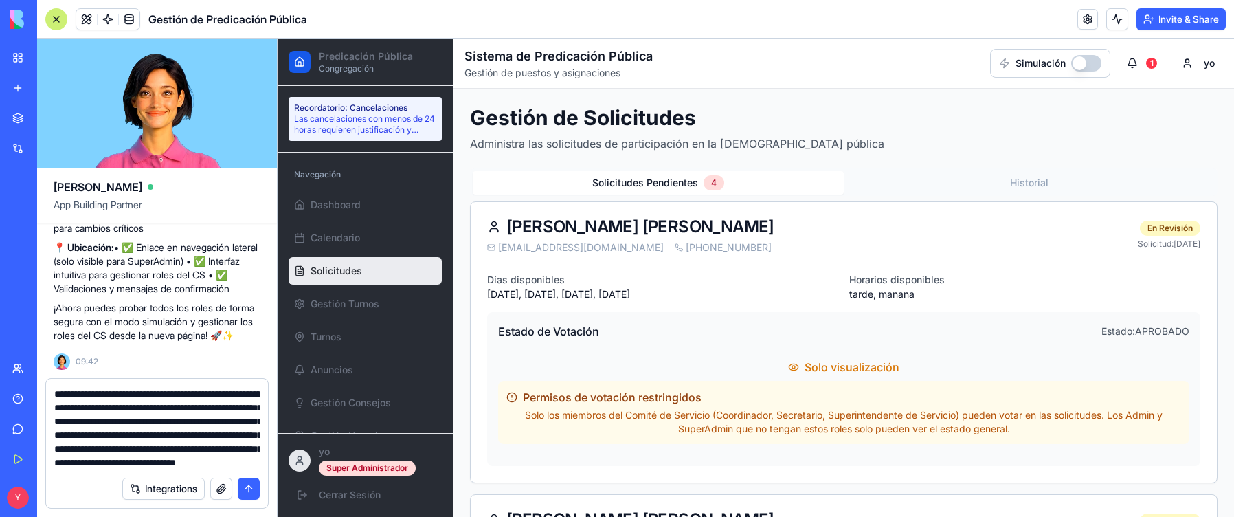
click at [247, 488] on button "submit" at bounding box center [249, 488] width 22 height 22
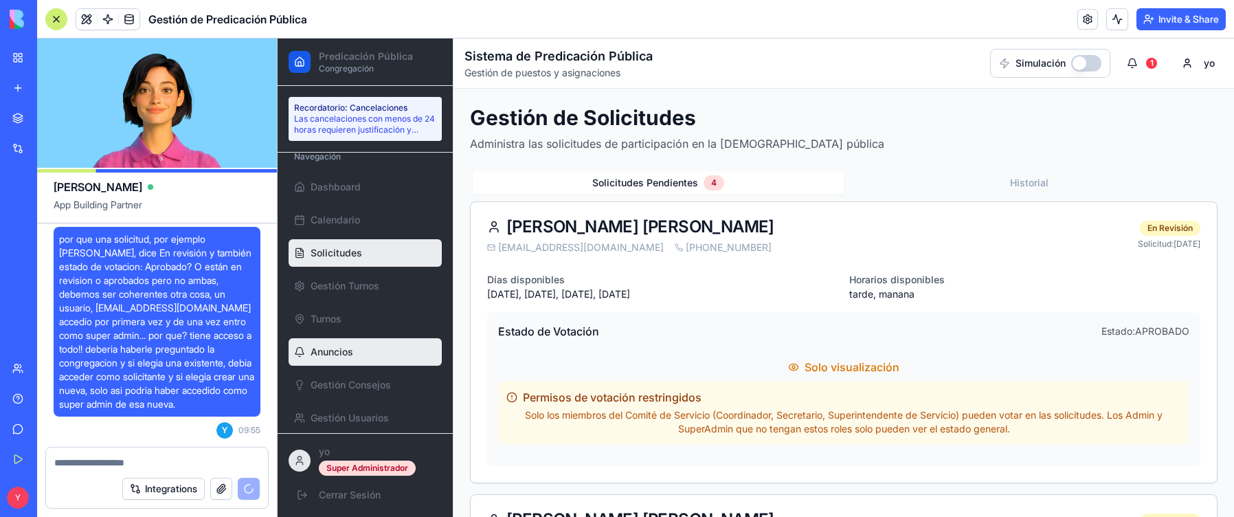
scroll to position [27, 0]
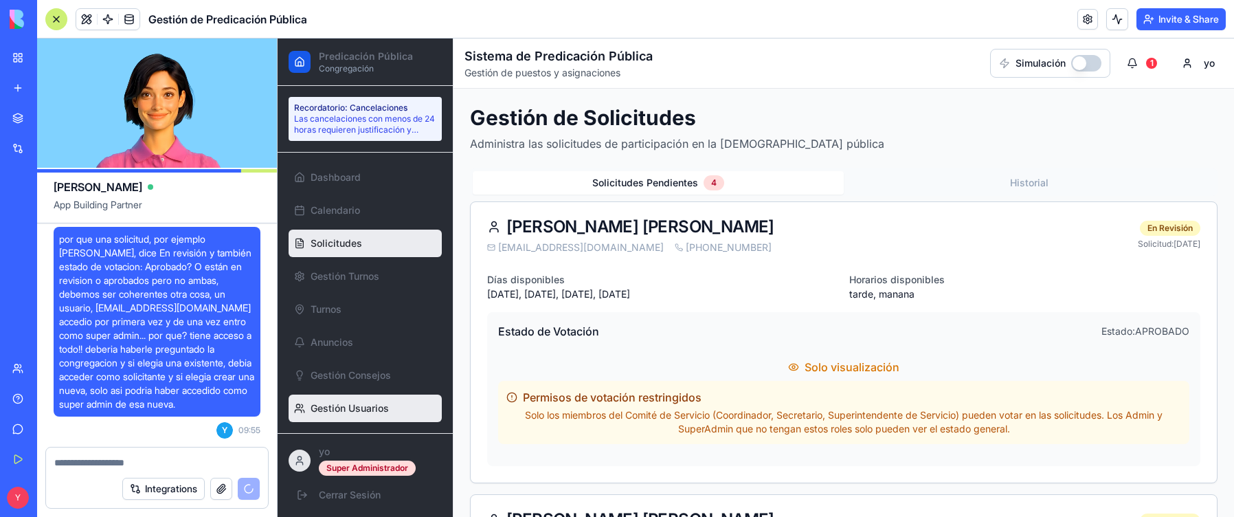
click at [347, 403] on span "Gestión Usuarios" at bounding box center [349, 408] width 78 height 14
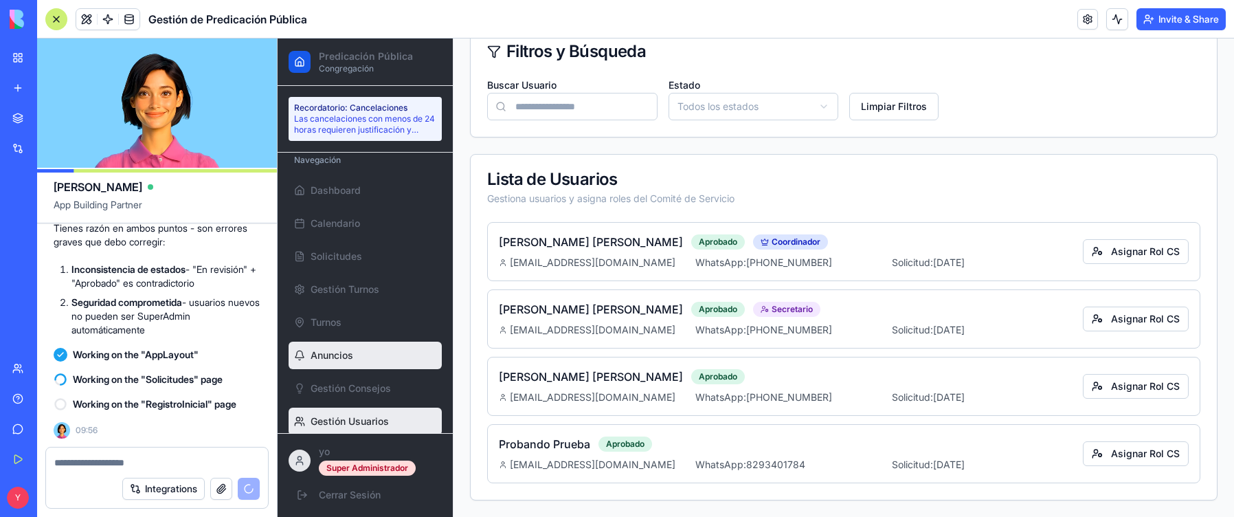
scroll to position [27, 0]
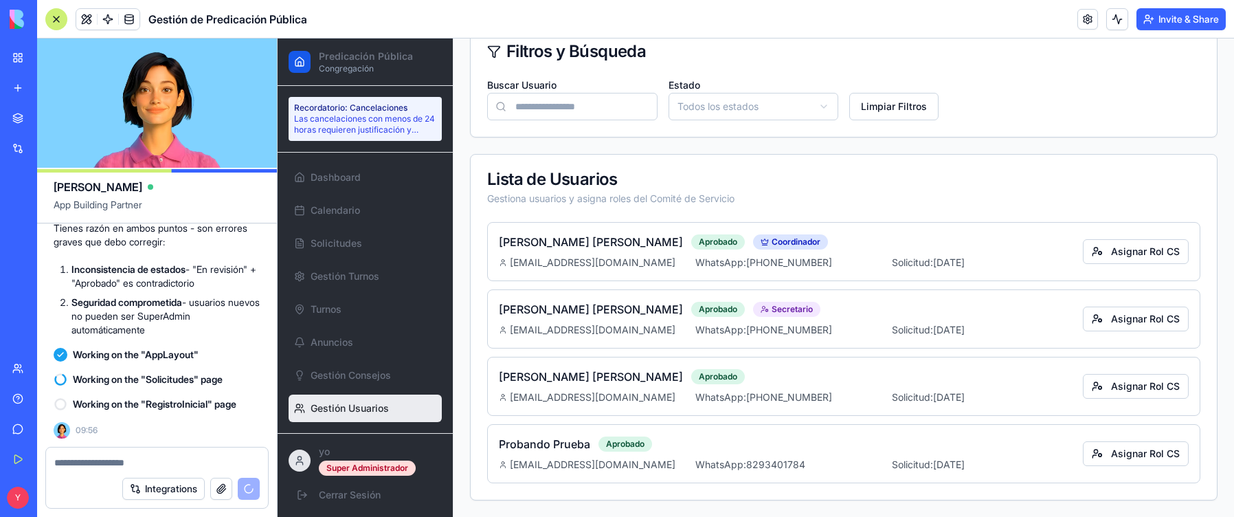
click at [321, 453] on p "yo" at bounding box center [380, 451] width 123 height 14
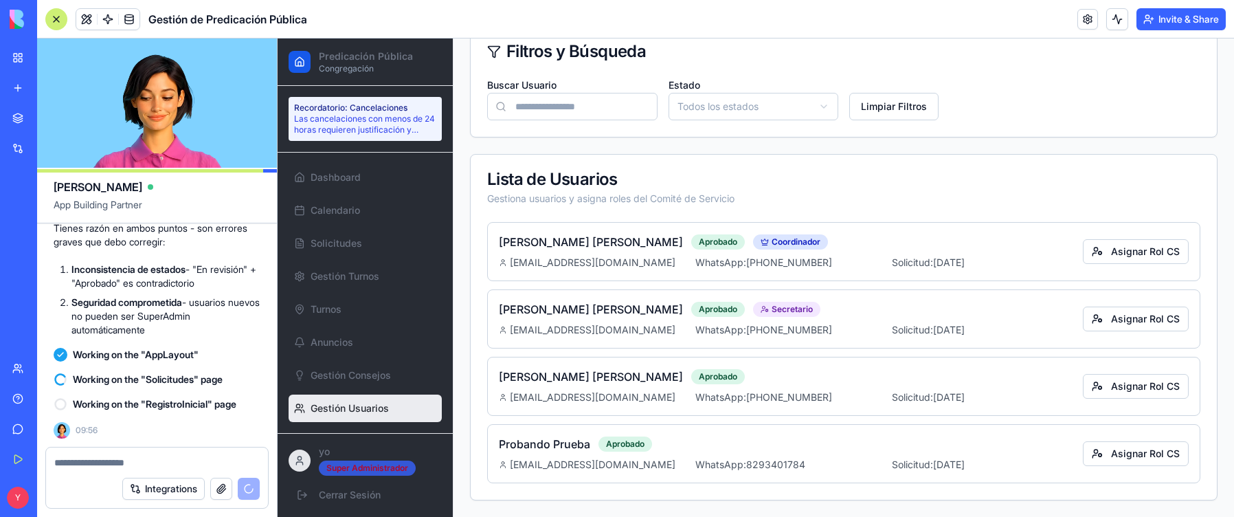
click at [346, 471] on div "Super Administrador" at bounding box center [367, 467] width 97 height 15
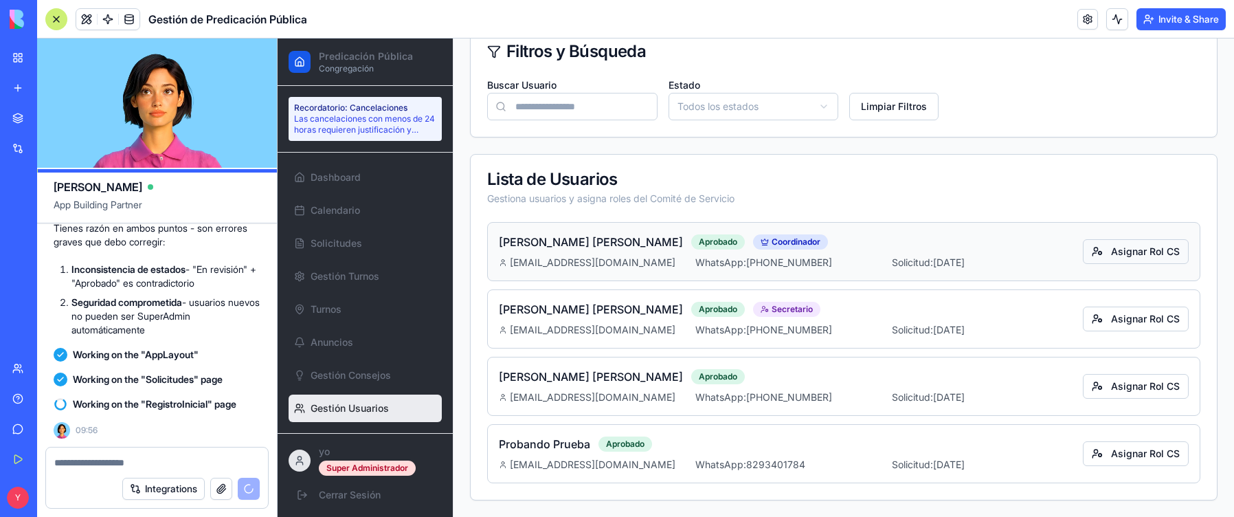
click at [1124, 252] on button "Asignar Rol CS" at bounding box center [1136, 251] width 106 height 25
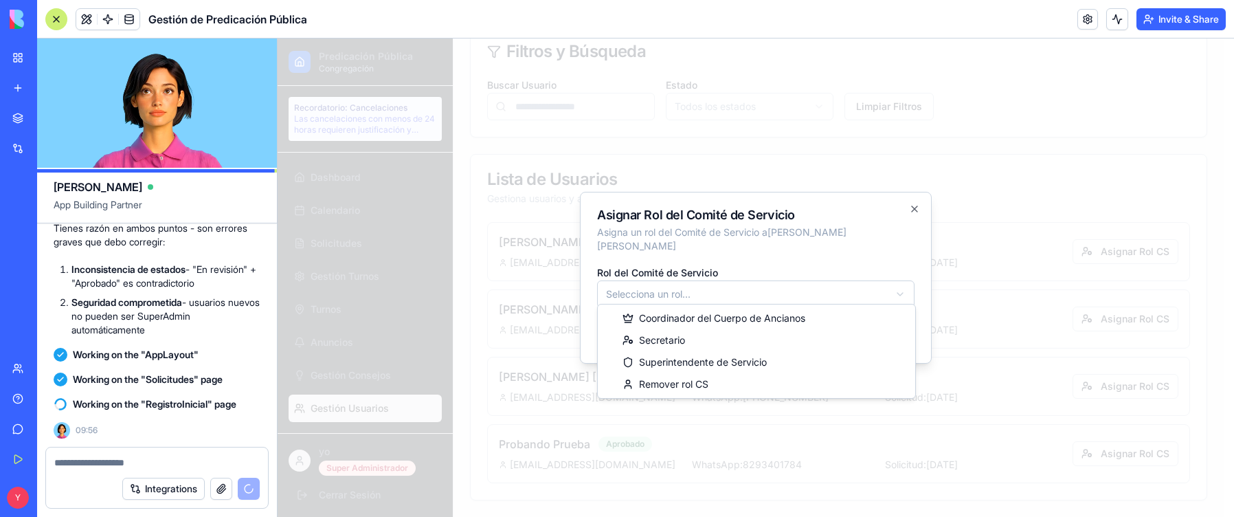
click at [903, 290] on body "Predicación Pública Congregación Recordatorio: Cancelaciones Las cancelaciones …" at bounding box center [751, 114] width 946 height 804
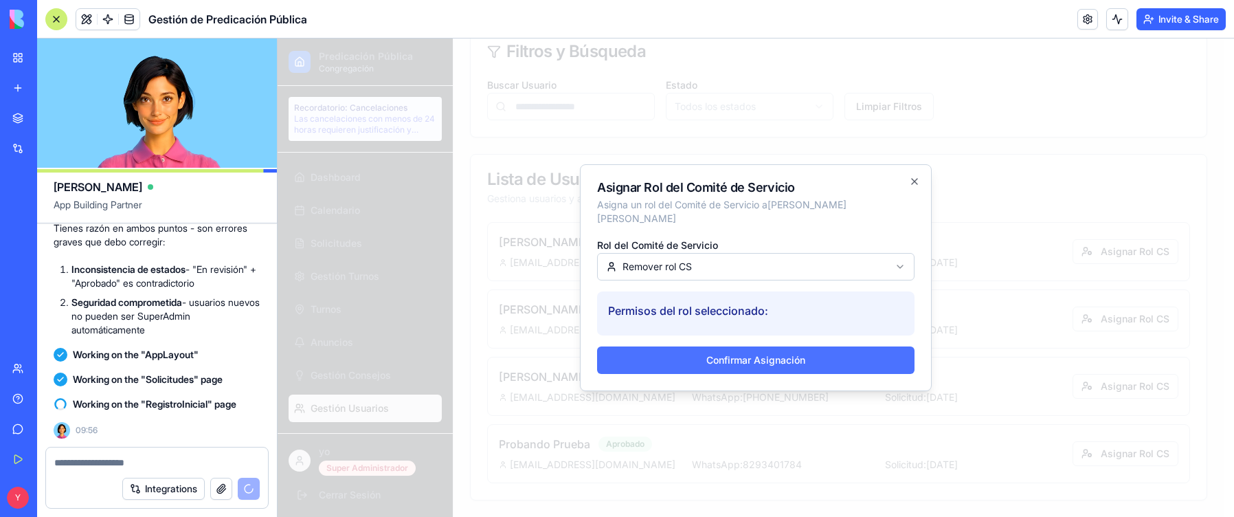
click at [756, 352] on button "Confirmar Asignación" at bounding box center [755, 359] width 317 height 27
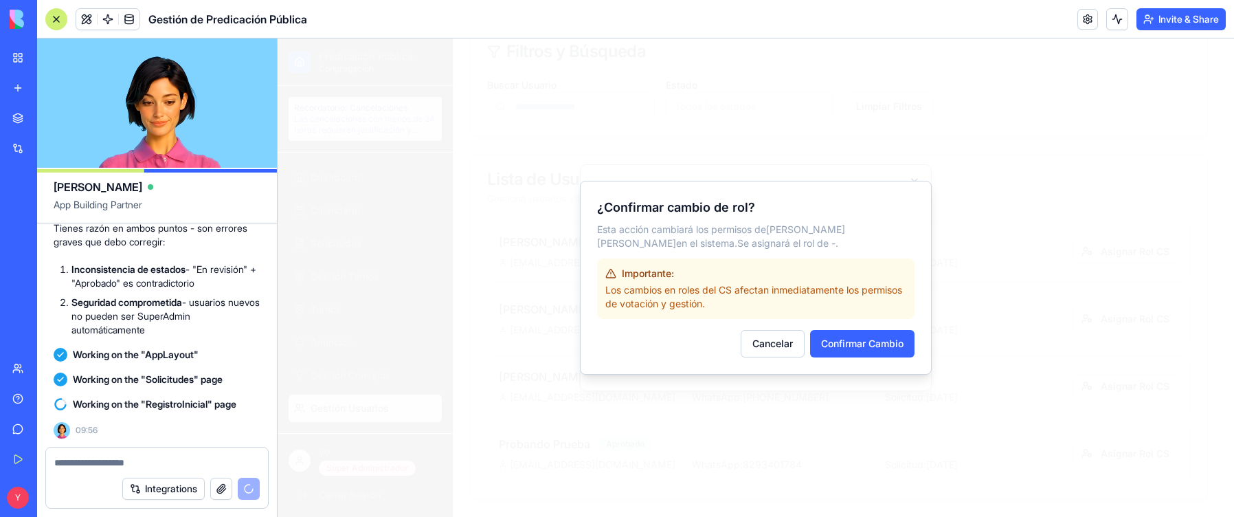
drag, startPoint x: 849, startPoint y: 333, endPoint x: 852, endPoint y: 341, distance: 8.3
click at [849, 334] on button "Confirmar Cambio" at bounding box center [862, 343] width 104 height 27
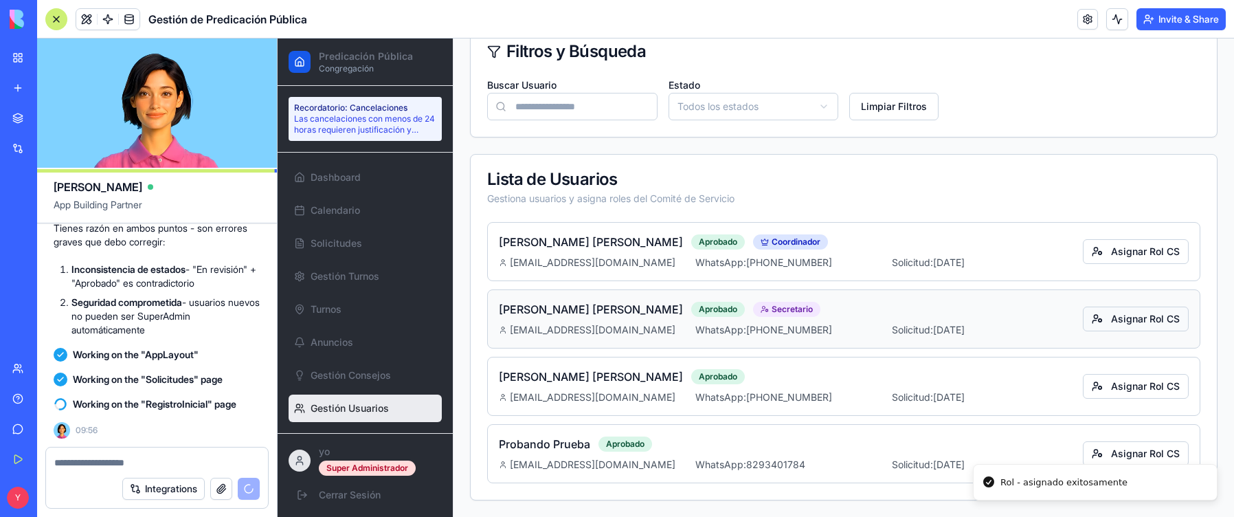
click at [1164, 315] on button "Asignar Rol CS" at bounding box center [1136, 318] width 106 height 25
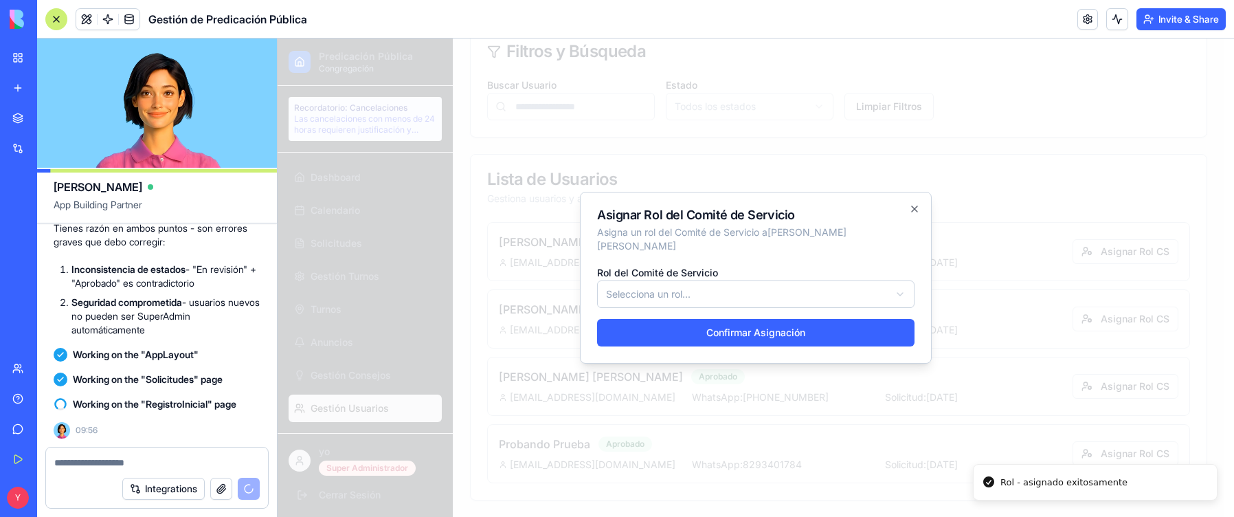
click at [881, 272] on div "Rol del Comité de Servicio Selecciona un rol..." at bounding box center [755, 286] width 317 height 44
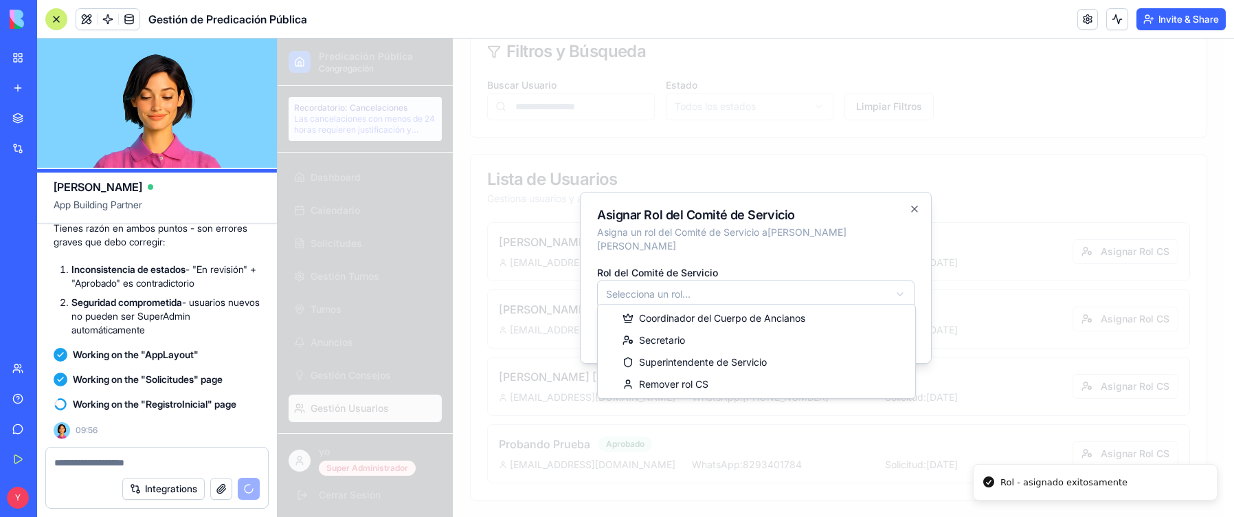
click at [887, 282] on body "Predicación Pública Congregación Recordatorio: Cancelaciones Las cancelaciones …" at bounding box center [751, 114] width 946 height 804
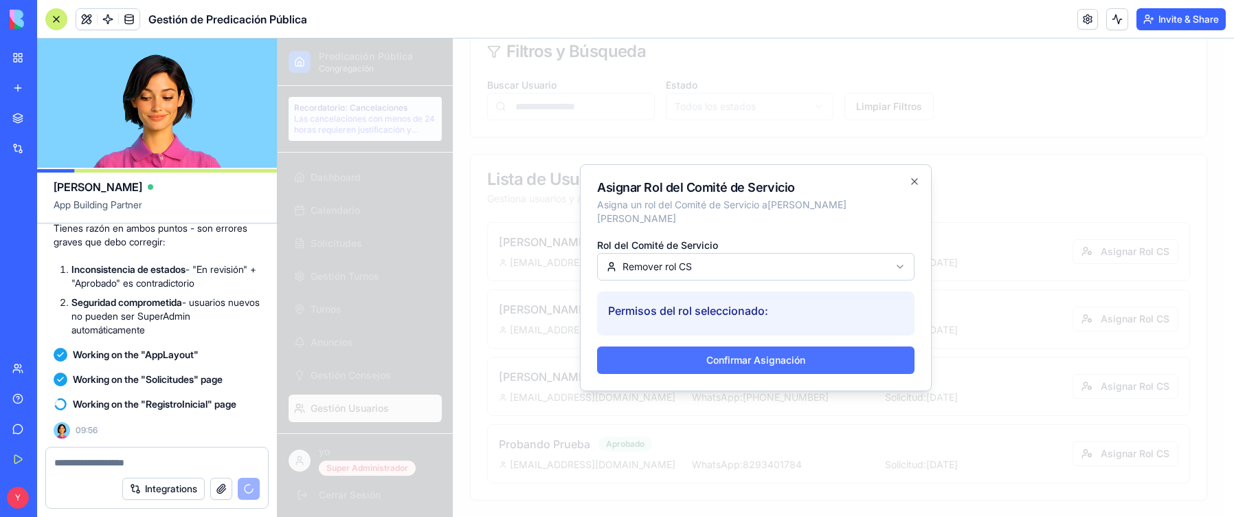
click at [823, 354] on button "Confirmar Asignación" at bounding box center [755, 359] width 317 height 27
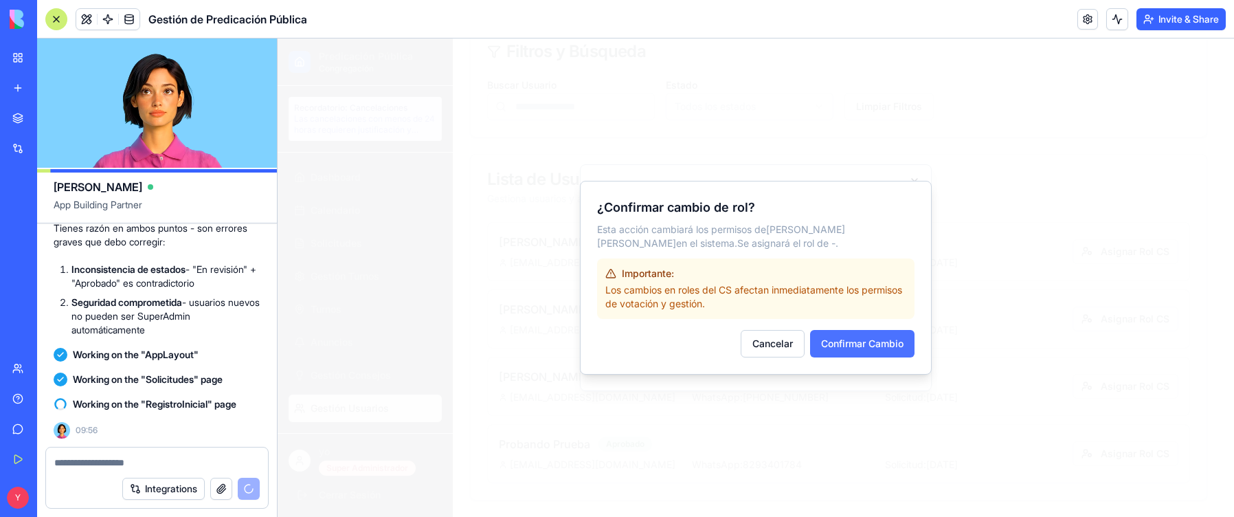
click at [828, 349] on button "Confirmar Cambio" at bounding box center [862, 343] width 104 height 27
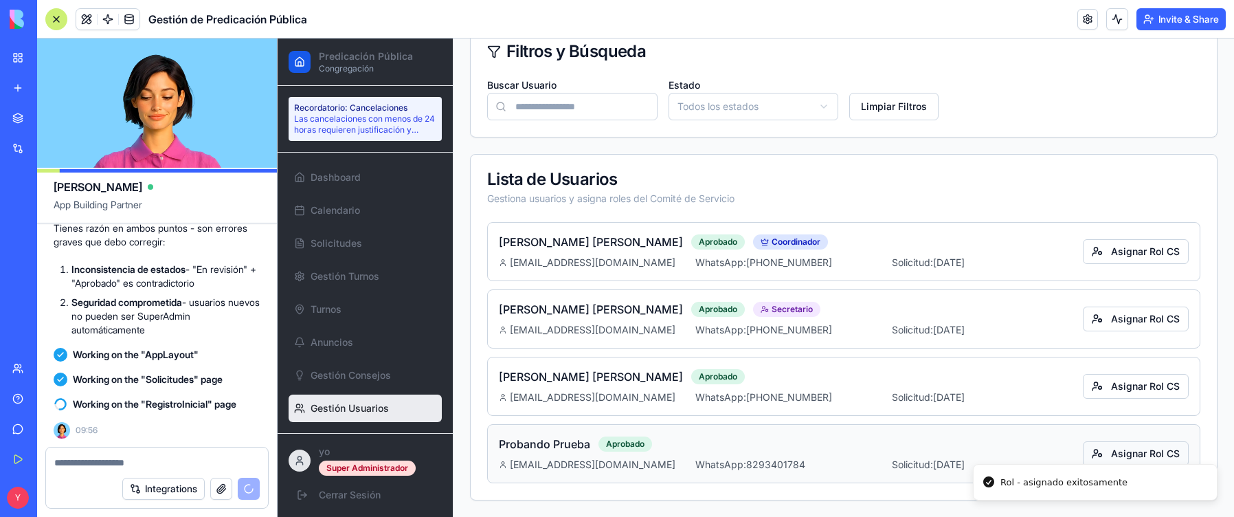
click at [1146, 452] on button "Asignar Rol CS" at bounding box center [1136, 453] width 106 height 25
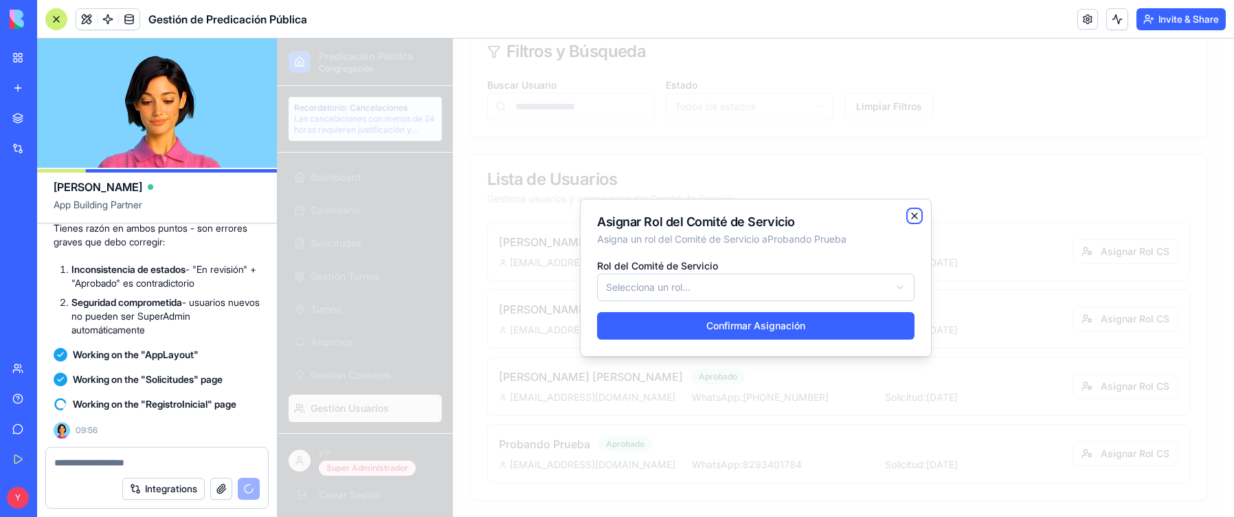
click at [909, 216] on icon "button" at bounding box center [914, 215] width 11 height 11
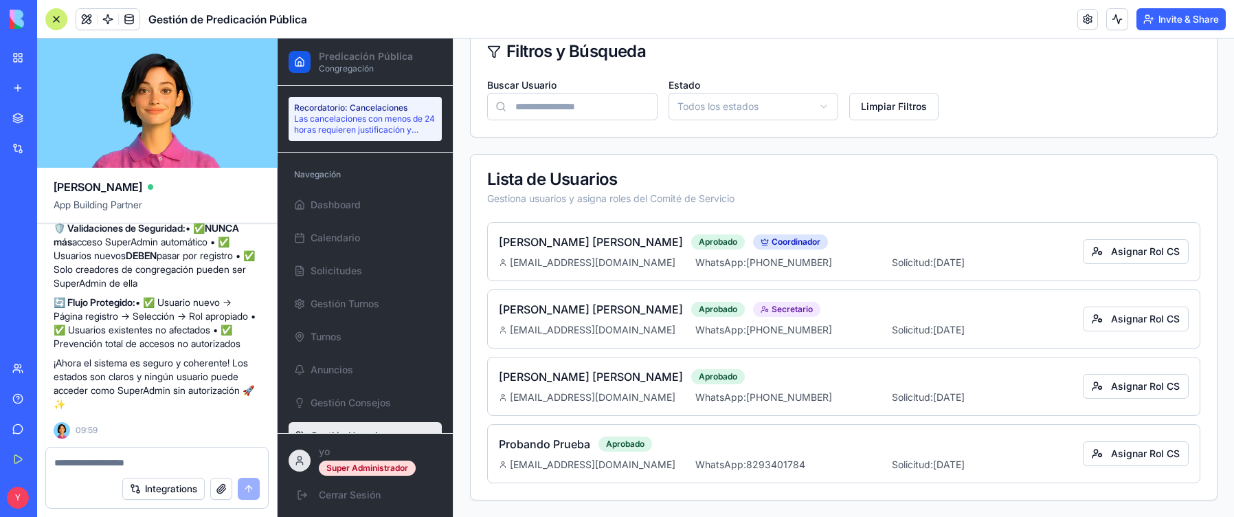
scroll to position [19593, 0]
click at [105, 458] on textarea at bounding box center [156, 462] width 205 height 14
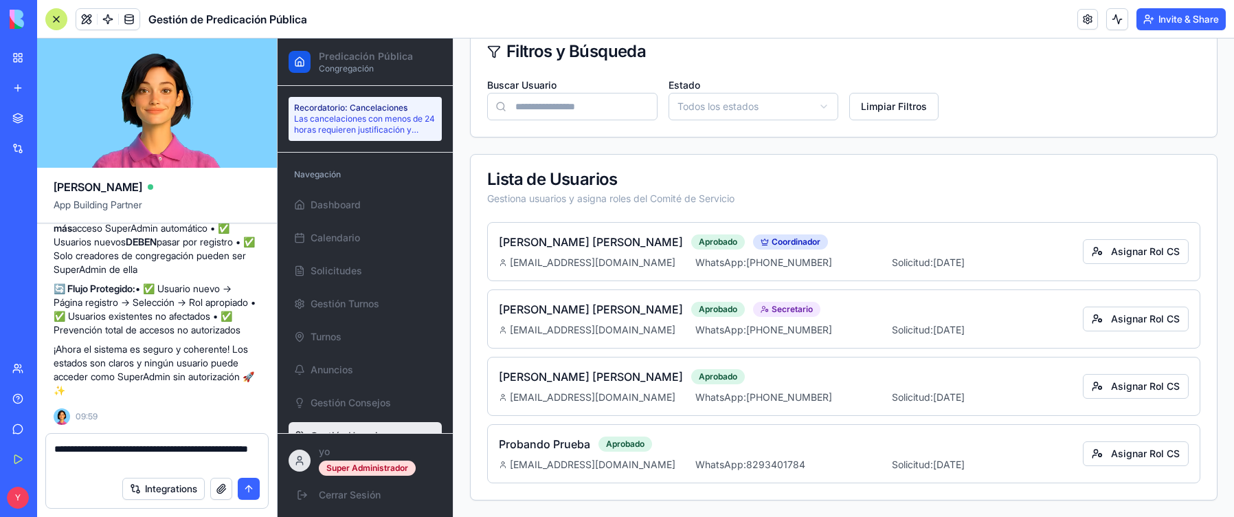
type textarea "**********"
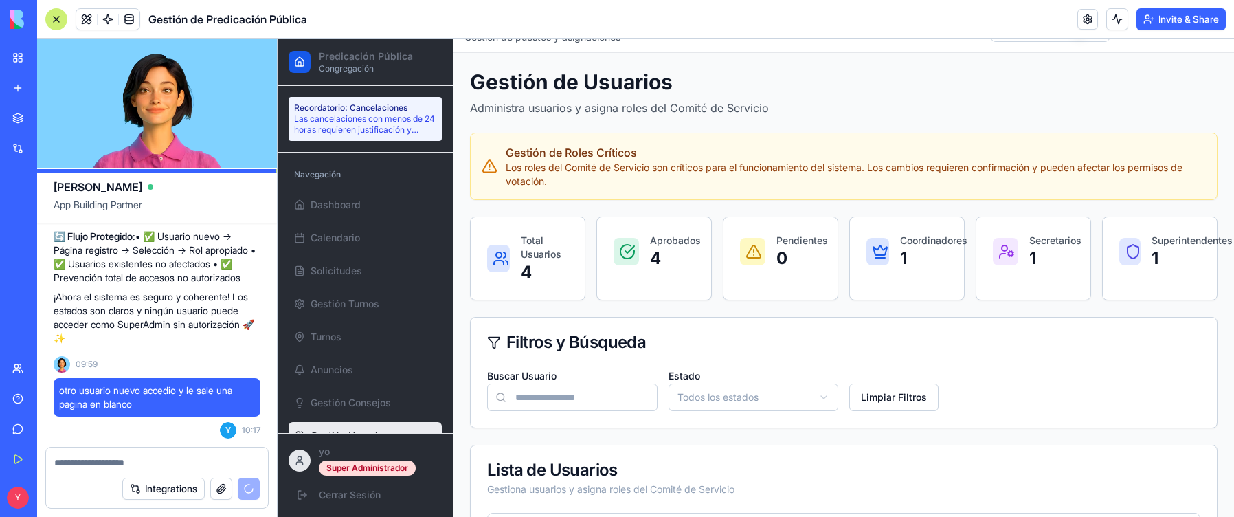
scroll to position [69, 0]
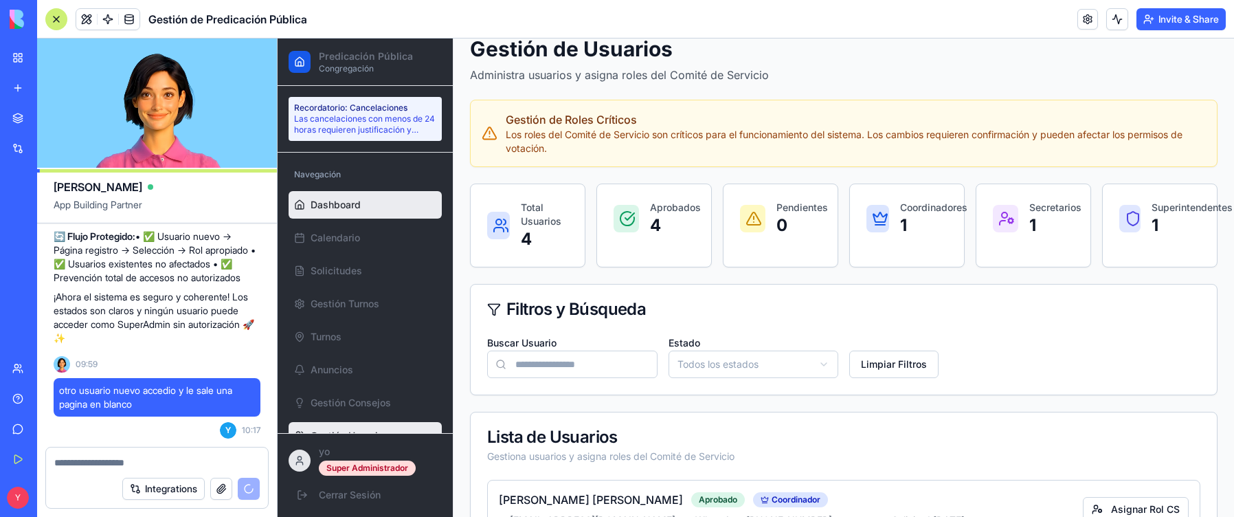
click at [345, 205] on span "Dashboard" at bounding box center [335, 205] width 50 height 14
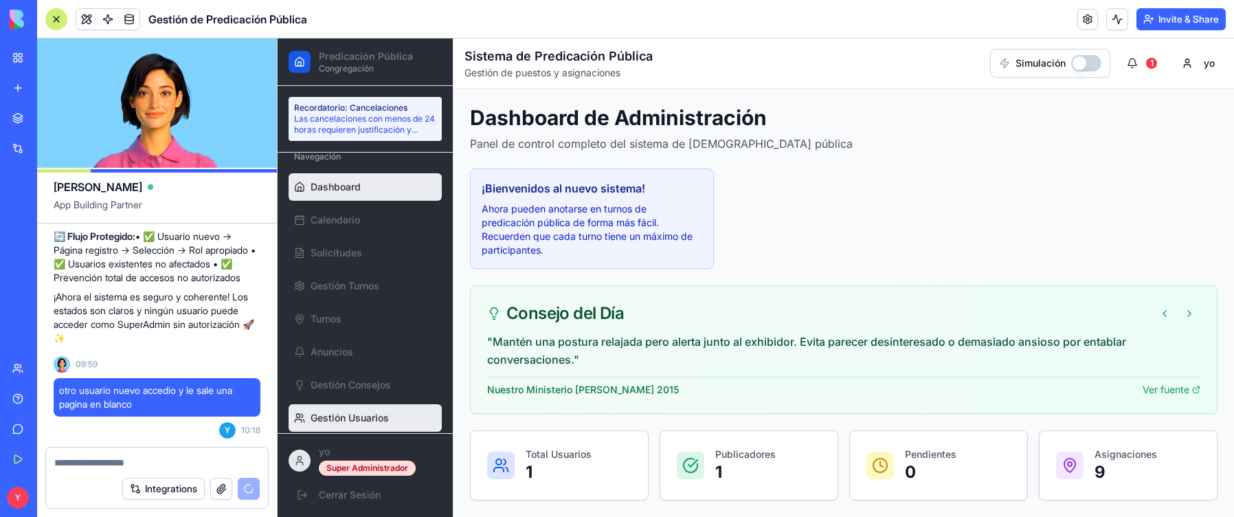
scroll to position [27, 0]
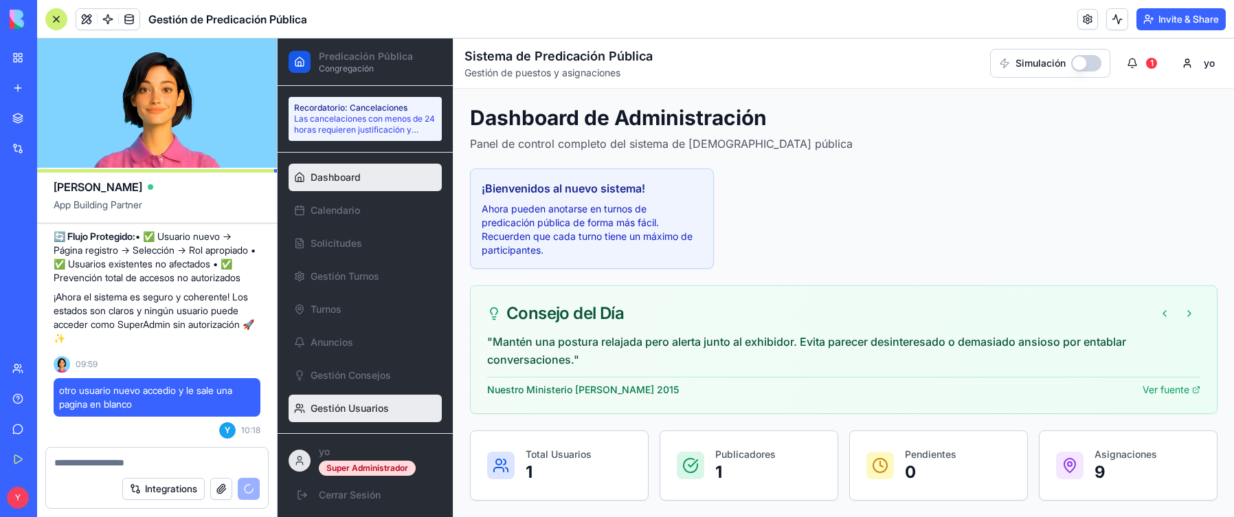
click at [368, 415] on link "Gestión Usuarios" at bounding box center [365, 407] width 153 height 27
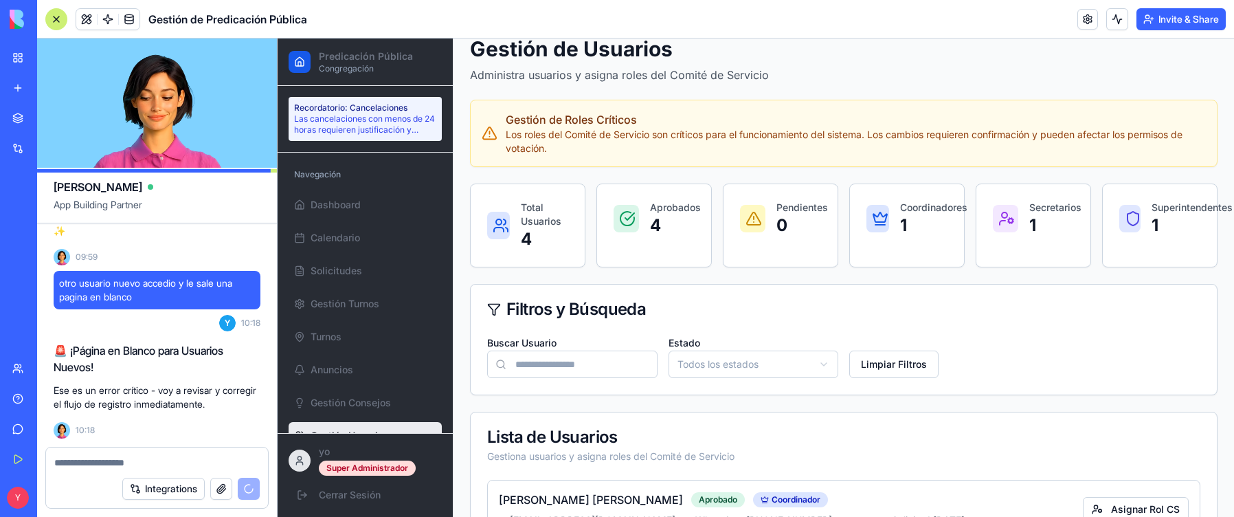
scroll to position [52, 0]
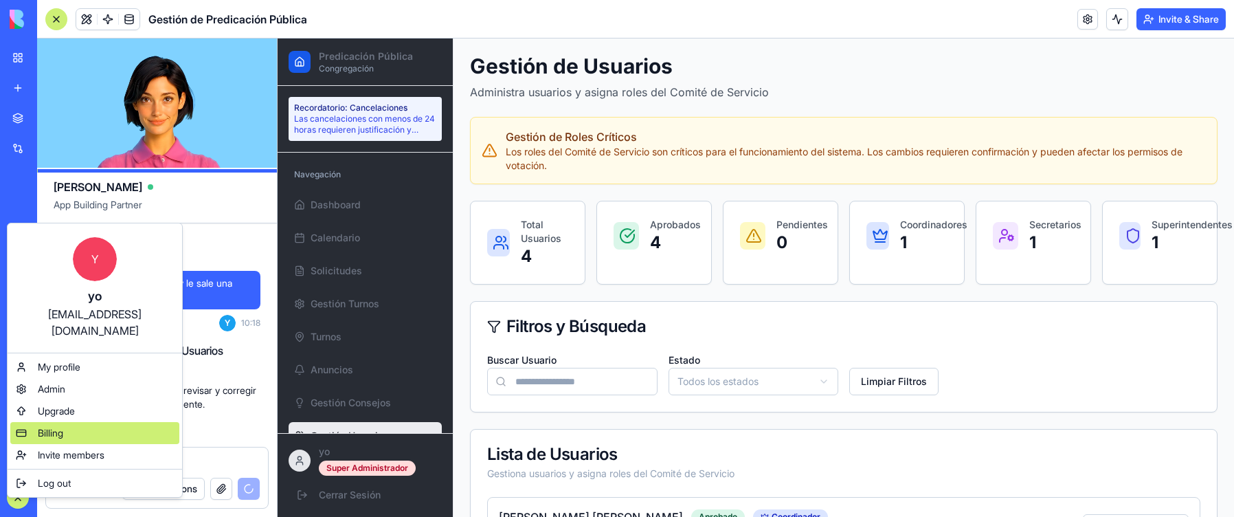
click at [62, 426] on span "Billing" at bounding box center [50, 433] width 25 height 14
